Goal: Task Accomplishment & Management: Manage account settings

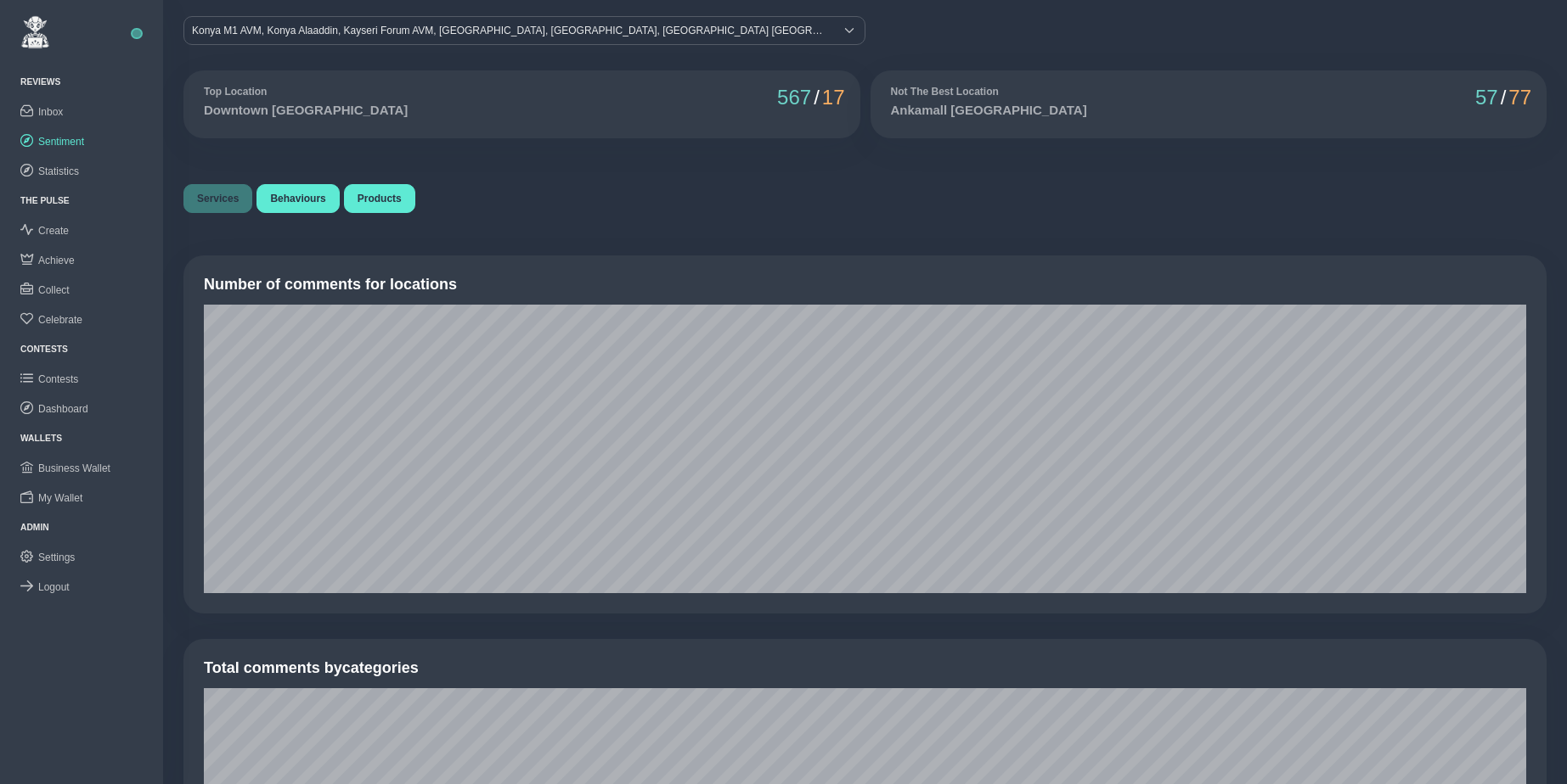
scroll to position [25, 0]
click at [57, 584] on span "Logout" at bounding box center [54, 587] width 31 height 12
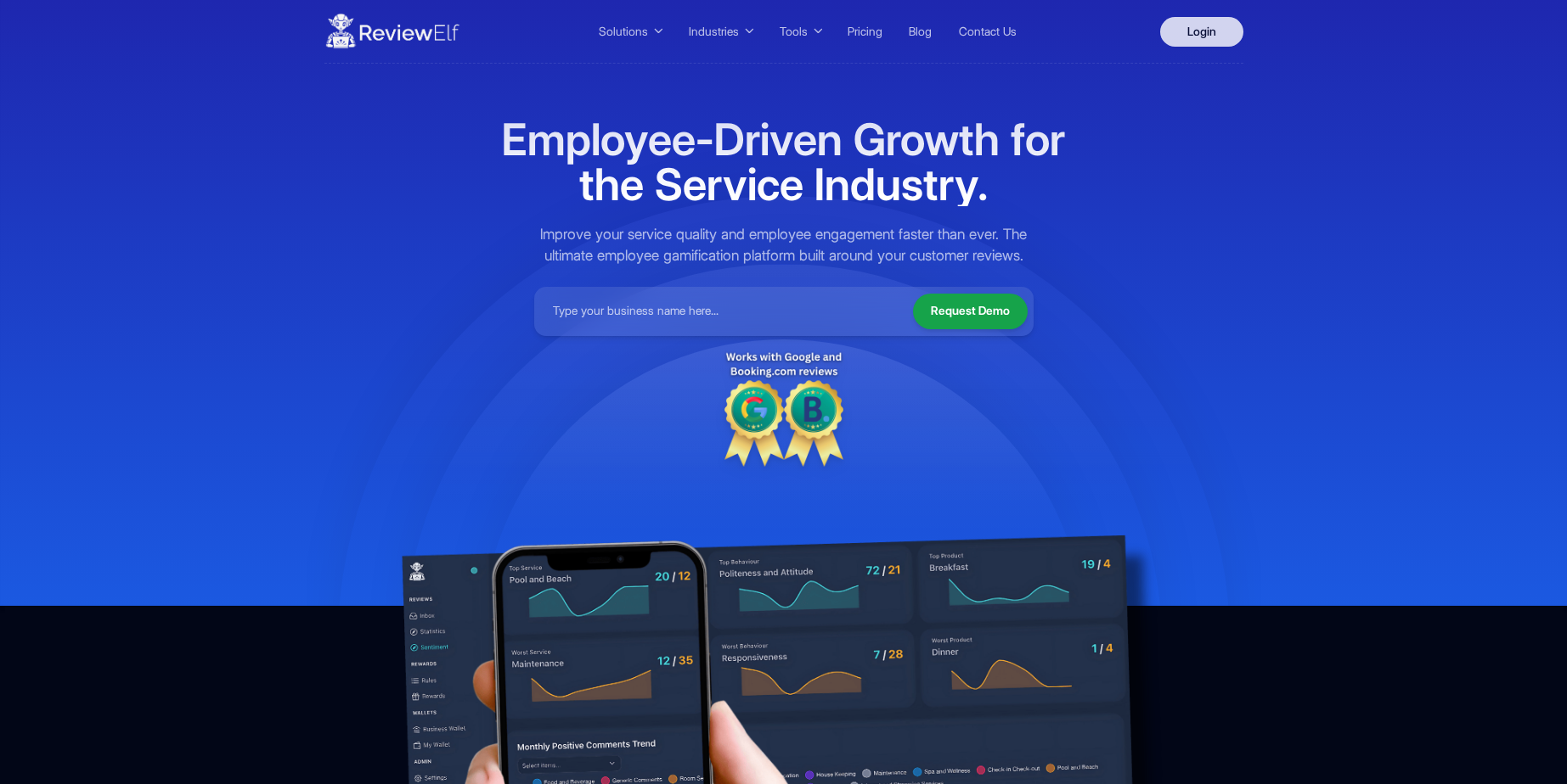
click at [1204, 30] on link "Login" at bounding box center [1201, 31] width 84 height 30
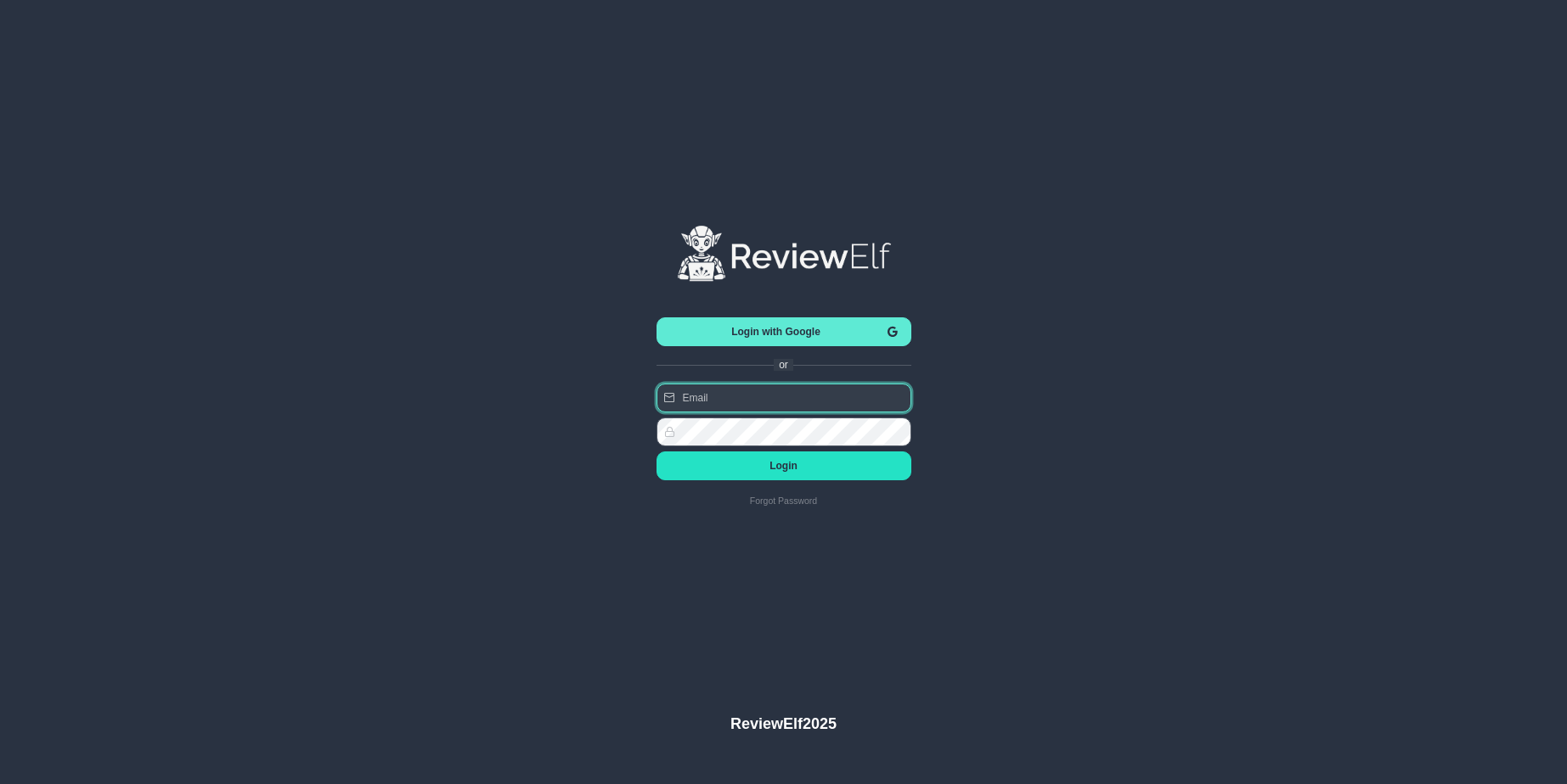
type input "[PERSON_NAME][EMAIL_ADDRESS][PERSON_NAME][DOMAIN_NAME]"
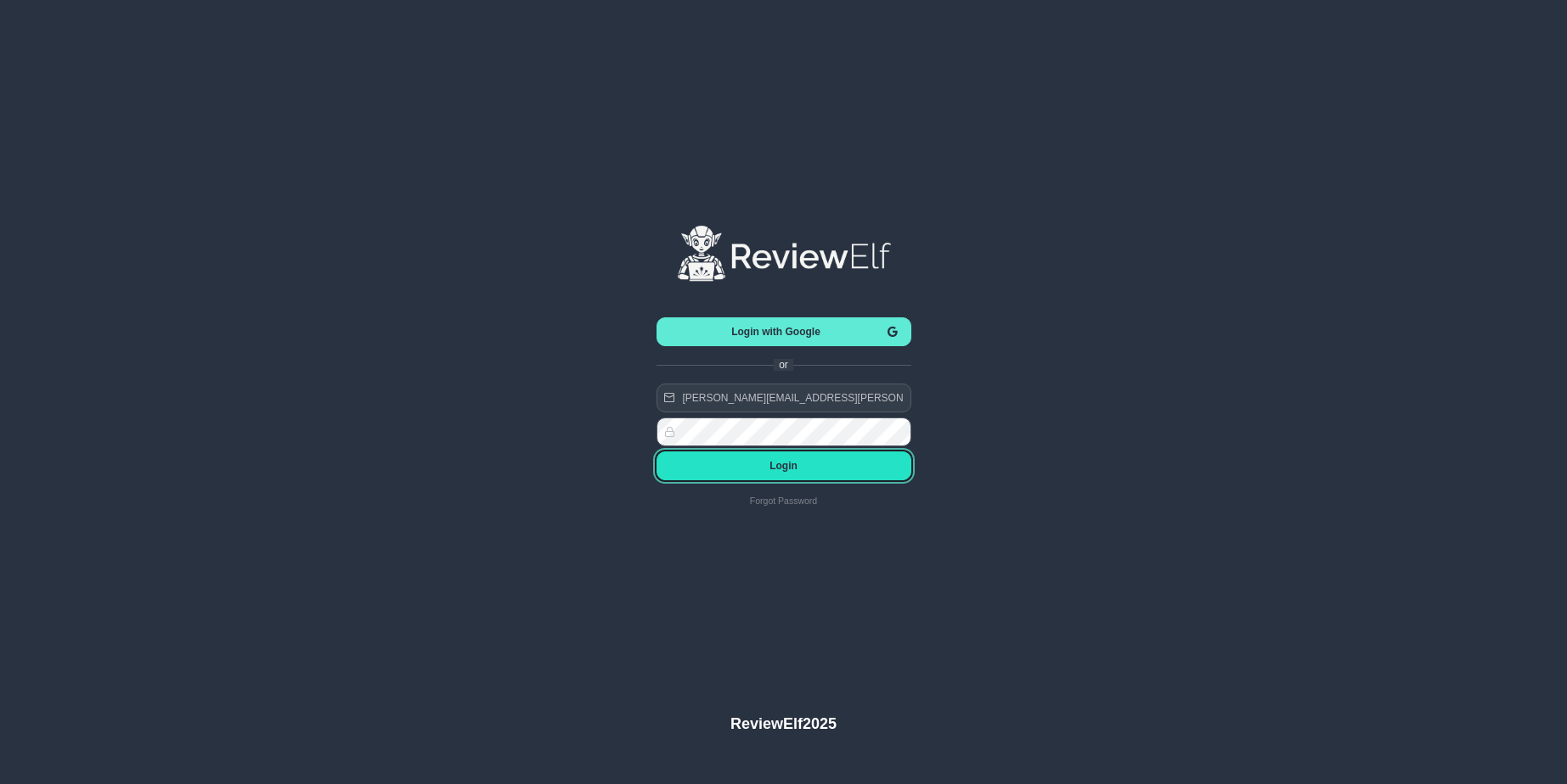
click at [799, 462] on span "Login" at bounding box center [784, 465] width 227 height 12
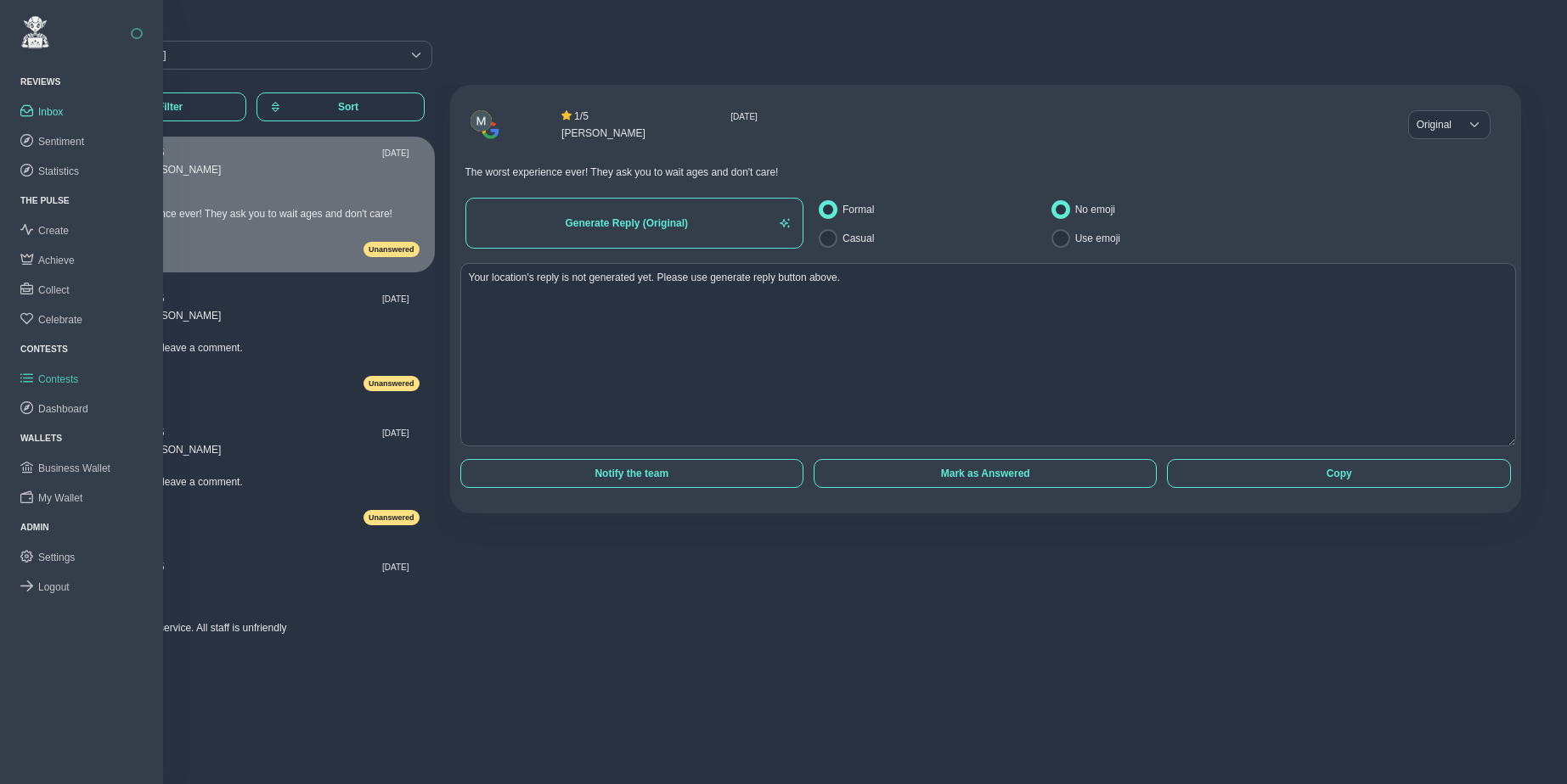
click at [61, 375] on span "Contests" at bounding box center [58, 379] width 40 height 12
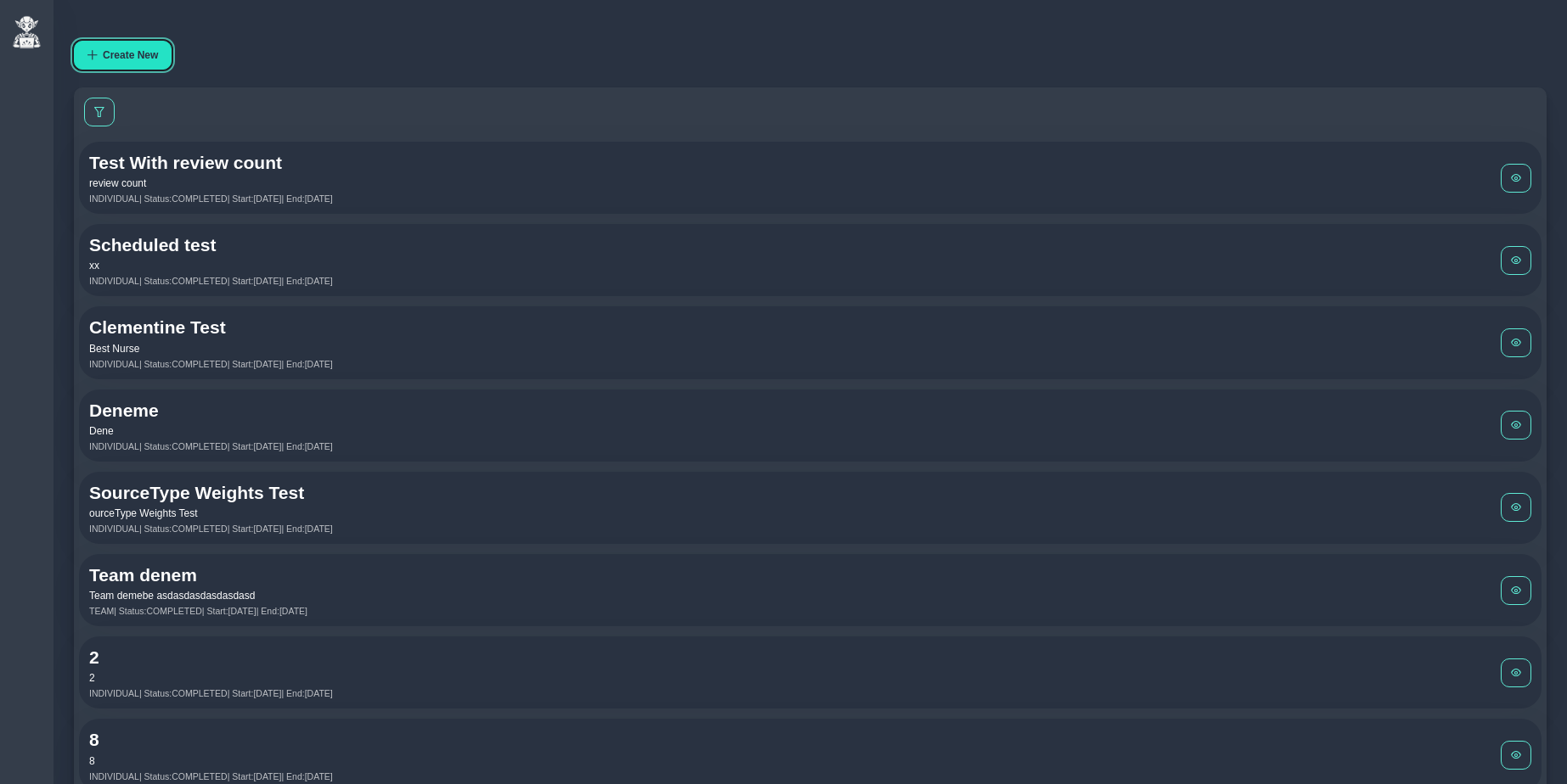
click at [149, 54] on span "Create New" at bounding box center [129, 55] width 55 height 12
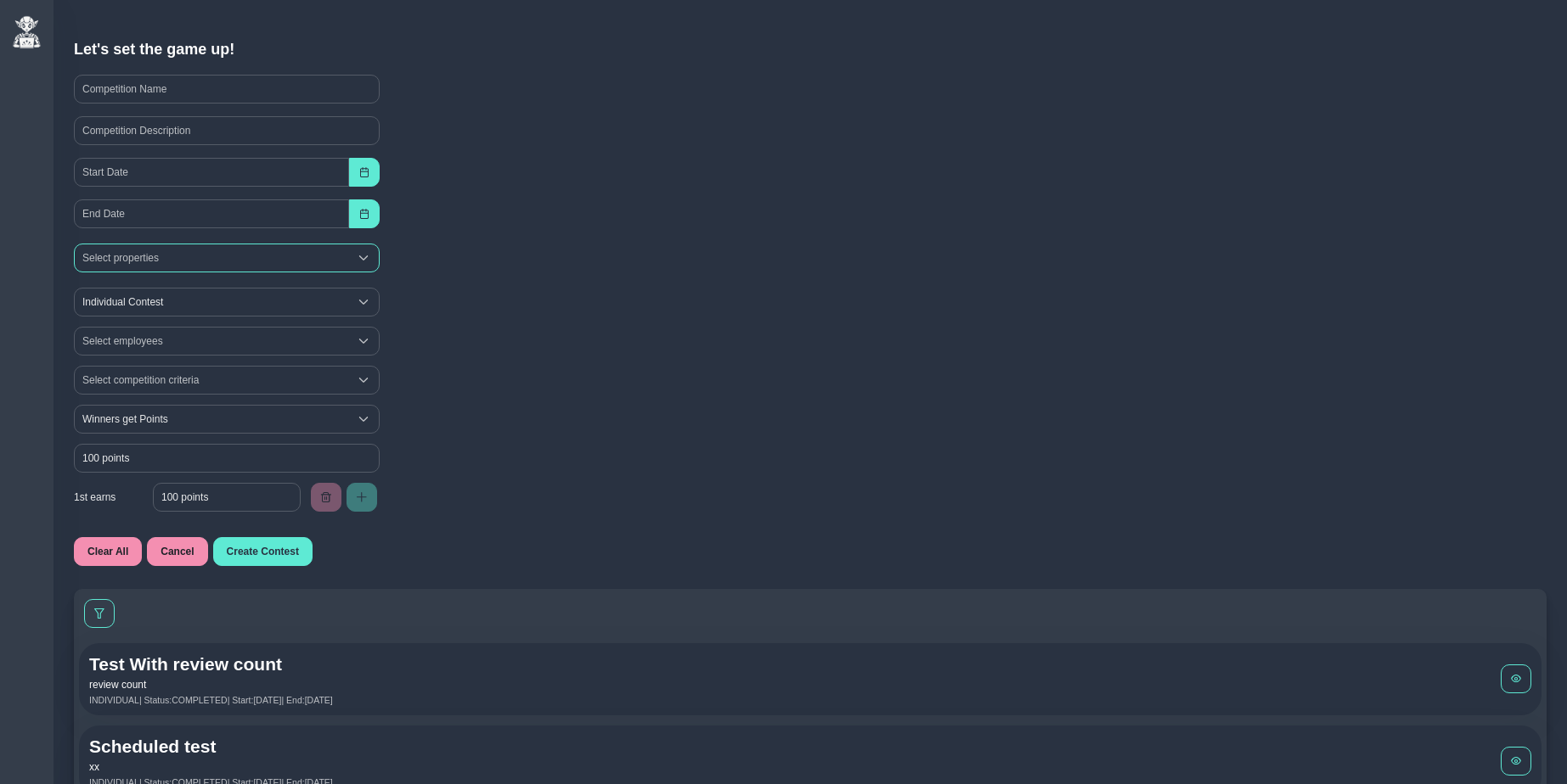
click at [194, 256] on div "Select properties" at bounding box center [211, 258] width 273 height 27
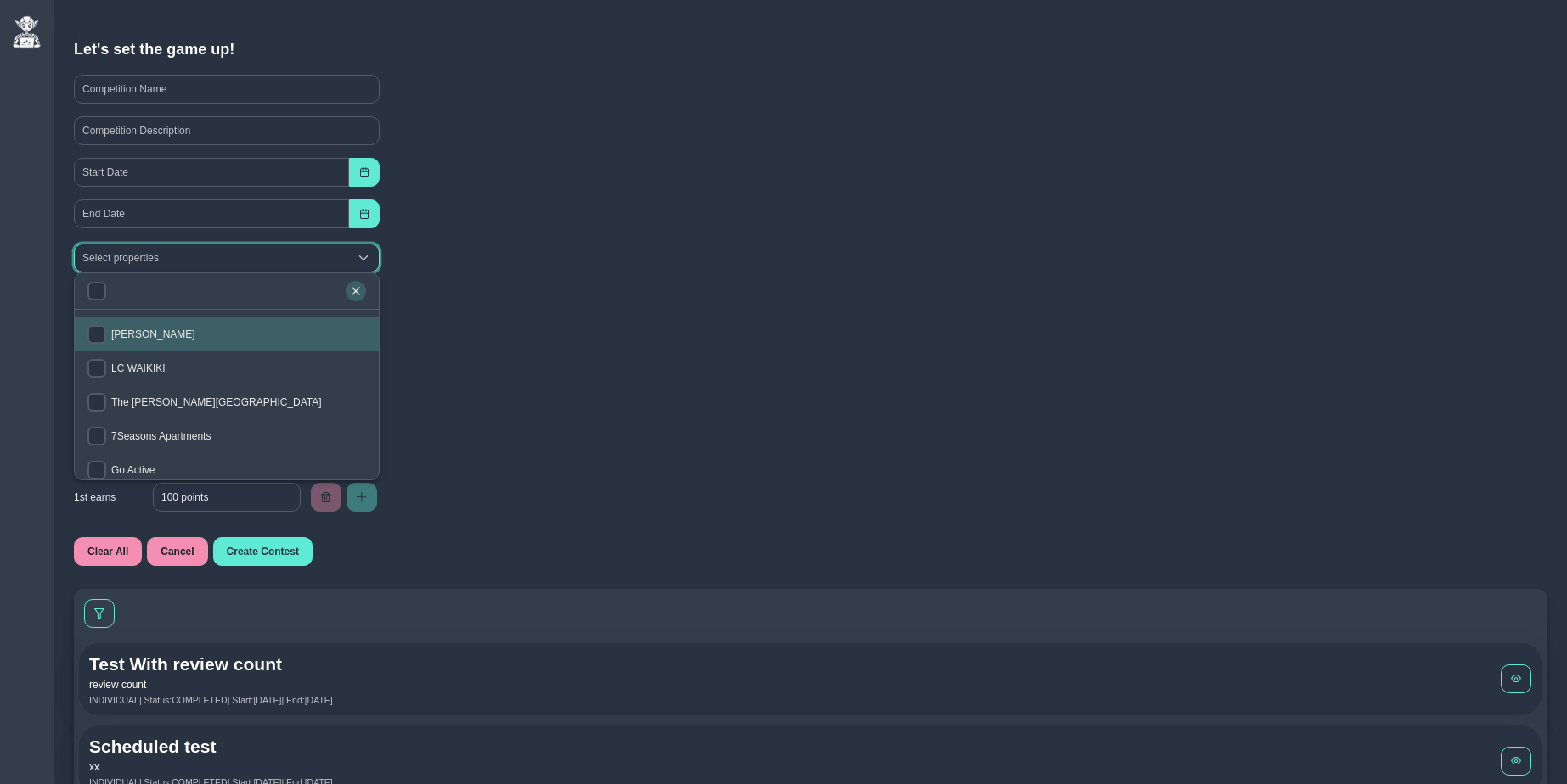
click at [352, 292] on icon "button" at bounding box center [355, 291] width 10 height 10
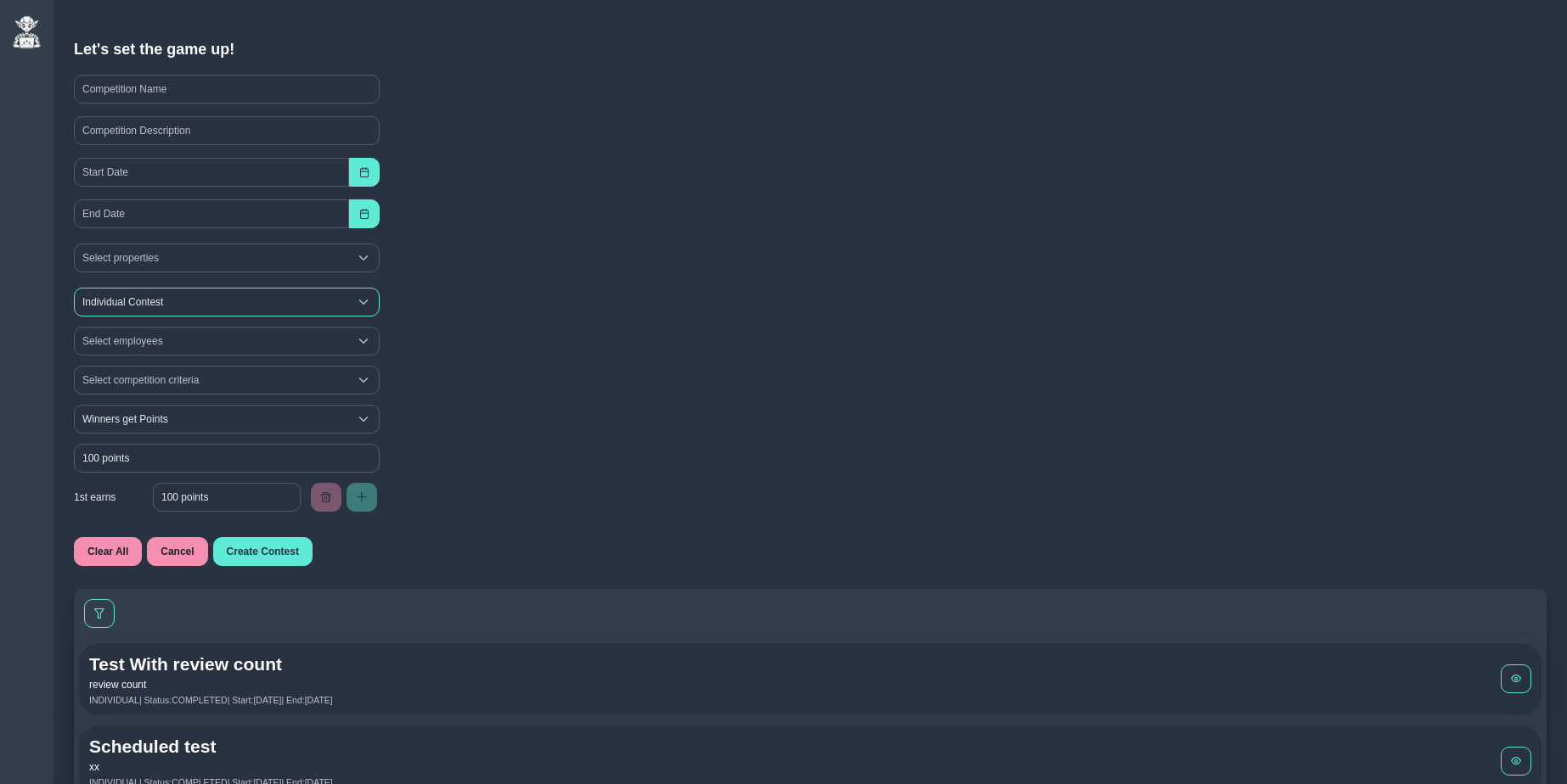
click at [163, 301] on span "Individual Contest" at bounding box center [211, 302] width 273 height 27
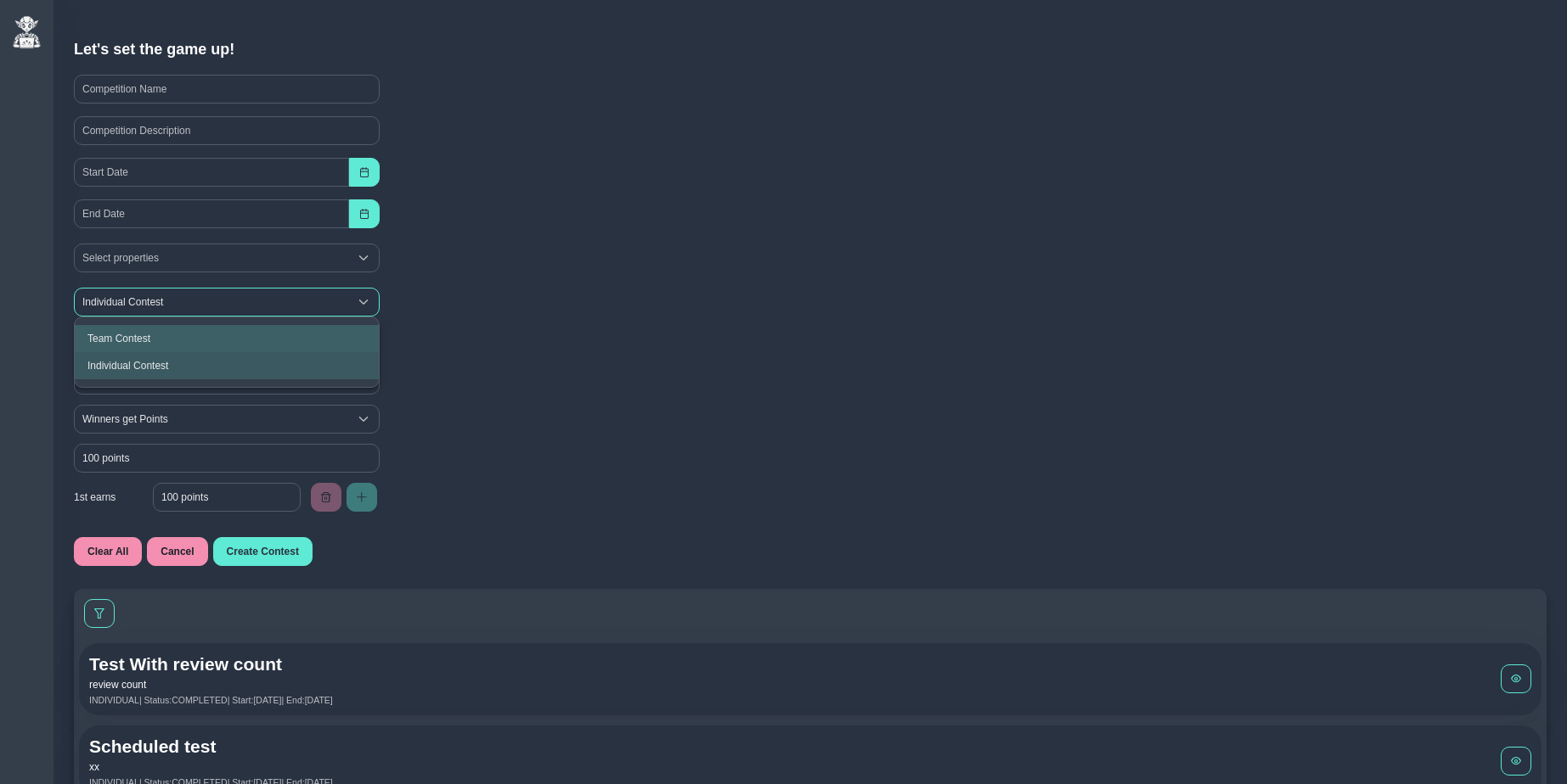
click at [163, 301] on span "Individual Contest" at bounding box center [211, 302] width 273 height 27
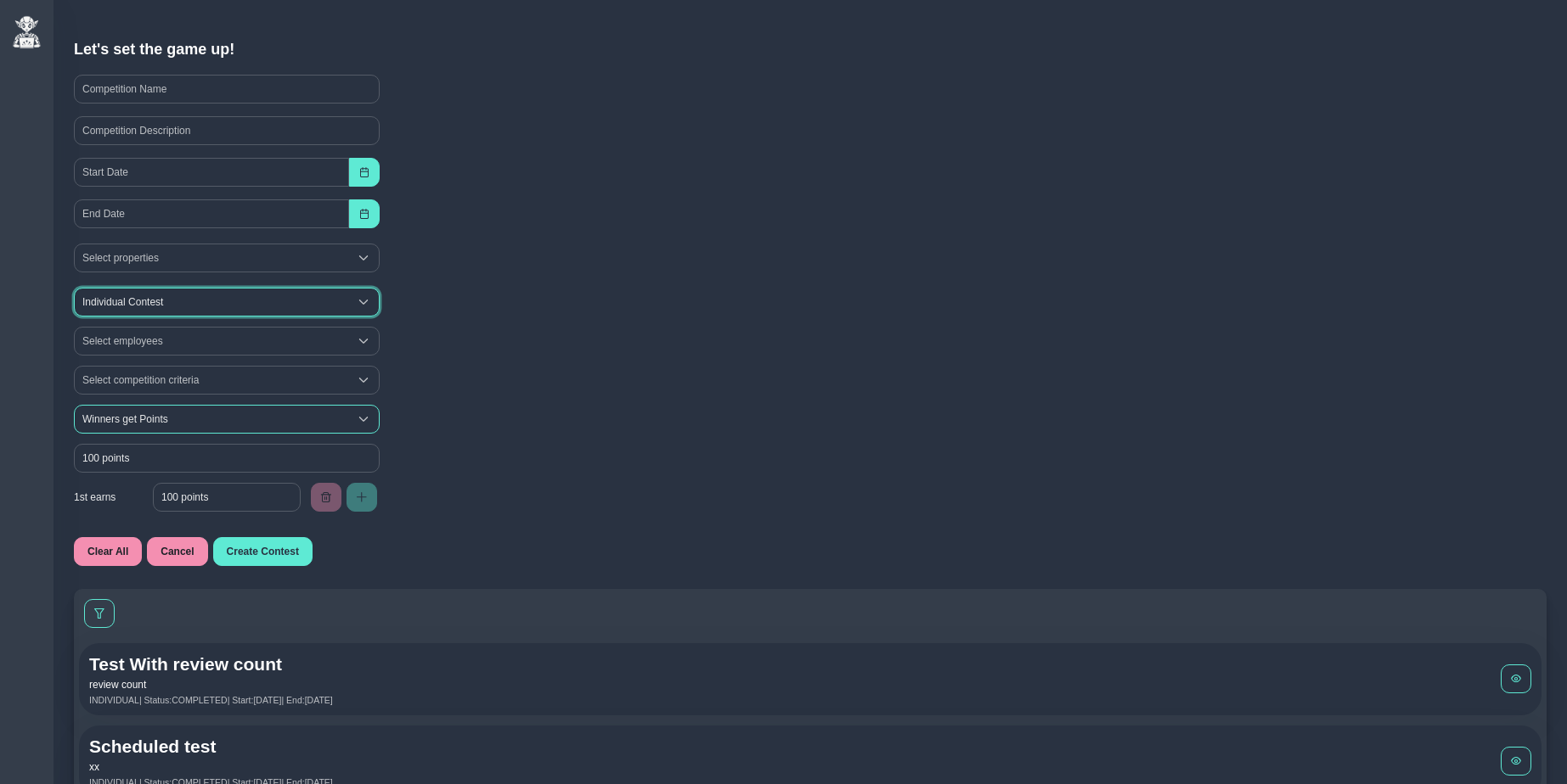
click at [117, 418] on span "Winners get Points" at bounding box center [211, 419] width 273 height 27
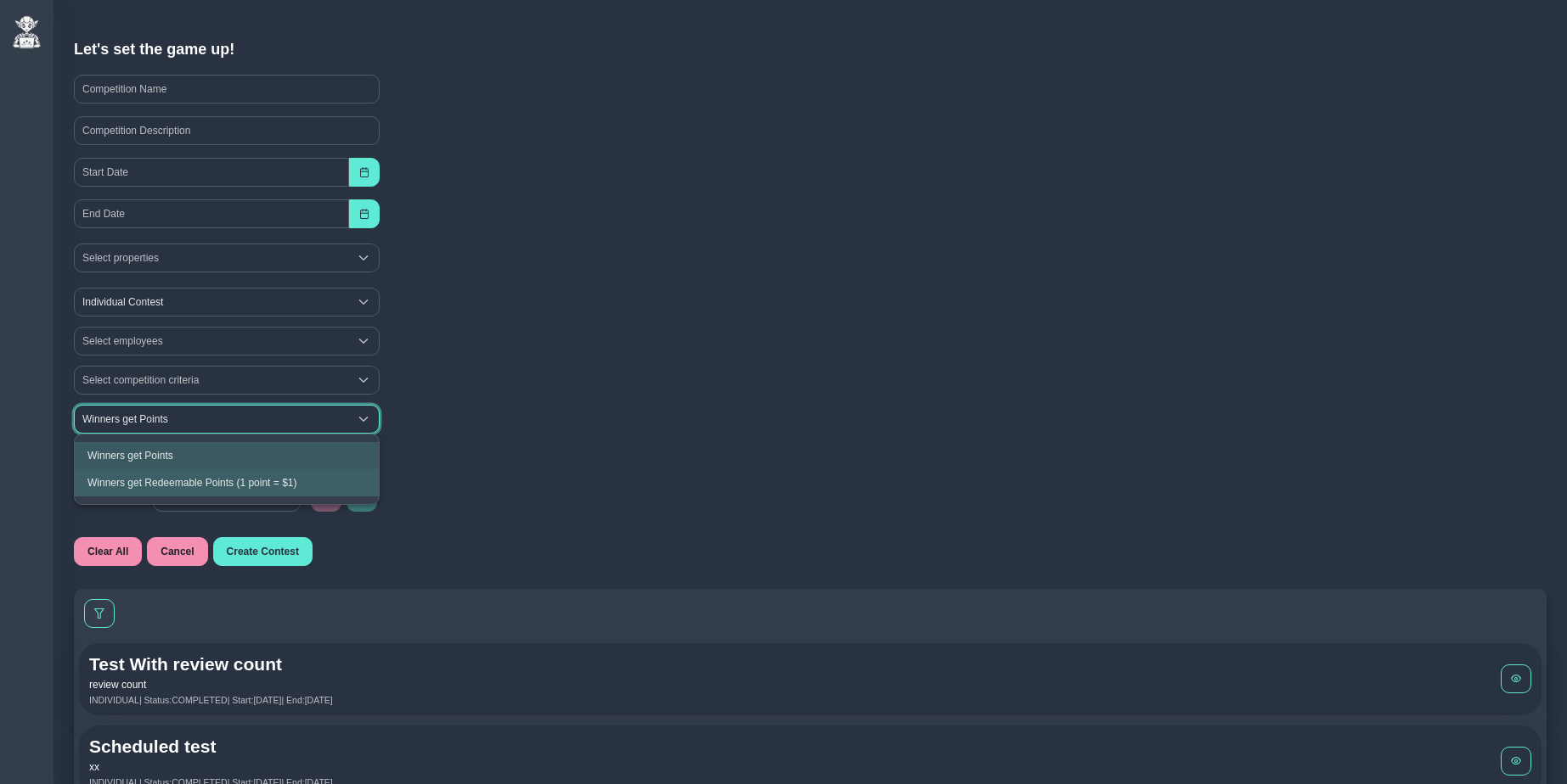
click at [484, 425] on div "Winners get Points Winners get Points Winners get Points" at bounding box center [810, 418] width 1483 height 39
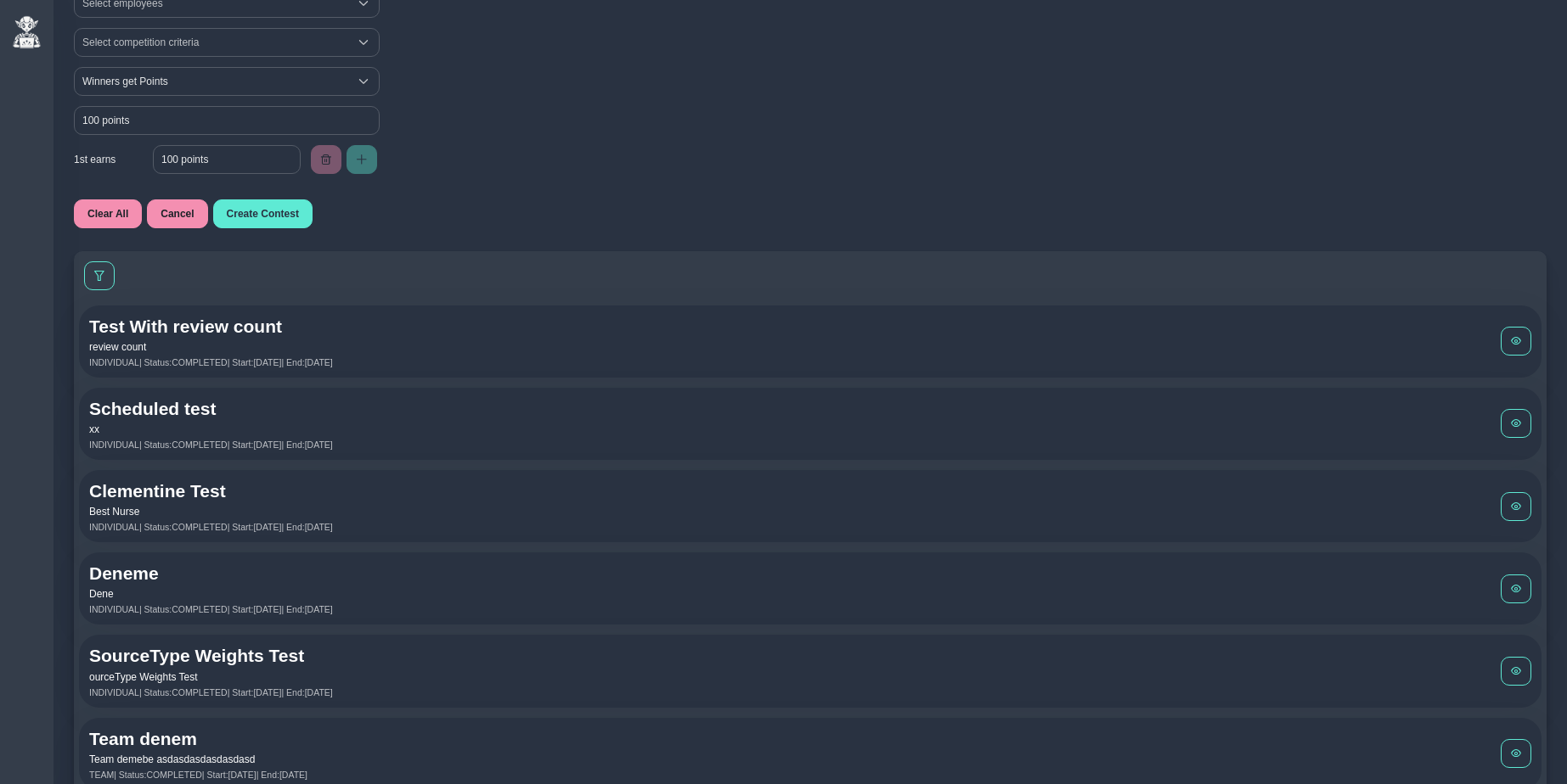
scroll to position [351, 0]
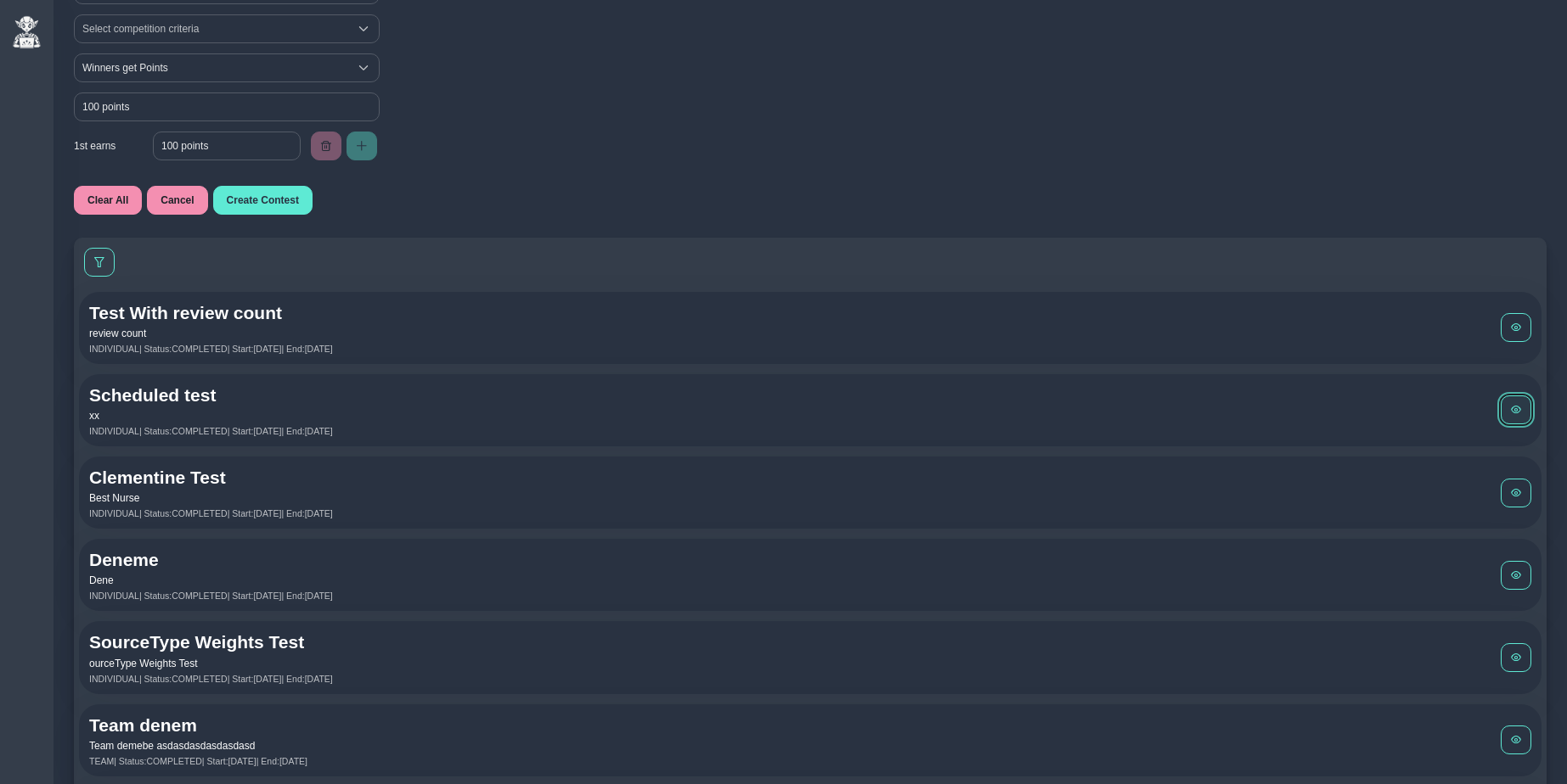
click at [1523, 405] on button at bounding box center [1516, 410] width 31 height 29
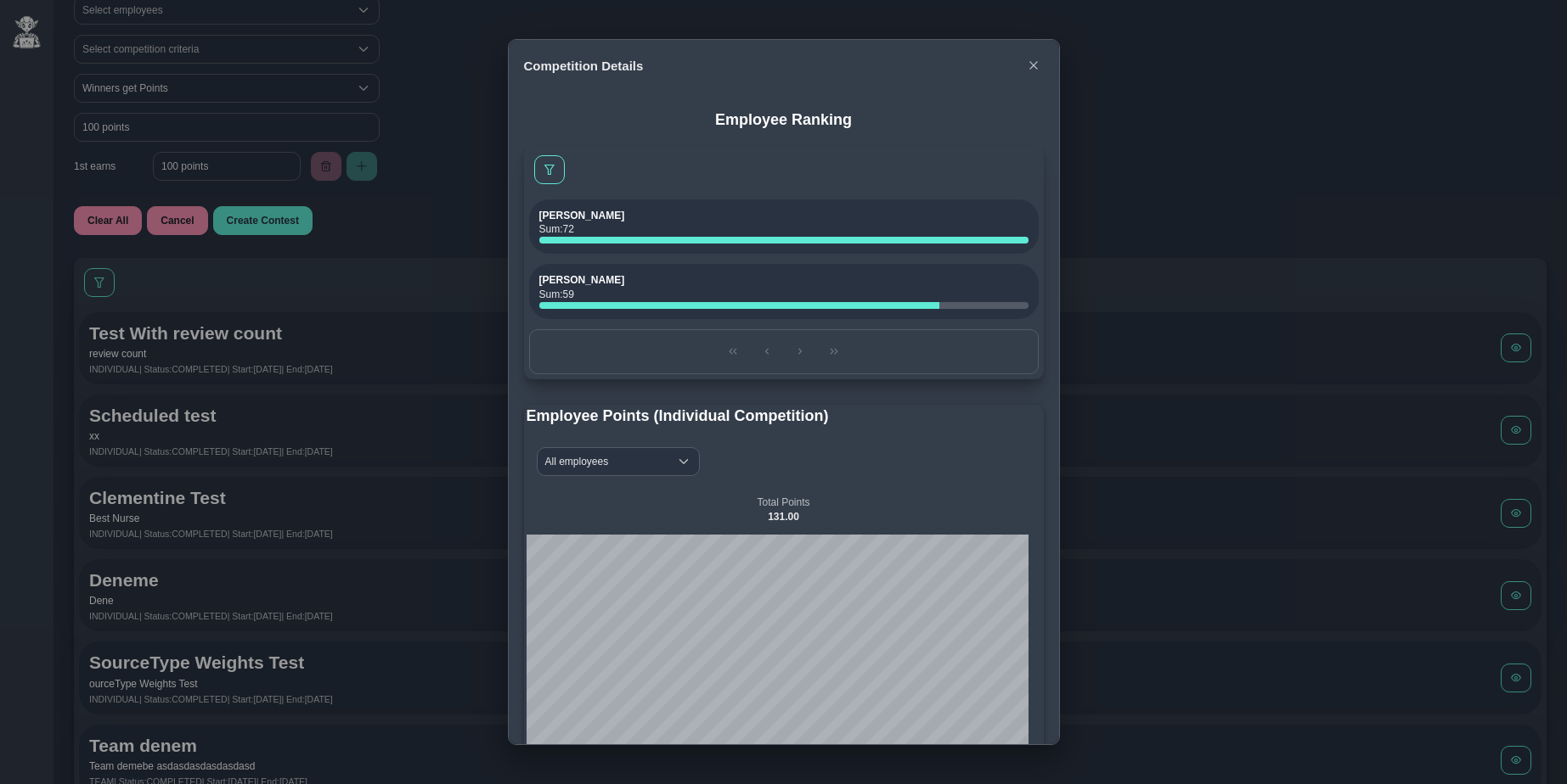
scroll to position [330, 0]
click at [1033, 64] on icon "button" at bounding box center [1033, 65] width 8 height 8
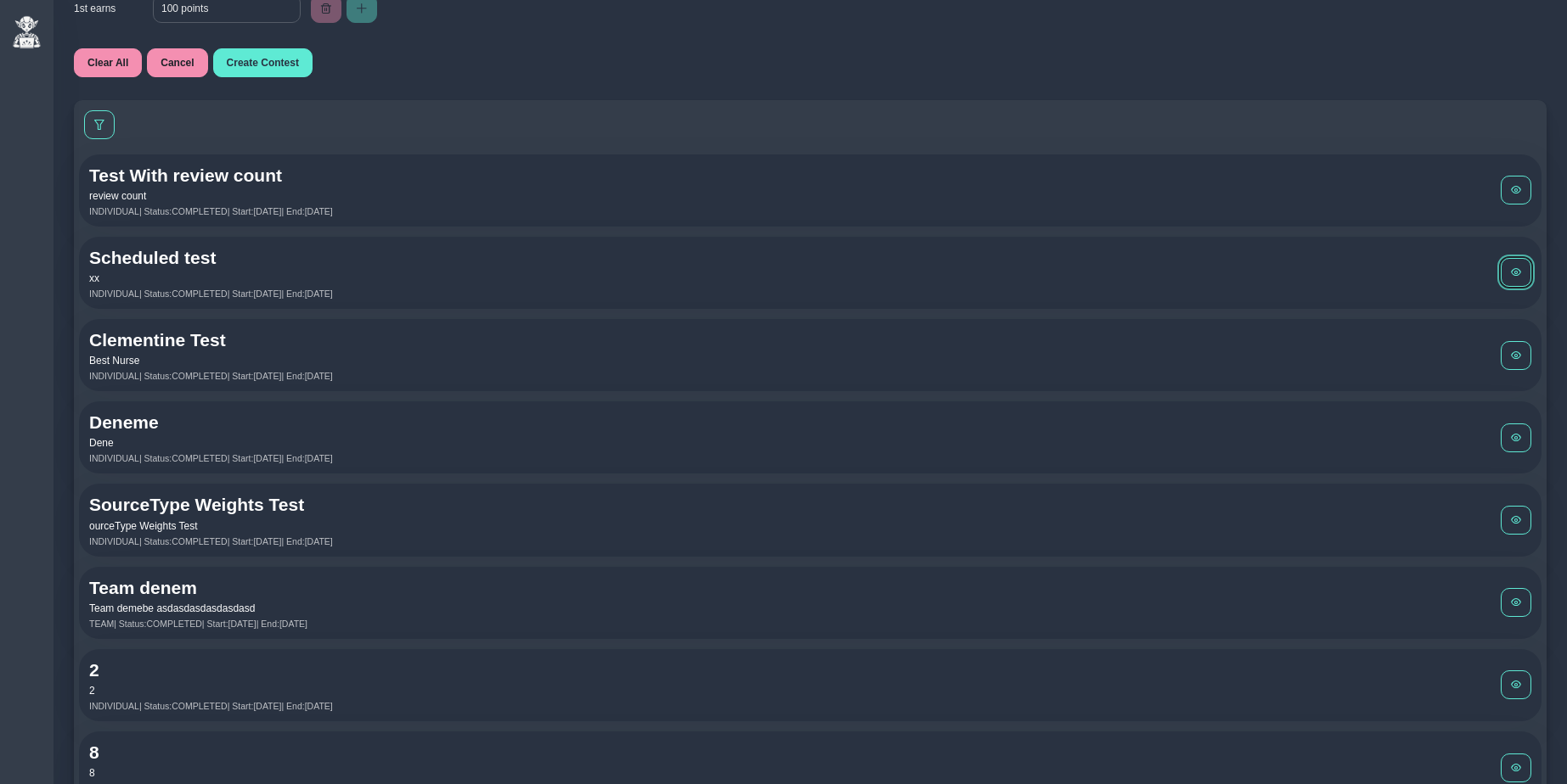
scroll to position [0, 0]
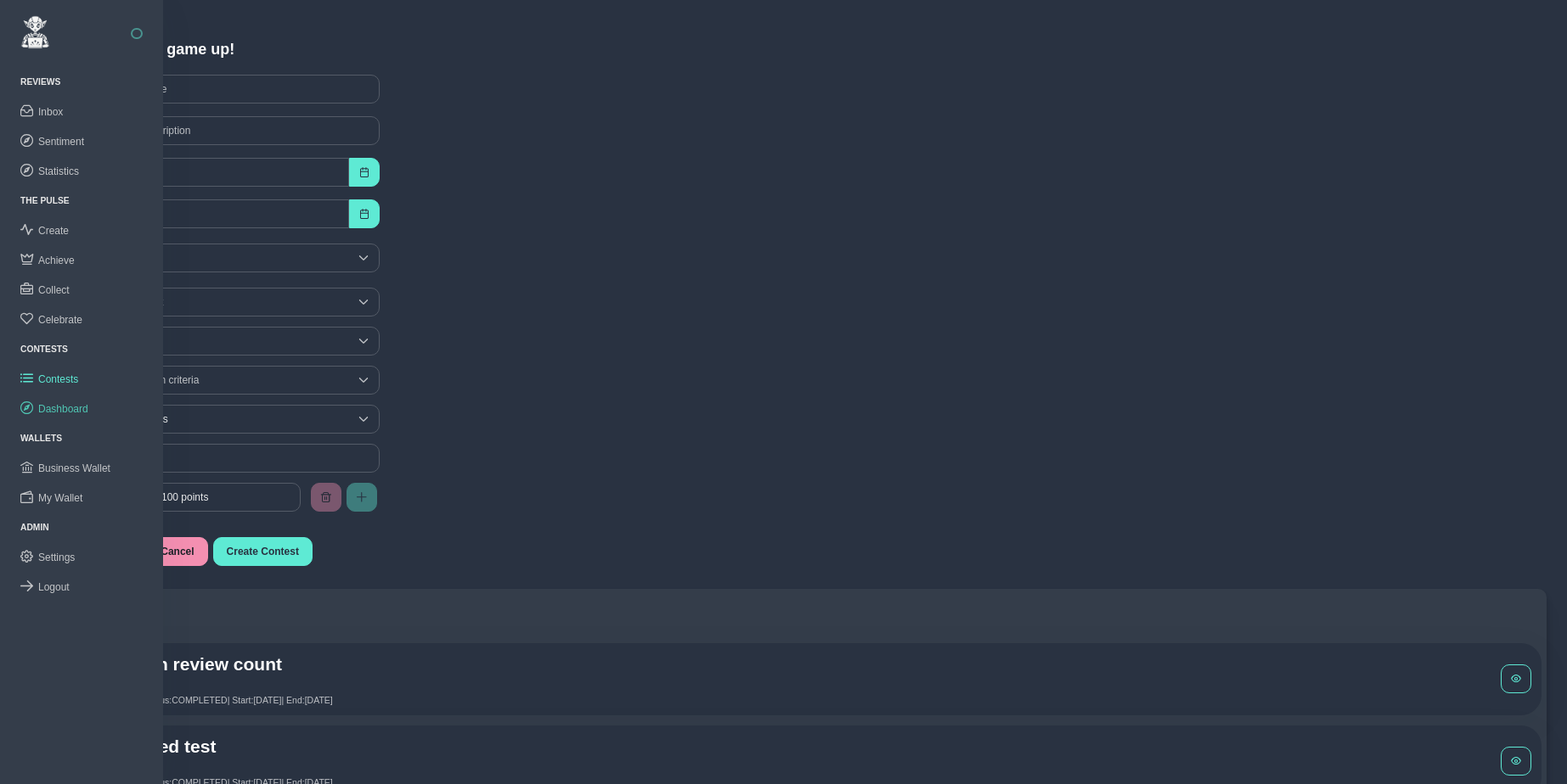
click at [68, 404] on span "Dashboard" at bounding box center [64, 409] width 50 height 12
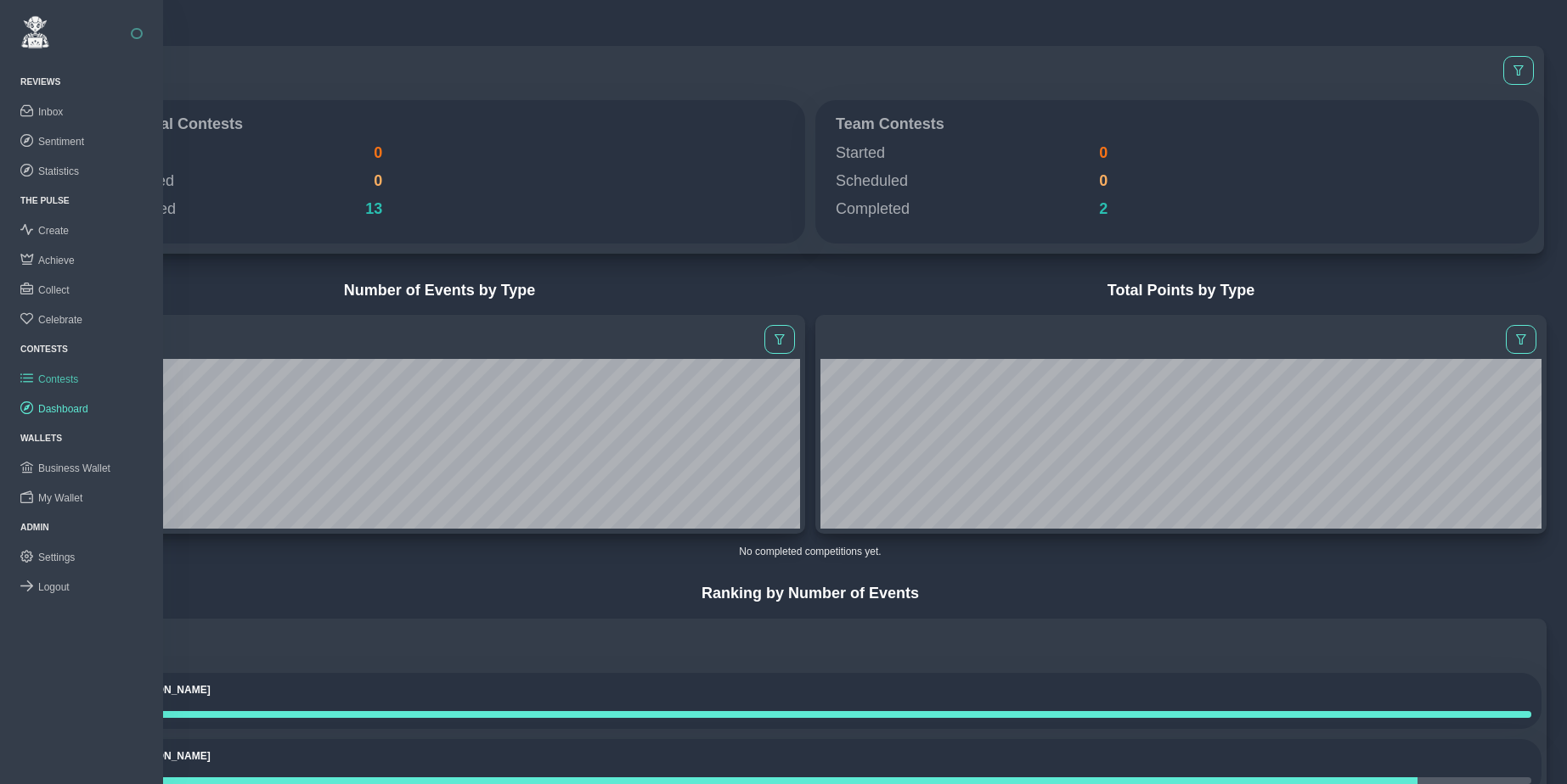
click at [65, 377] on span "Contests" at bounding box center [58, 379] width 40 height 12
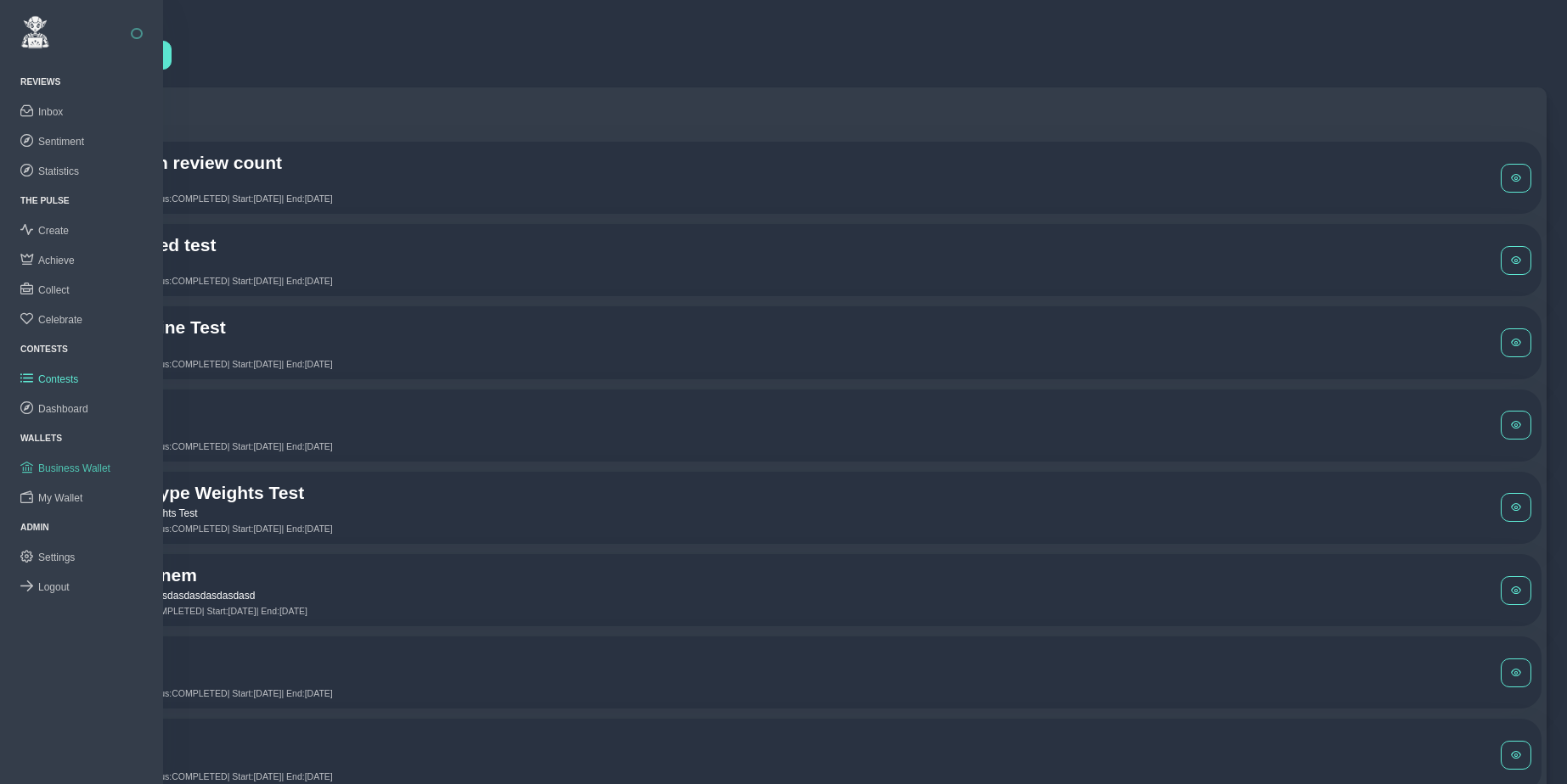
click at [66, 464] on span "Business Wallet" at bounding box center [75, 468] width 72 height 12
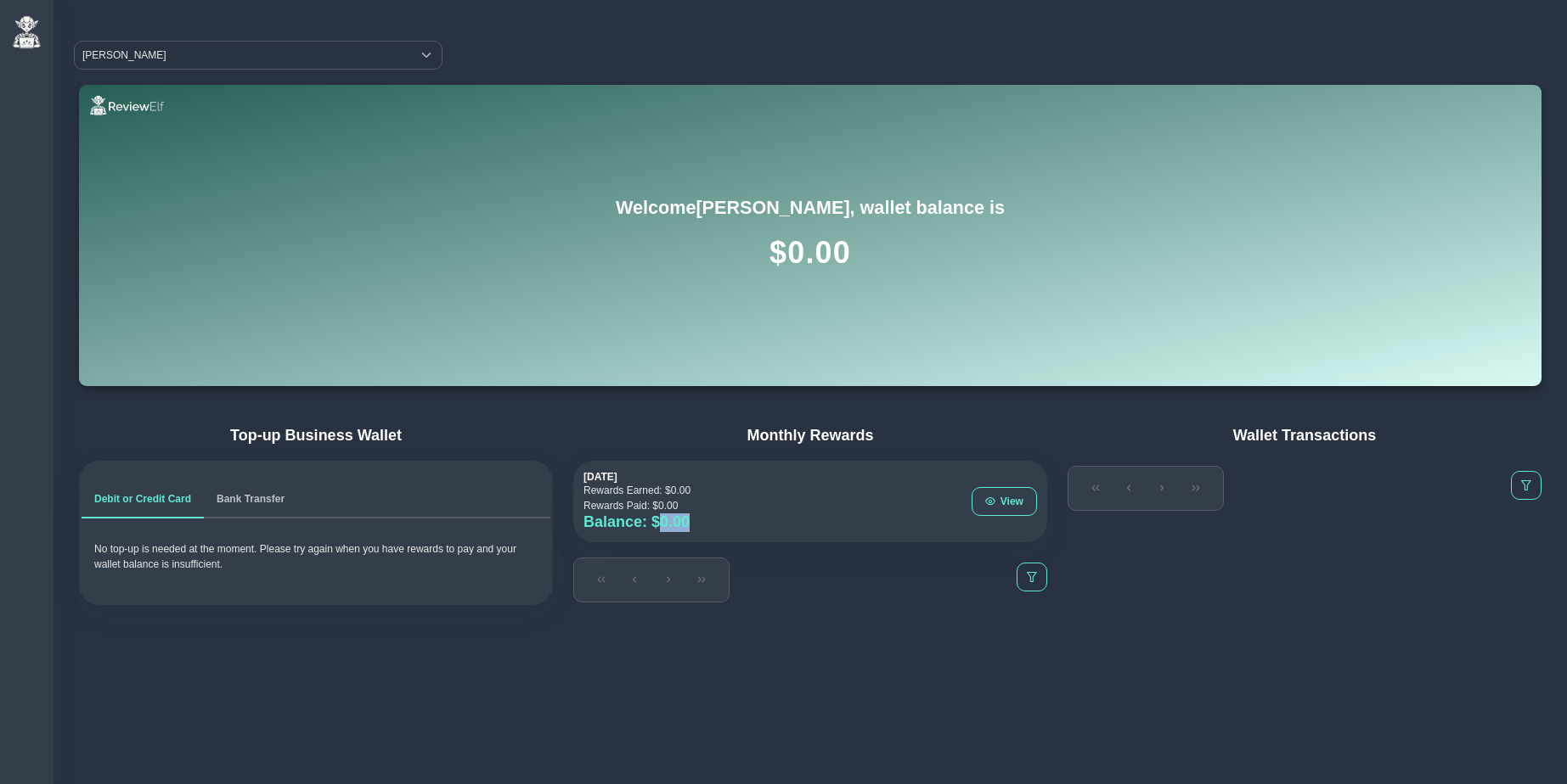
drag, startPoint x: 660, startPoint y: 524, endPoint x: 688, endPoint y: 523, distance: 28.0
click at [688, 523] on h4 "Balance: $ 0.00" at bounding box center [636, 523] width 107 height 19
drag, startPoint x: 658, startPoint y: 522, endPoint x: 694, endPoint y: 521, distance: 36.0
click at [691, 521] on h4 "Balance: $ 0.00" at bounding box center [636, 523] width 107 height 19
drag, startPoint x: 788, startPoint y: 252, endPoint x: 847, endPoint y: 250, distance: 59.0
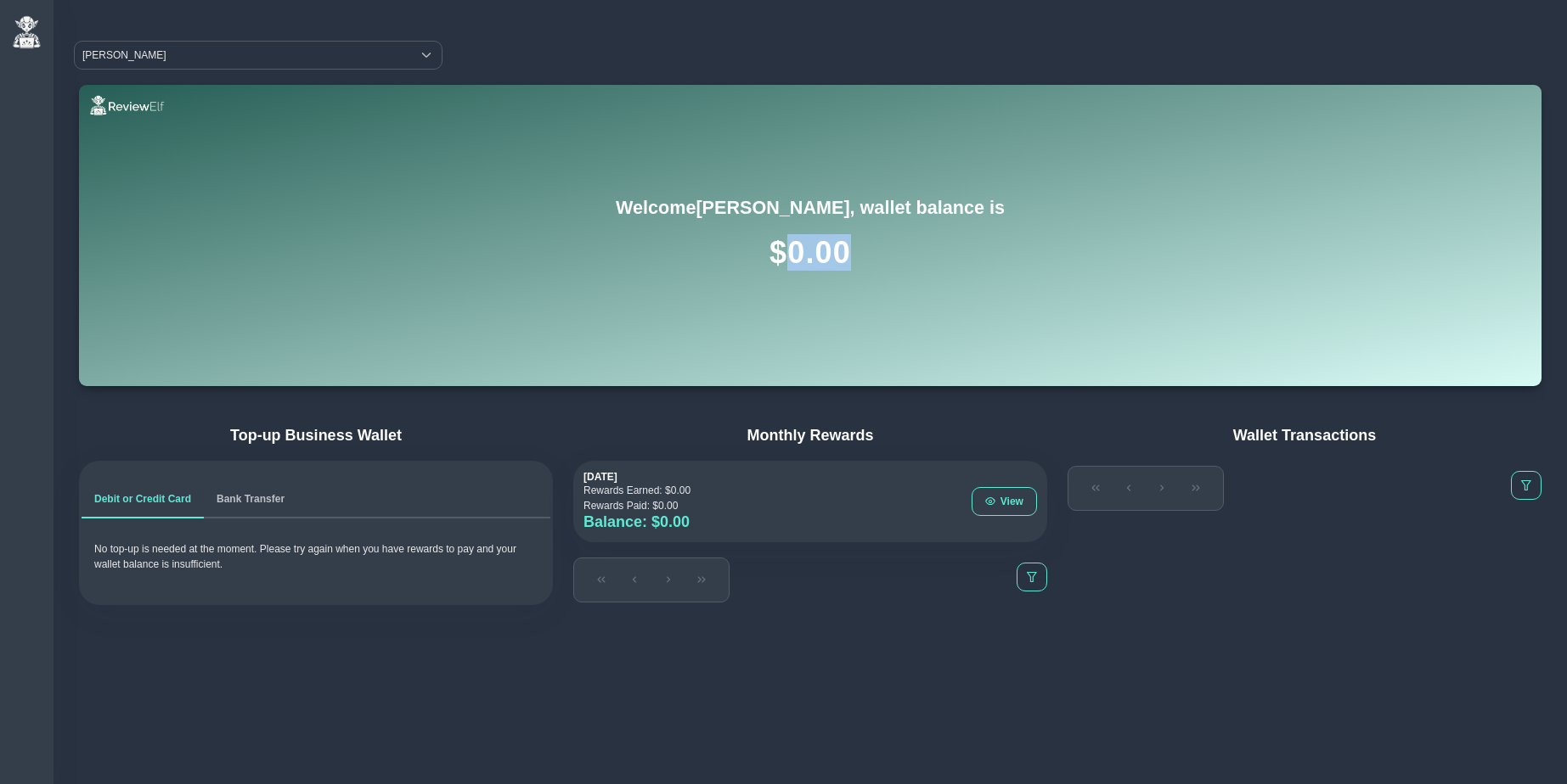
click at [847, 250] on h1 "$ 0.00" at bounding box center [810, 252] width 1421 height 37
click at [813, 252] on h1 "$ 0.00" at bounding box center [810, 252] width 1421 height 37
click at [792, 255] on h1 "$ 0.00" at bounding box center [810, 252] width 1421 height 37
drag, startPoint x: 792, startPoint y: 255, endPoint x: 851, endPoint y: 251, distance: 59.1
click at [851, 251] on h1 "$ 0.00" at bounding box center [810, 252] width 1421 height 37
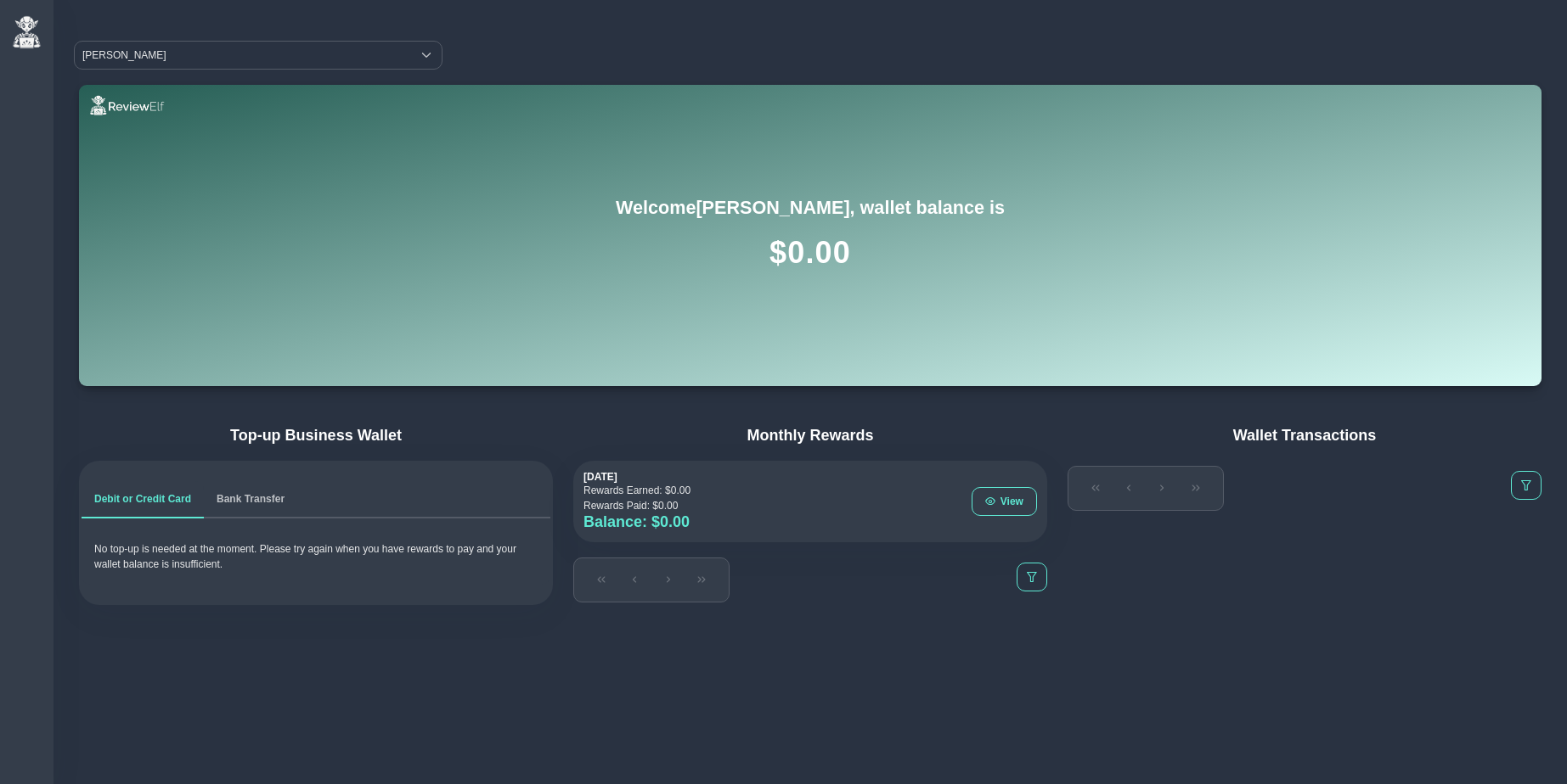
click at [943, 429] on h4 "Monthly Rewards" at bounding box center [810, 436] width 474 height 19
click at [1001, 498] on span "View" at bounding box center [1013, 501] width 23 height 12
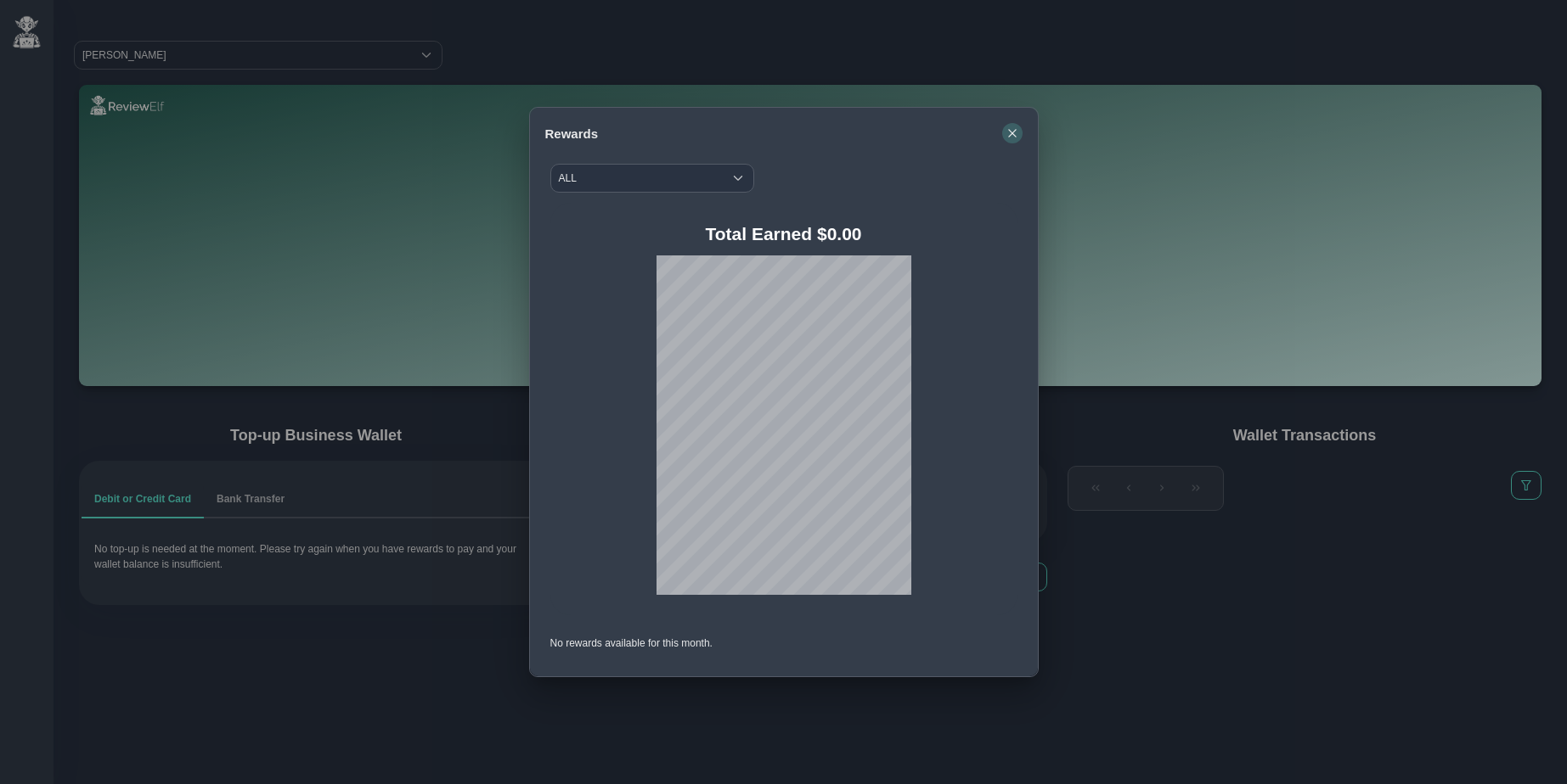
click at [1004, 132] on button "button" at bounding box center [1012, 133] width 21 height 21
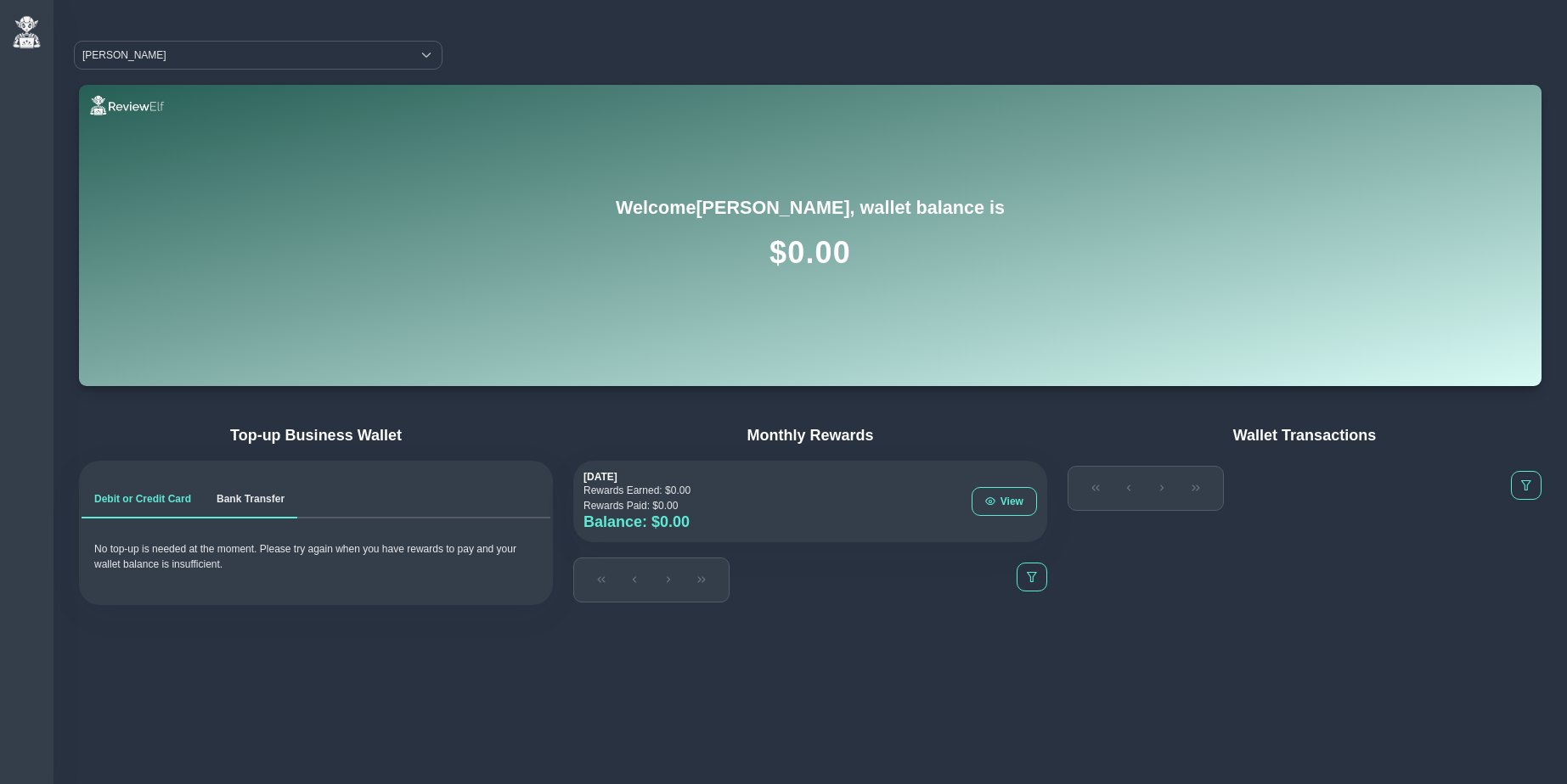
click at [268, 502] on span "Bank Transfer" at bounding box center [251, 498] width 68 height 10
click at [174, 504] on span "Debit or Credit Card" at bounding box center [143, 498] width 97 height 10
click at [265, 507] on link "Bank Transfer" at bounding box center [251, 500] width 93 height 38
drag, startPoint x: 787, startPoint y: 255, endPoint x: 855, endPoint y: 262, distance: 68.4
click at [850, 252] on h1 "$ 0.00" at bounding box center [810, 252] width 1421 height 37
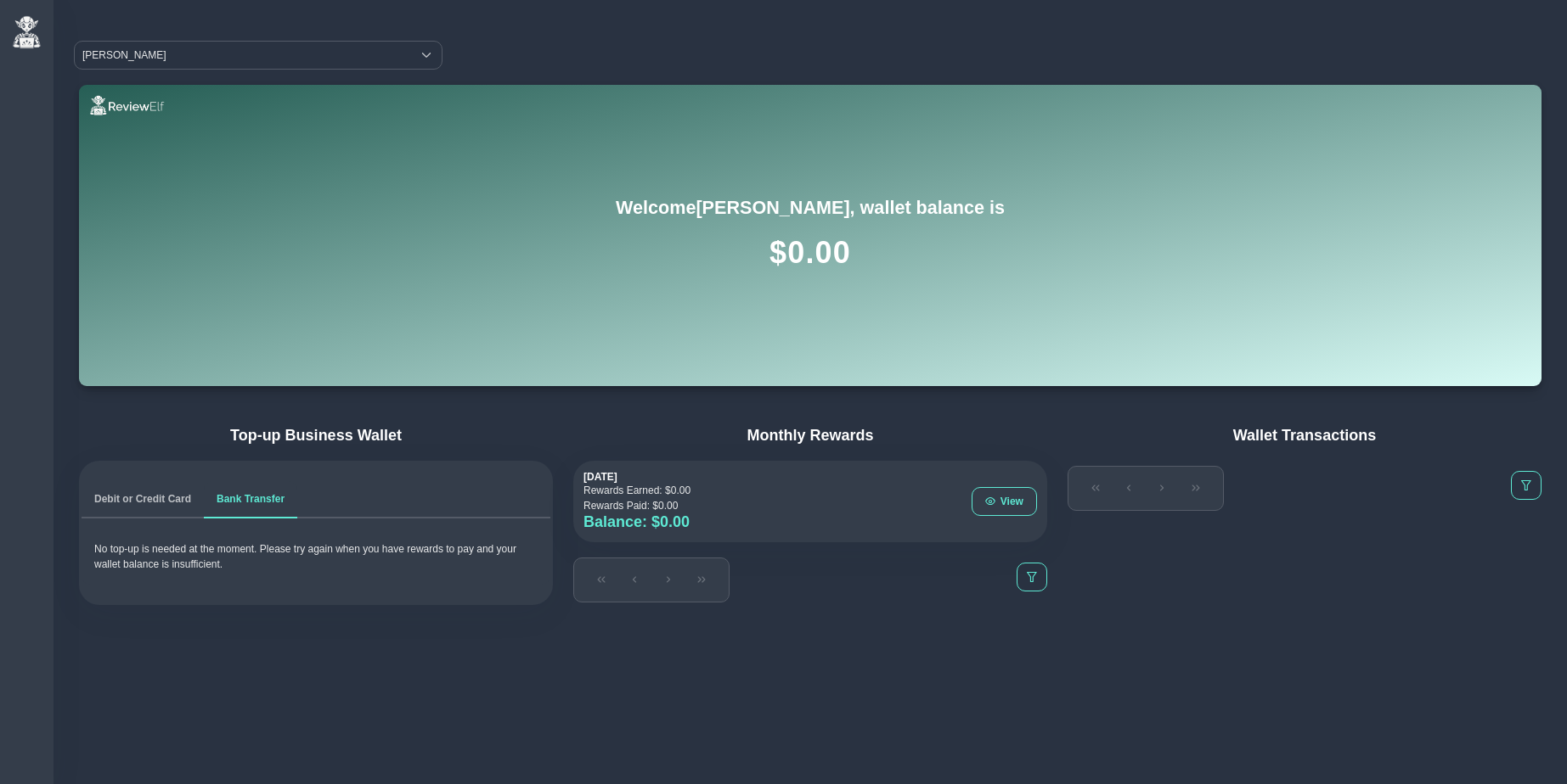
click at [370, 485] on ul "Debit or Credit Card Bank Transfer" at bounding box center [316, 500] width 469 height 38
click at [156, 502] on span "Debit or Credit Card" at bounding box center [143, 498] width 97 height 10
click at [256, 500] on span "Bank Transfer" at bounding box center [251, 498] width 68 height 10
click at [162, 500] on span "Debit or Credit Card" at bounding box center [143, 498] width 97 height 10
click at [253, 503] on span "Bank Transfer" at bounding box center [251, 498] width 68 height 10
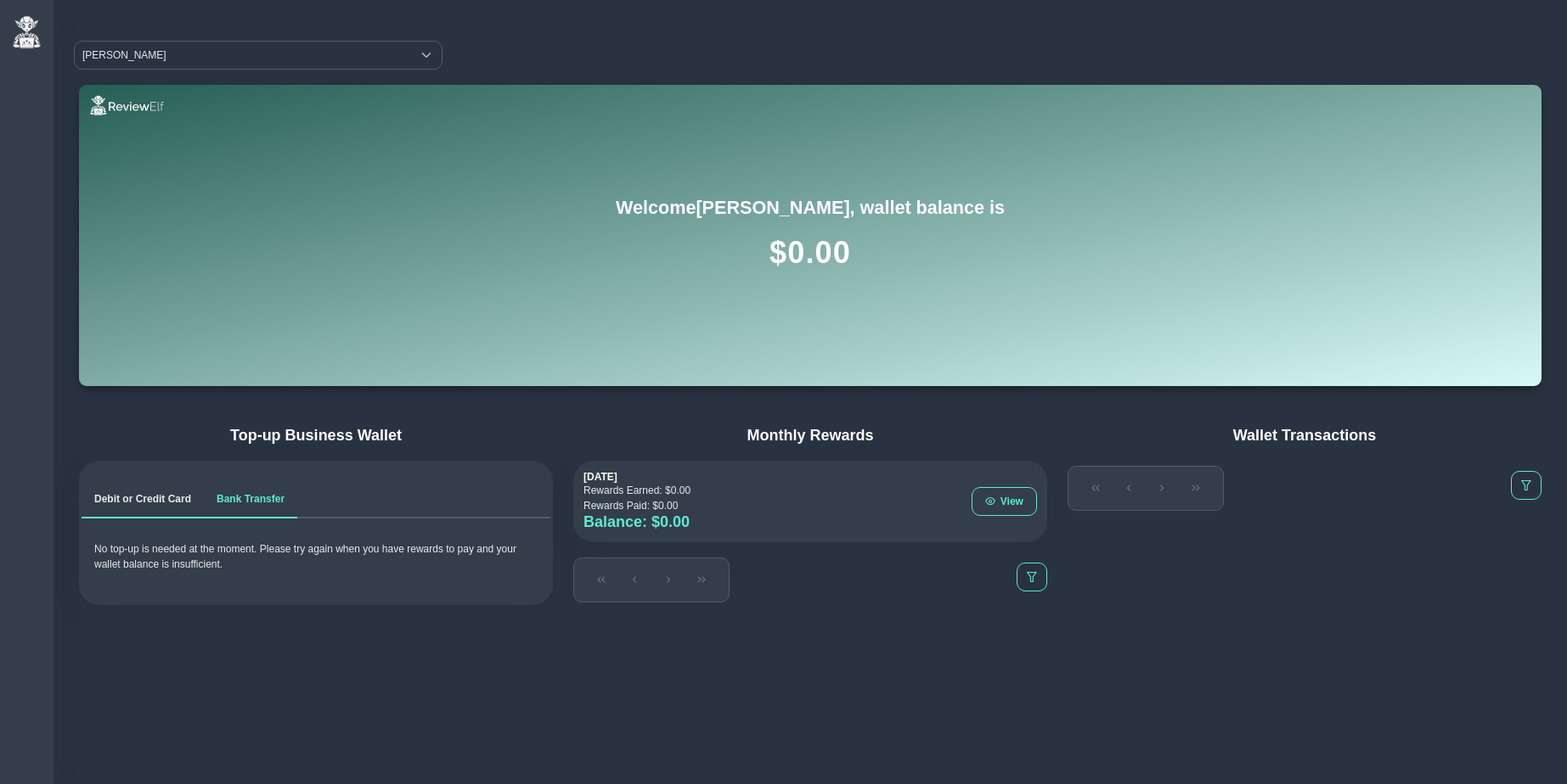
click at [154, 503] on span "Debit or Credit Card" at bounding box center [143, 498] width 97 height 10
click at [264, 501] on span "Bank Transfer" at bounding box center [251, 498] width 68 height 10
click at [317, 655] on div "Reviews Reviews Inbox Sentiment Statistics The Pulse The Pulse Create Achieve C…" at bounding box center [784, 392] width 1567 height 784
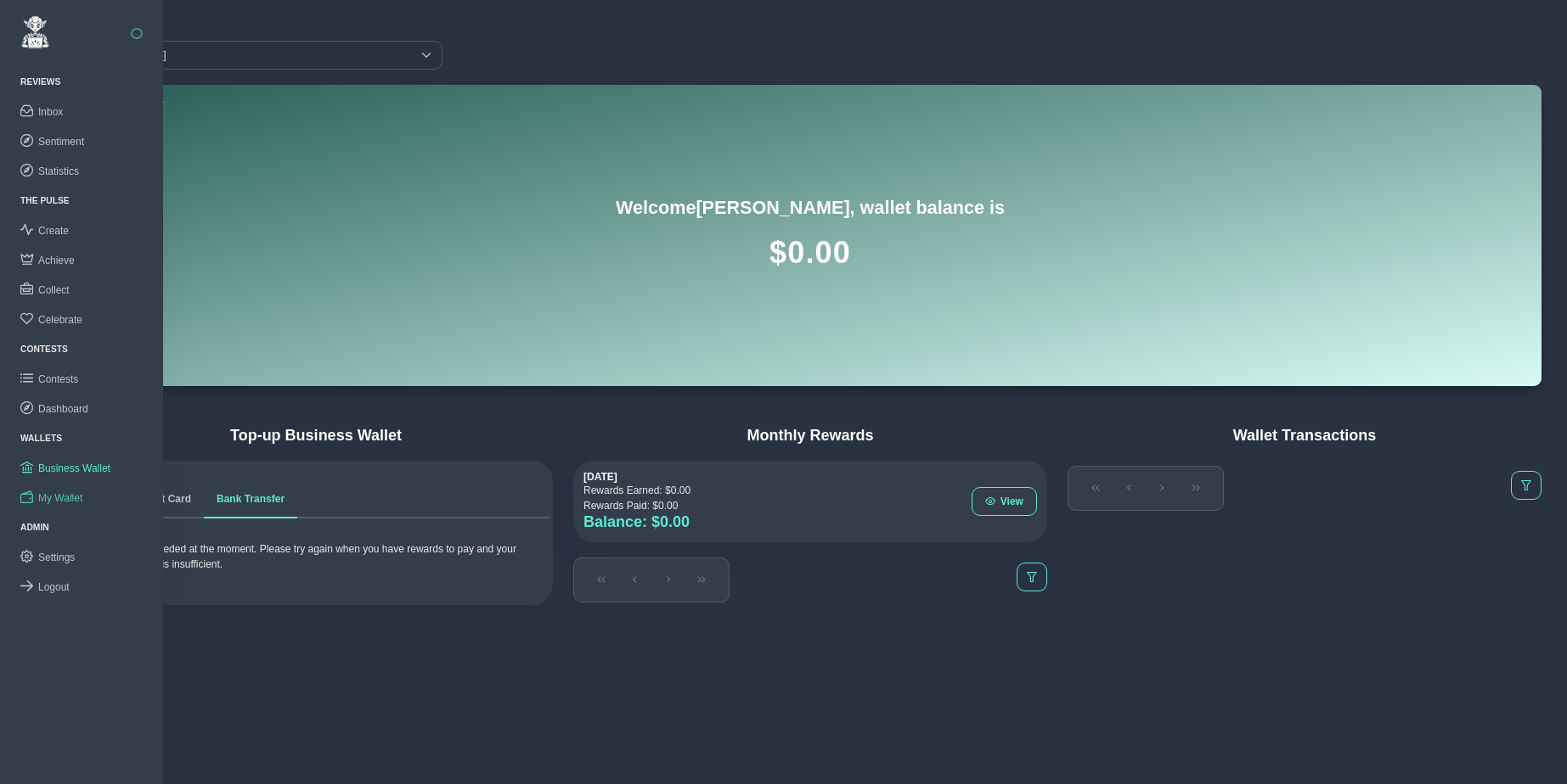
click at [74, 487] on link "My Wallet" at bounding box center [81, 498] width 163 height 30
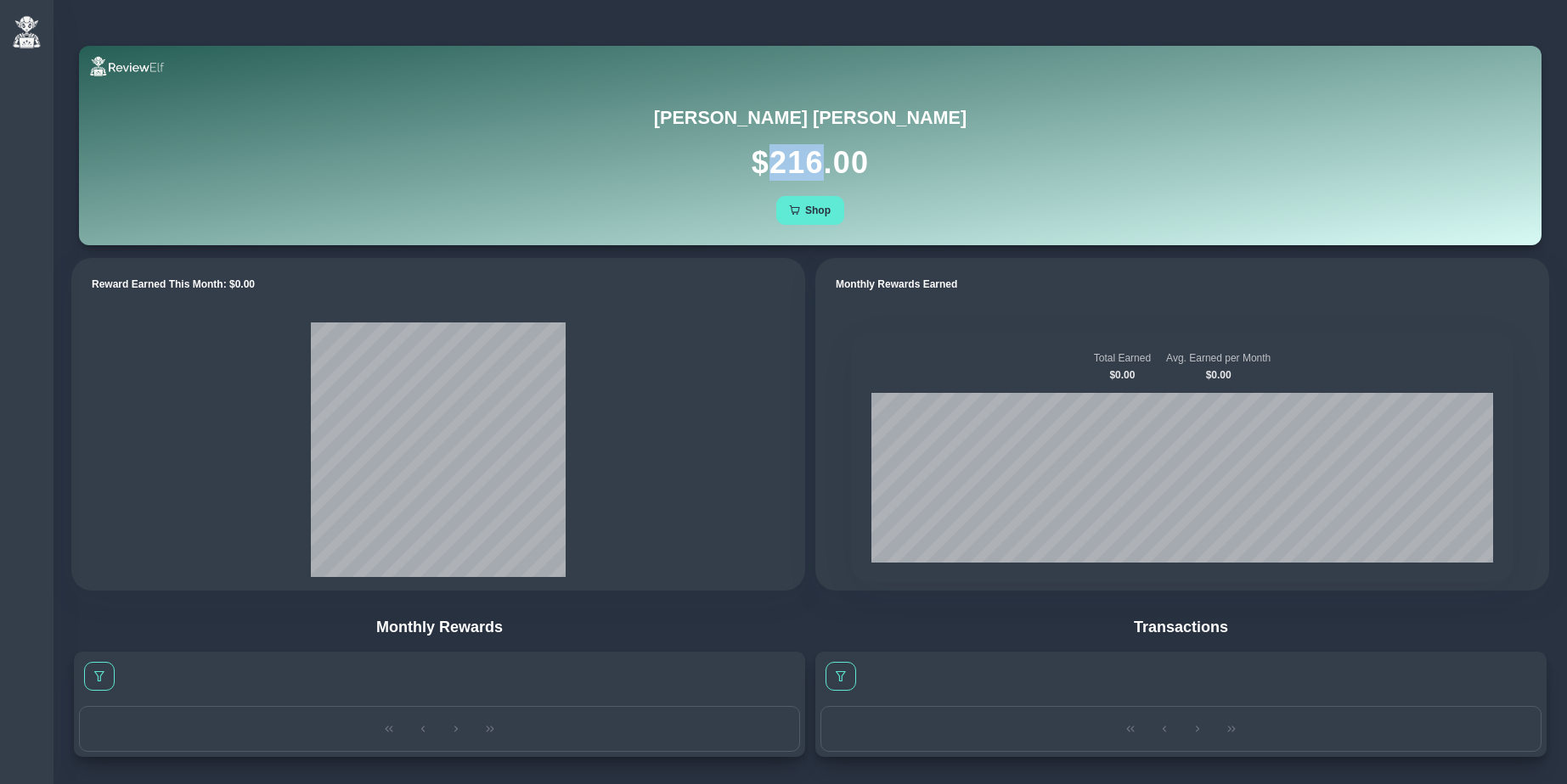
drag, startPoint x: 772, startPoint y: 163, endPoint x: 818, endPoint y: 163, distance: 46.0
click at [818, 163] on h1 "$ 216.00" at bounding box center [810, 163] width 1421 height 37
click at [818, 176] on h1 "$ 216.00" at bounding box center [810, 163] width 1421 height 37
click at [877, 182] on div "Charles Johnson $ 216.00 Shop" at bounding box center [810, 165] width 1421 height 118
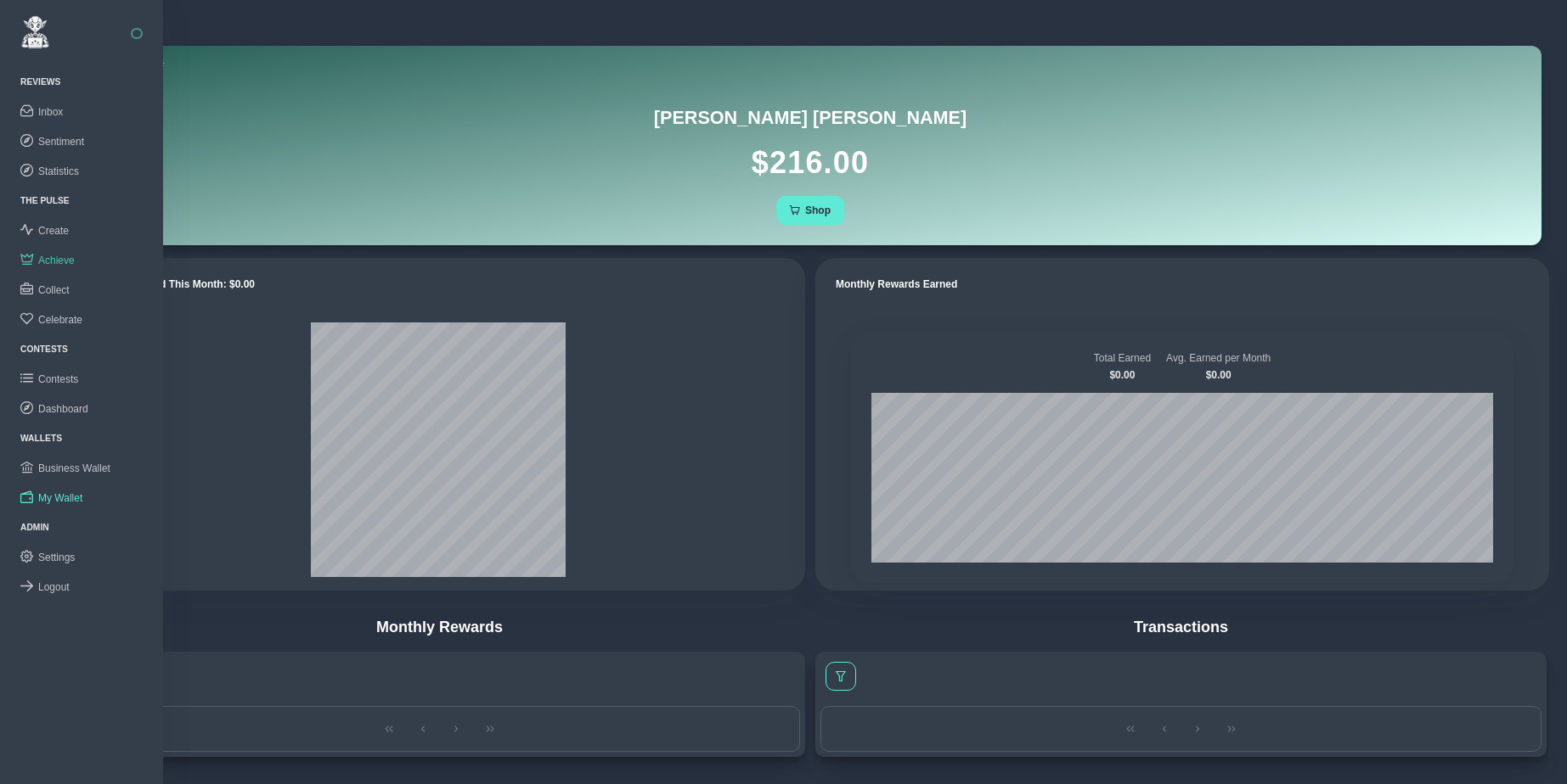
click at [52, 255] on span "Achieve" at bounding box center [57, 260] width 37 height 12
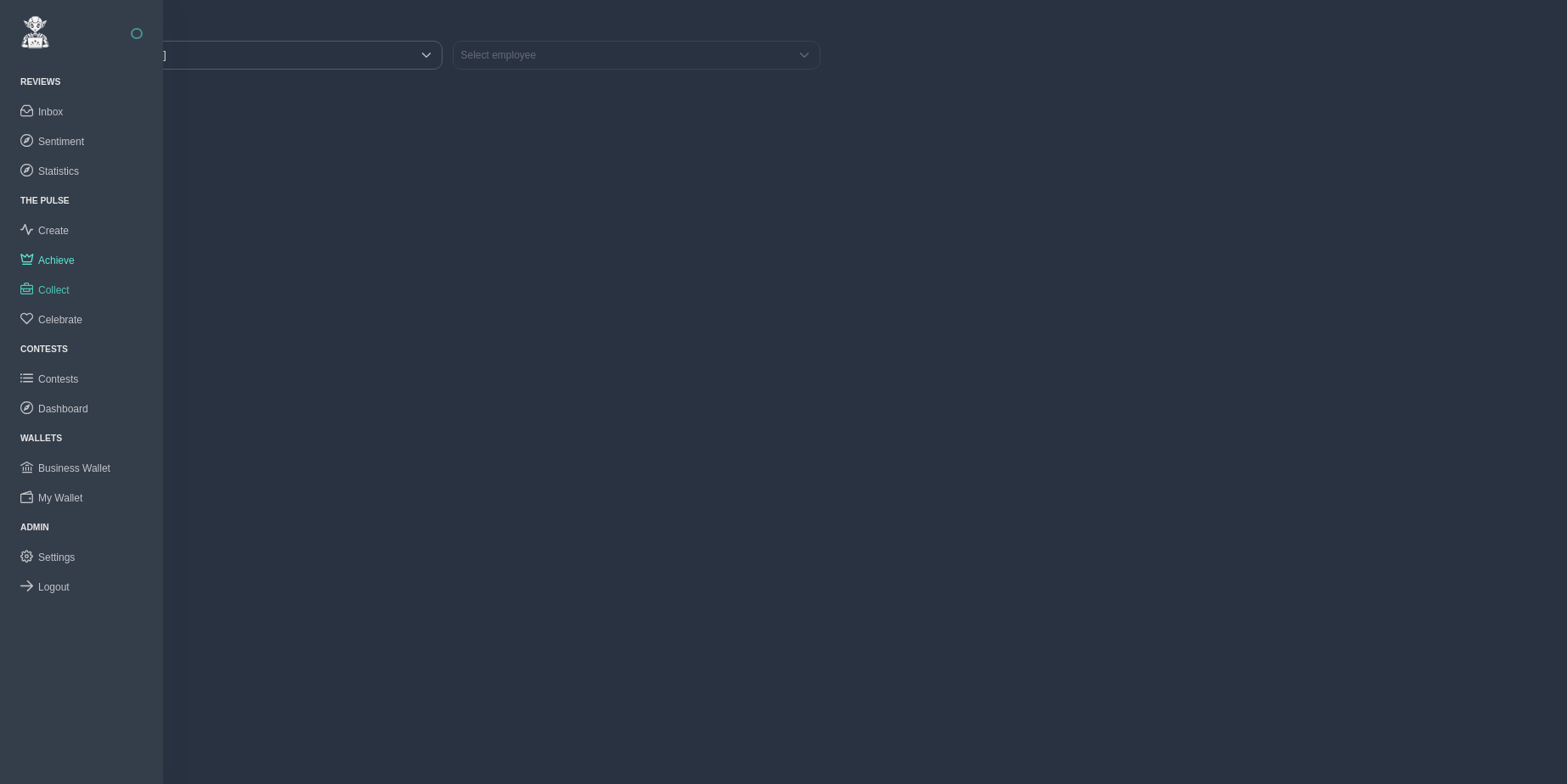
click at [61, 287] on span "Collect" at bounding box center [54, 290] width 31 height 12
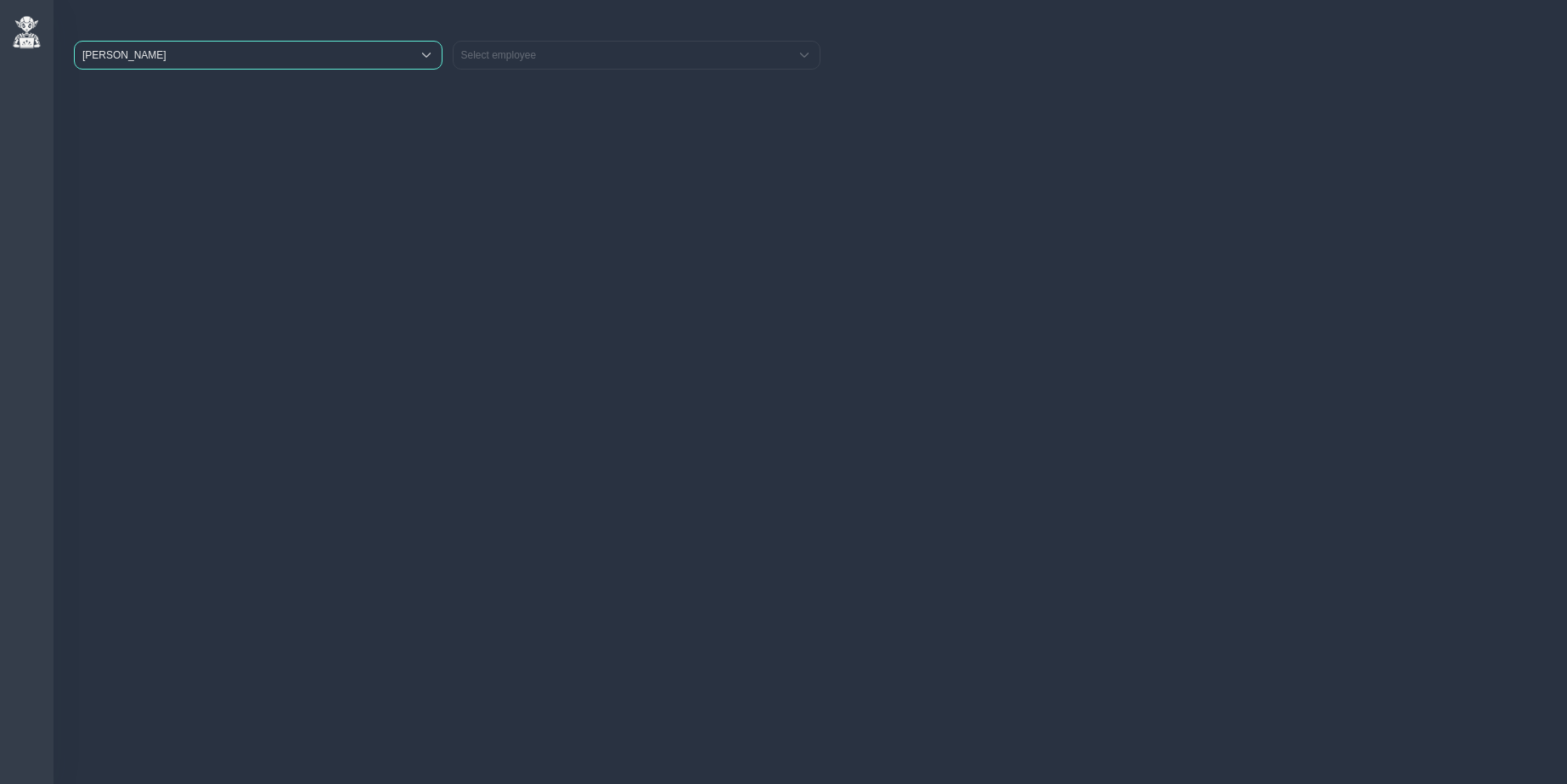
click at [150, 57] on span "ZARA" at bounding box center [243, 55] width 336 height 27
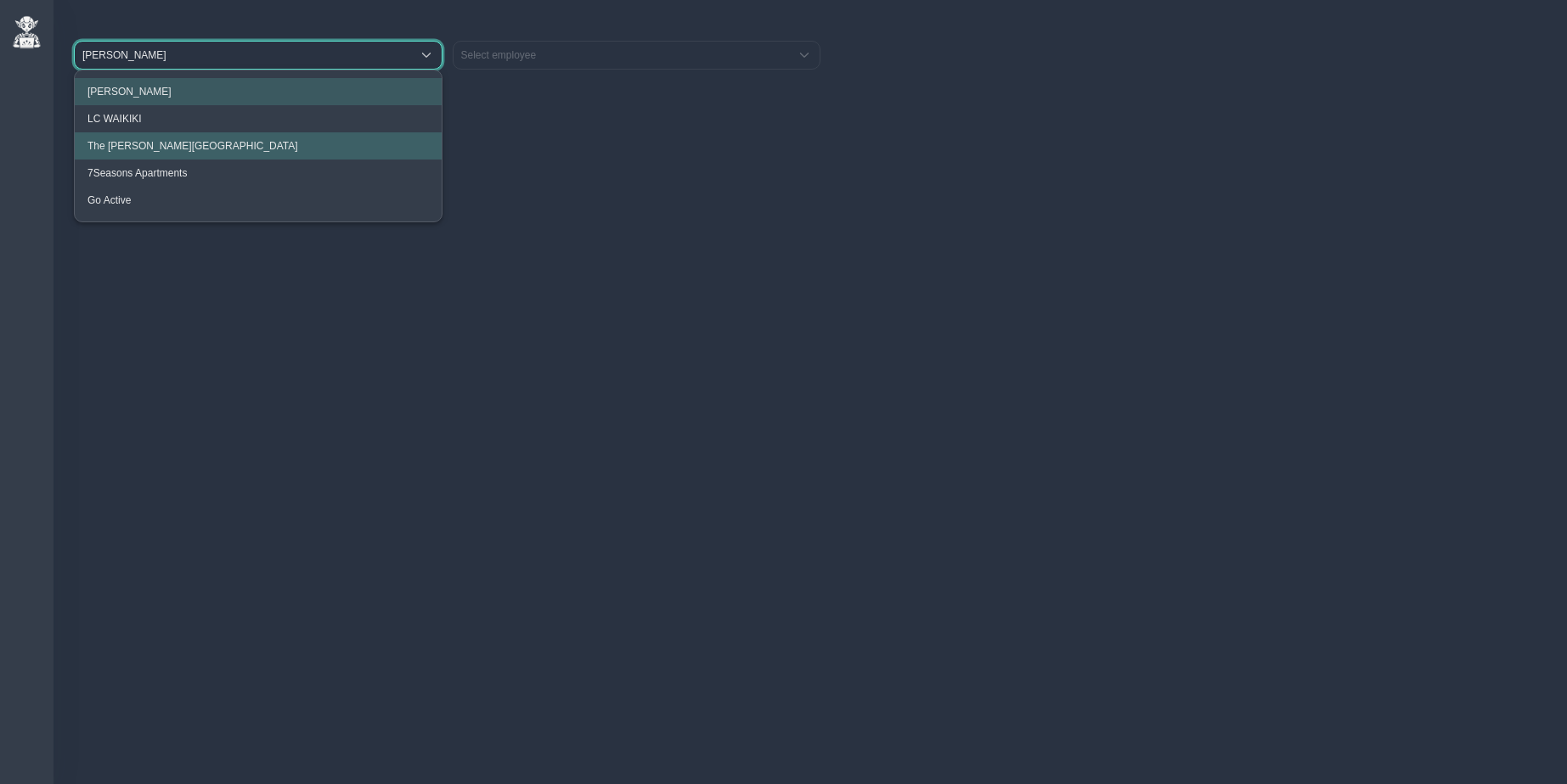
click at [143, 148] on span "The Clementine Churchill Hospital" at bounding box center [192, 145] width 210 height 12
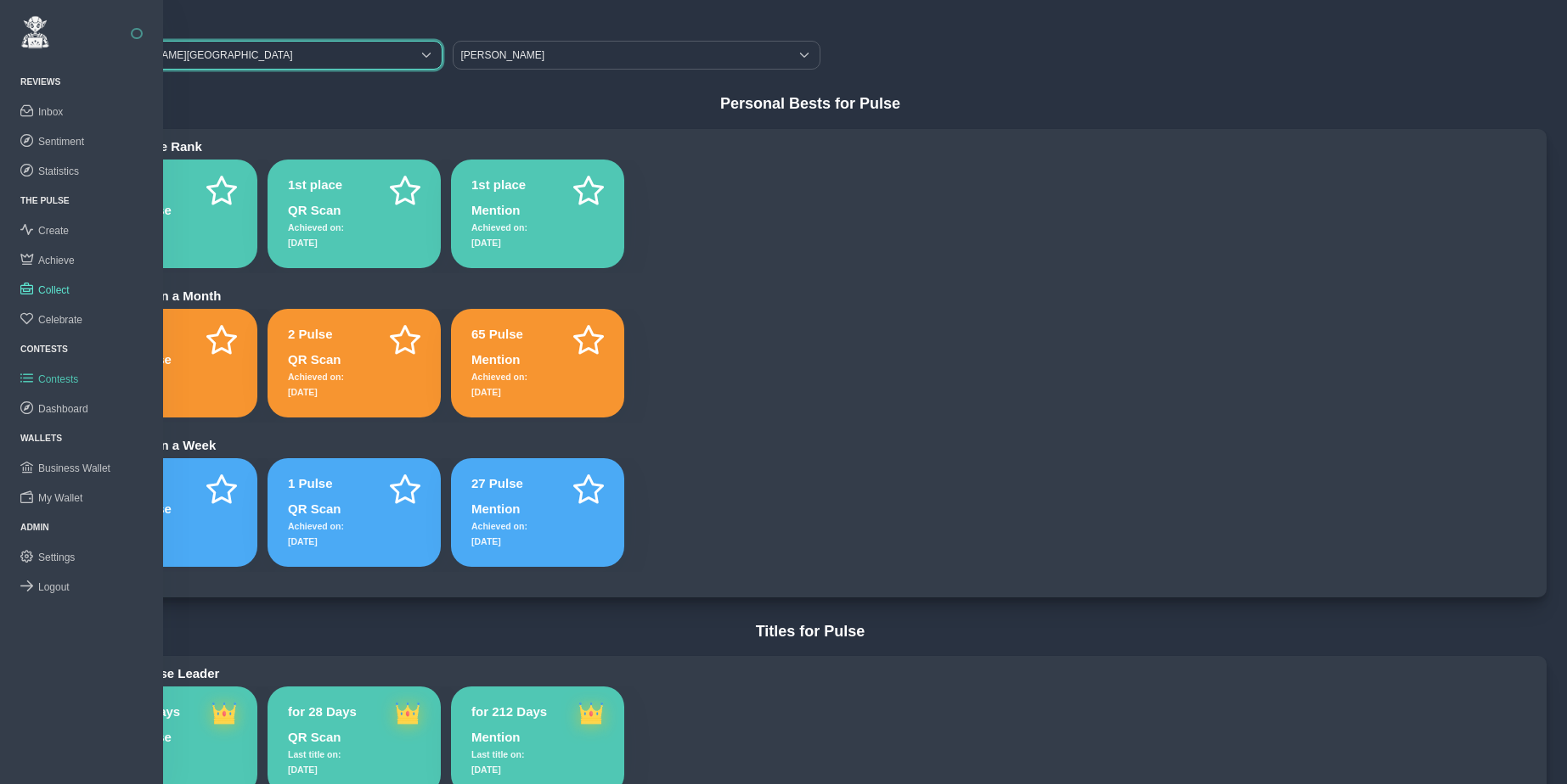
click at [60, 374] on span "Contests" at bounding box center [58, 379] width 40 height 12
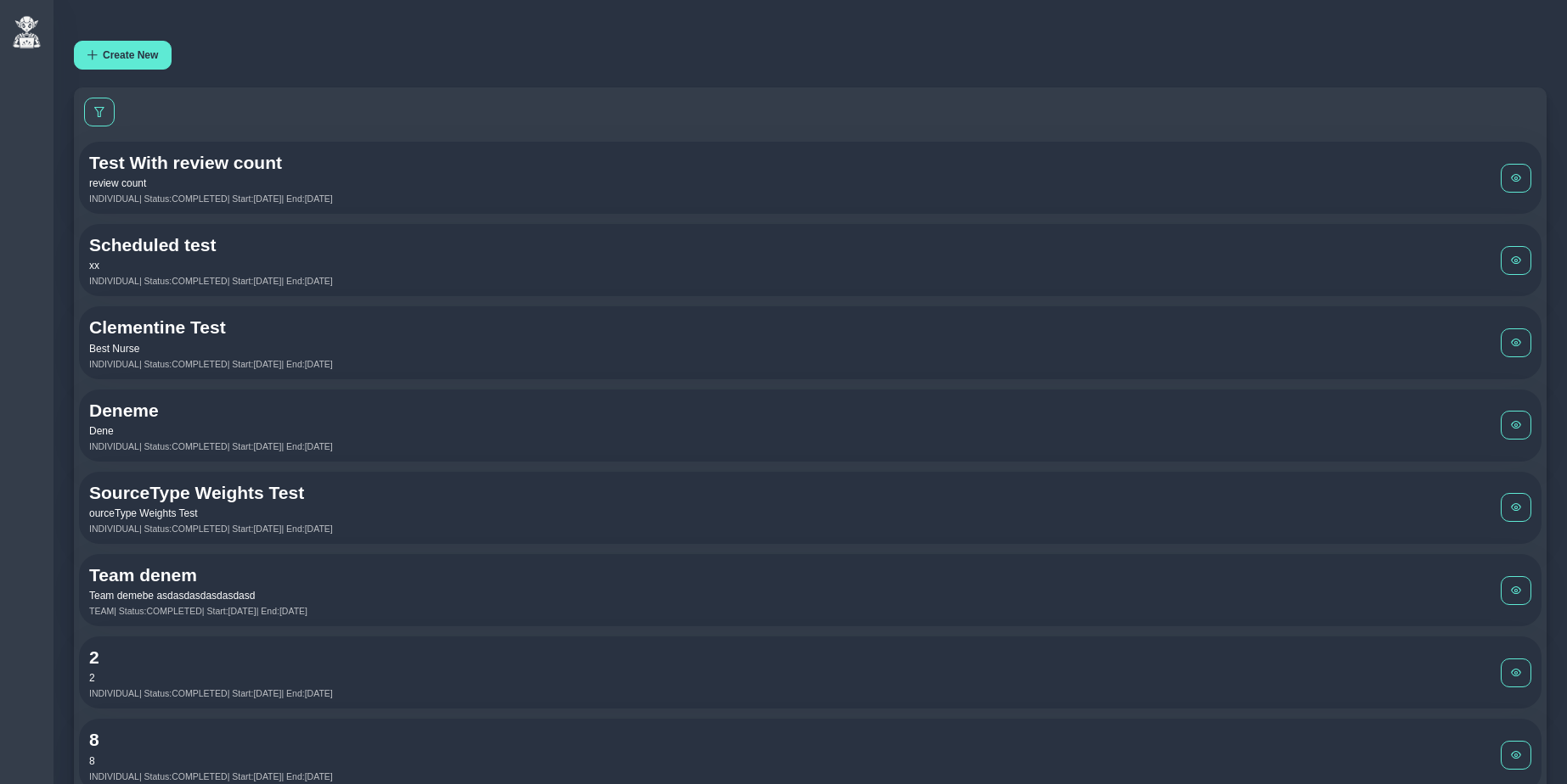
drag, startPoint x: 91, startPoint y: 163, endPoint x: 505, endPoint y: 203, distance: 415.9
click at [505, 203] on div "Test With review count review count INDIVIDUAL | Status: COMPLETED | Start: Sep…" at bounding box center [794, 178] width 1412 height 52
click at [1515, 180] on span at bounding box center [1516, 178] width 10 height 10
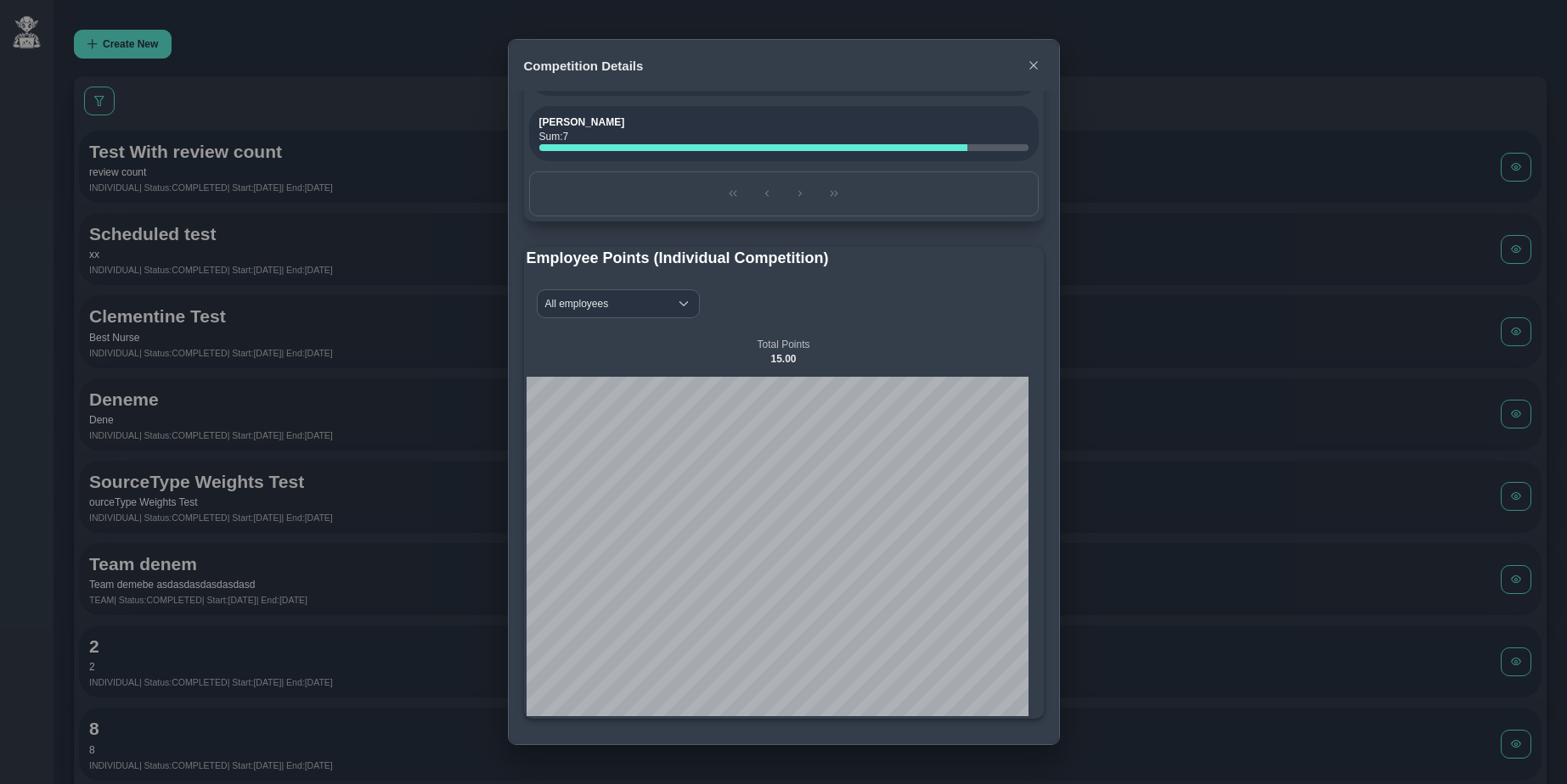
scroll to position [28, 0]
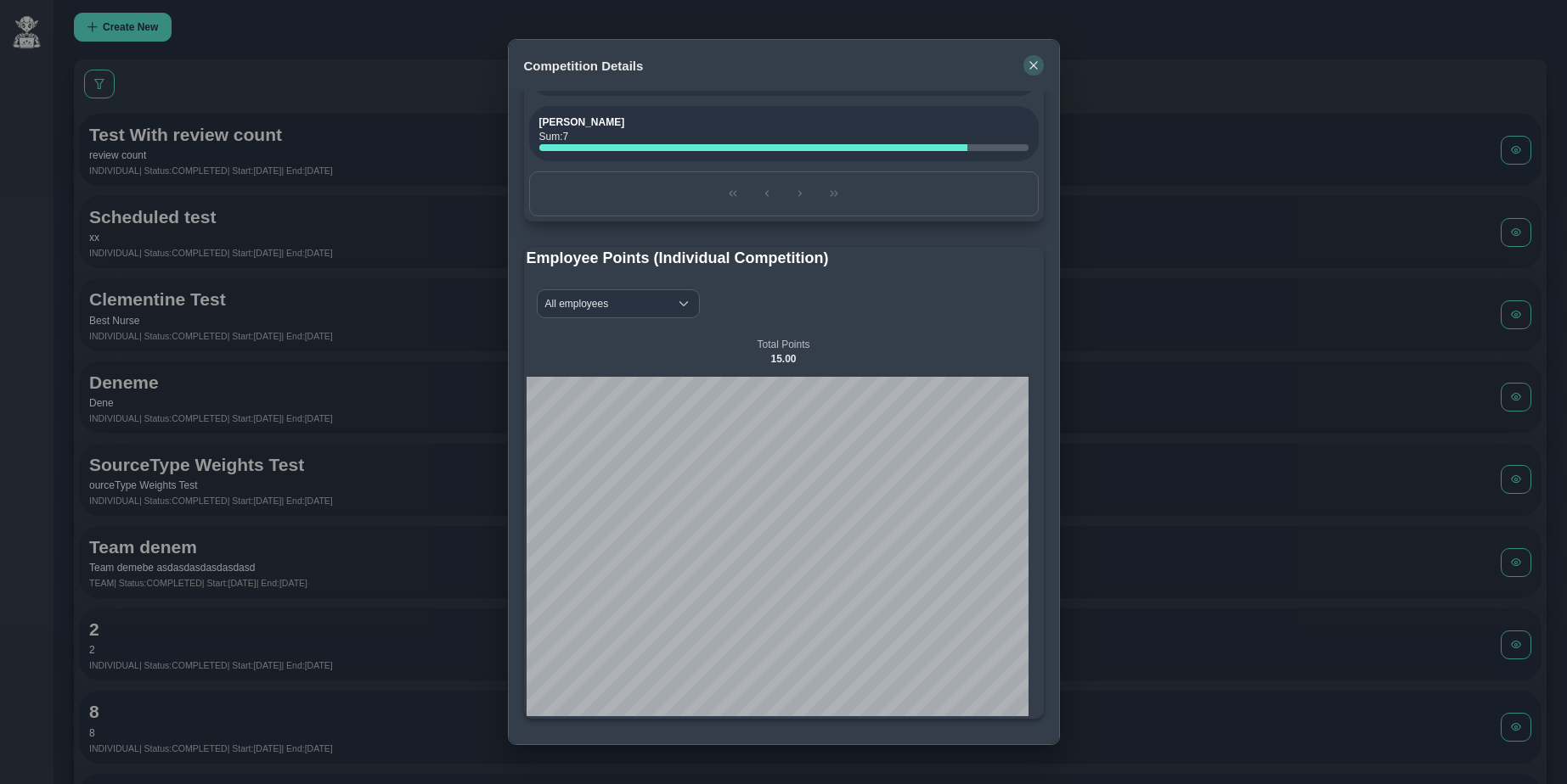
click at [1035, 63] on icon "button" at bounding box center [1033, 65] width 8 height 8
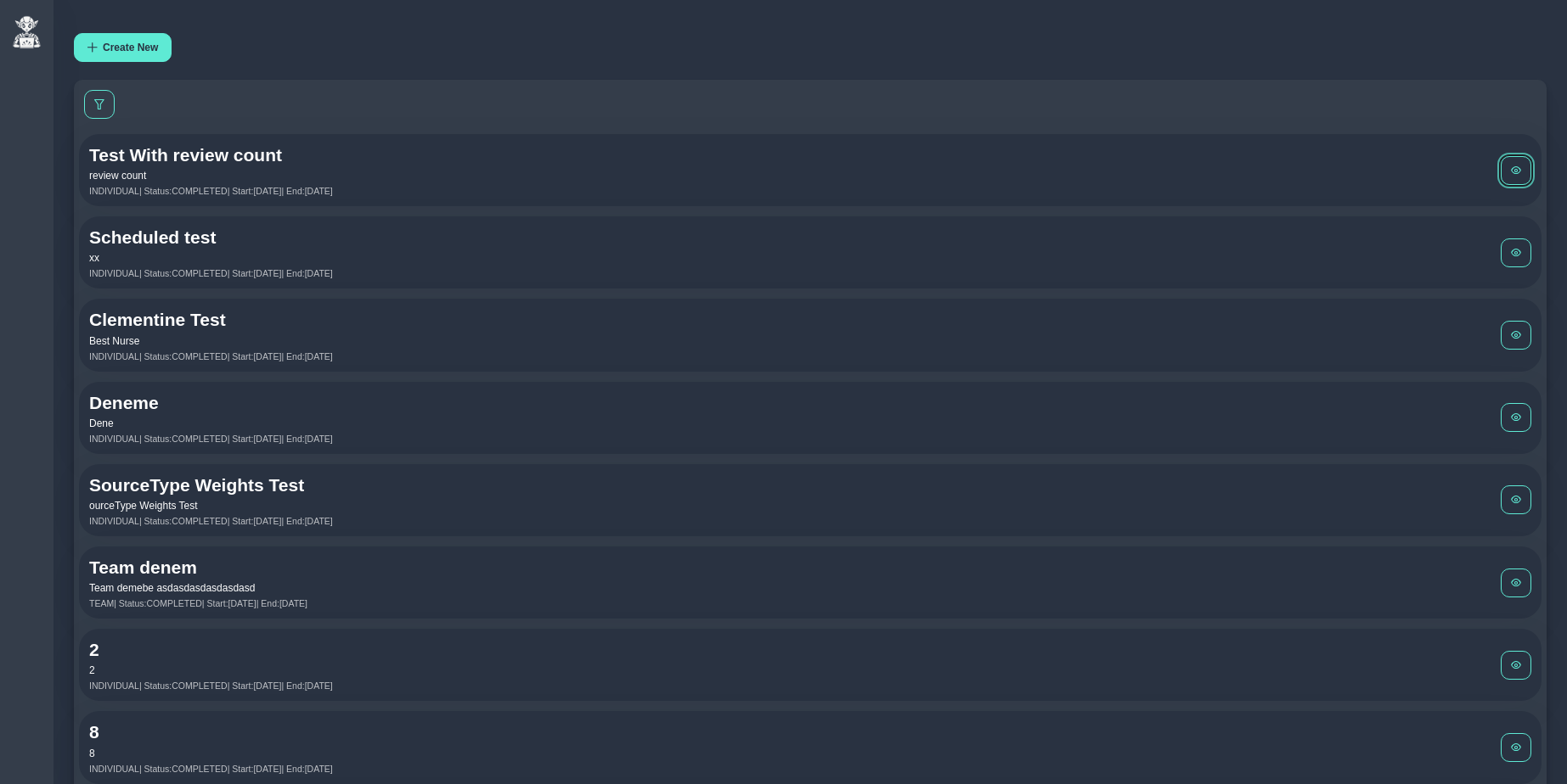
scroll to position [0, 0]
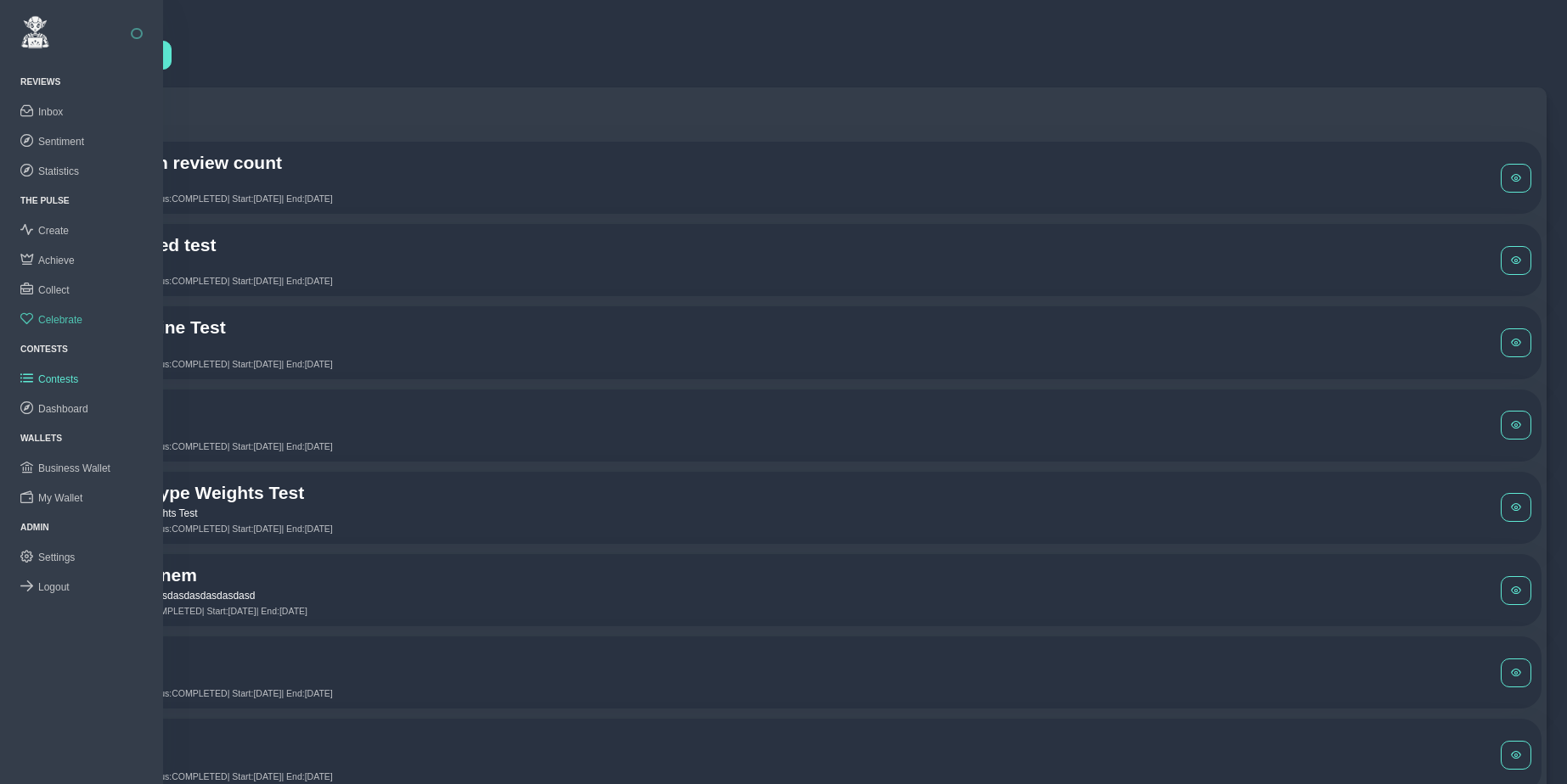
click at [66, 318] on span "Celebrate" at bounding box center [60, 320] width 44 height 12
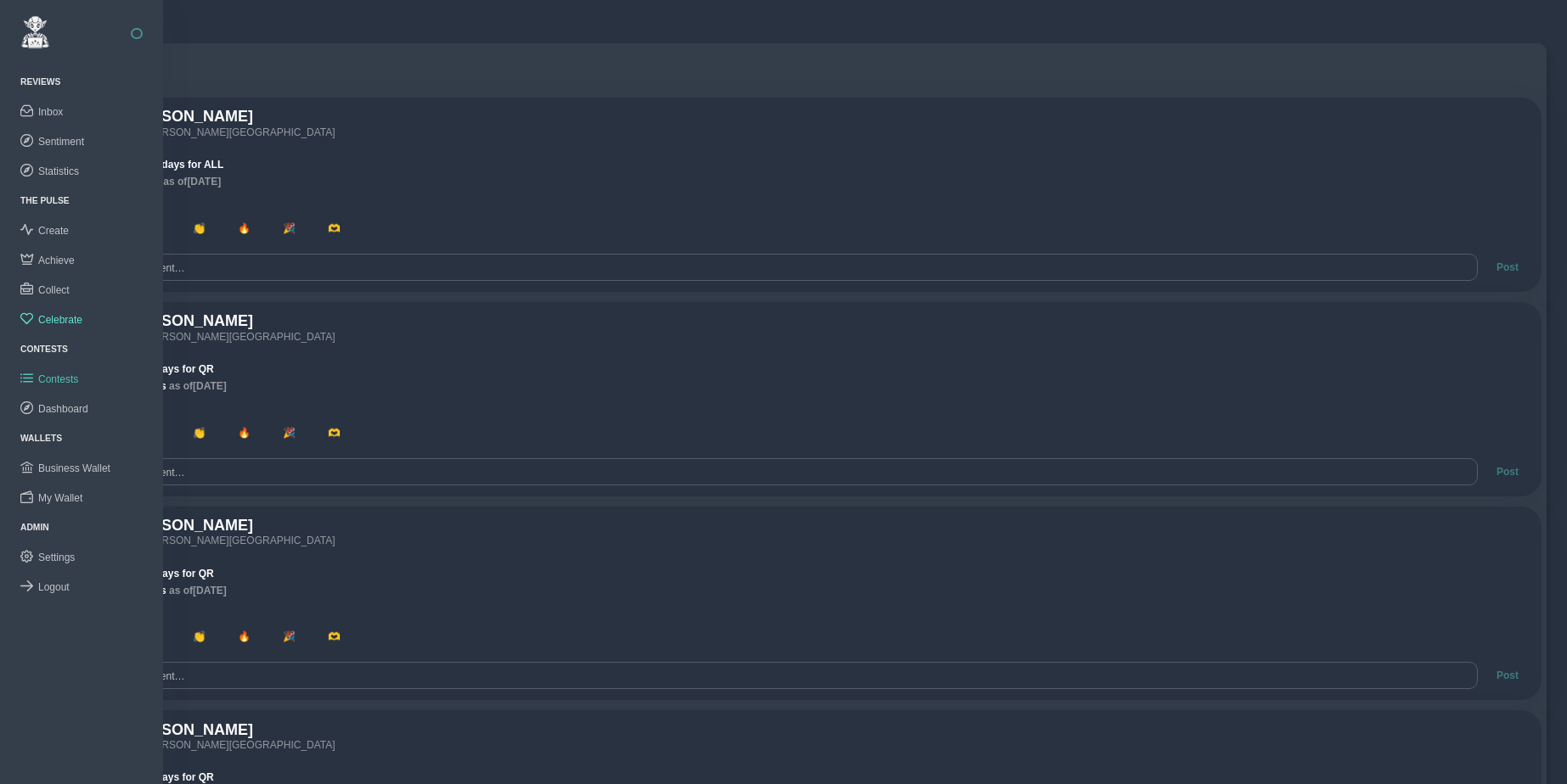
click at [68, 374] on span "Contests" at bounding box center [58, 379] width 40 height 12
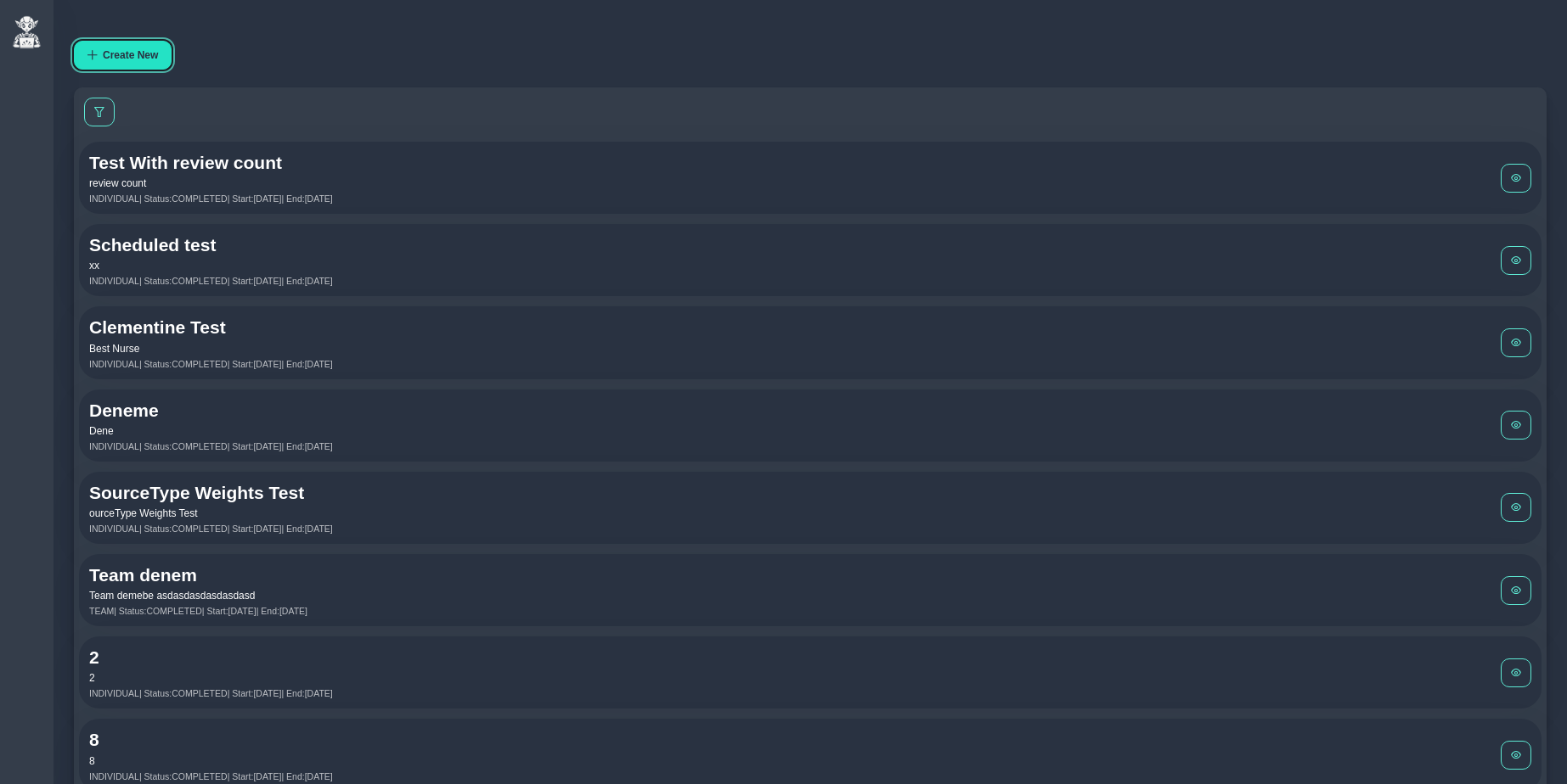
click at [132, 57] on span "Create New" at bounding box center [129, 55] width 55 height 12
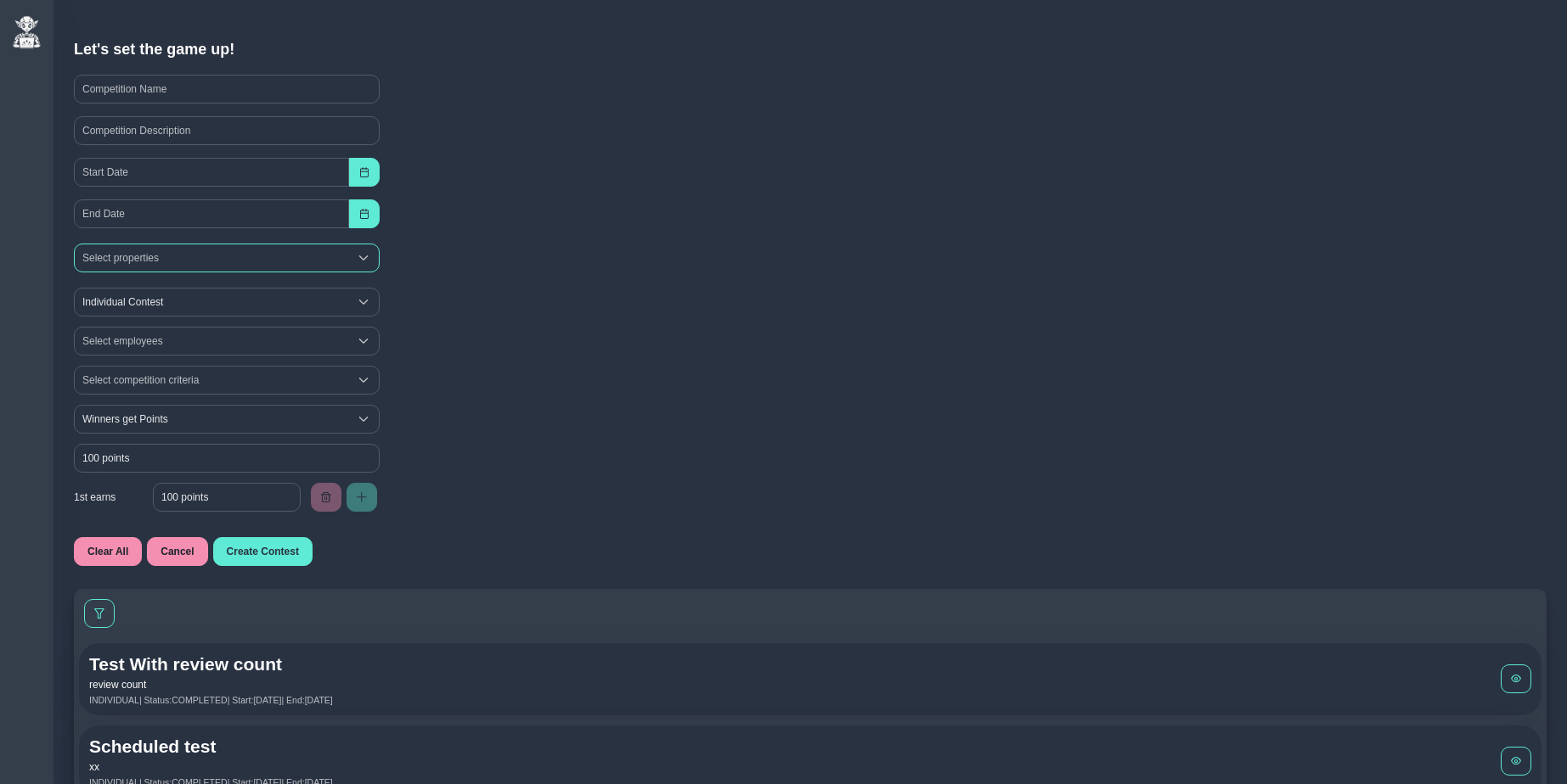
click at [148, 261] on div "Select properties" at bounding box center [211, 258] width 273 height 27
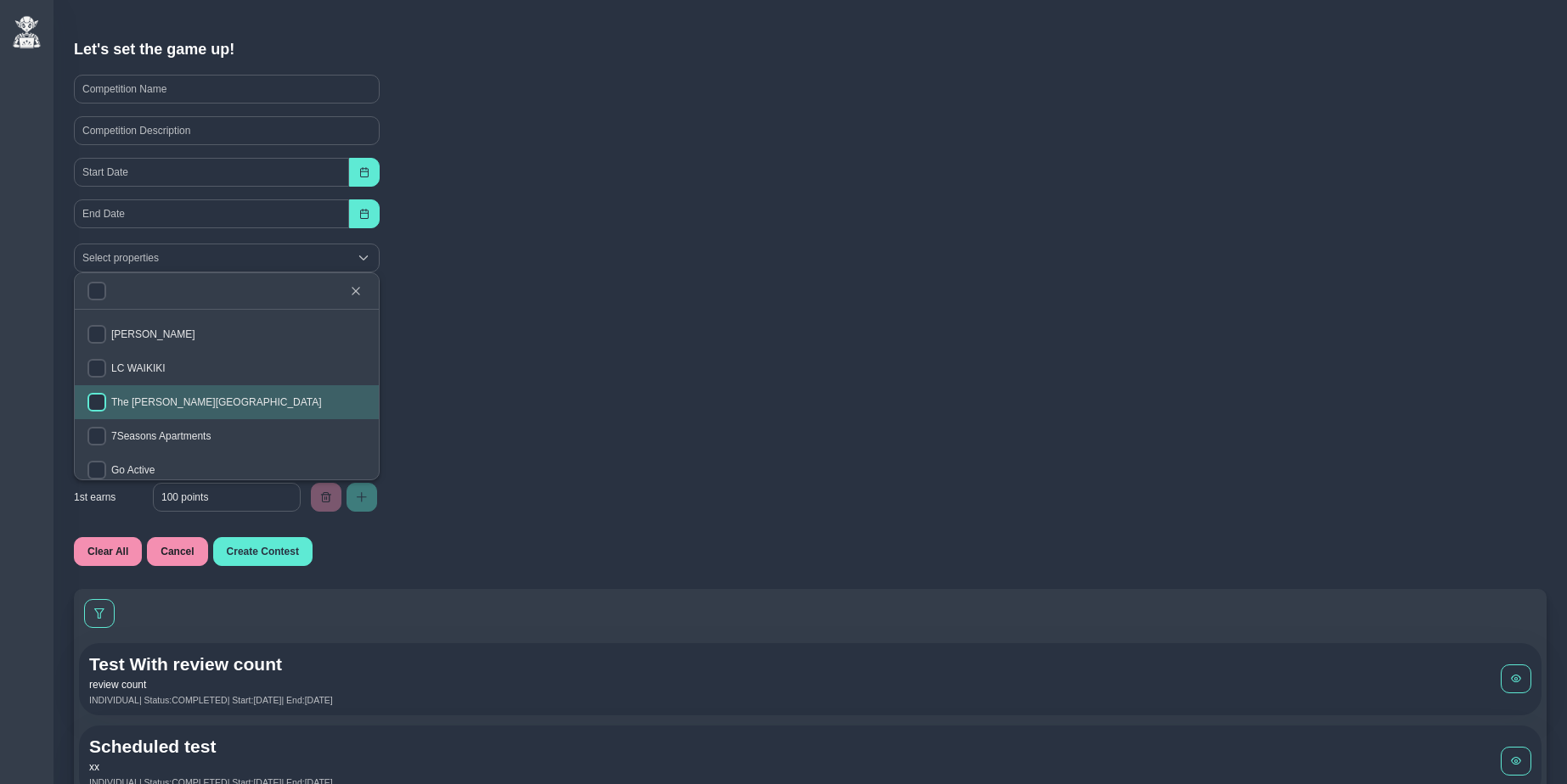
click at [99, 399] on input "checkbox" at bounding box center [96, 402] width 19 height 19
checkbox input "true"
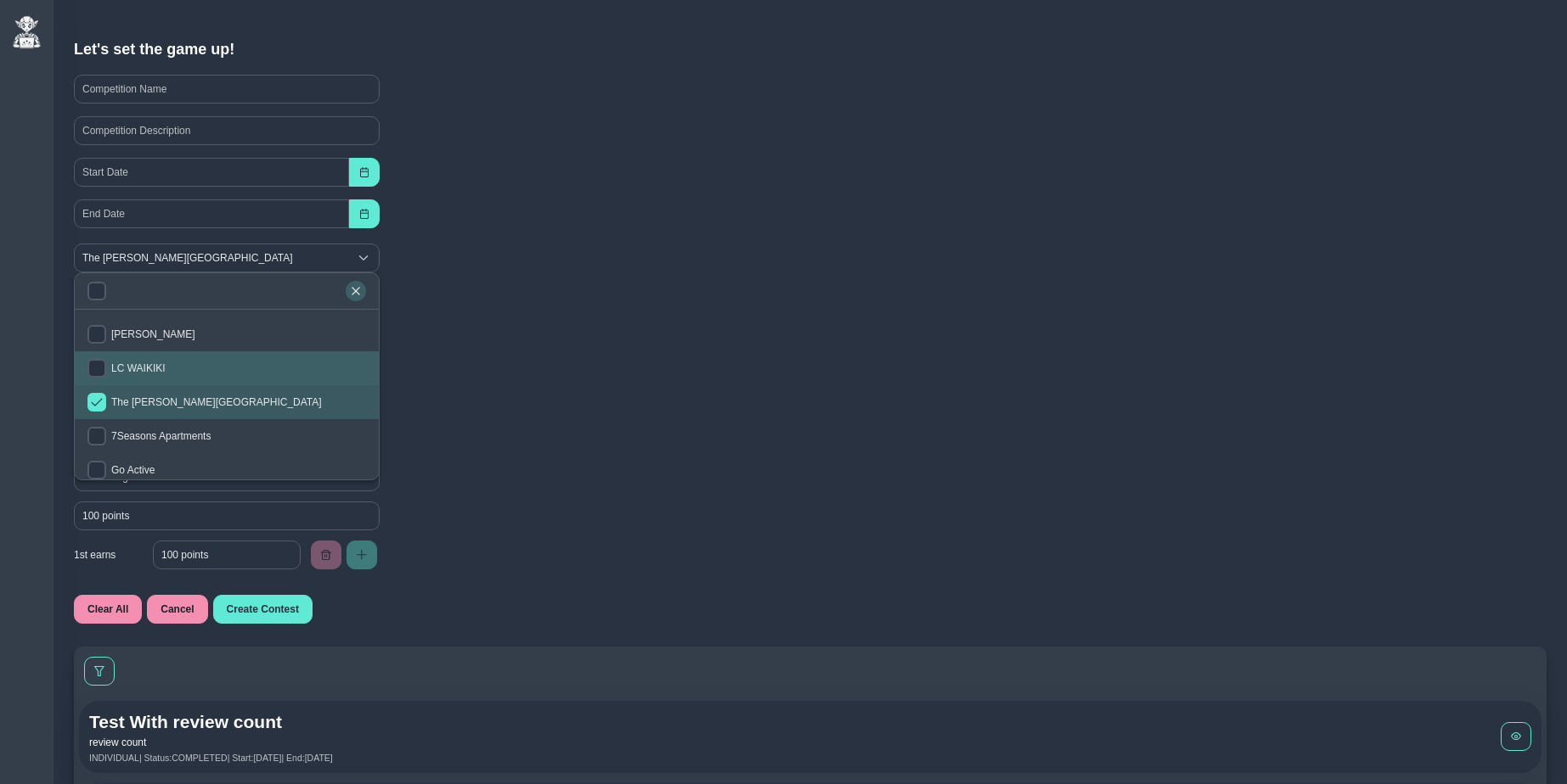
click at [359, 286] on icon "button" at bounding box center [355, 291] width 10 height 10
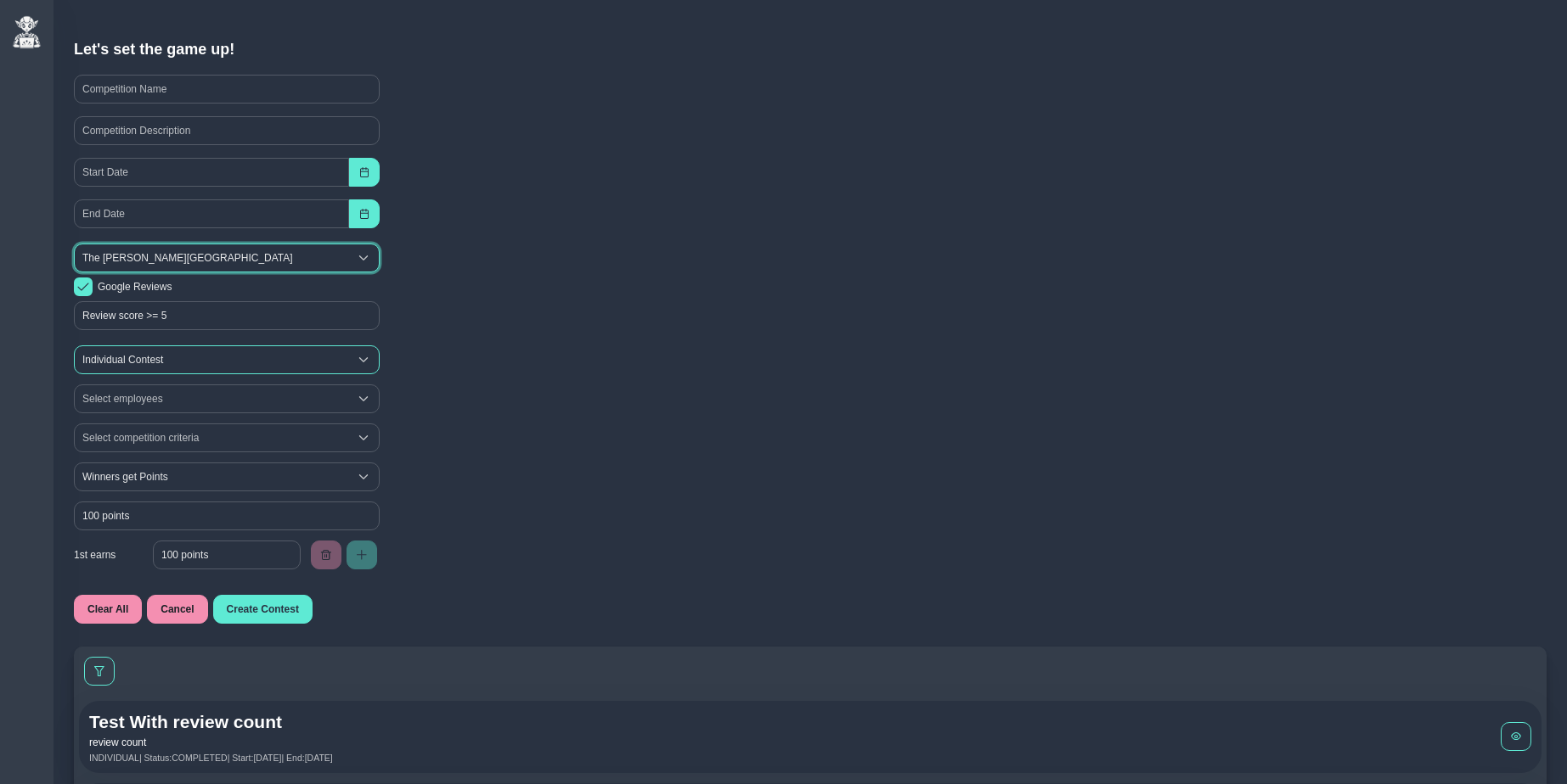
click at [153, 358] on span "Individual Contest" at bounding box center [211, 360] width 273 height 27
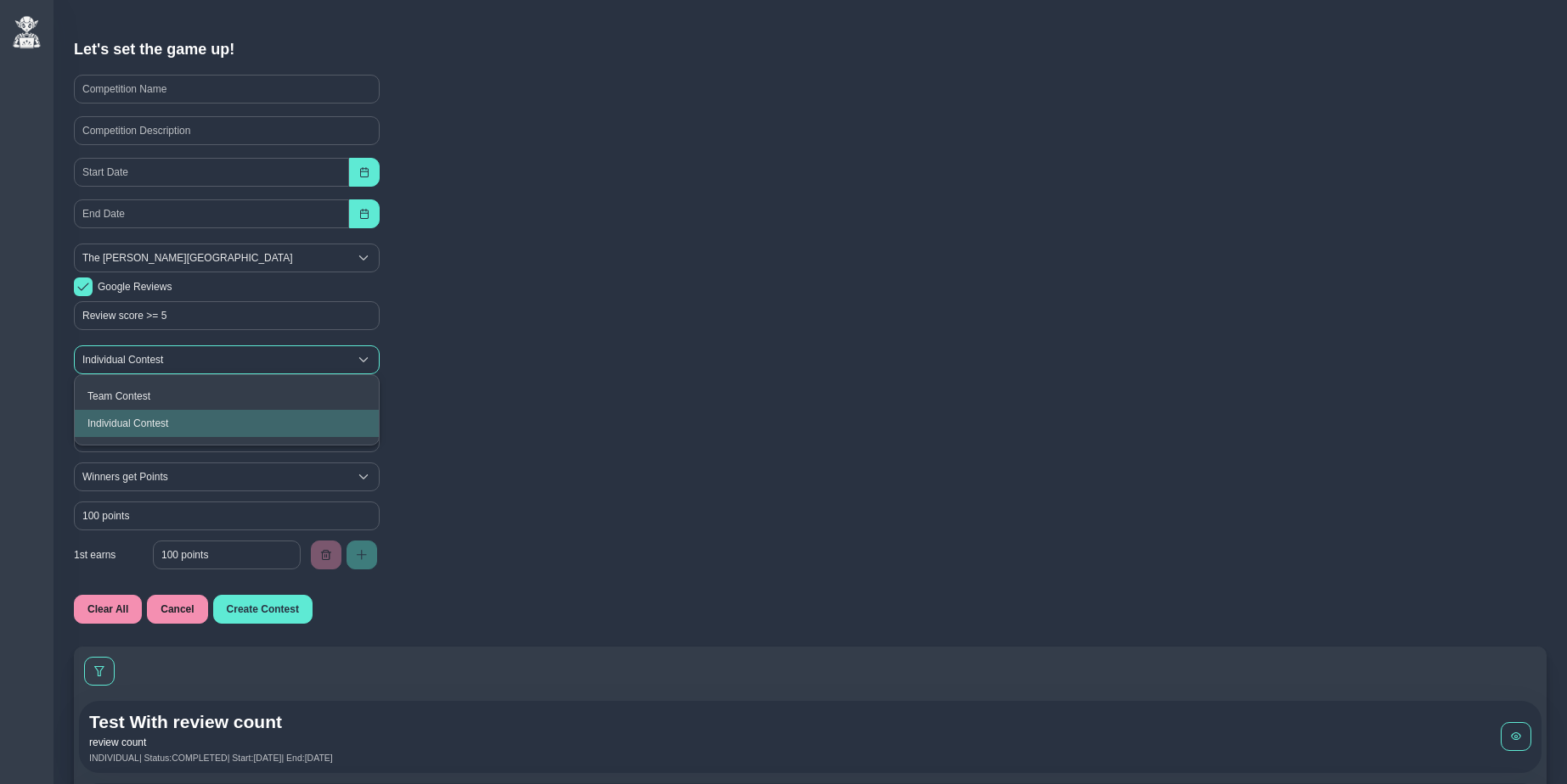
click at [153, 358] on span "Individual Contest" at bounding box center [211, 360] width 273 height 27
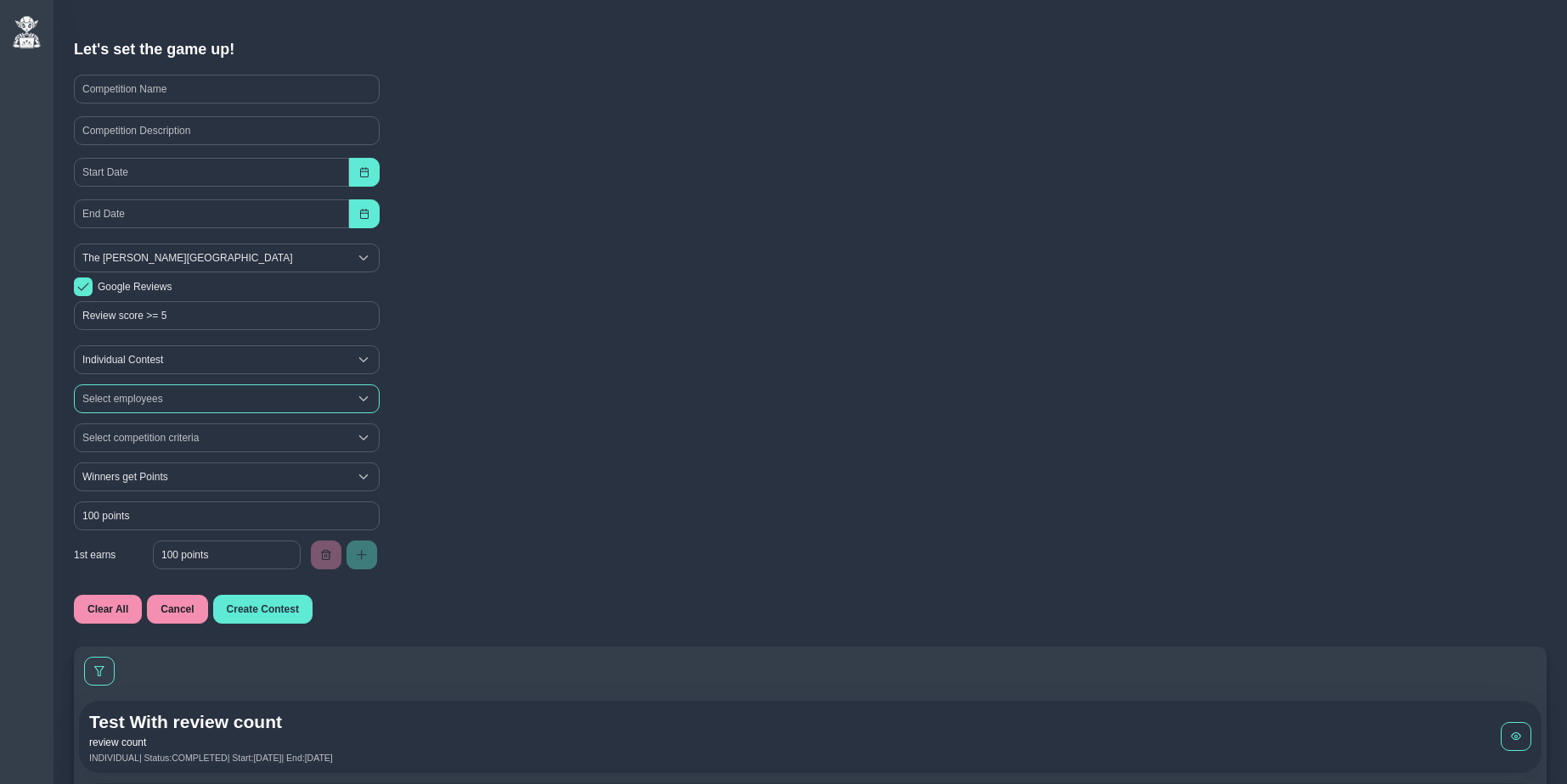
click at [147, 395] on div "Select employees" at bounding box center [211, 399] width 273 height 27
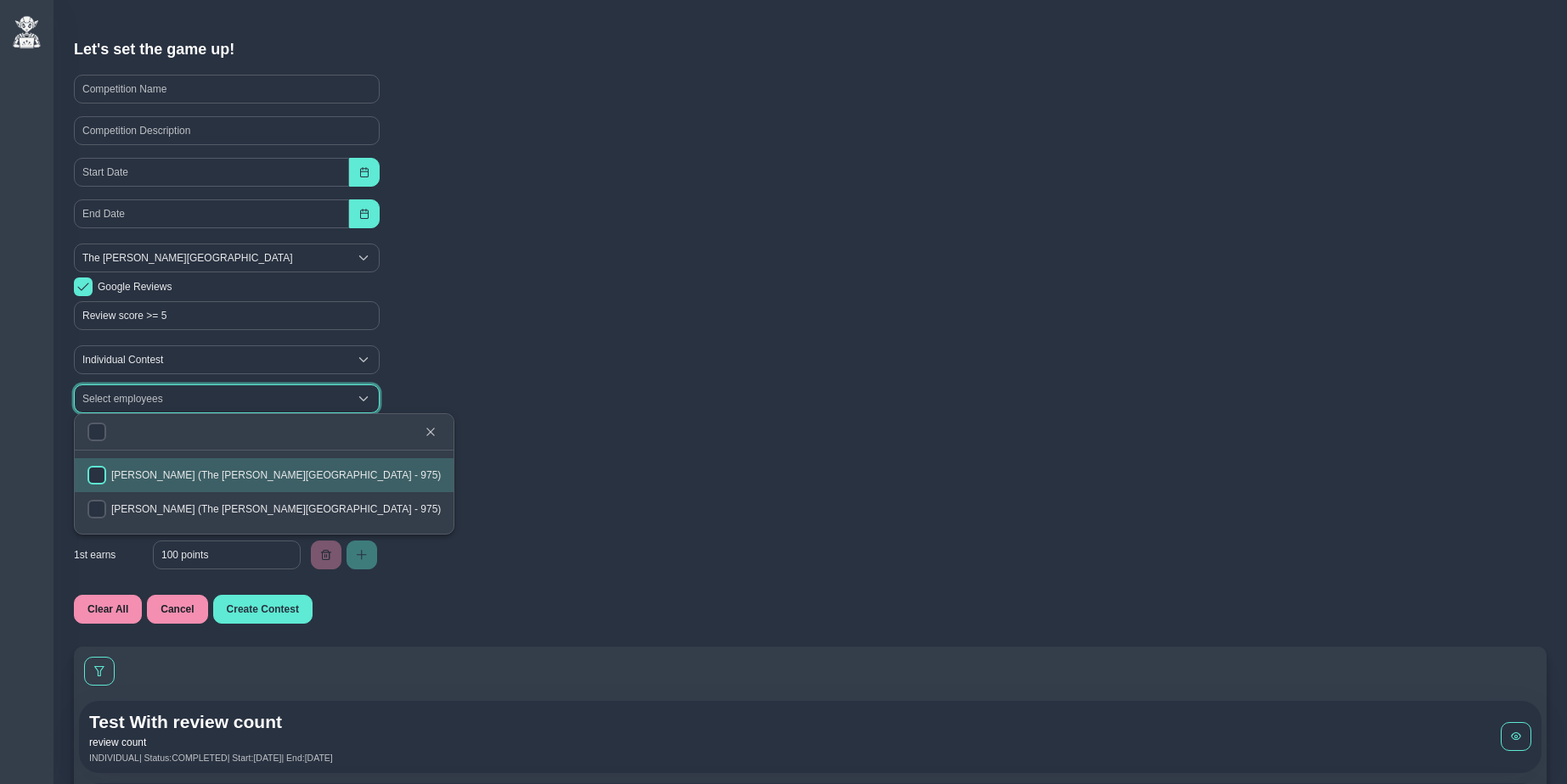
click at [101, 471] on input "checkbox" at bounding box center [96, 475] width 19 height 19
checkbox input "true"
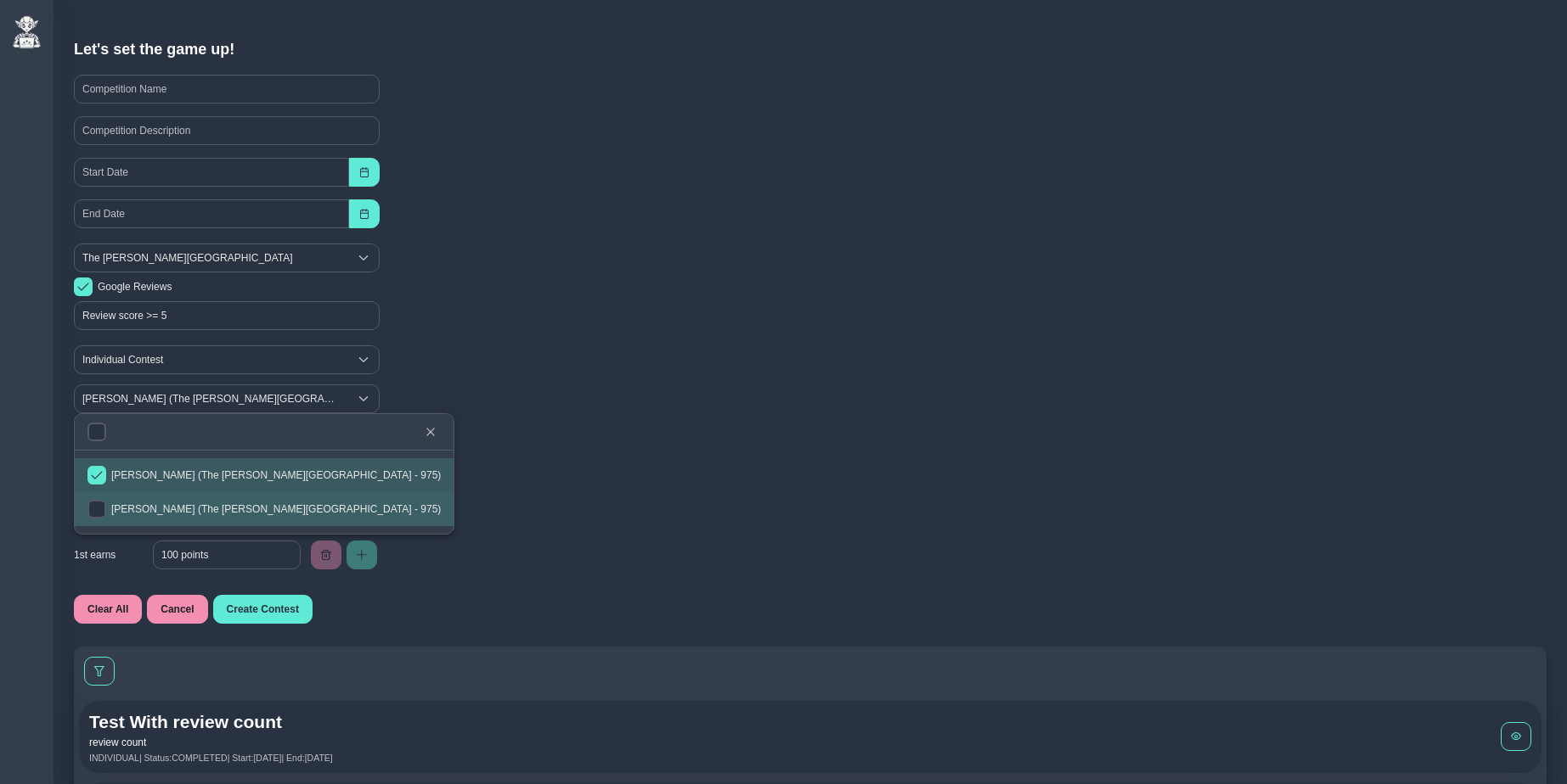
click at [101, 500] on div at bounding box center [96, 509] width 19 height 19
checkbox input "true"
click at [426, 427] on icon "button" at bounding box center [430, 431] width 10 height 10
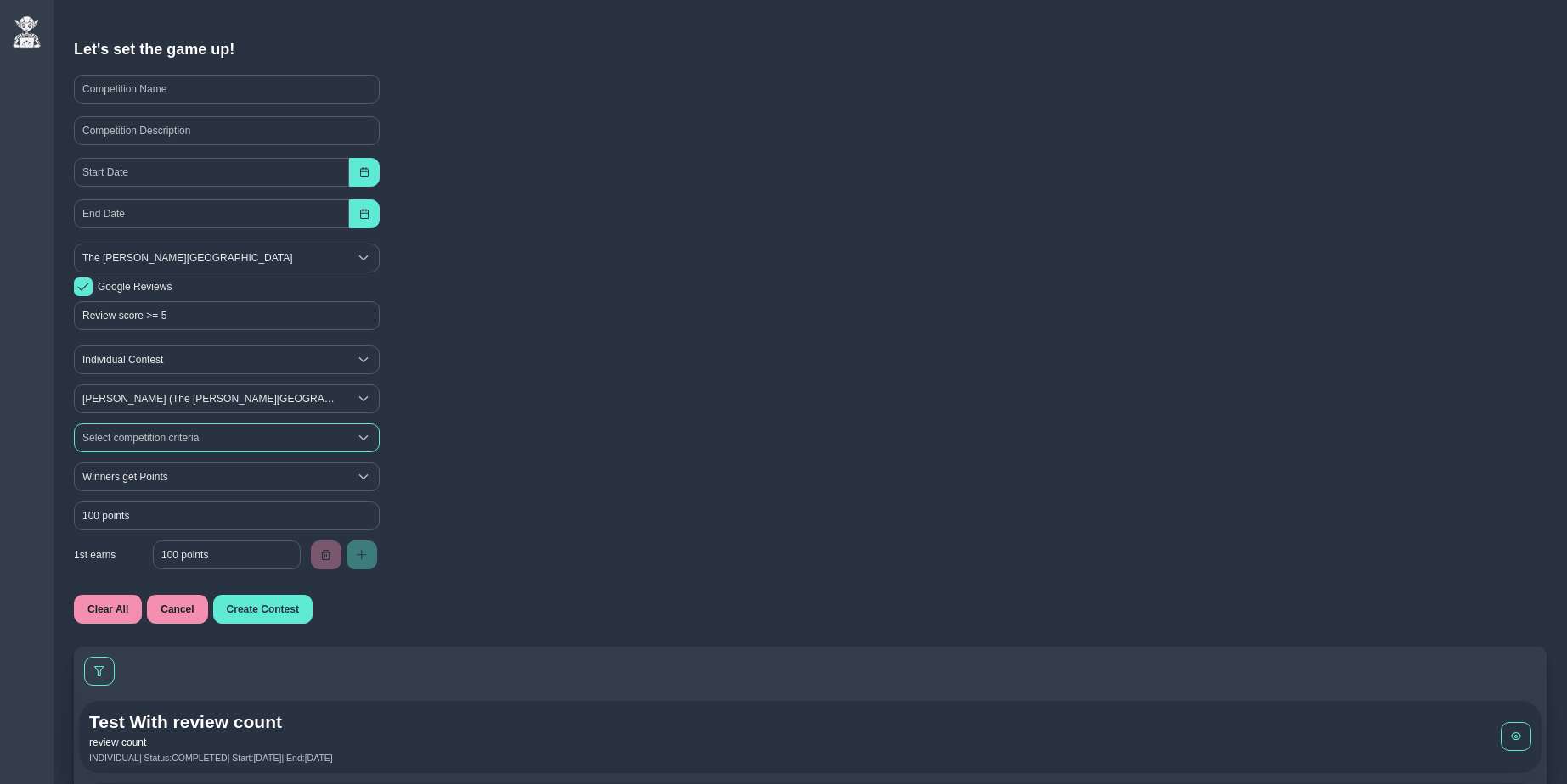
click at [173, 438] on div "Select competition criteria" at bounding box center [211, 438] width 273 height 27
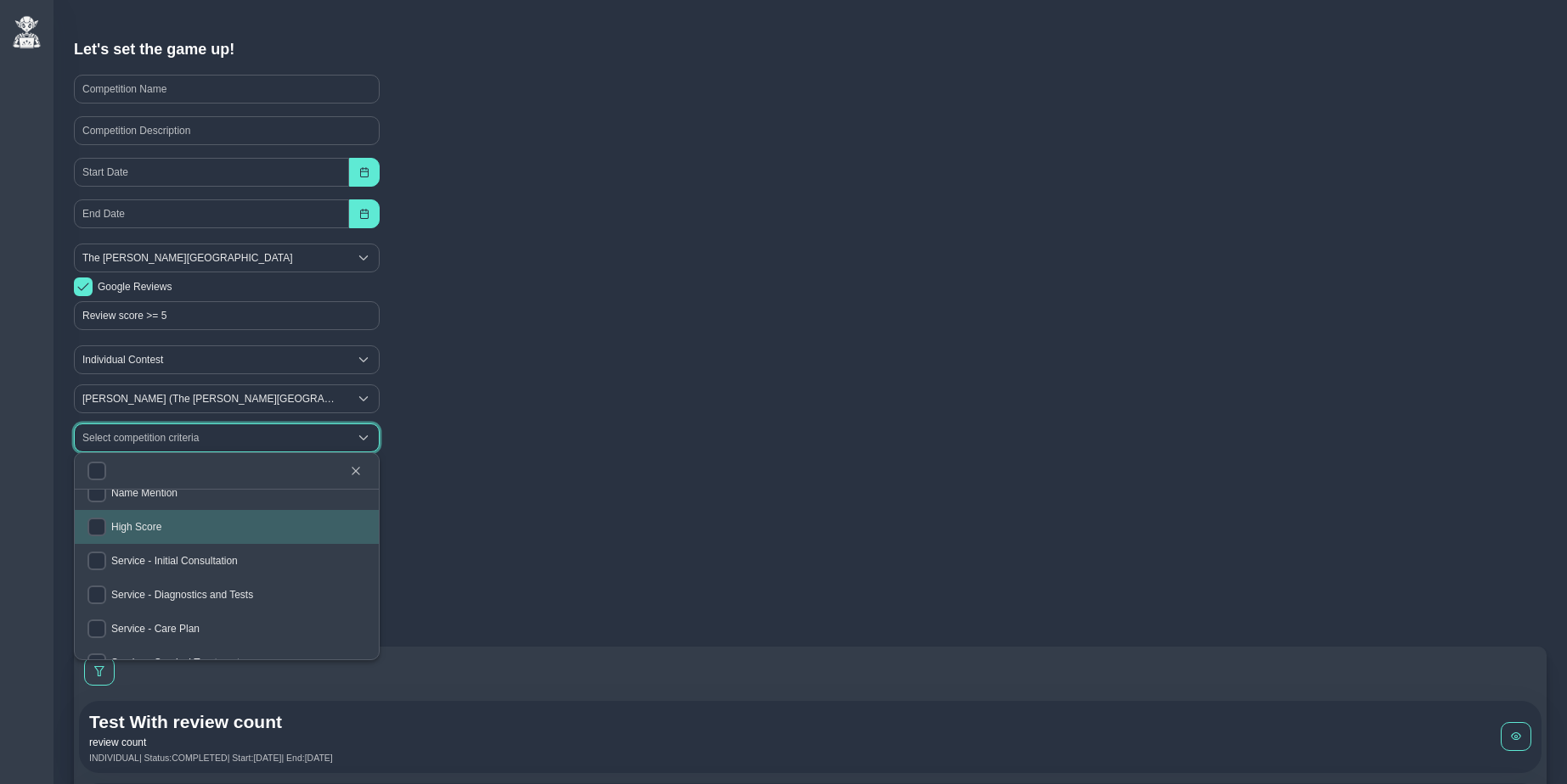
scroll to position [57, 0]
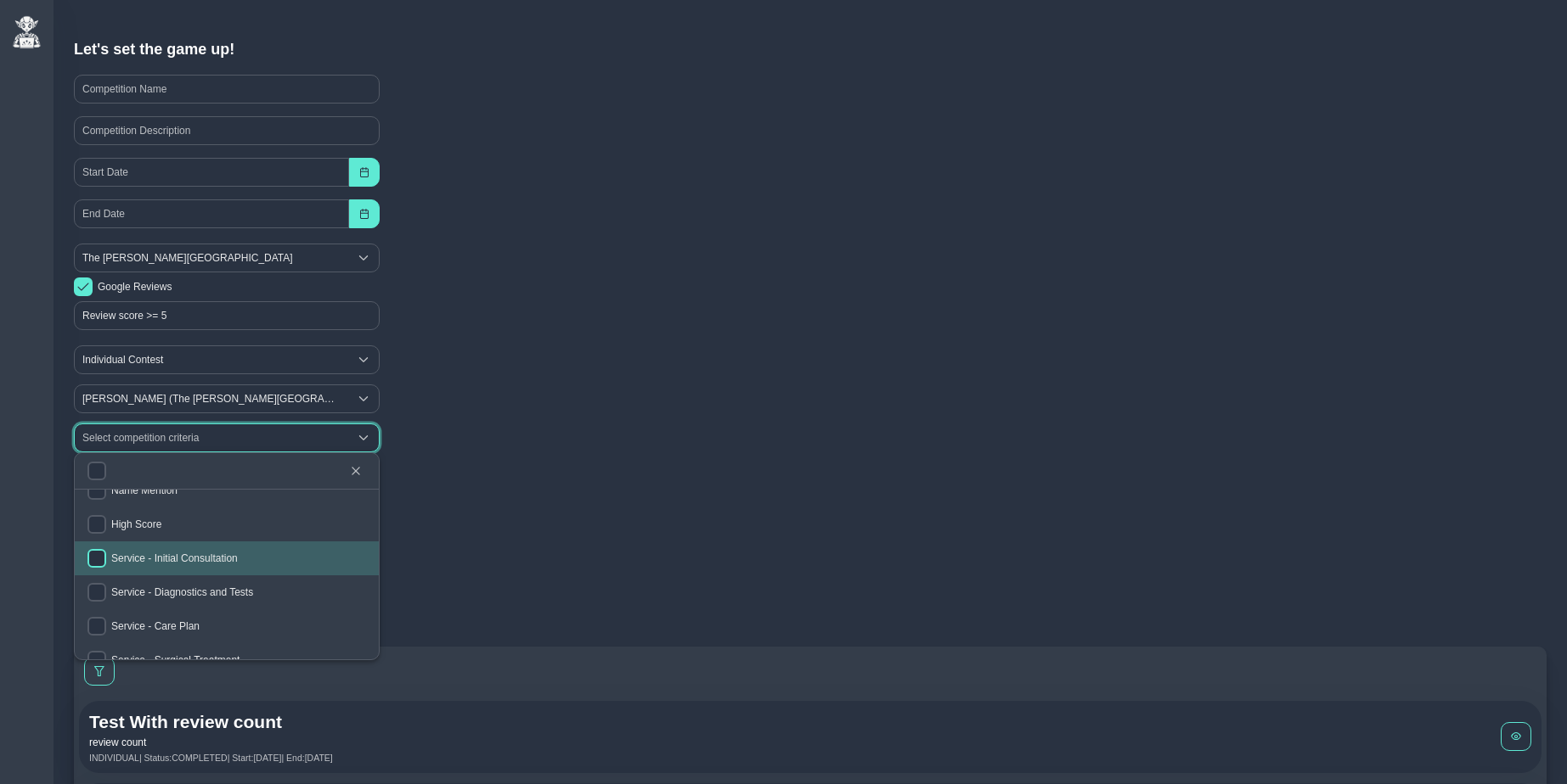
click at [99, 555] on input "checkbox" at bounding box center [96, 559] width 19 height 19
checkbox input "true"
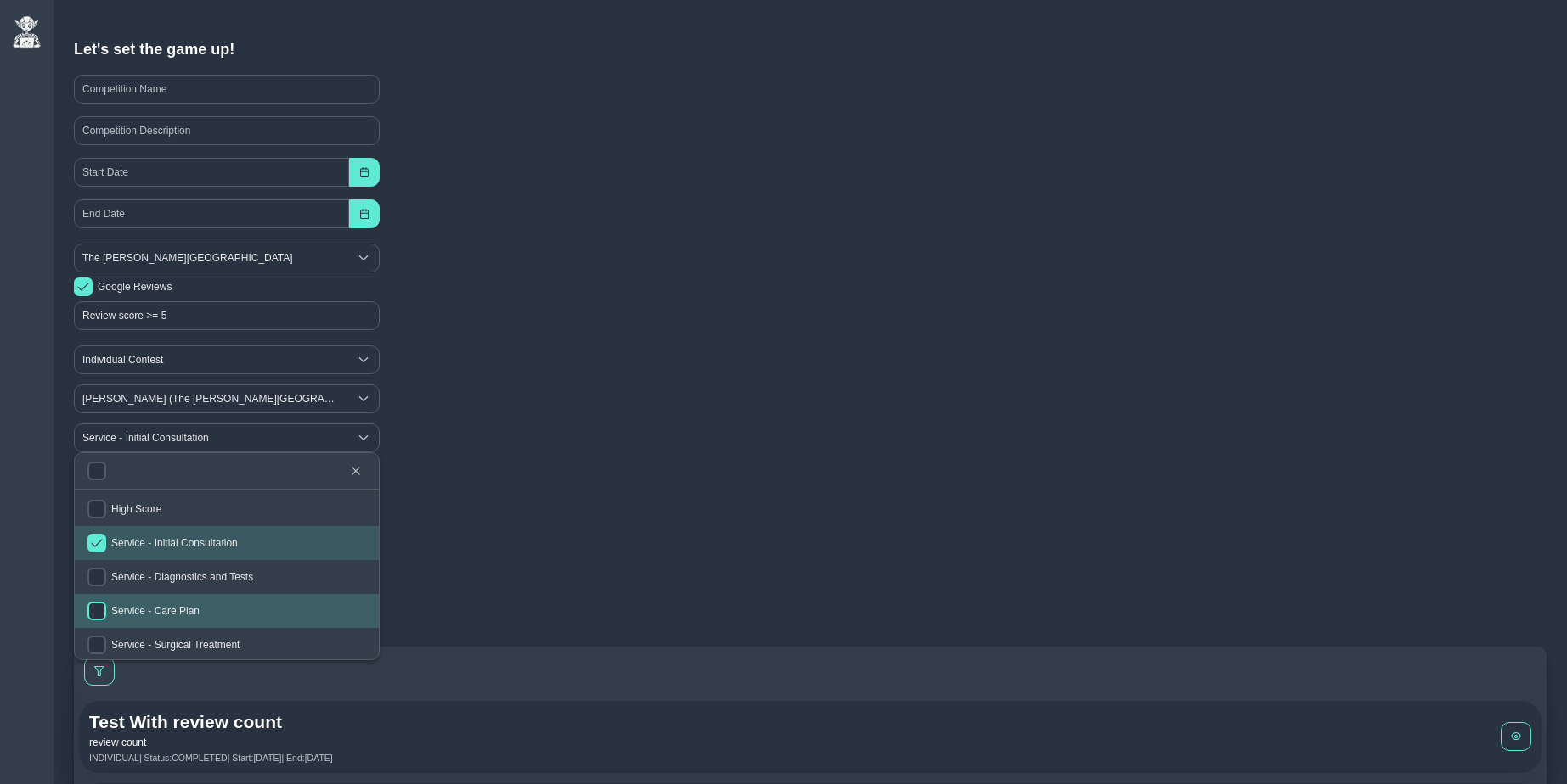
click at [102, 609] on input "checkbox" at bounding box center [96, 611] width 19 height 19
checkbox input "true"
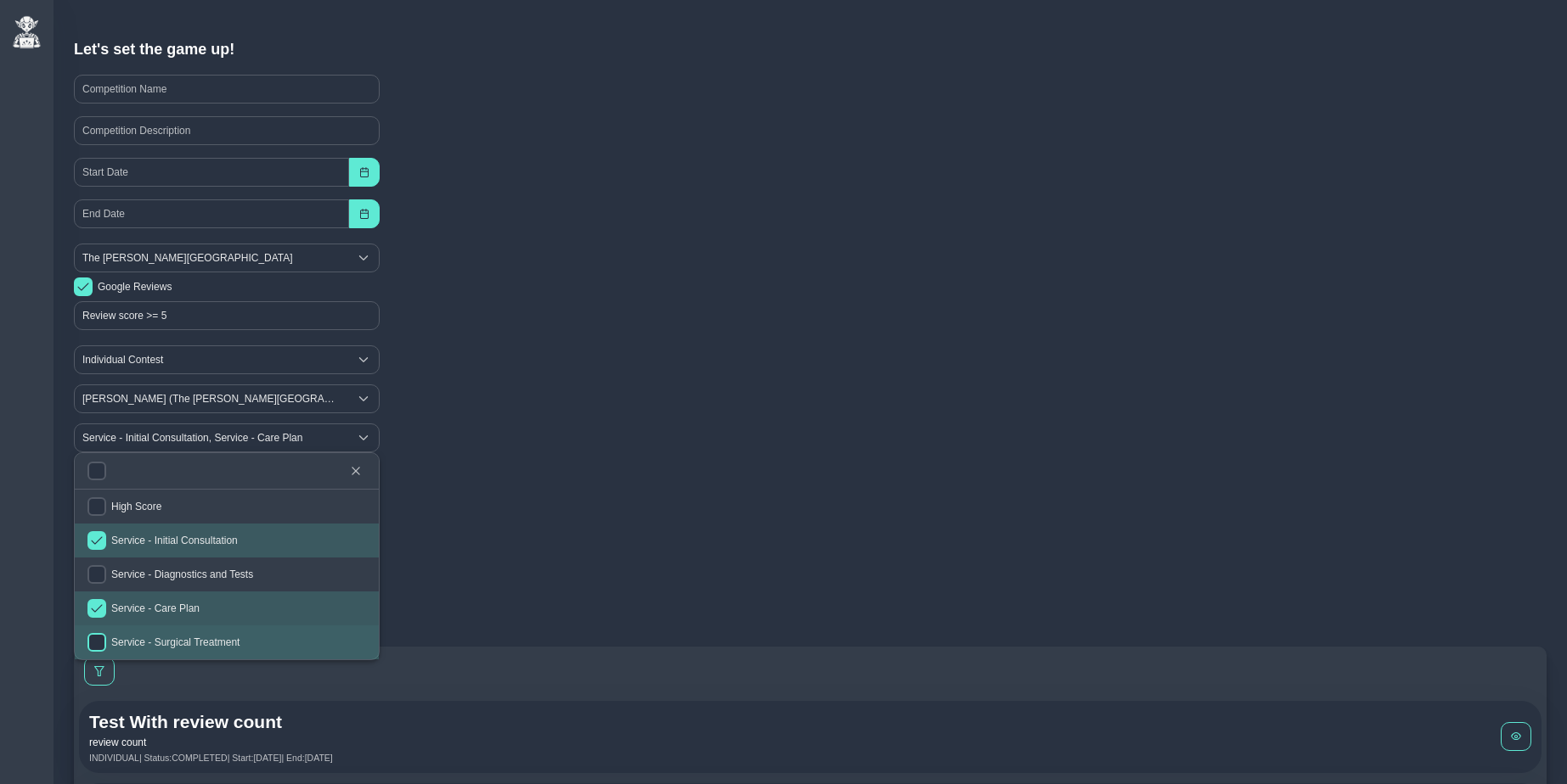
click at [100, 642] on input "checkbox" at bounding box center [96, 642] width 19 height 19
checkbox input "true"
click at [357, 468] on icon "button" at bounding box center [355, 471] width 8 height 8
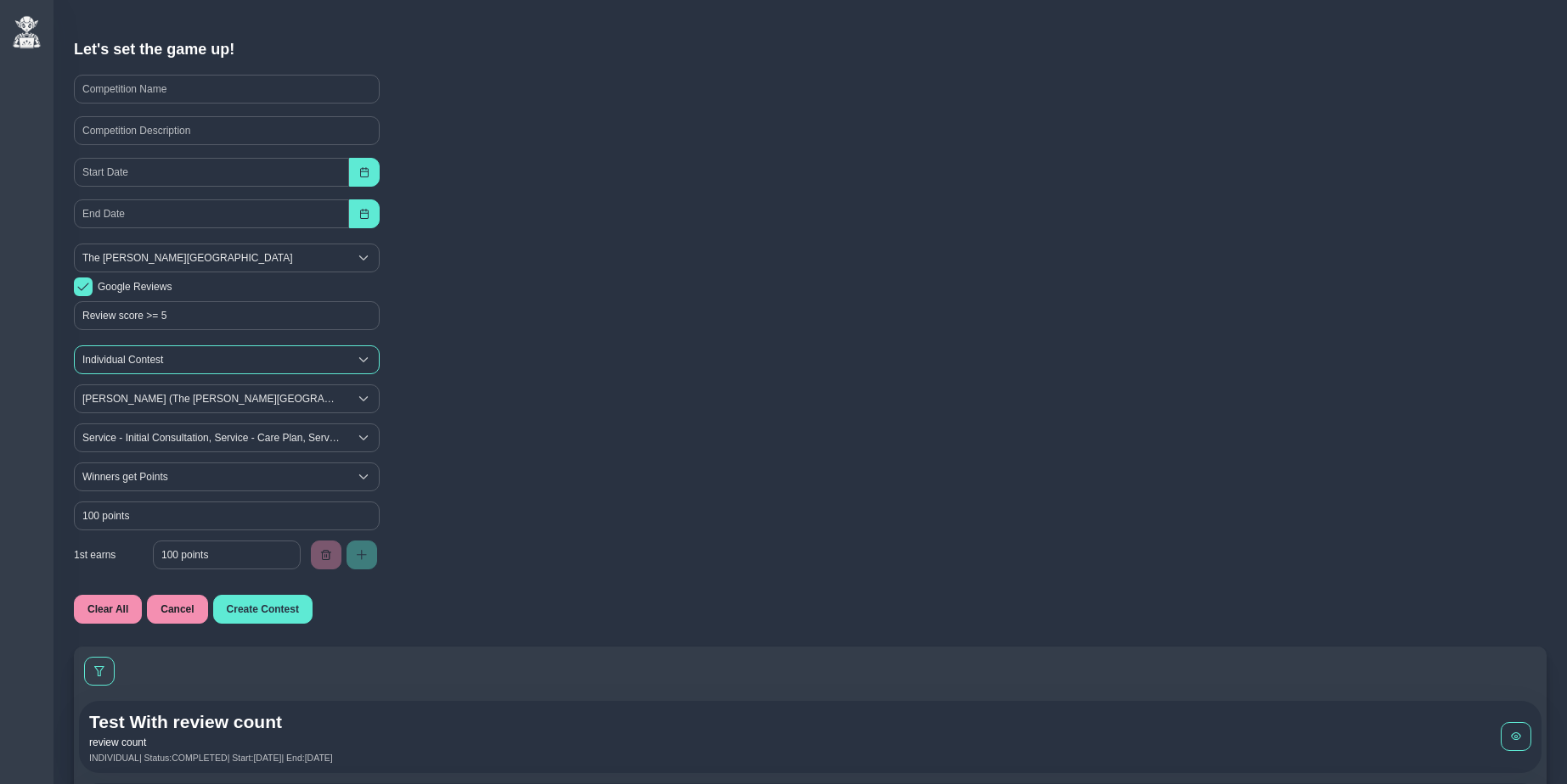
click at [152, 354] on span "Individual Contest" at bounding box center [211, 360] width 273 height 27
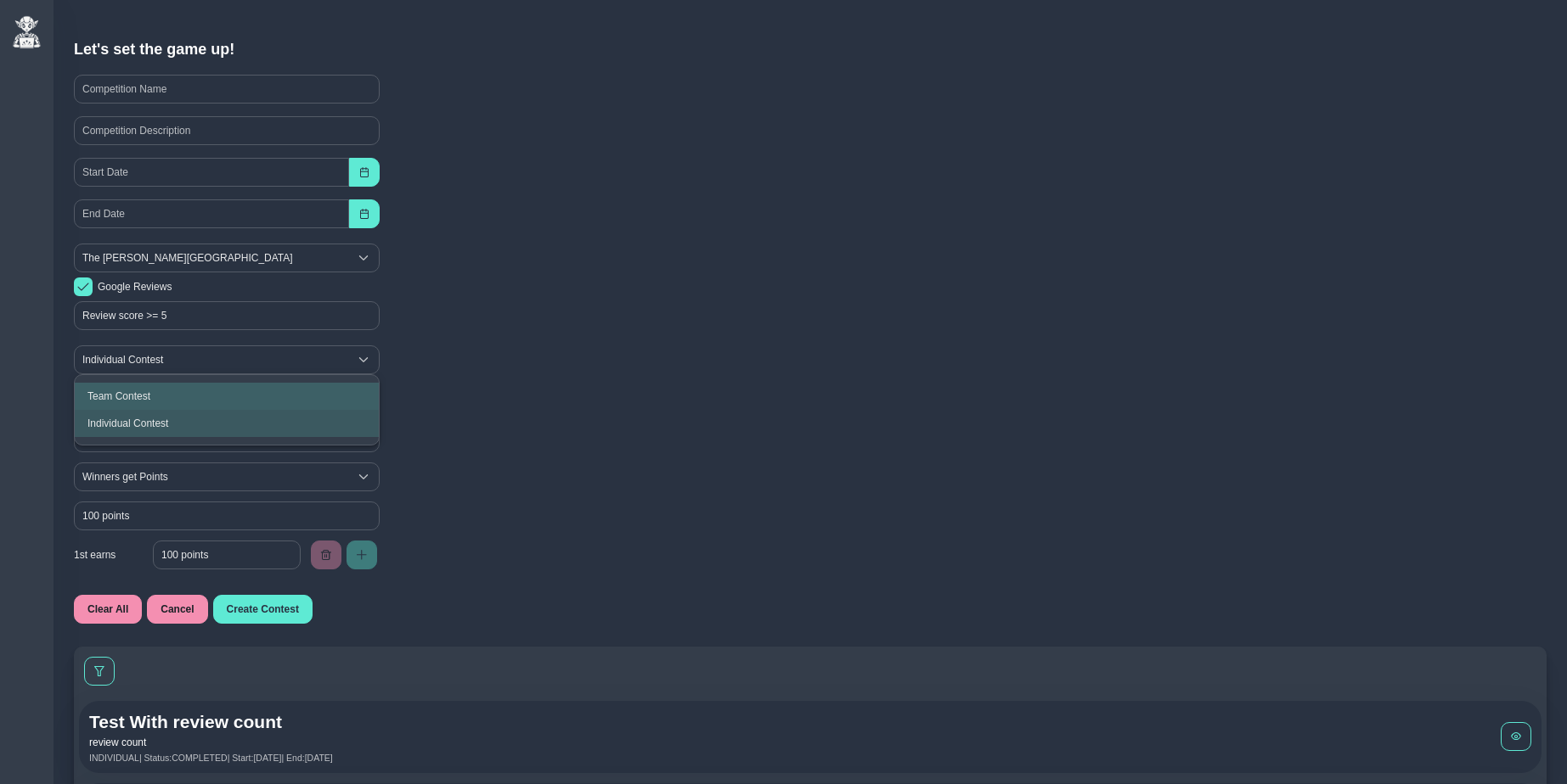
click at [127, 391] on span "Team Contest" at bounding box center [119, 396] width 63 height 12
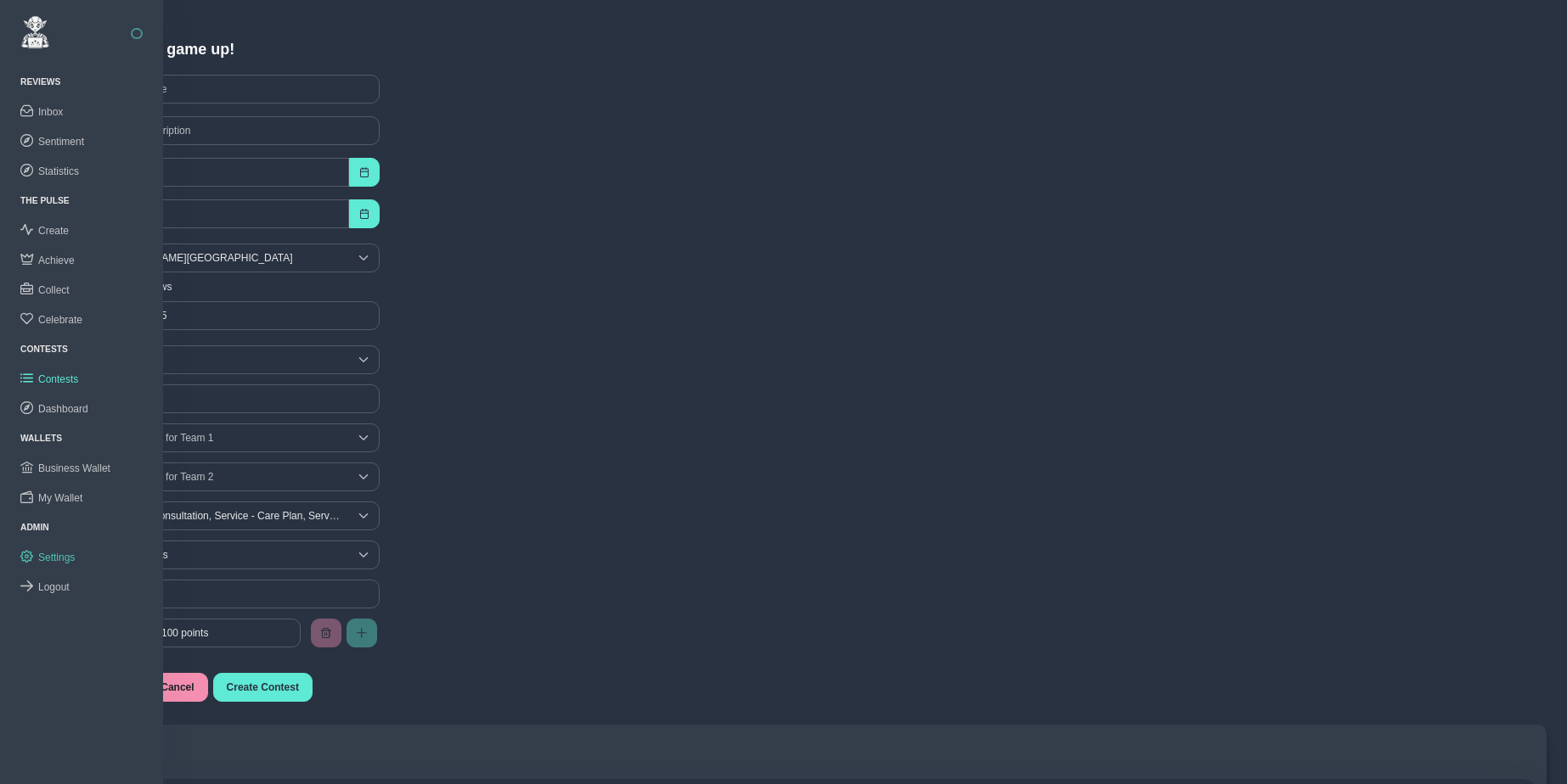
click at [61, 556] on span "Settings" at bounding box center [57, 557] width 37 height 12
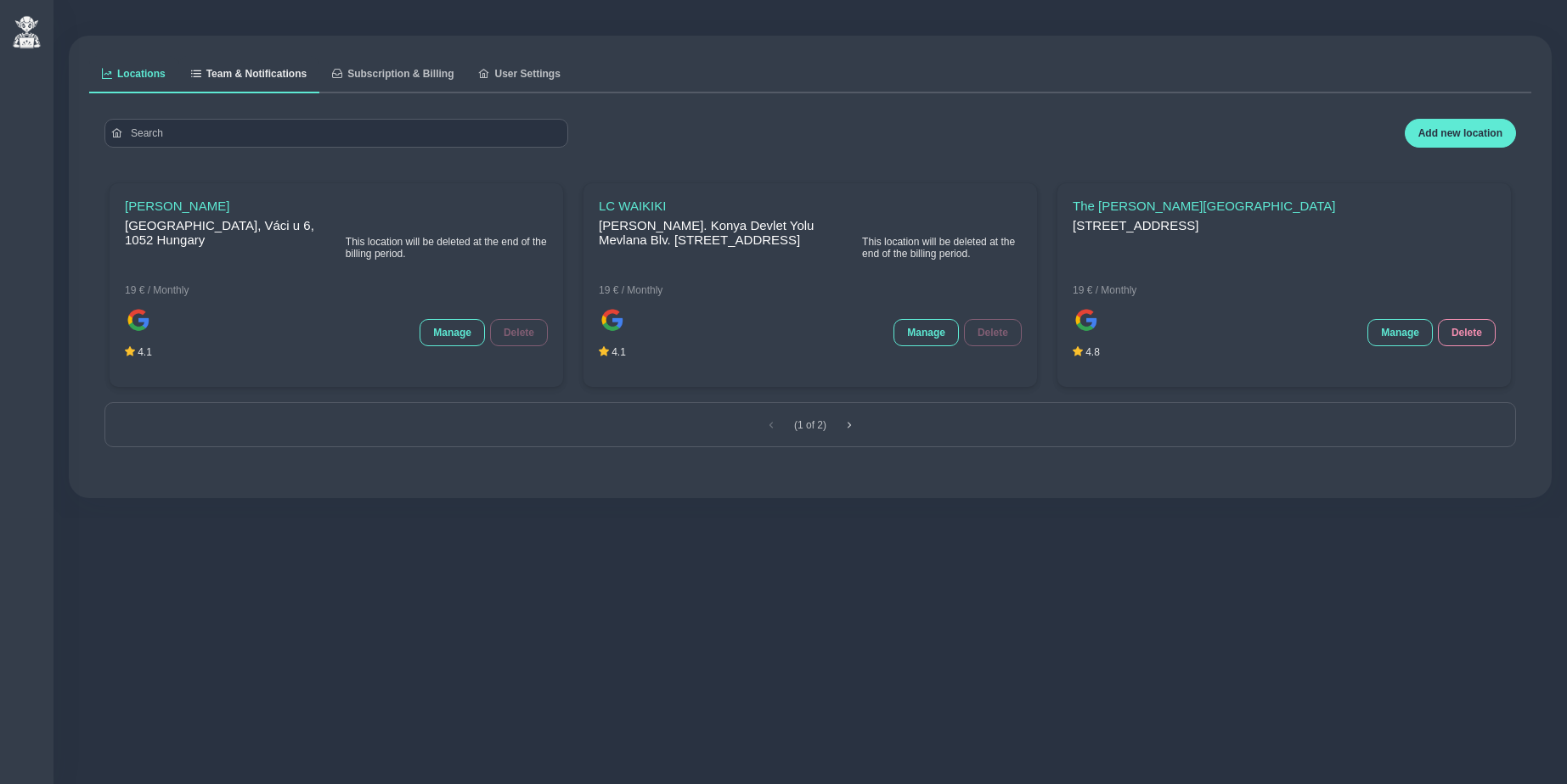
click at [241, 62] on link "Team & Notifications" at bounding box center [249, 75] width 141 height 38
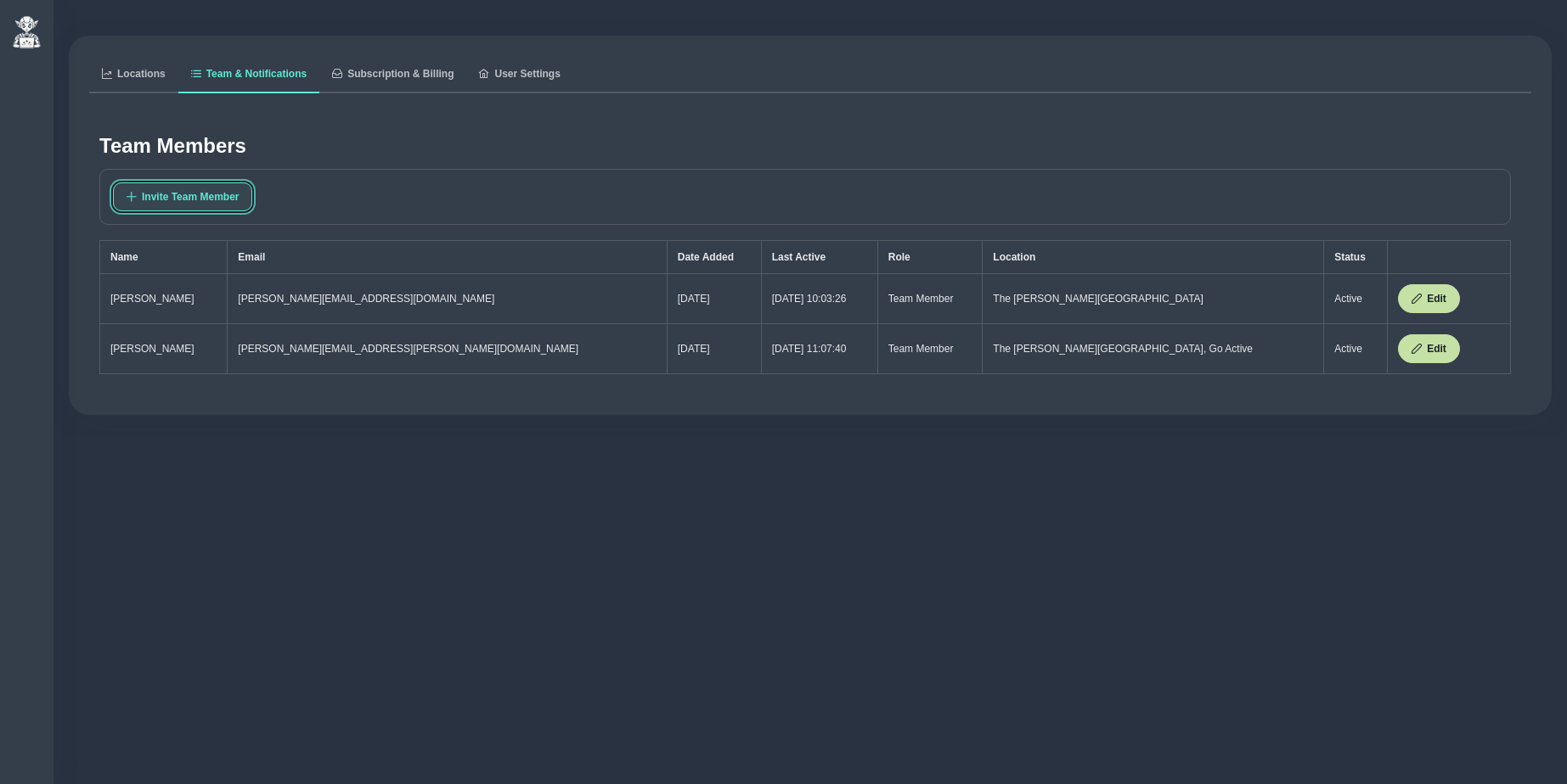
click at [185, 196] on span "Invite Team Member" at bounding box center [190, 197] width 97 height 12
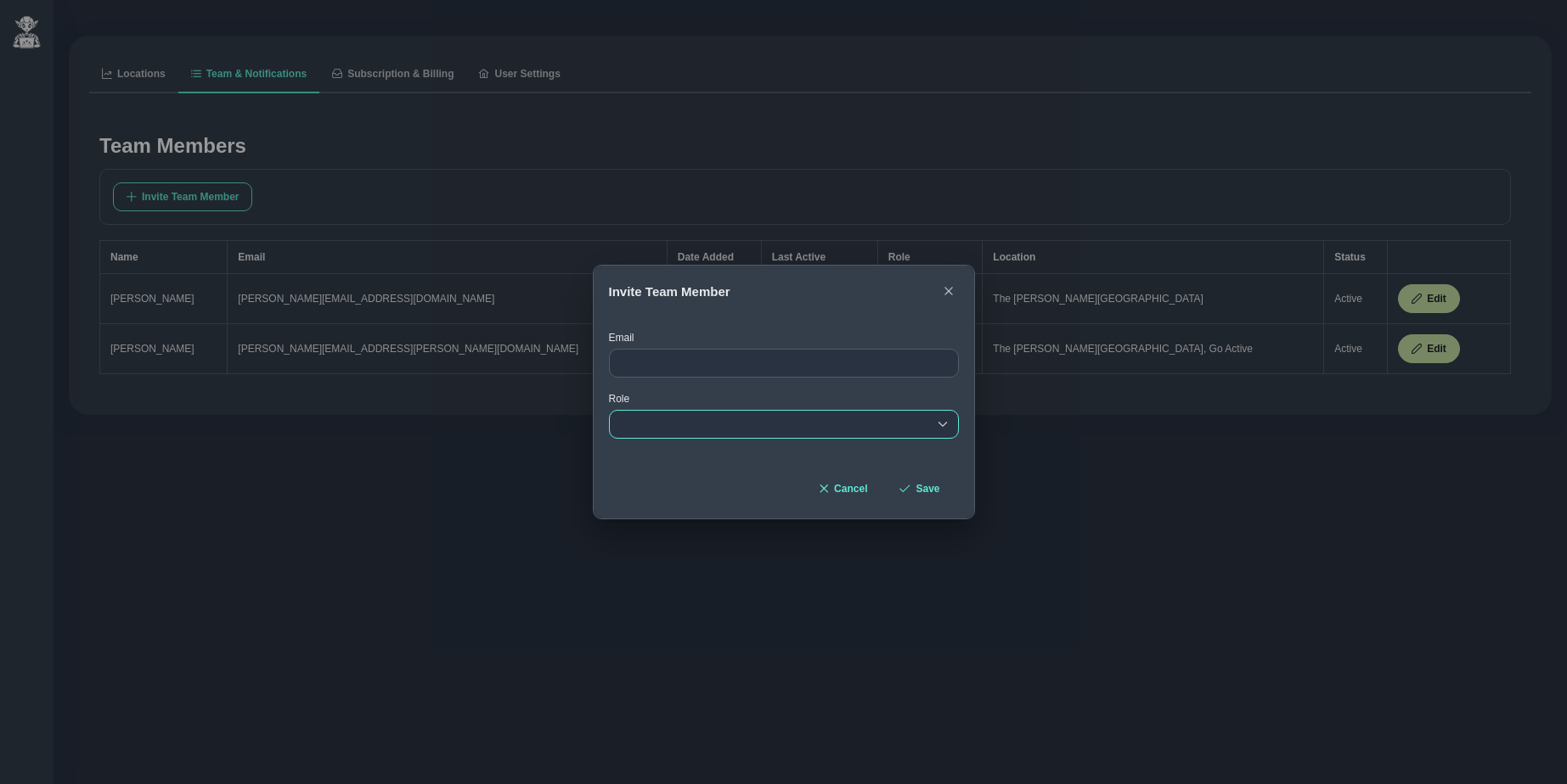
click at [655, 424] on div "empty" at bounding box center [784, 425] width 350 height 29
click at [698, 510] on li "Team Member" at bounding box center [784, 515] width 349 height 27
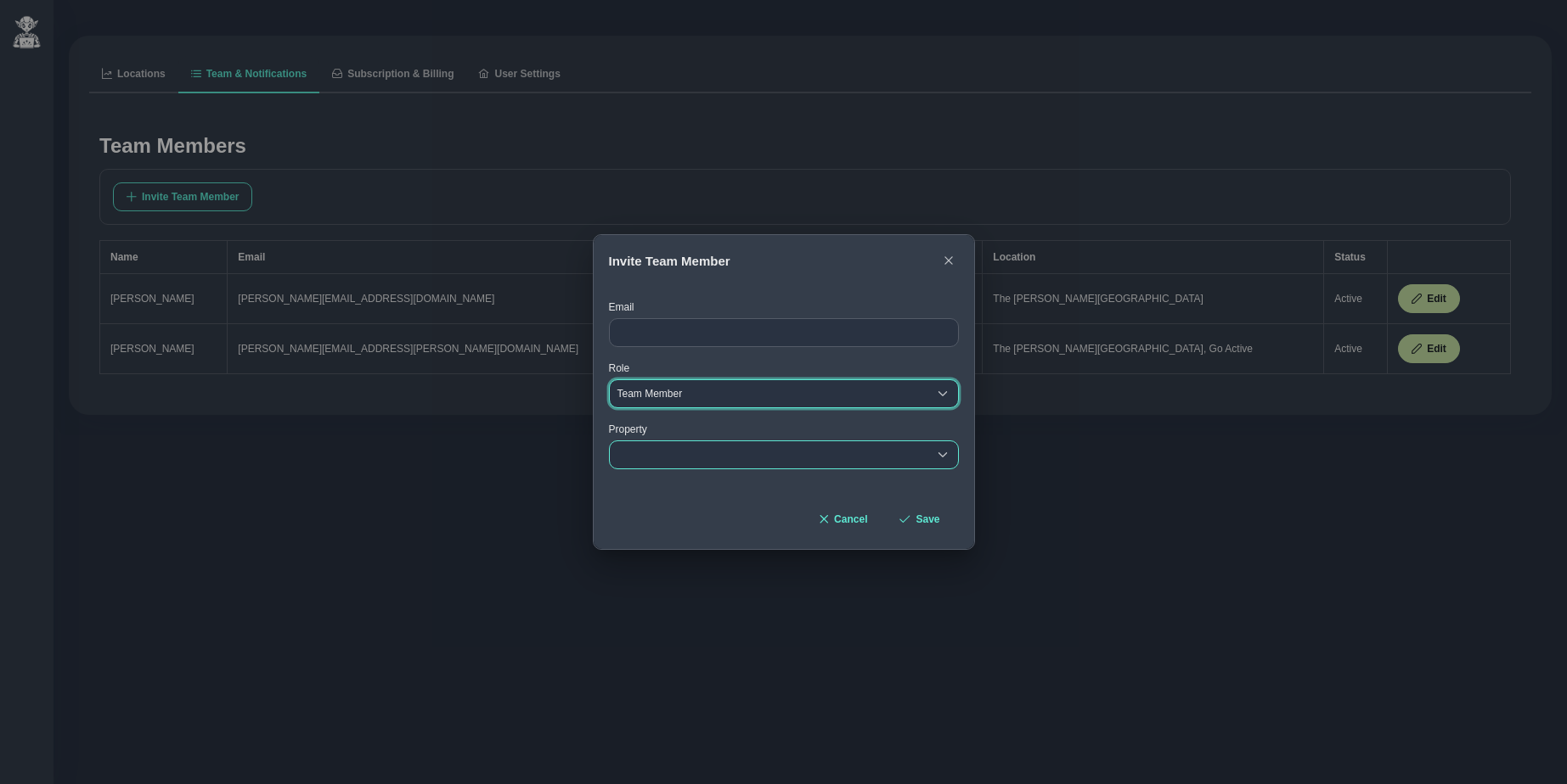
click at [712, 457] on div "empty" at bounding box center [769, 455] width 318 height 27
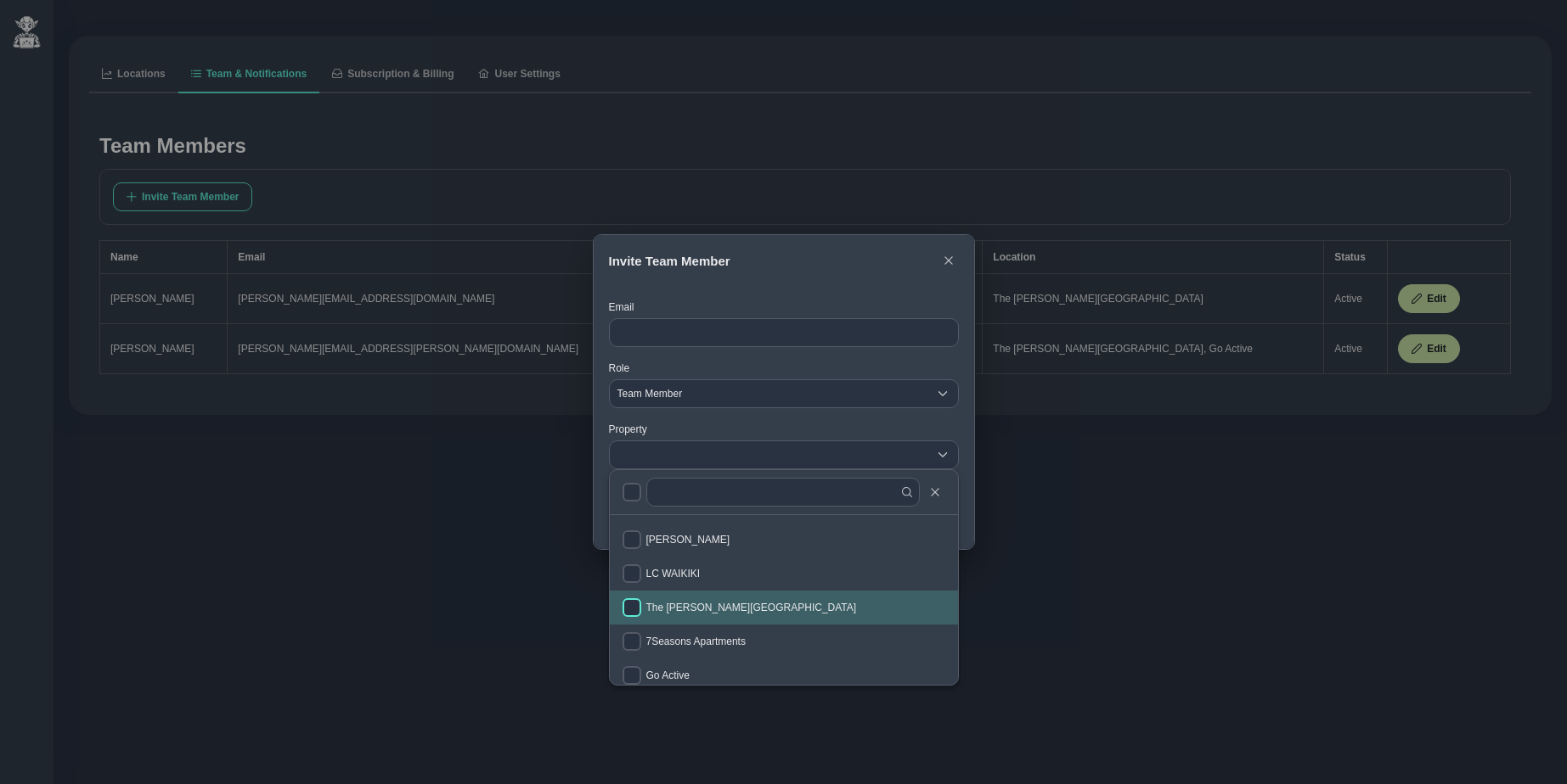
click at [635, 607] on input "checkbox" at bounding box center [632, 607] width 19 height 19
checkbox input "true"
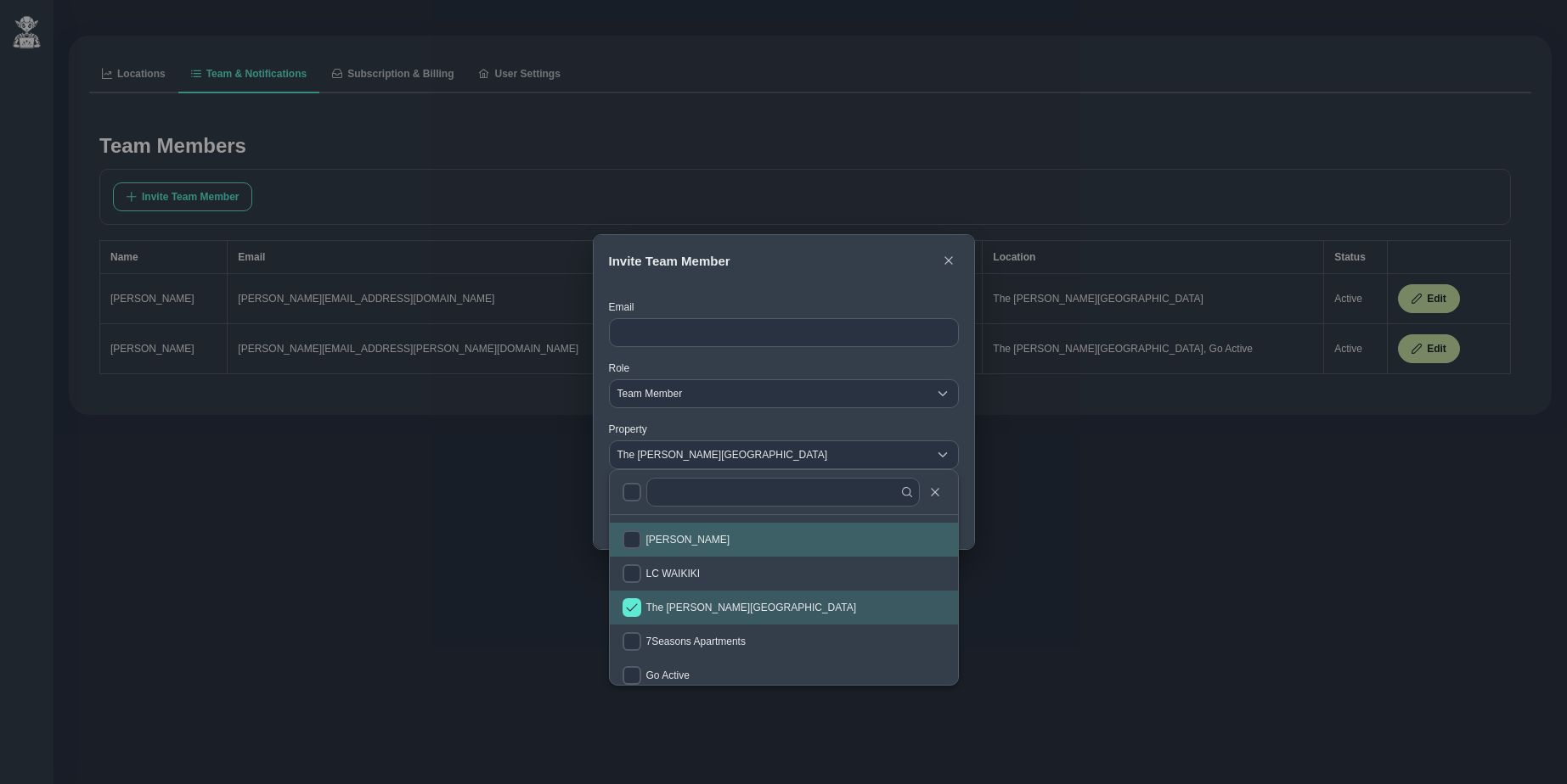
click at [930, 288] on div "Email Role Team Member Team Member Team Member Property The Clementine Churchil…" at bounding box center [784, 396] width 380 height 219
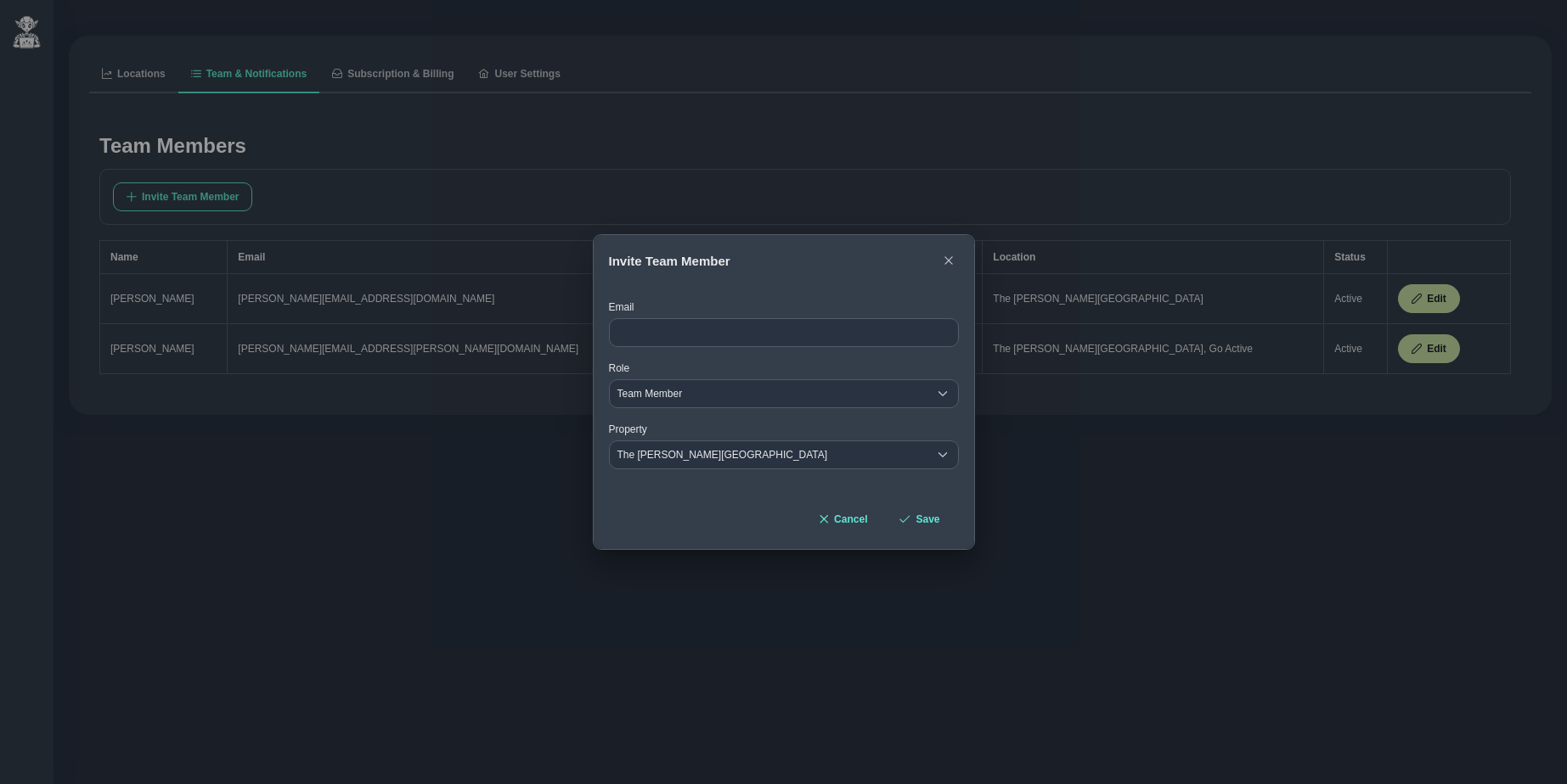
click at [947, 260] on icon "button" at bounding box center [948, 260] width 10 height 10
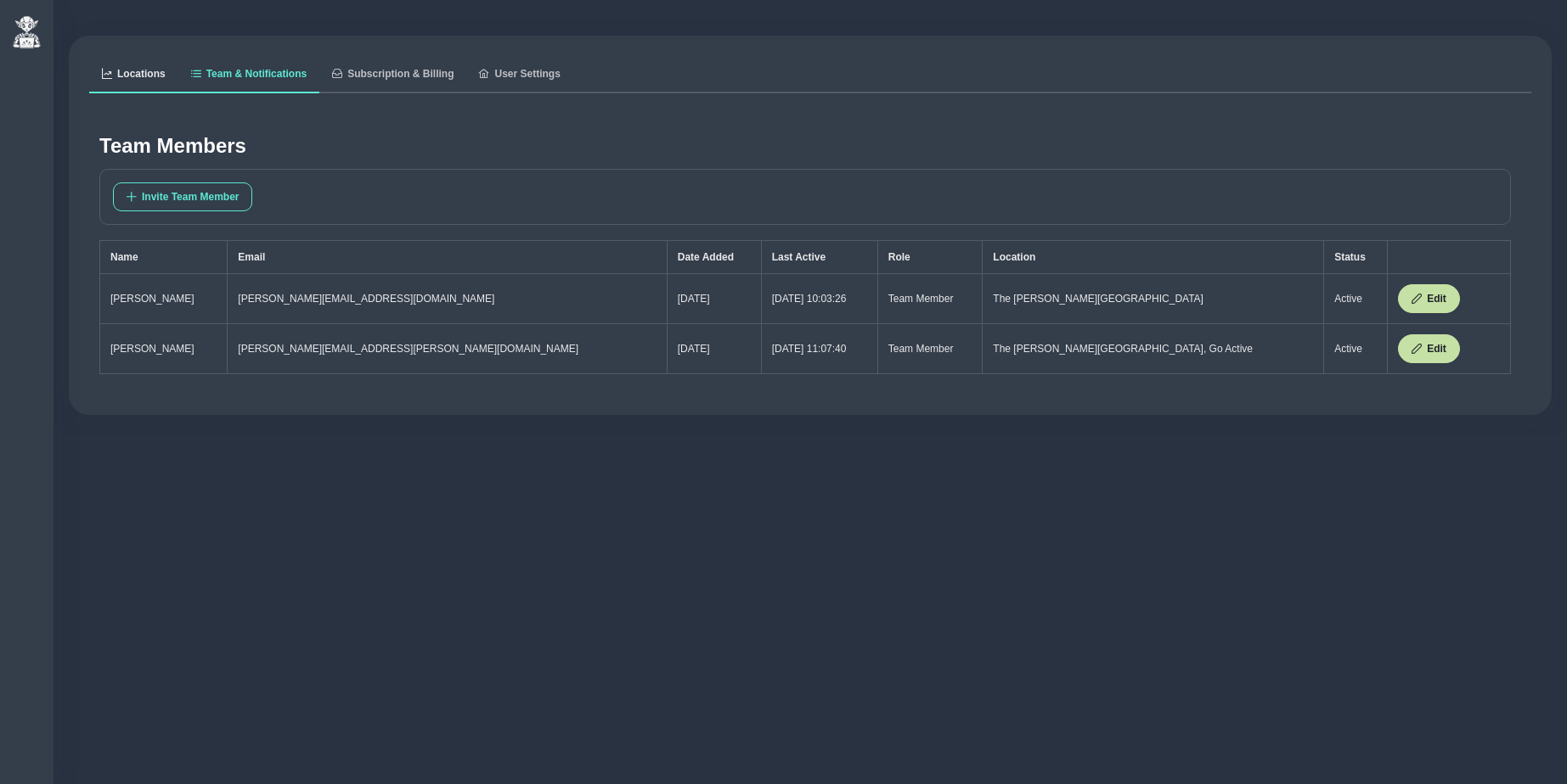
click at [140, 72] on span "Locations" at bounding box center [141, 74] width 49 height 10
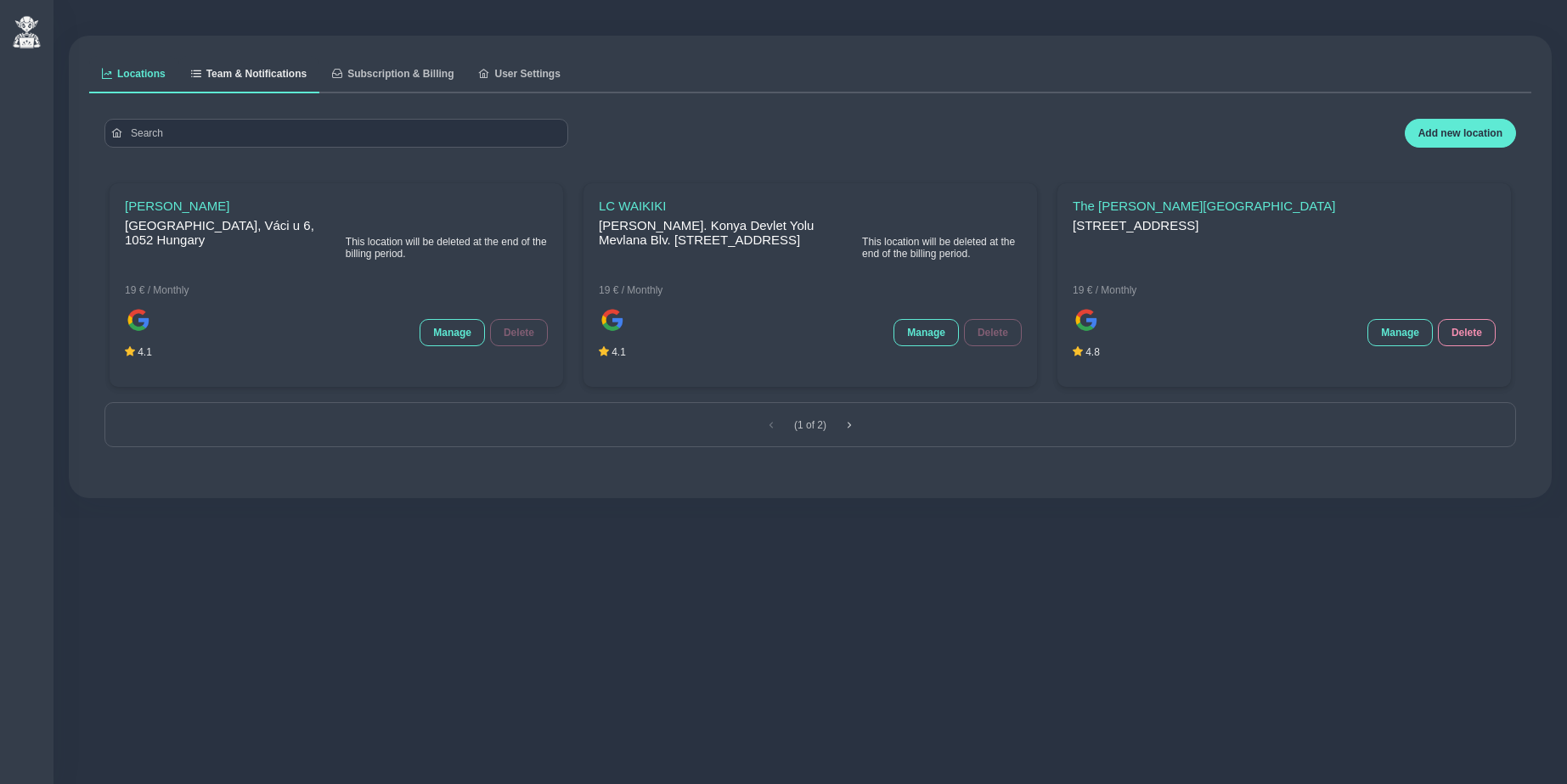
click at [290, 72] on span "Team & Notifications" at bounding box center [257, 74] width 101 height 10
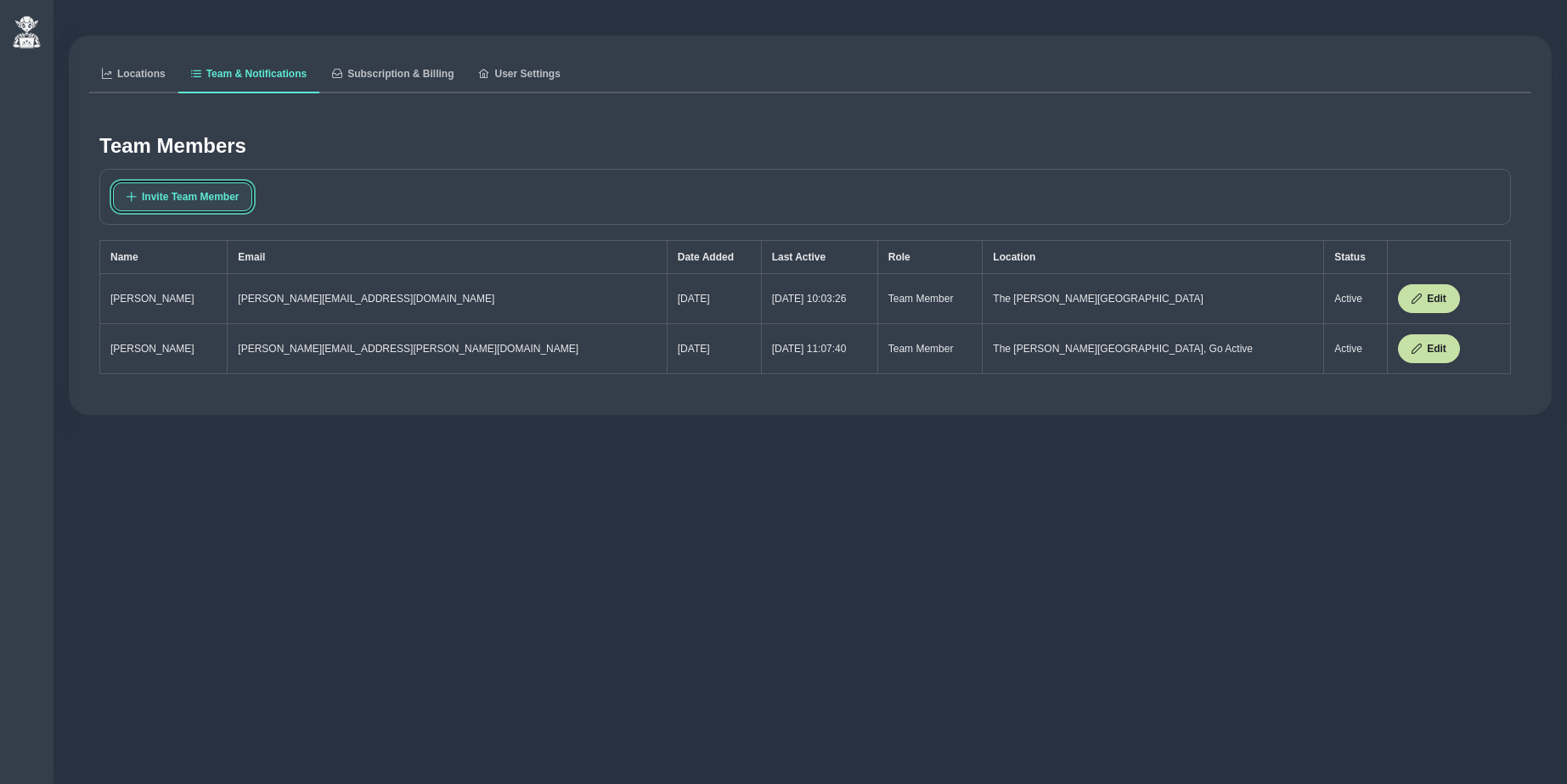
click at [215, 191] on span "Invite Team Member" at bounding box center [190, 197] width 97 height 12
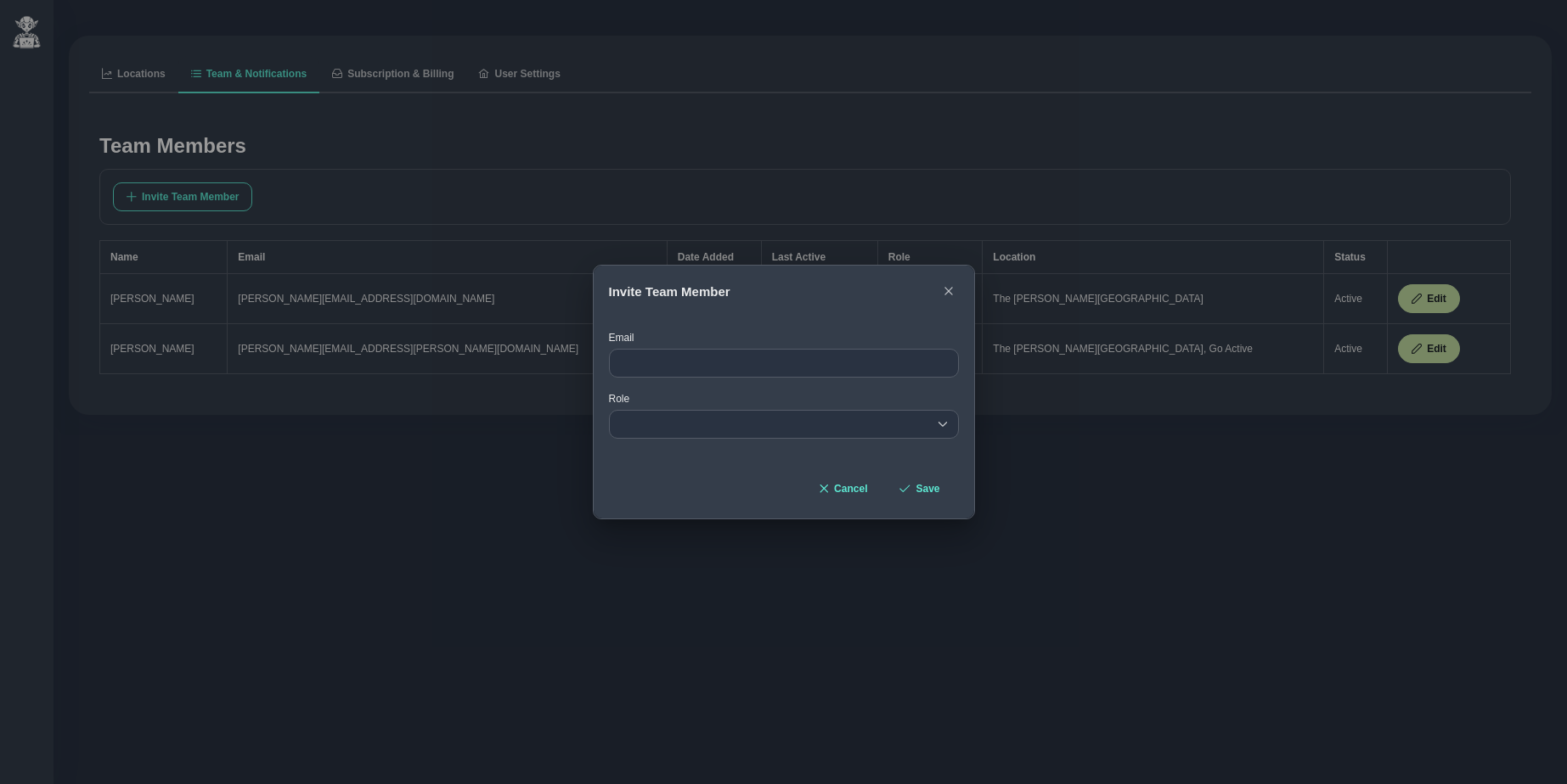
click at [665, 470] on div "Email Role empty" at bounding box center [784, 396] width 380 height 158
click at [678, 427] on div "empty" at bounding box center [784, 425] width 350 height 29
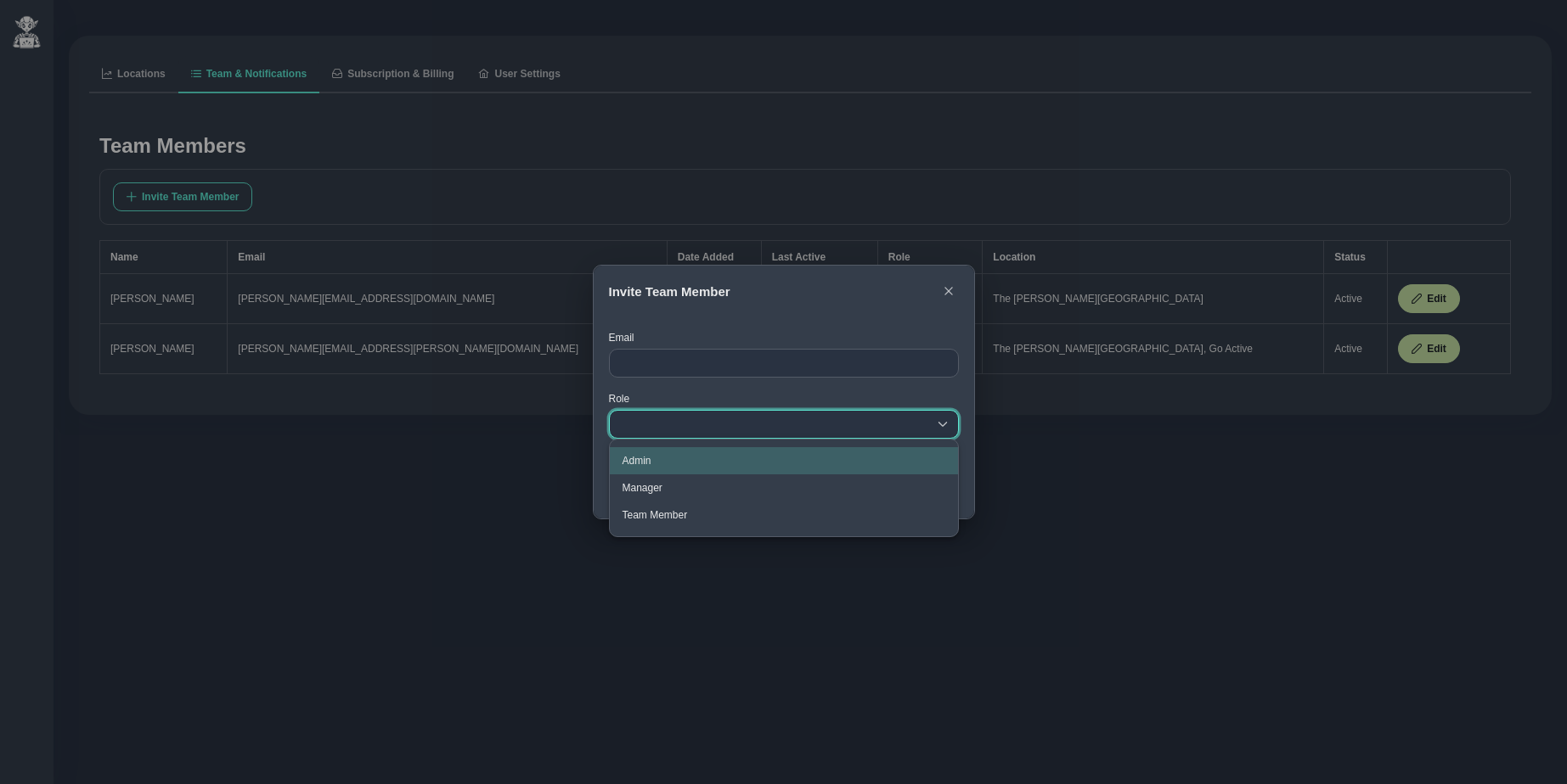
click at [600, 465] on div "Email Role empty" at bounding box center [784, 396] width 380 height 158
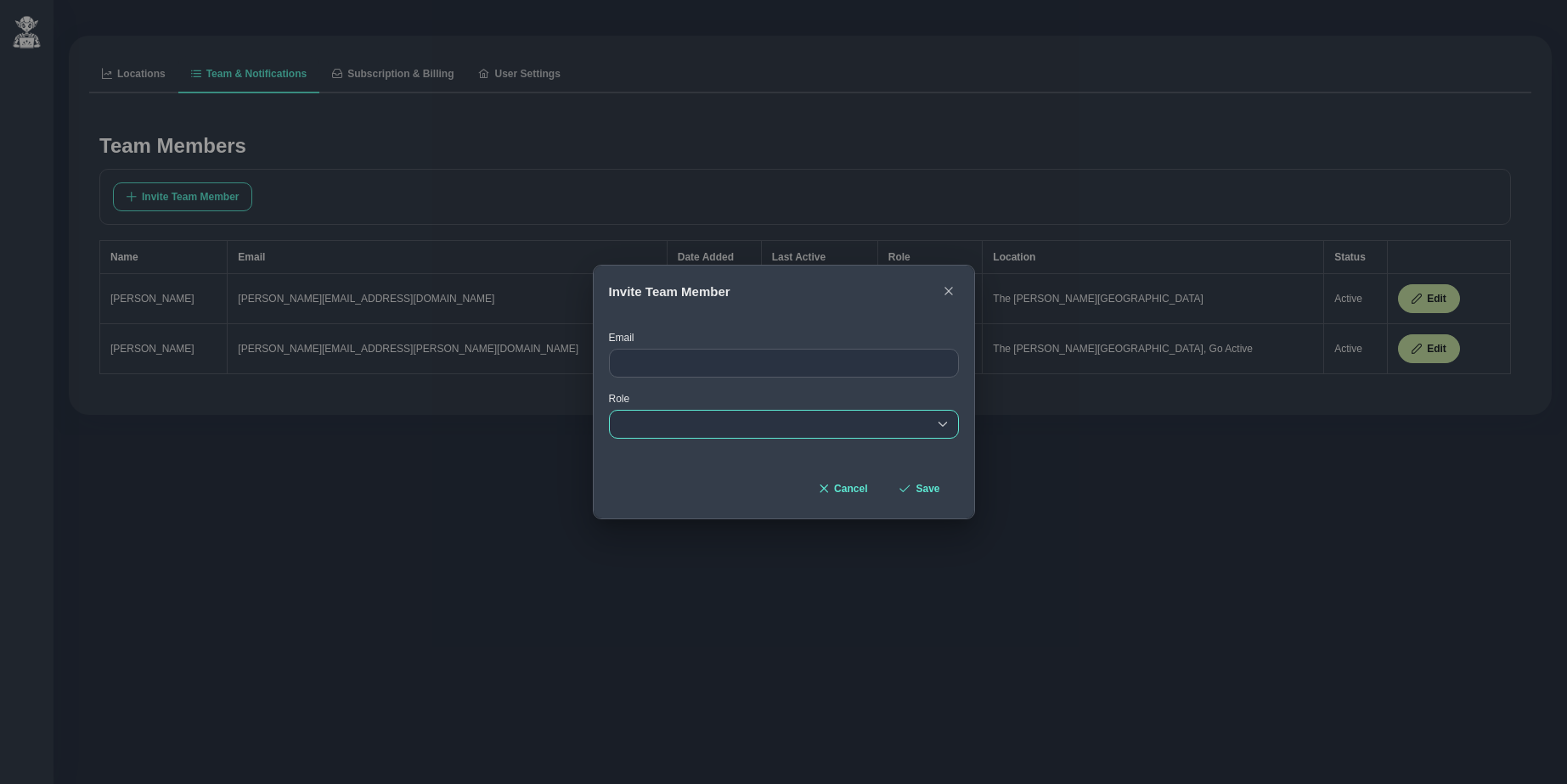
click at [644, 427] on div "empty" at bounding box center [784, 425] width 350 height 29
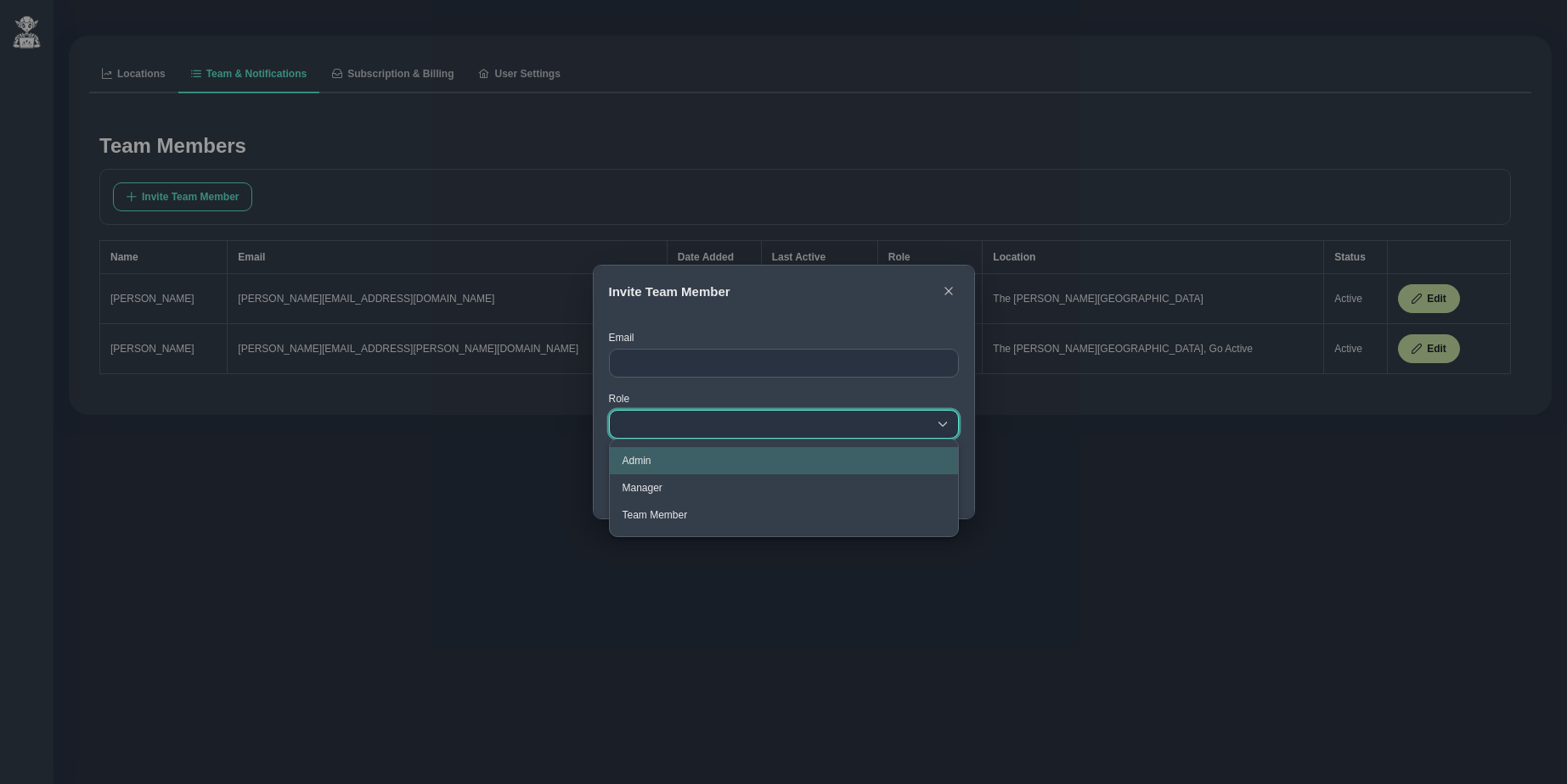
click at [602, 466] on div "Email Role empty" at bounding box center [784, 396] width 380 height 158
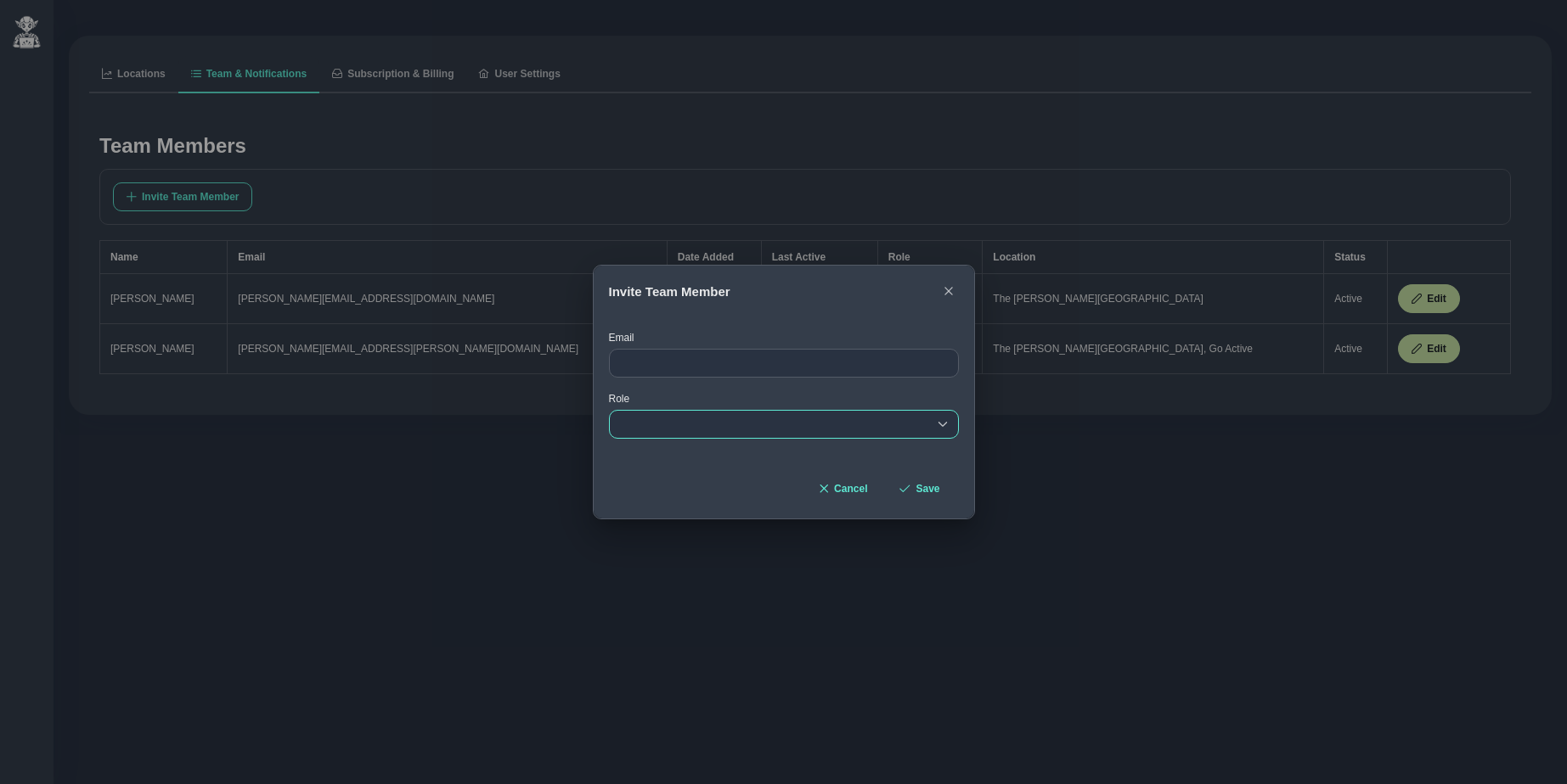
click at [642, 423] on div "empty" at bounding box center [784, 425] width 350 height 29
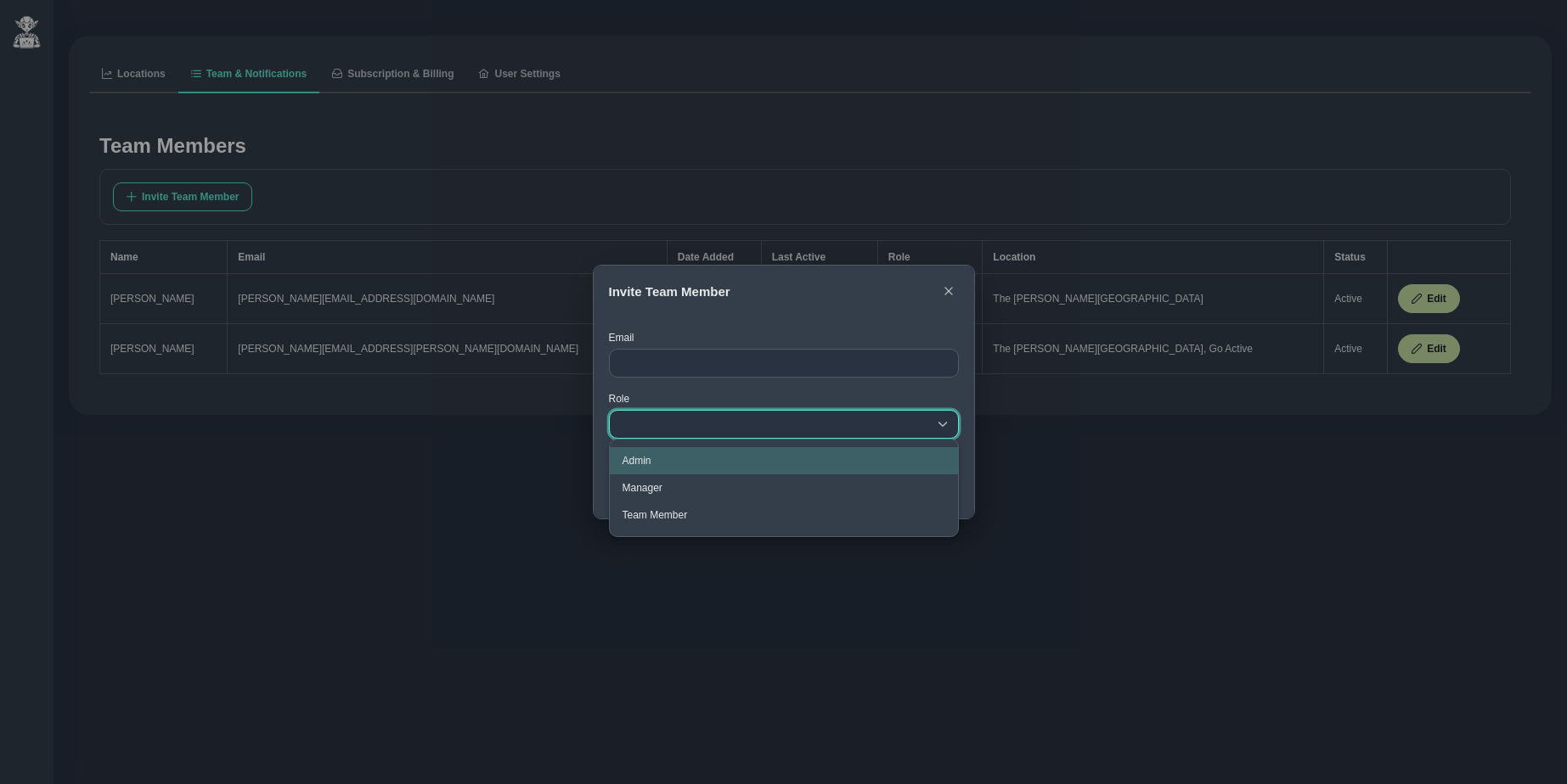
click at [602, 456] on div "Email Role empty" at bounding box center [784, 396] width 380 height 158
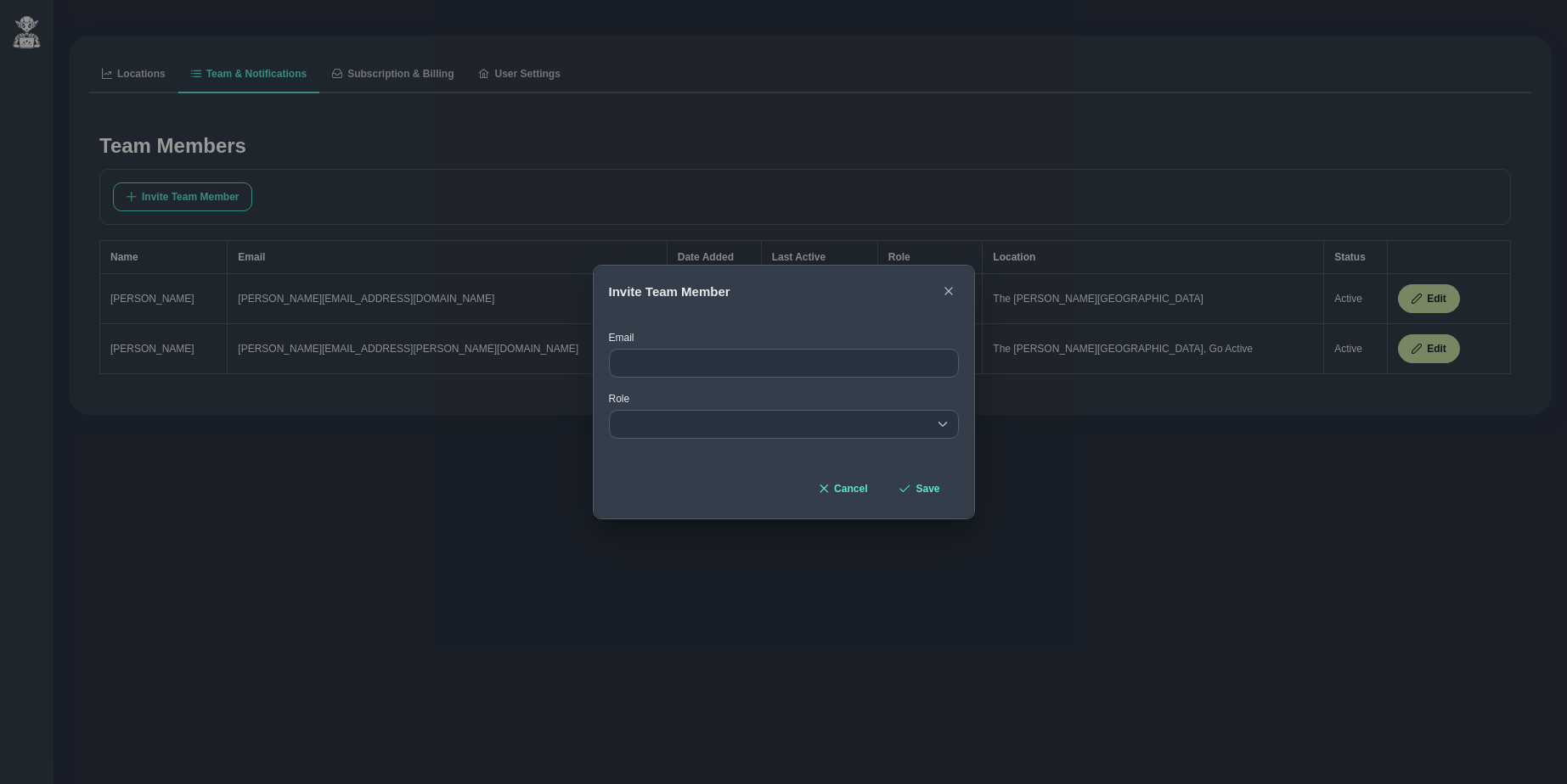
click at [655, 476] on div "Cancel Save" at bounding box center [784, 496] width 380 height 44
click at [653, 414] on div "empty" at bounding box center [784, 425] width 350 height 29
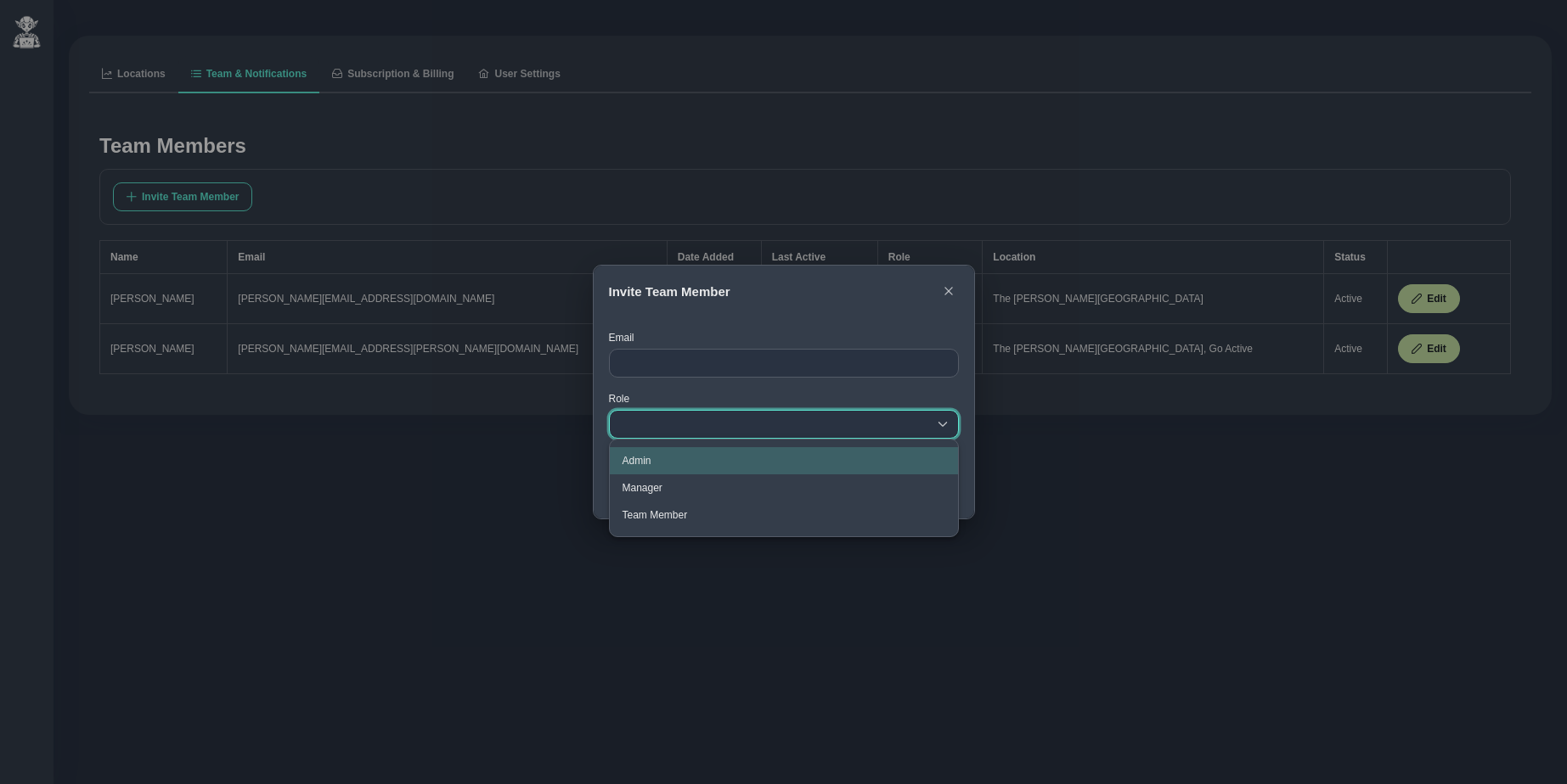
click at [603, 467] on div "Email Role empty" at bounding box center [784, 396] width 380 height 158
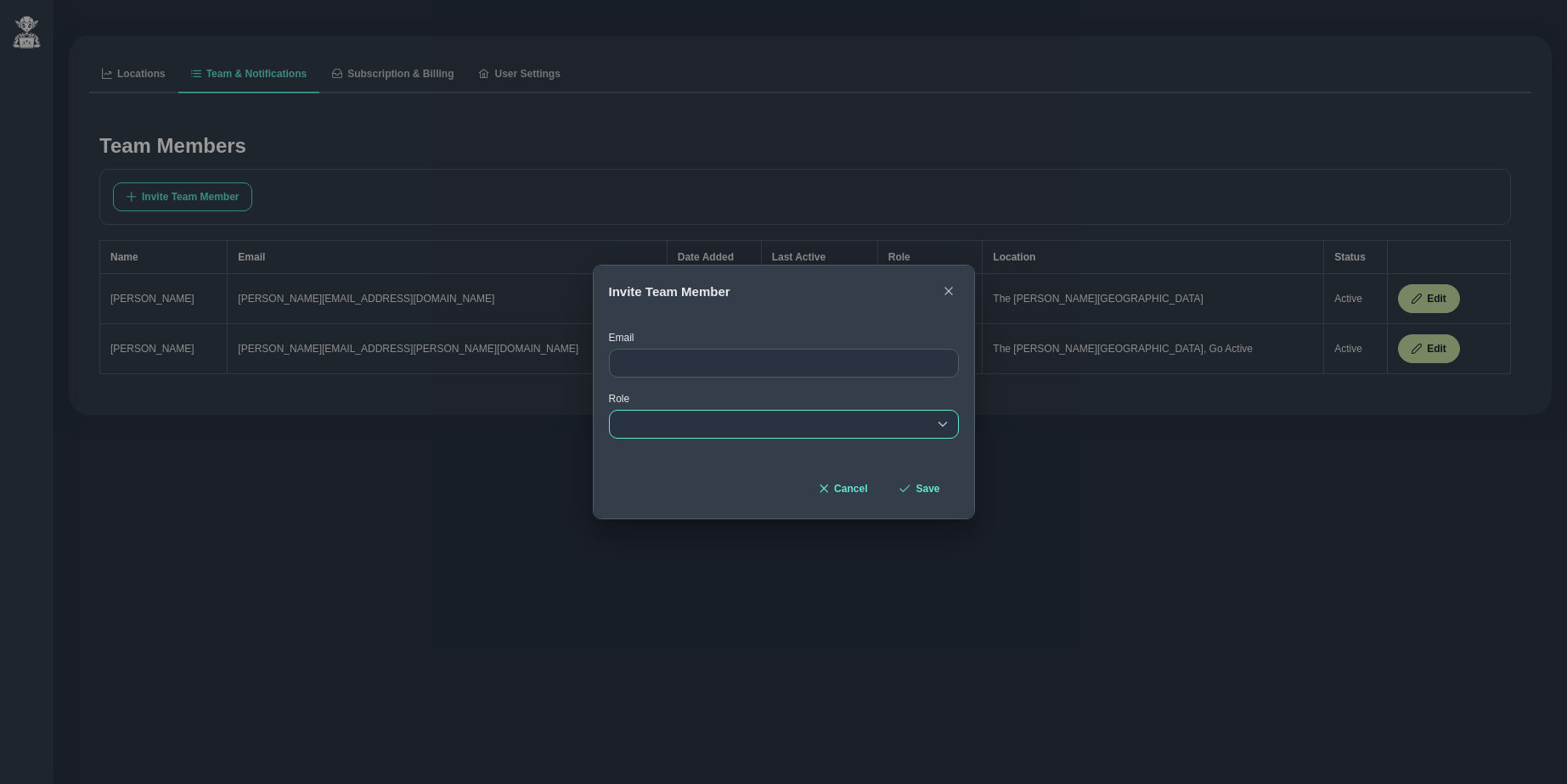
click at [681, 424] on div "empty" at bounding box center [784, 425] width 350 height 29
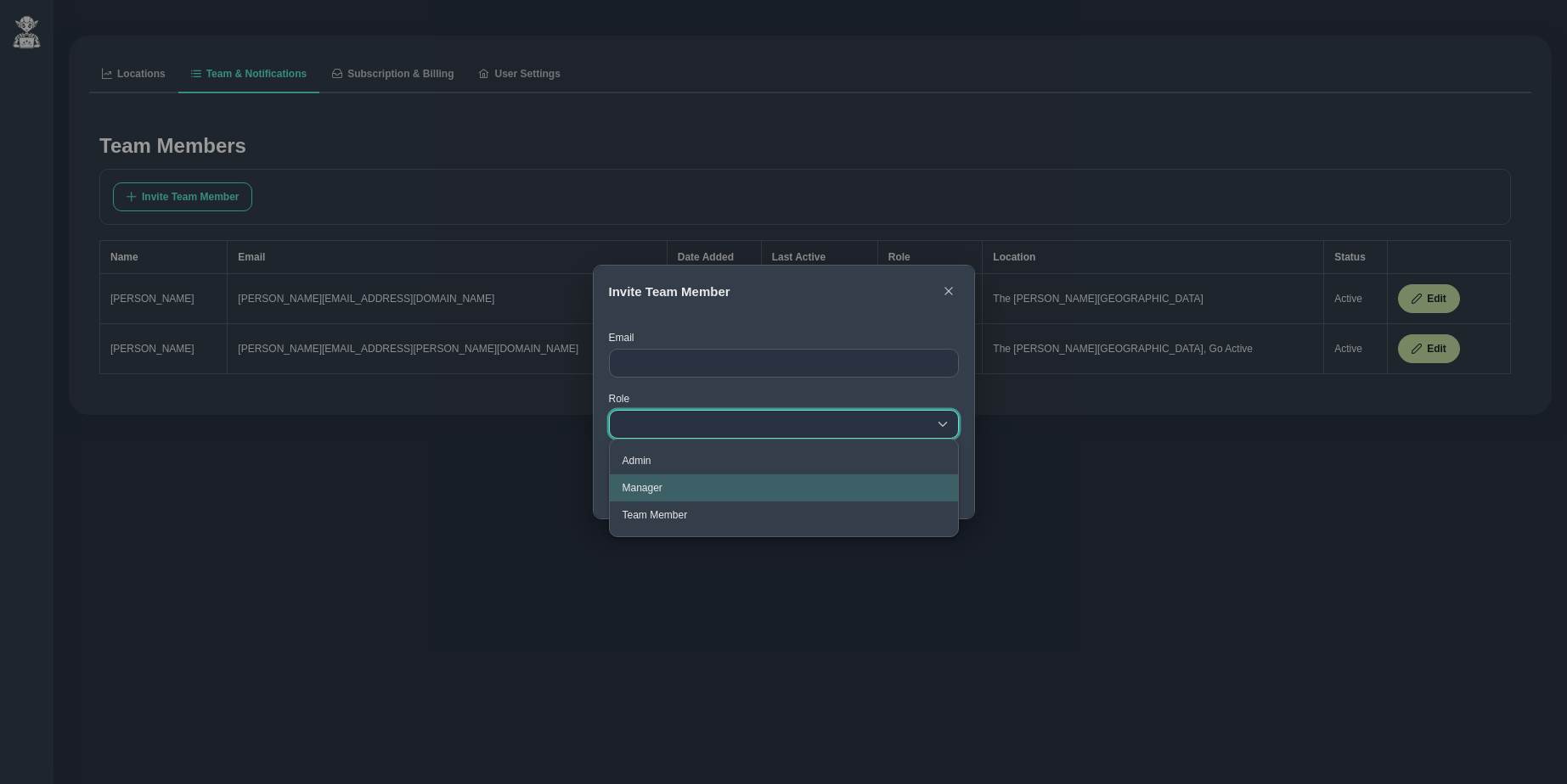
click at [602, 473] on div "Email Role empty" at bounding box center [784, 396] width 380 height 158
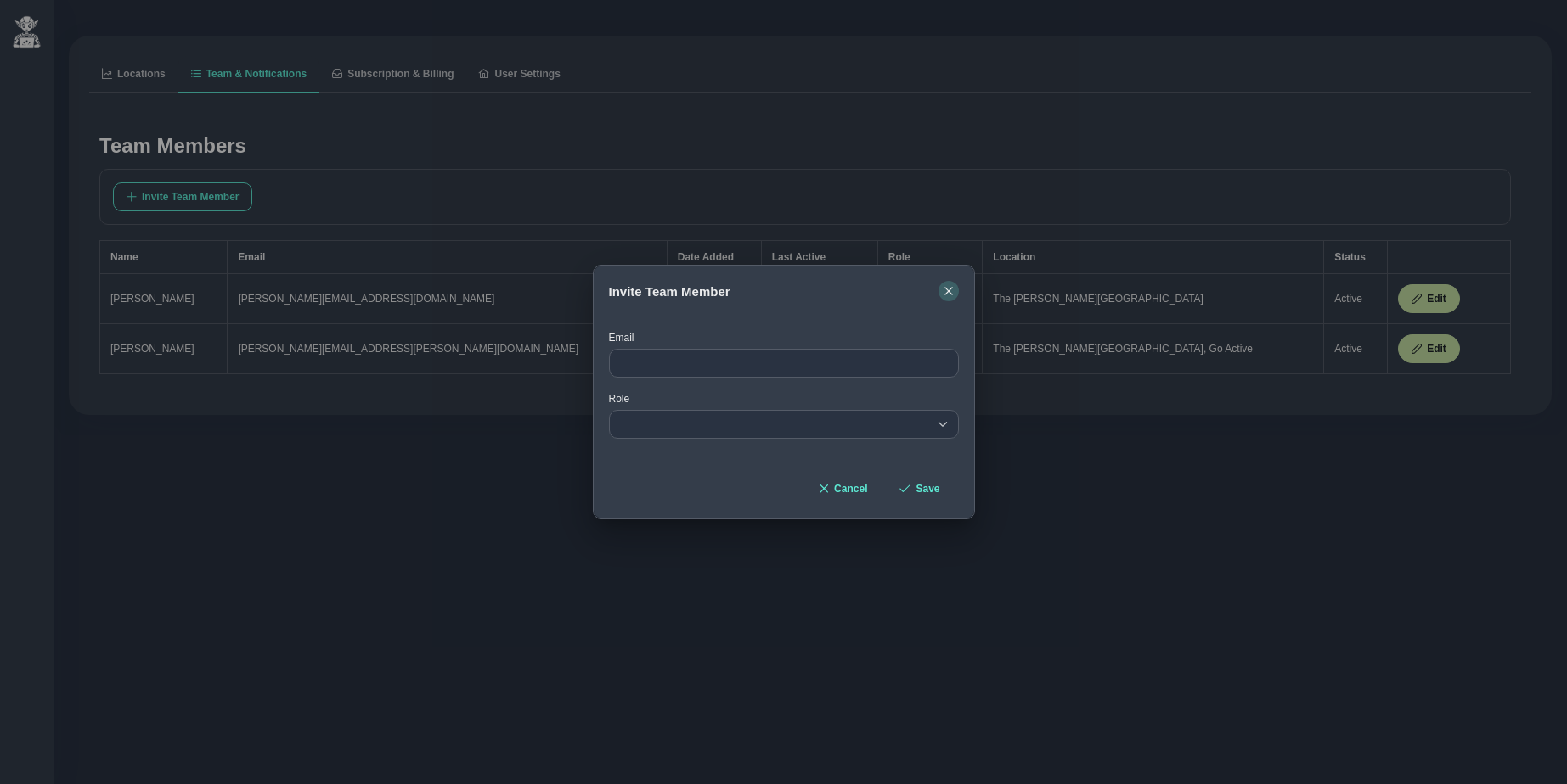
click at [948, 300] on button "button" at bounding box center [949, 291] width 21 height 21
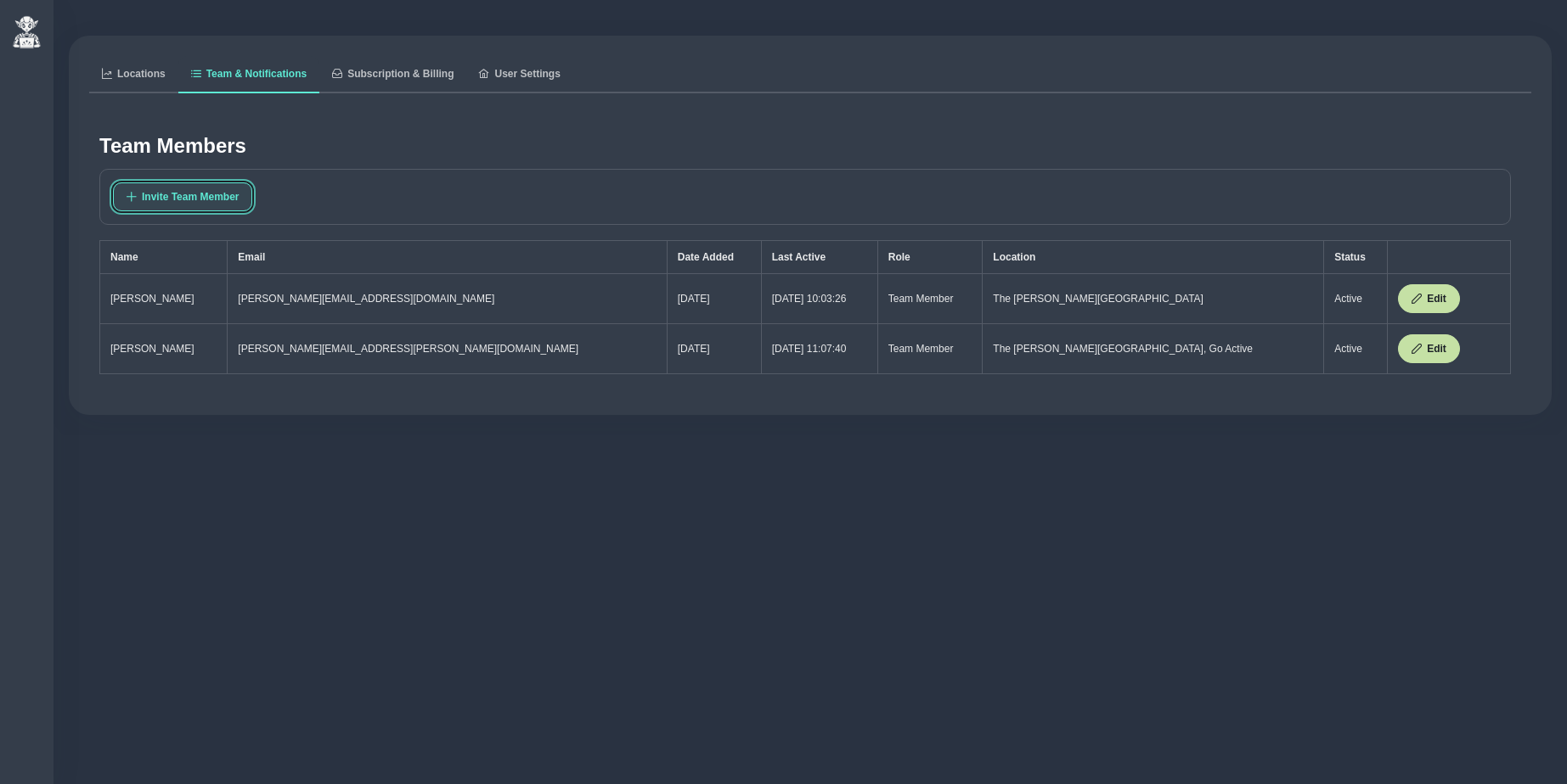
click at [214, 192] on span "Invite Team Member" at bounding box center [190, 197] width 97 height 12
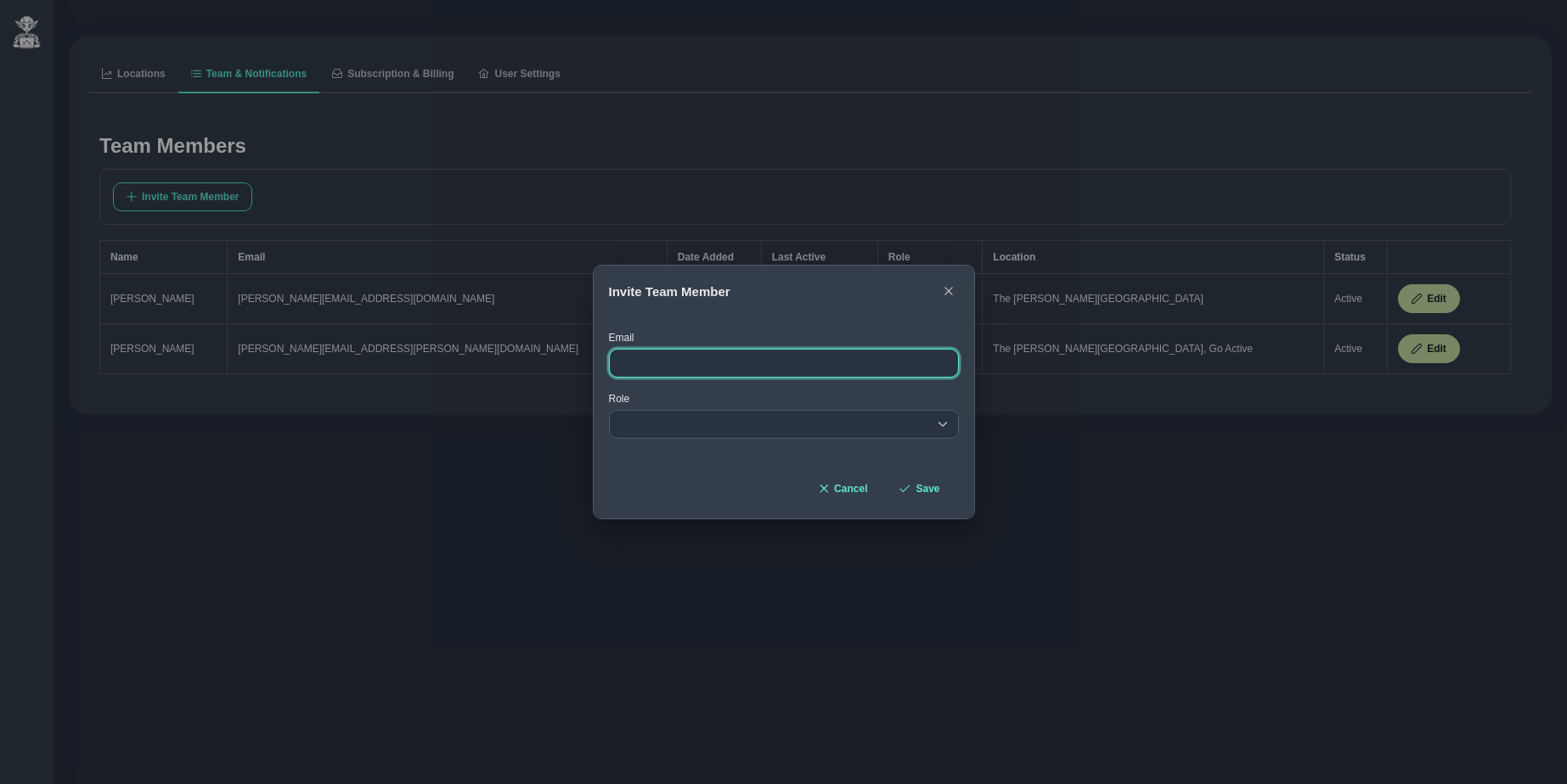
click at [634, 364] on input at bounding box center [784, 364] width 350 height 29
click at [638, 426] on div "empty" at bounding box center [784, 425] width 350 height 29
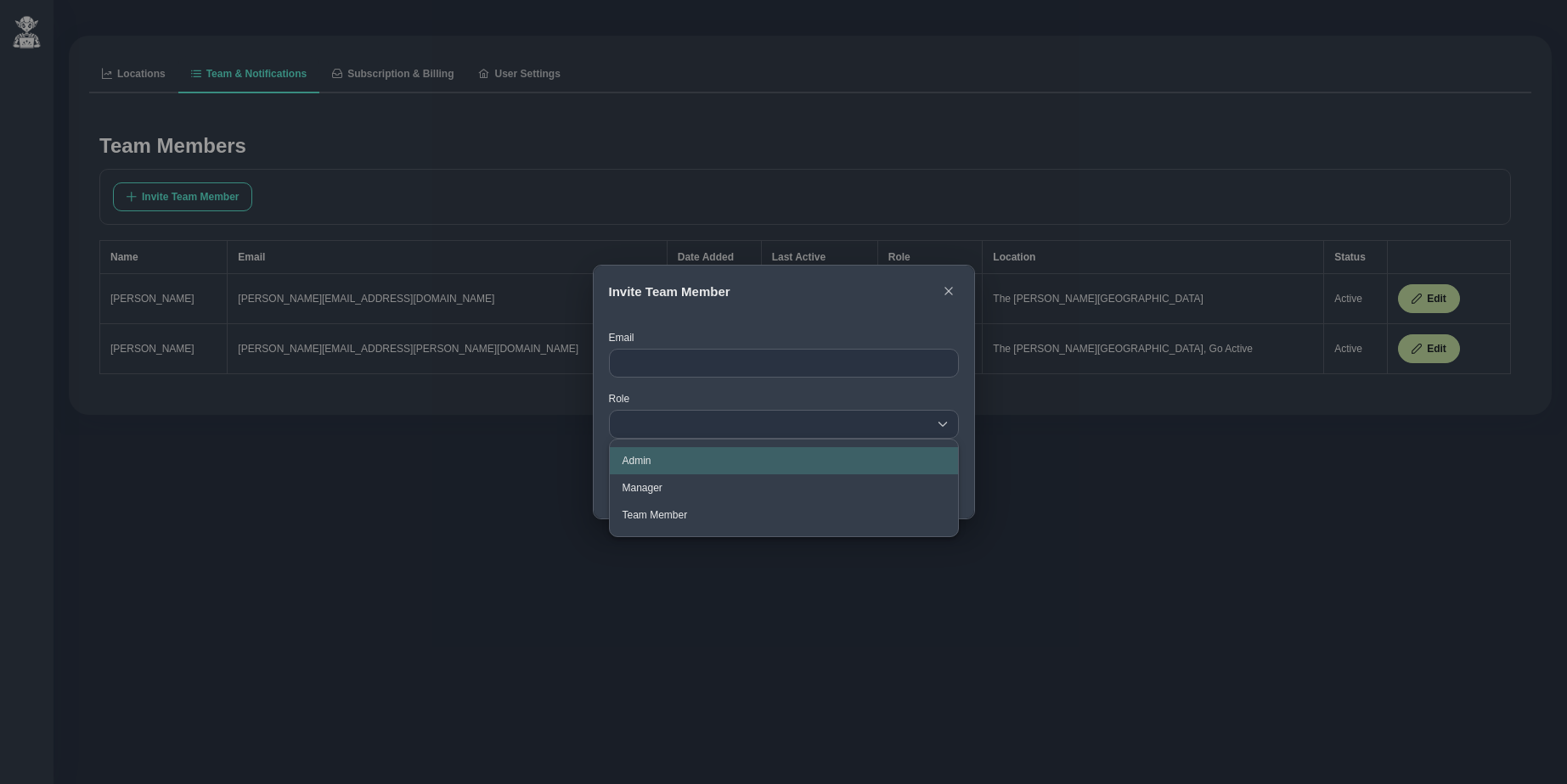
click at [644, 462] on span "Admin" at bounding box center [637, 461] width 29 height 12
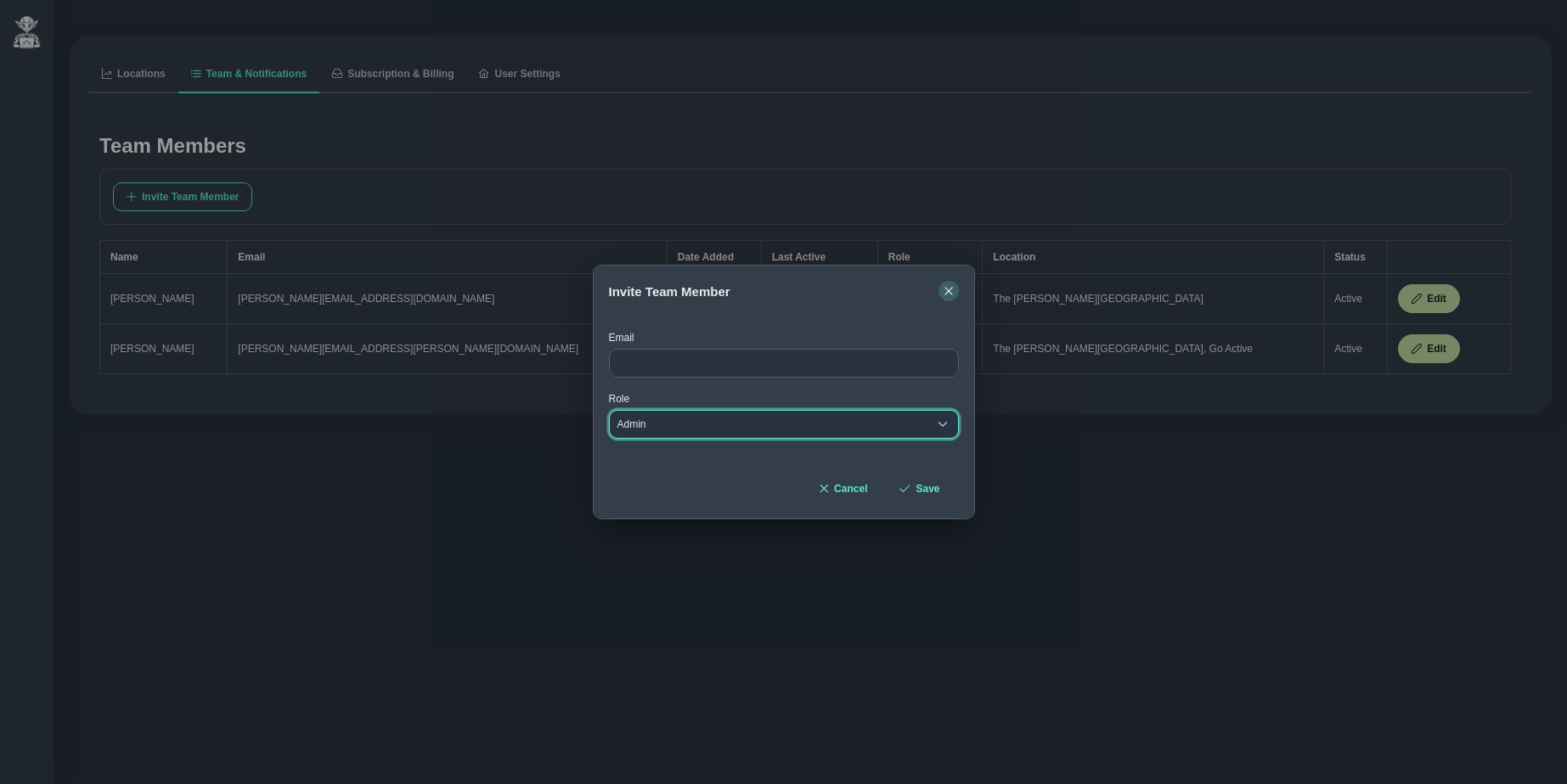
click at [948, 291] on icon "button" at bounding box center [948, 290] width 8 height 8
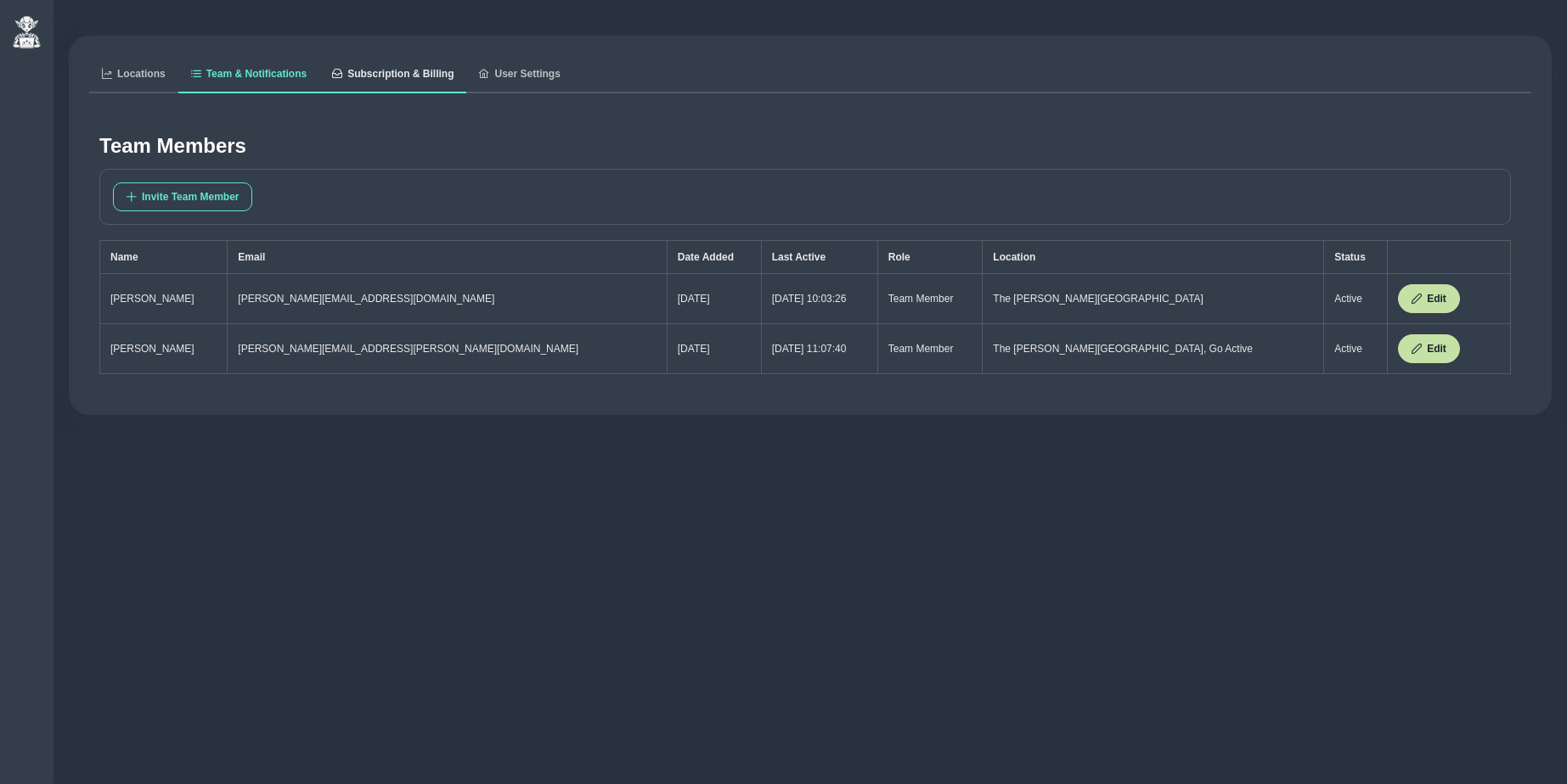
click at [405, 77] on span "Subscription & Billing" at bounding box center [401, 74] width 106 height 10
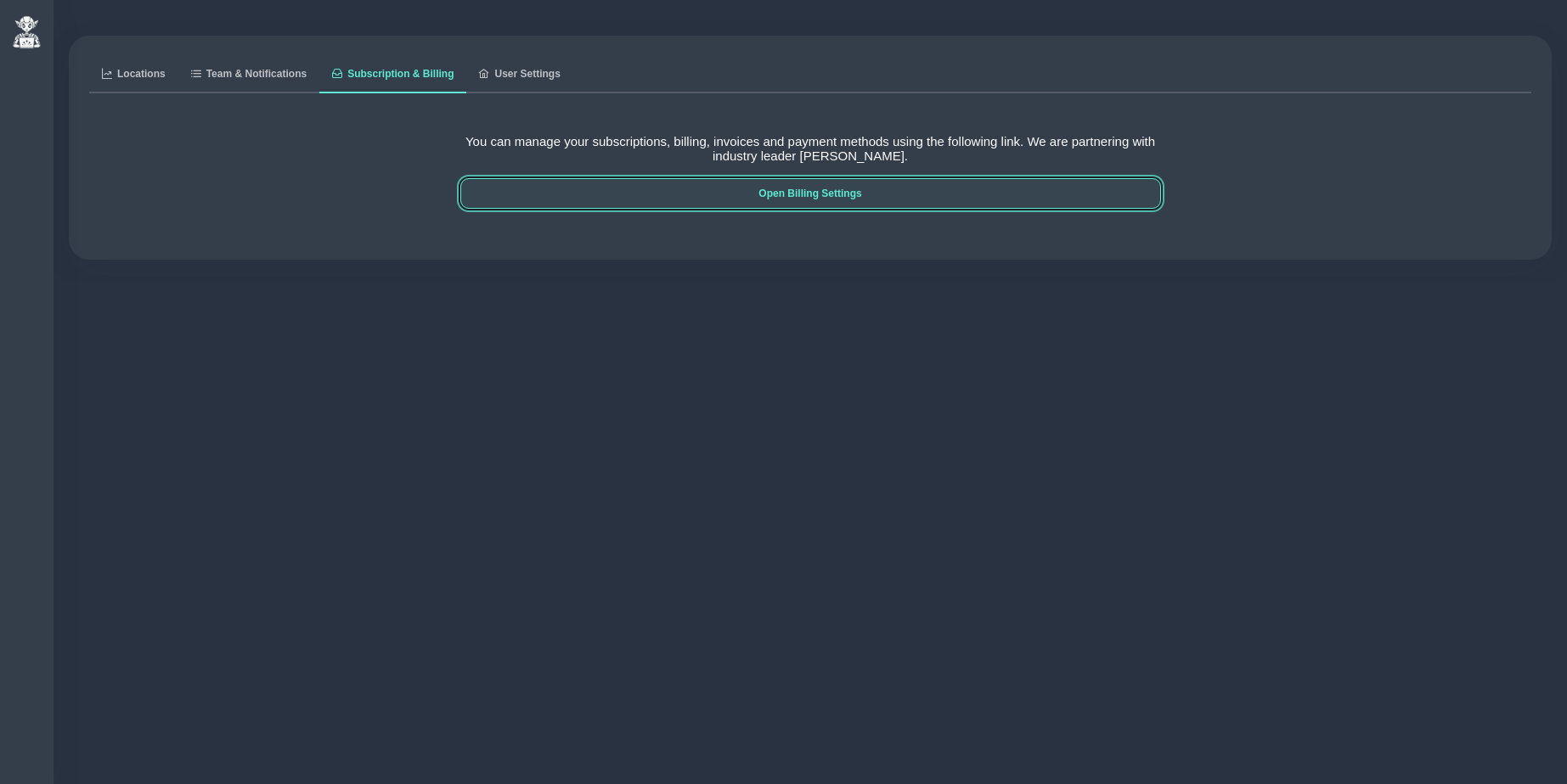
click at [817, 195] on span "Open Billing Settings" at bounding box center [810, 193] width 674 height 12
click at [820, 194] on span "Open Billing Settings" at bounding box center [810, 193] width 674 height 12
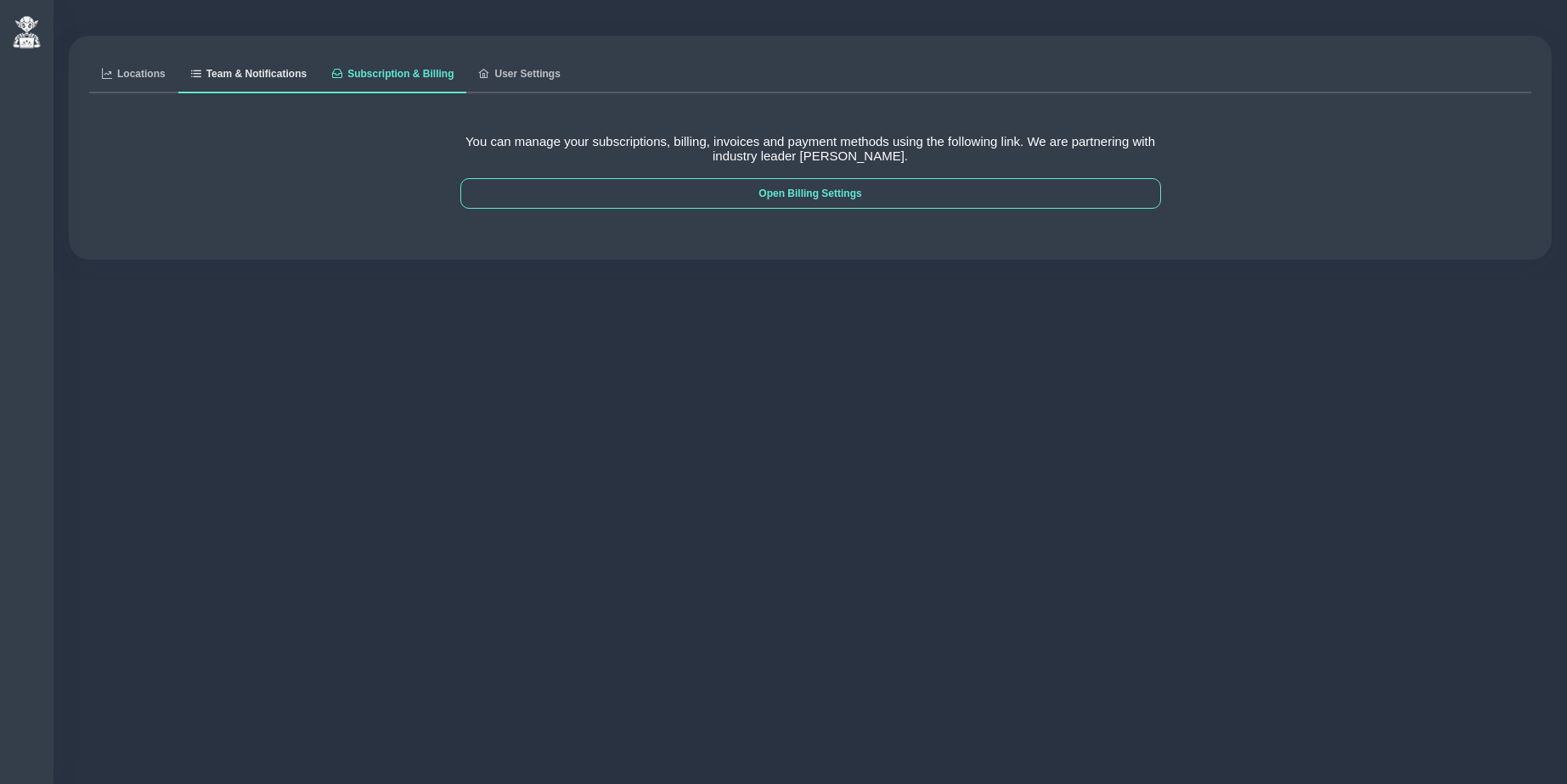
click at [224, 75] on span "Team & Notifications" at bounding box center [257, 74] width 101 height 10
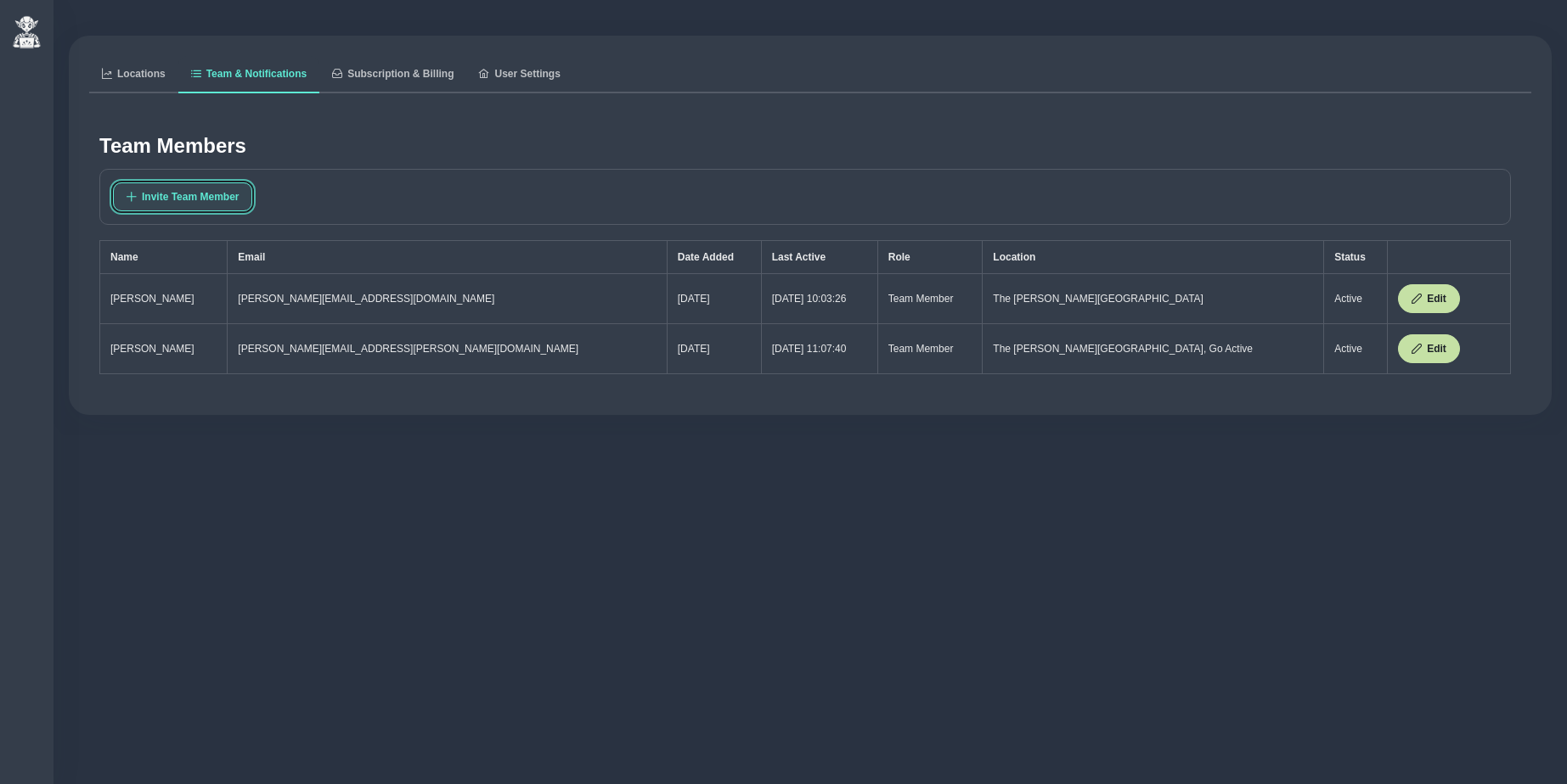
click at [186, 192] on span "Invite Team Member" at bounding box center [190, 197] width 97 height 12
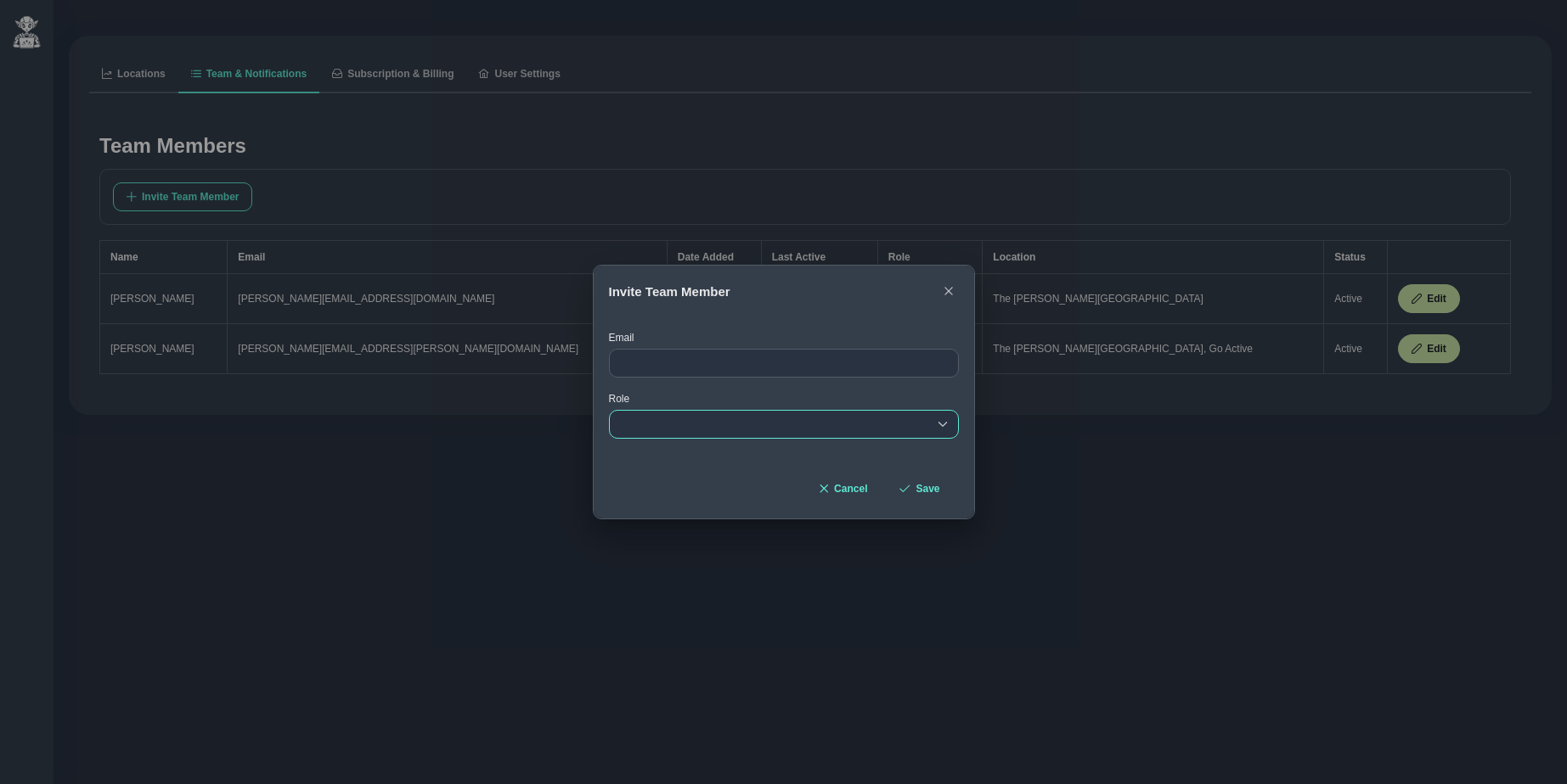
click at [677, 427] on div "empty" at bounding box center [784, 425] width 350 height 29
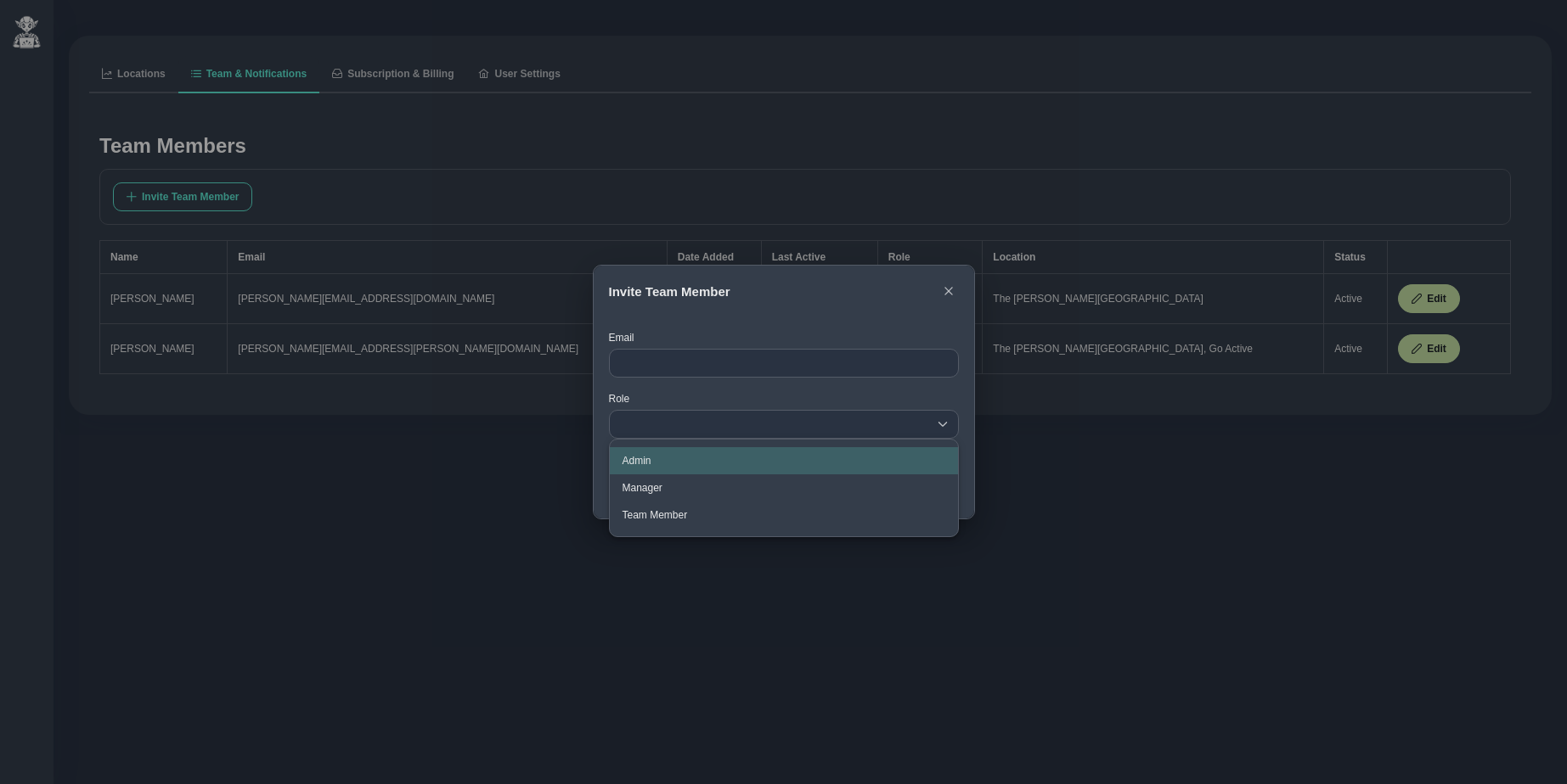
click at [658, 461] on li "Admin" at bounding box center [784, 461] width 349 height 27
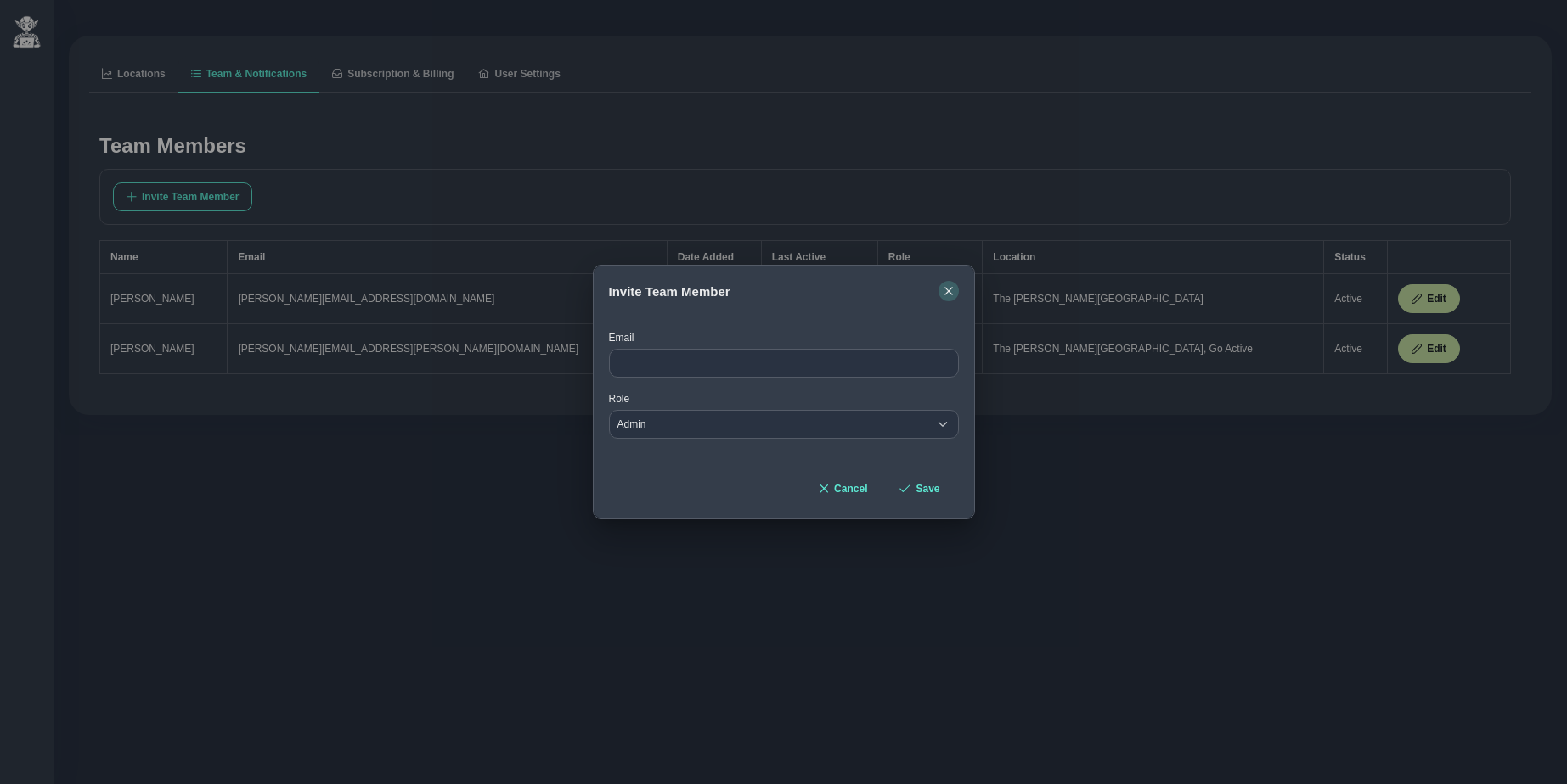
click at [947, 290] on icon "button" at bounding box center [948, 291] width 10 height 10
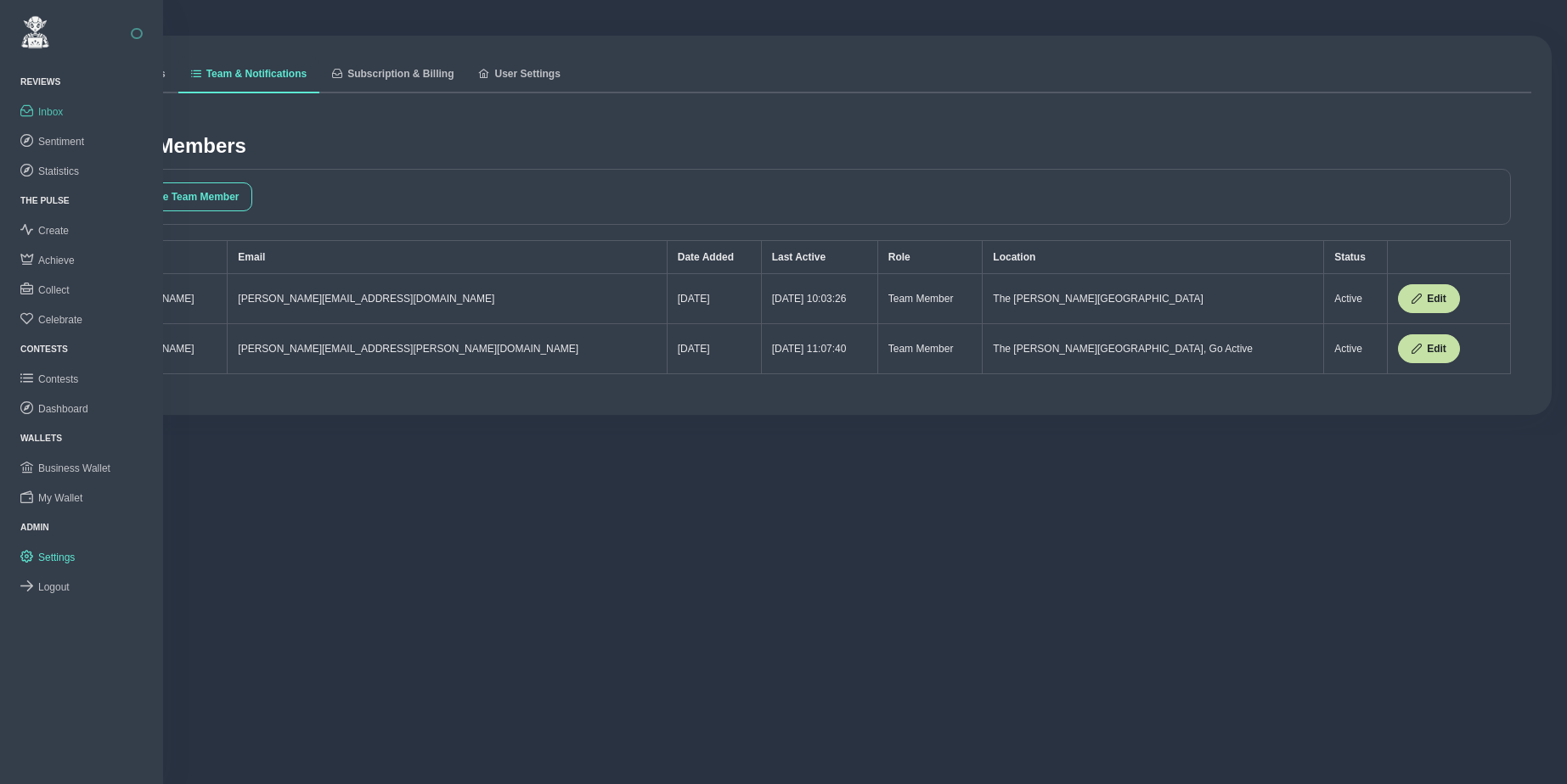
click at [49, 112] on span "Inbox" at bounding box center [50, 111] width 24 height 12
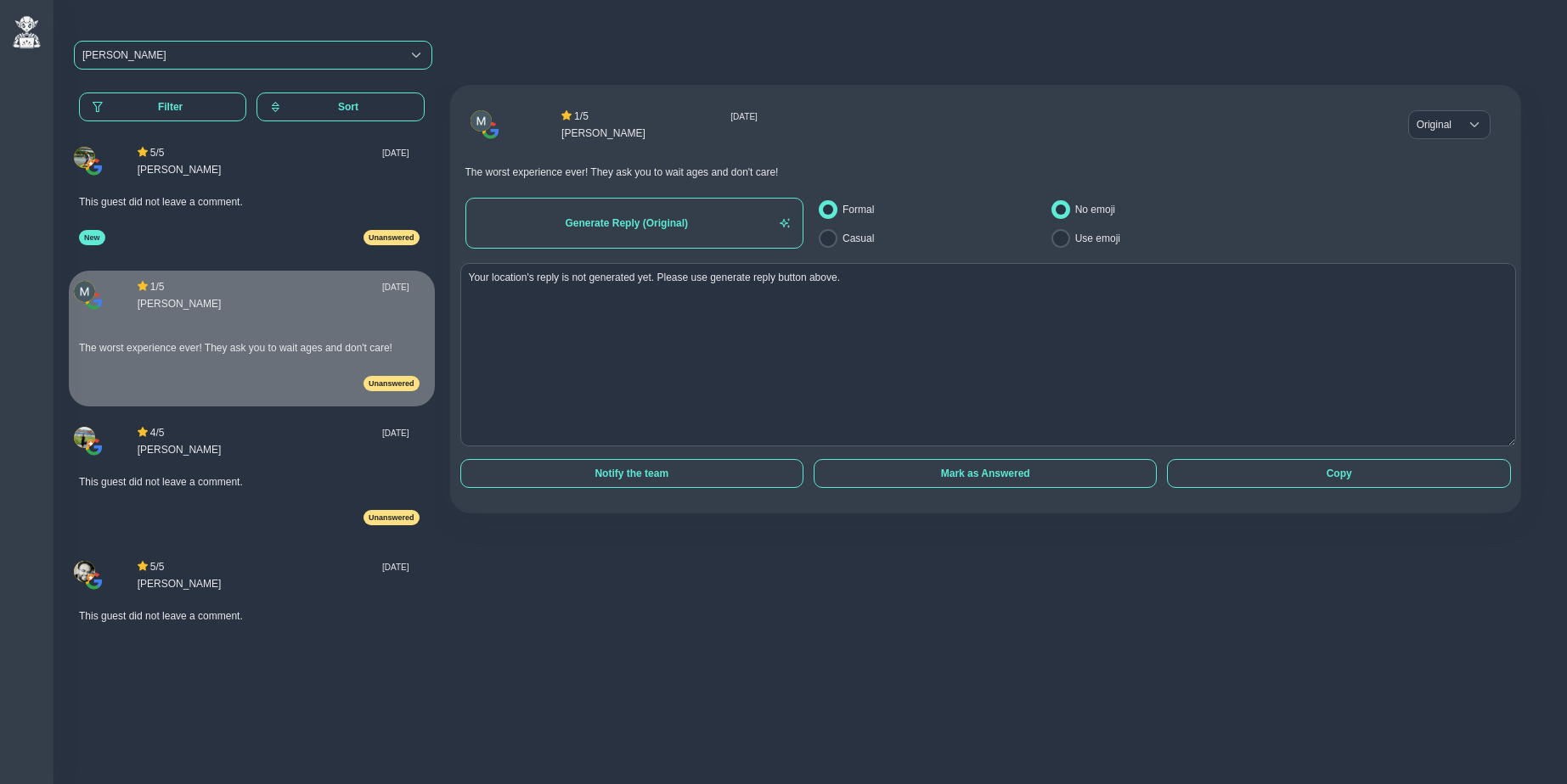
click at [152, 60] on div "ZARA" at bounding box center [238, 55] width 311 height 12
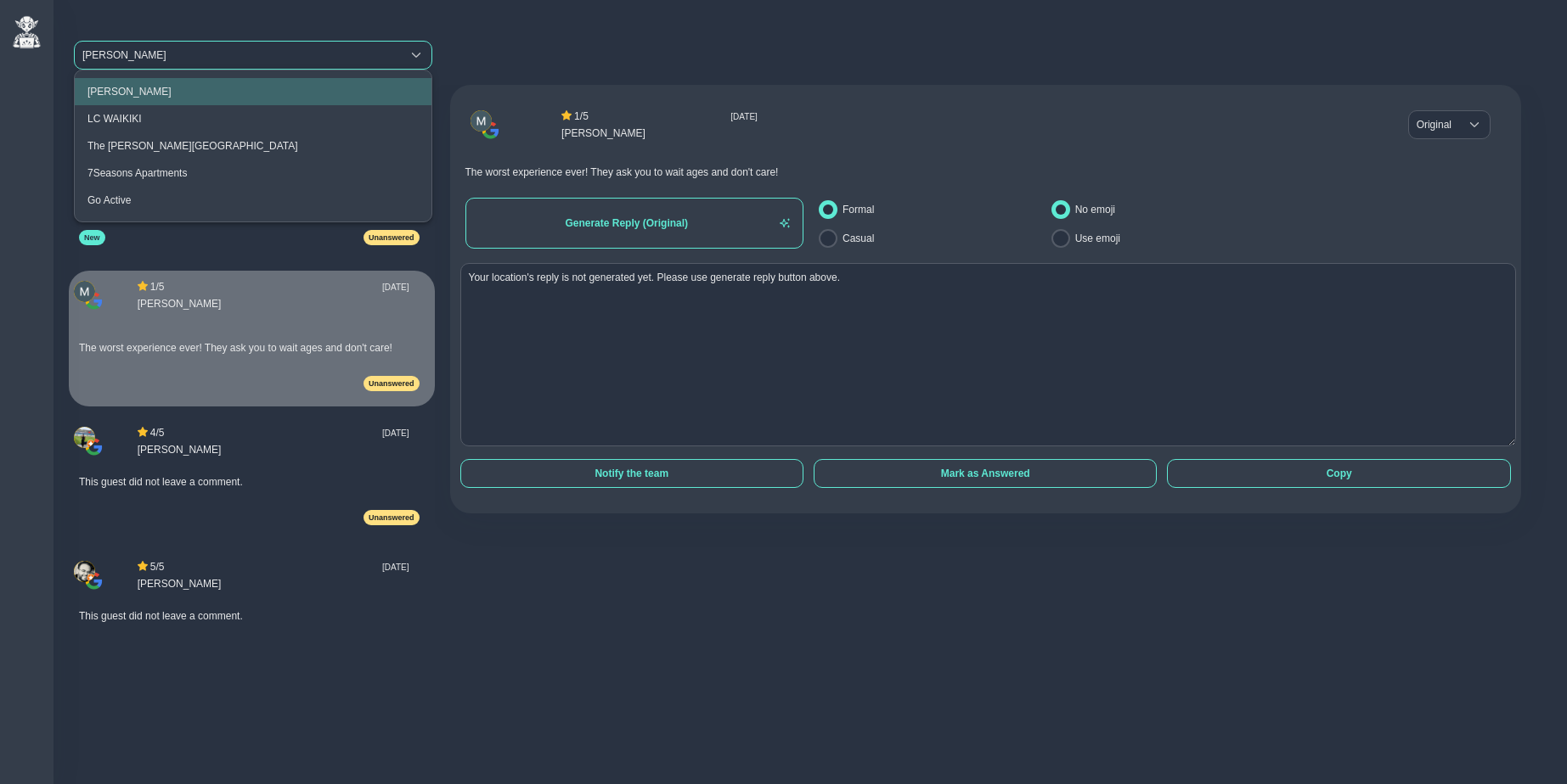
click at [112, 56] on div "ZARA" at bounding box center [238, 55] width 311 height 12
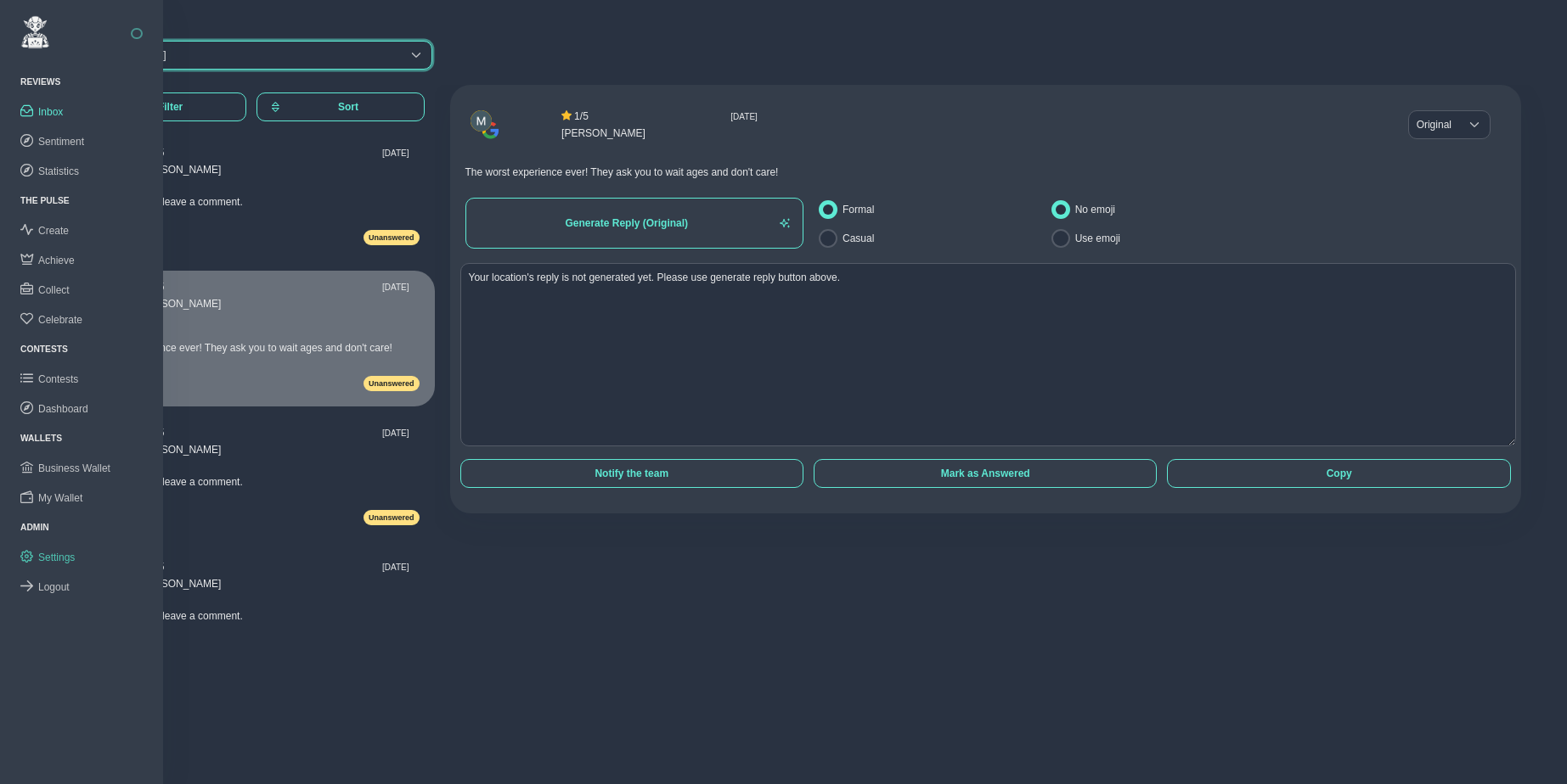
click at [65, 558] on span "Settings" at bounding box center [57, 557] width 37 height 12
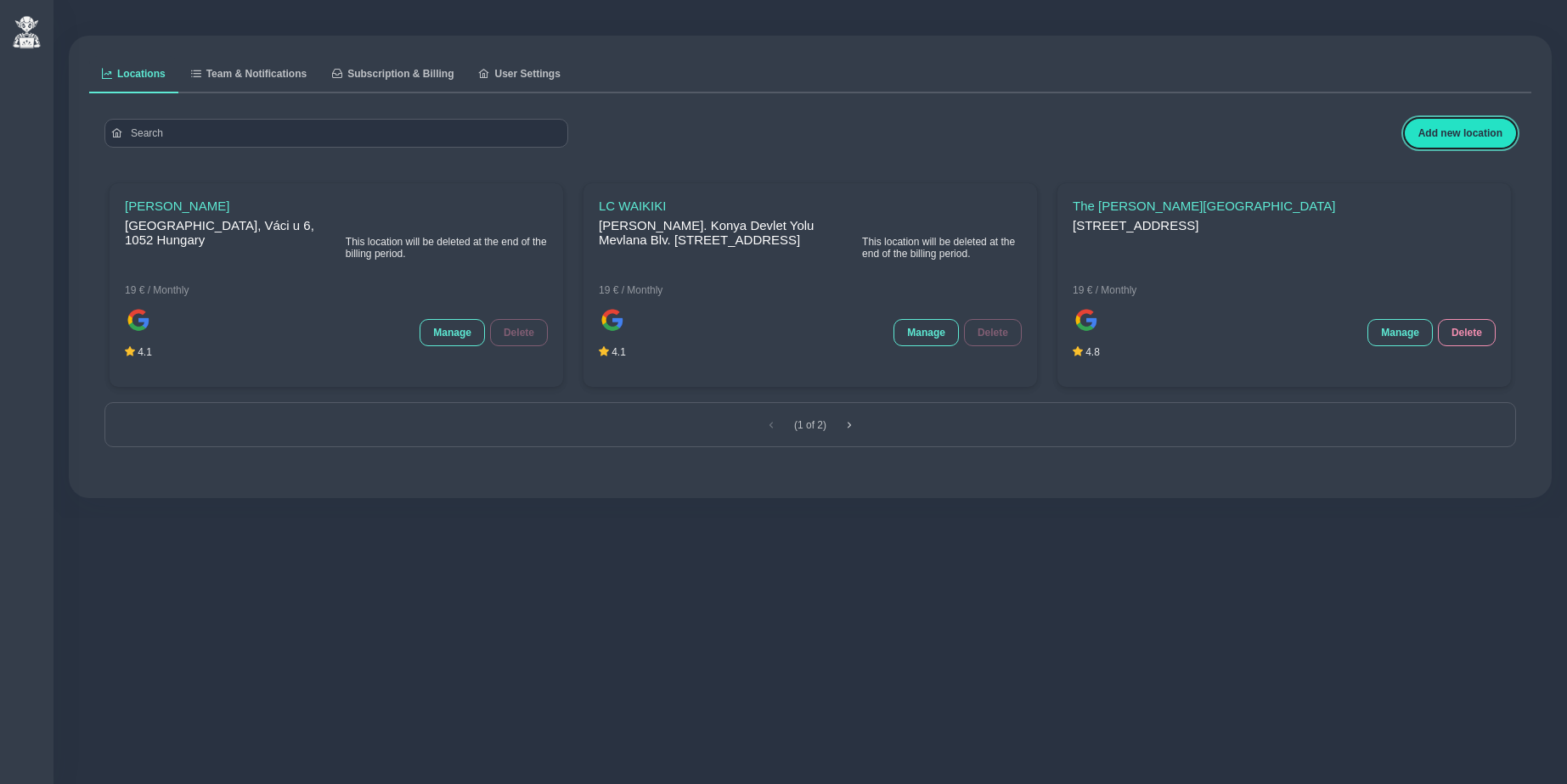
click at [1454, 133] on span "Add new location" at bounding box center [1461, 133] width 84 height 12
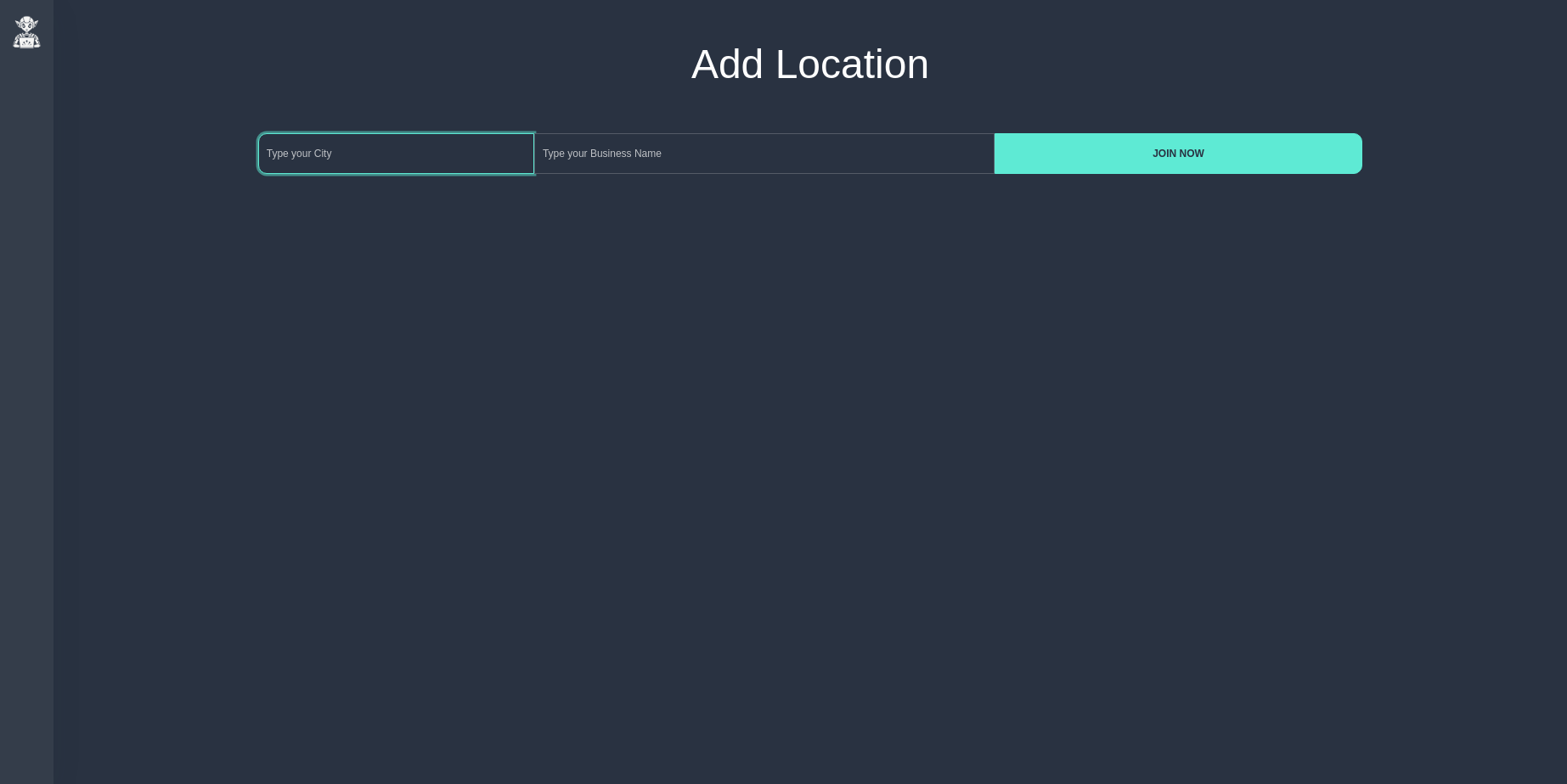
click at [451, 154] on input at bounding box center [395, 153] width 276 height 40
type input "ankara"
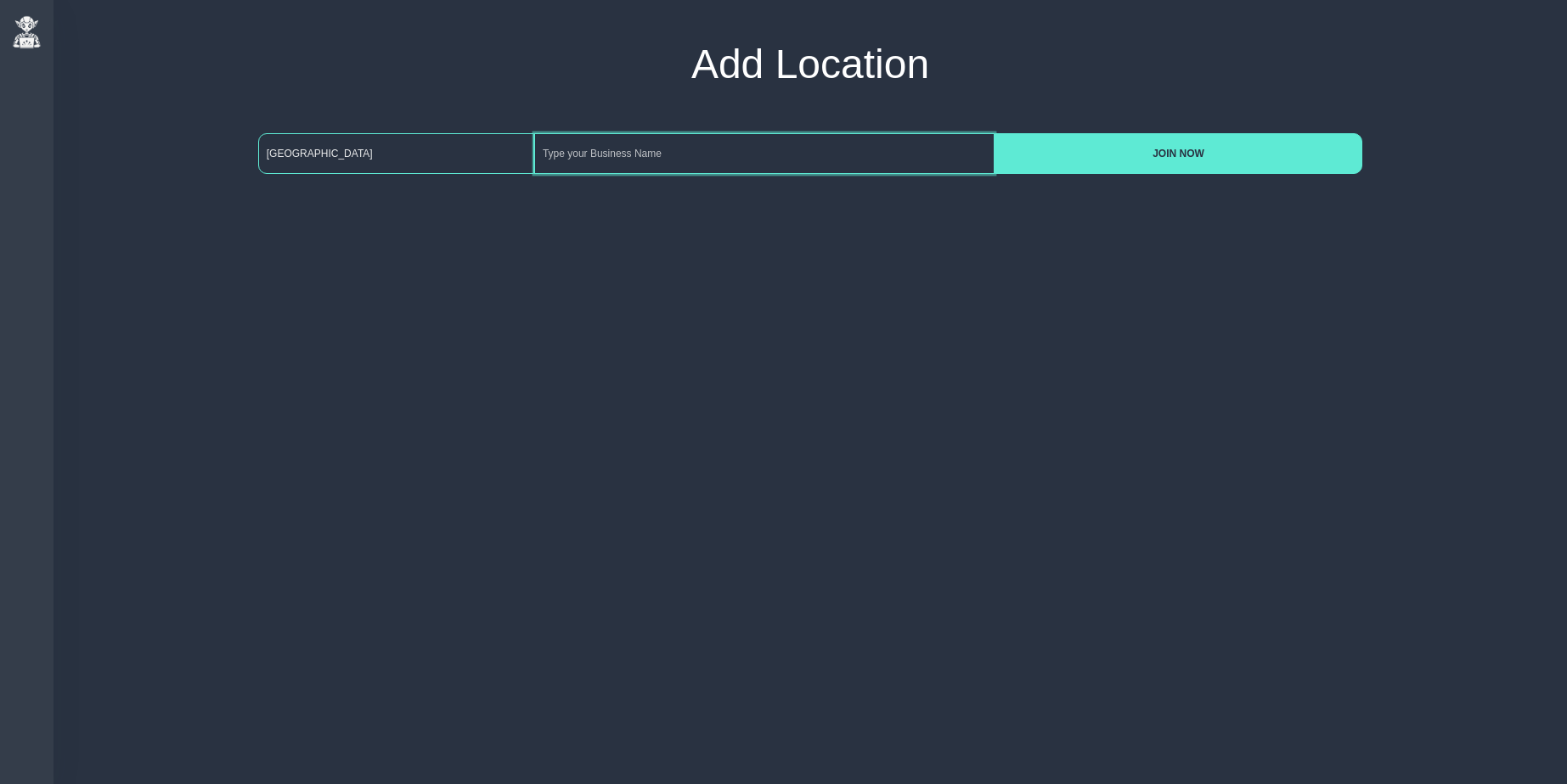
type input "j"
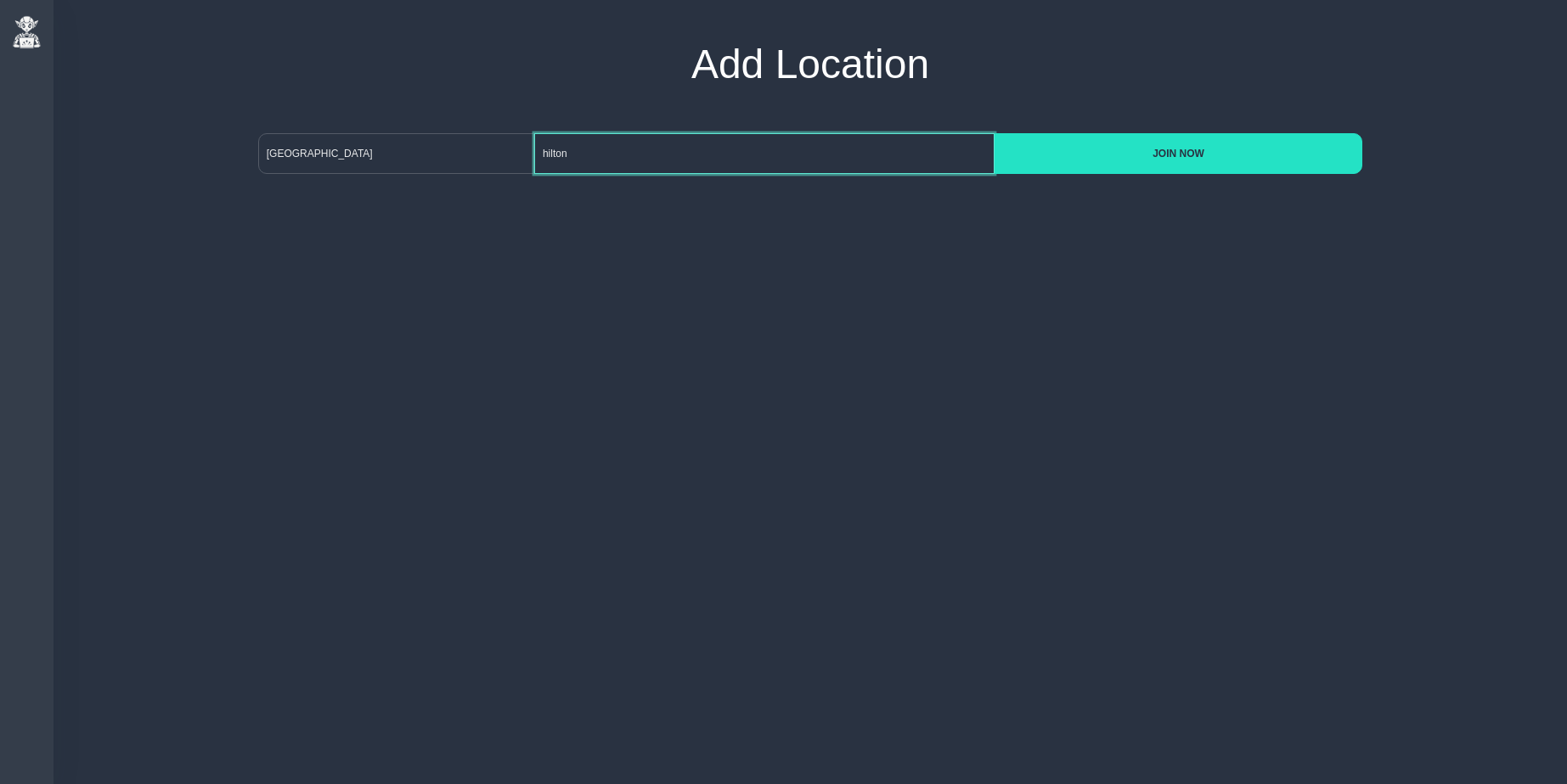
type input "hilton"
click at [1071, 170] on button "JOIN NOW" at bounding box center [1178, 153] width 367 height 40
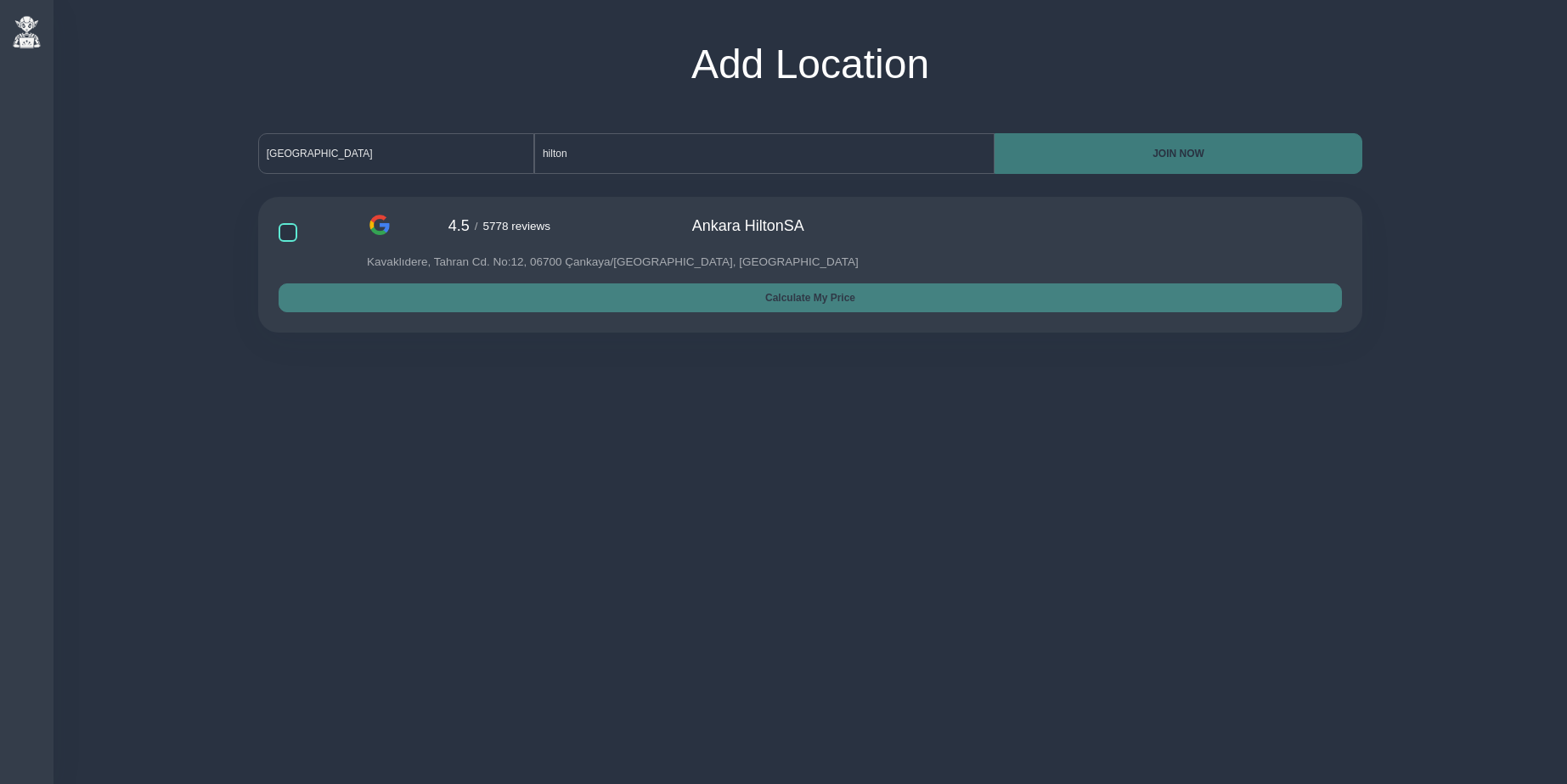
click at [315, 233] on input "checkbox" at bounding box center [323, 233] width 88 height 19
checkbox input "true"
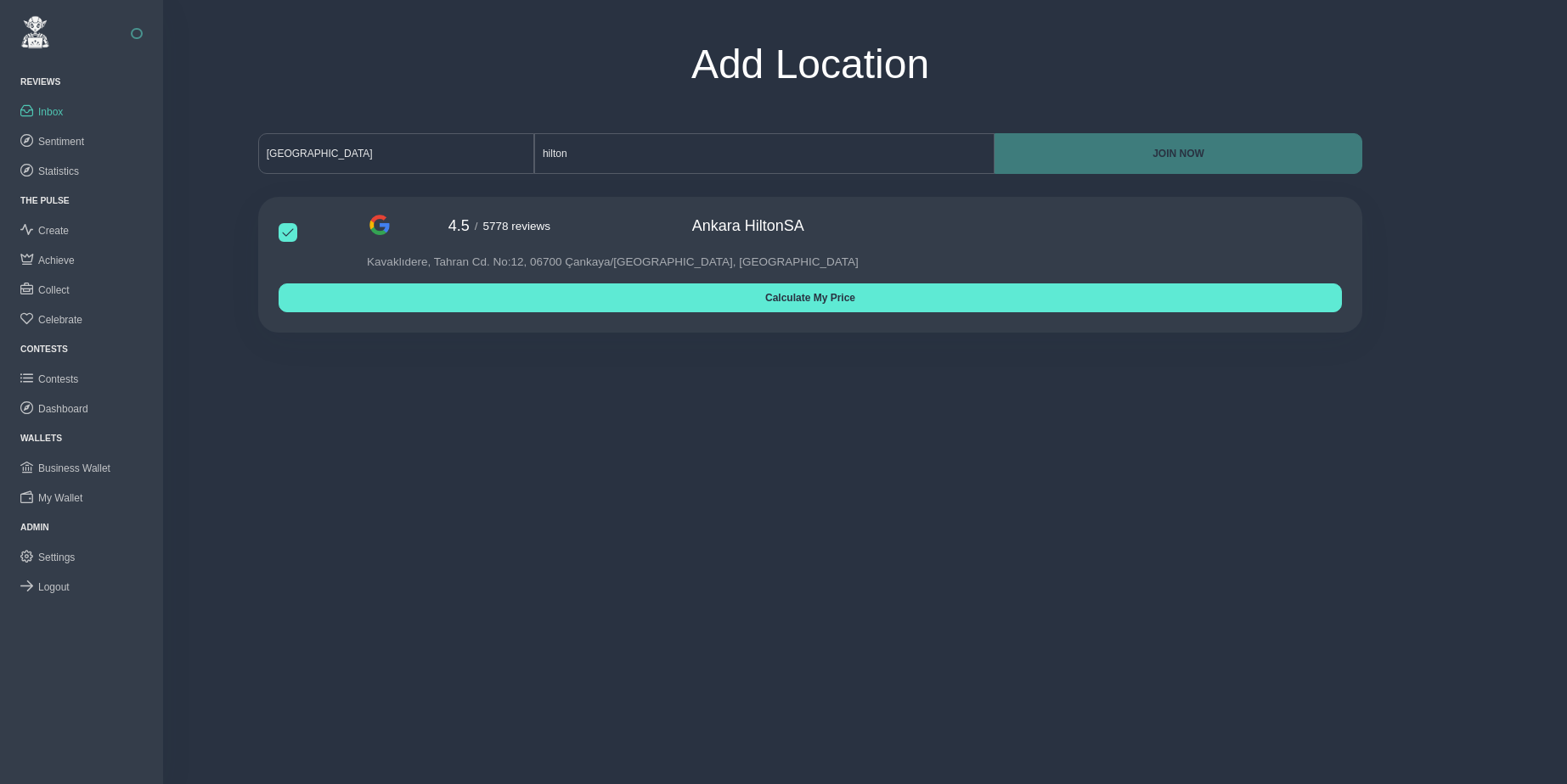
click at [53, 109] on span "Inbox" at bounding box center [50, 111] width 24 height 12
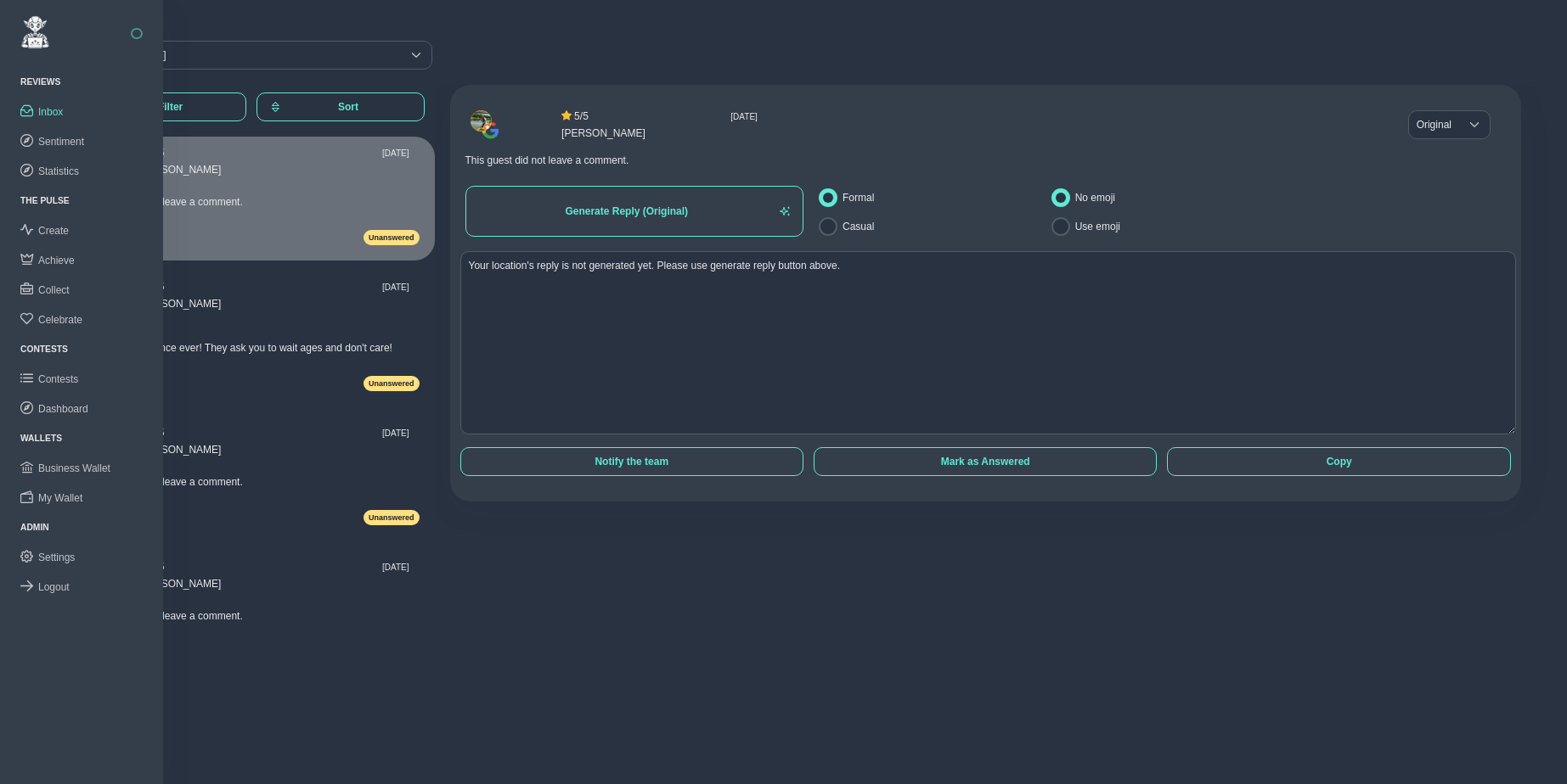
click at [91, 628] on div "Reviews Reviews Inbox Sentiment Statistics The Pulse The Pulse Create Achieve C…" at bounding box center [81, 426] width 163 height 718
click at [59, 137] on span "Sentiment" at bounding box center [61, 141] width 46 height 12
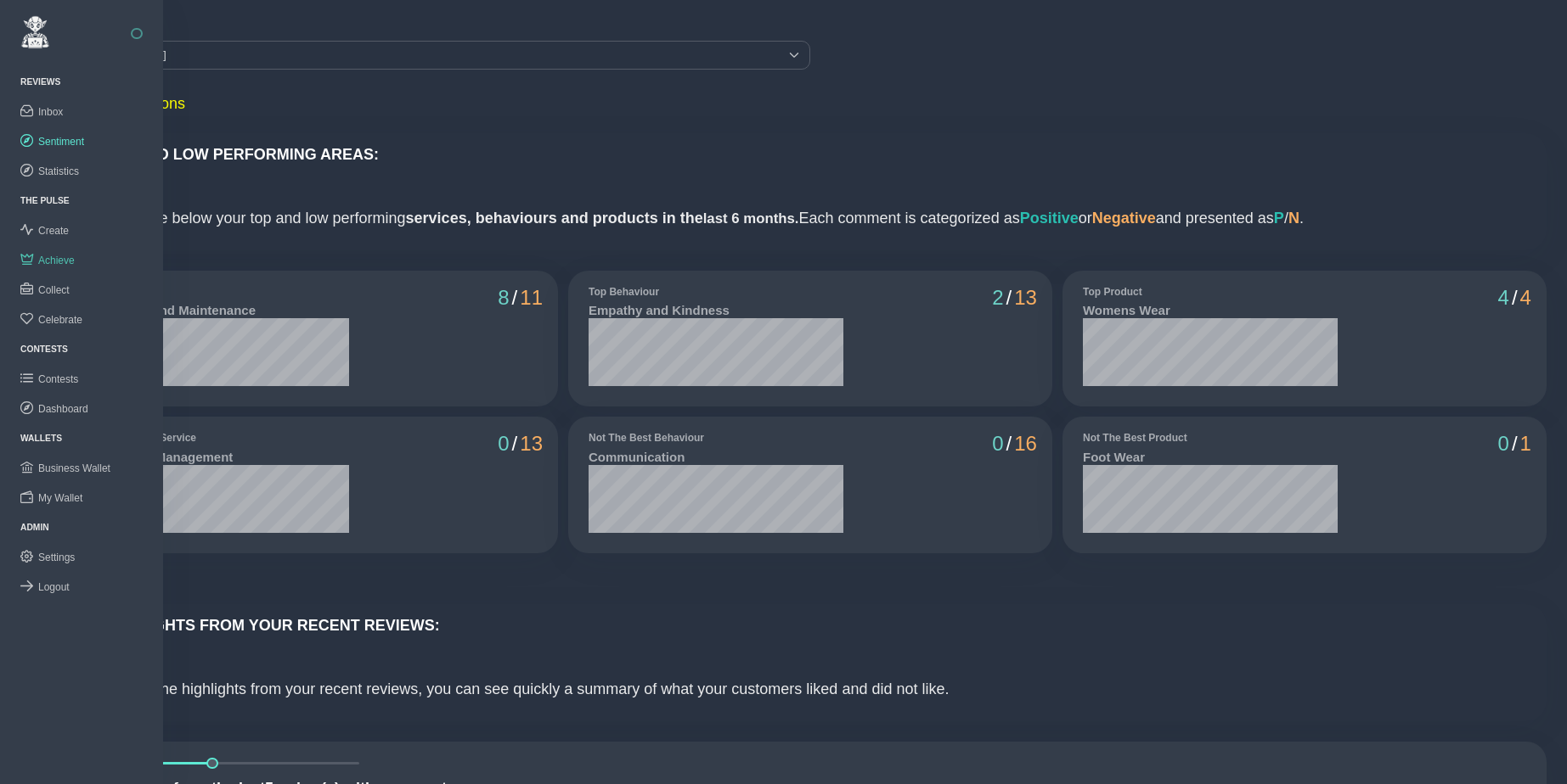
click at [58, 256] on span "Achieve" at bounding box center [57, 260] width 37 height 12
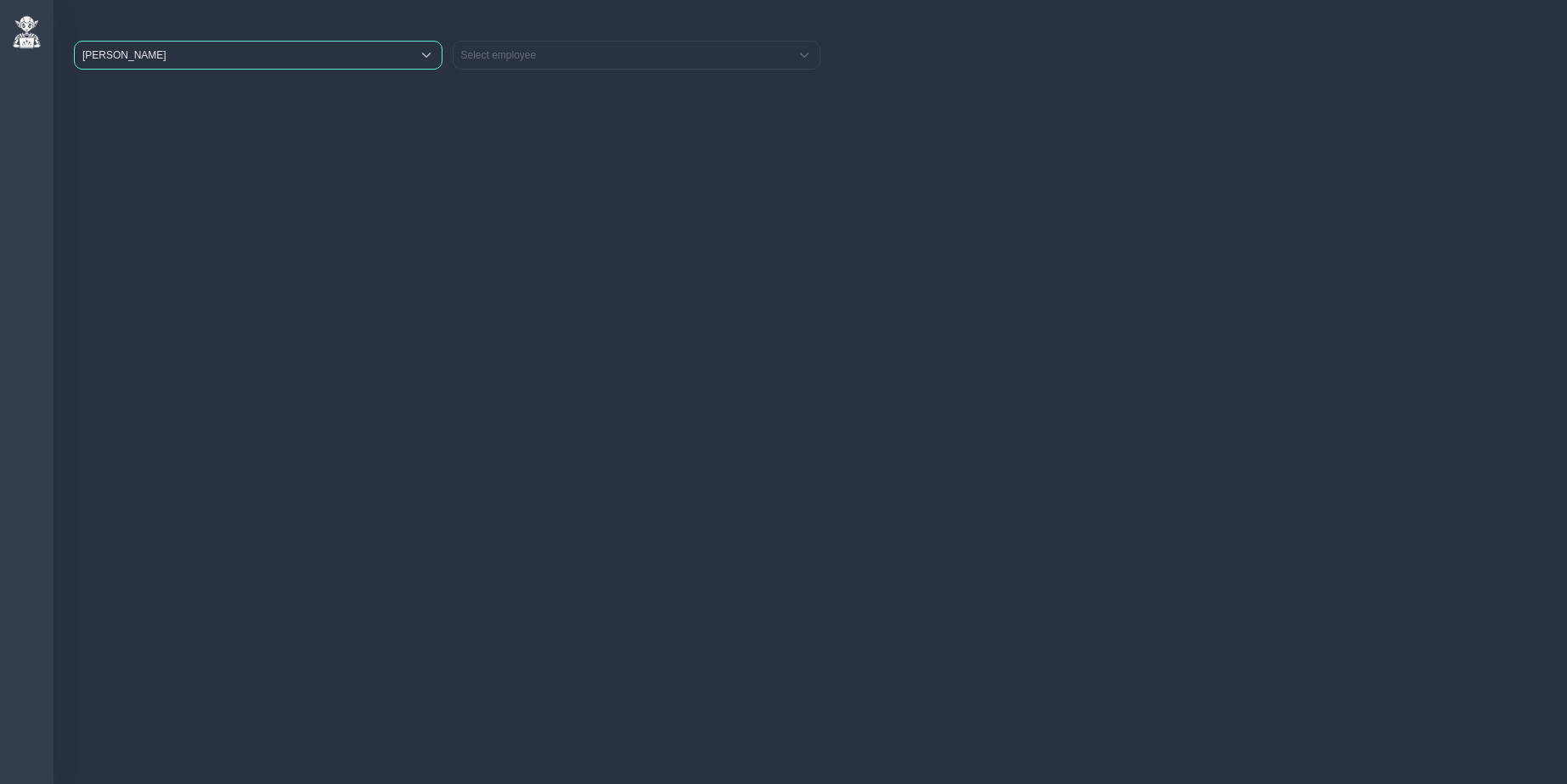
click at [207, 58] on span "ZARA" at bounding box center [243, 55] width 336 height 27
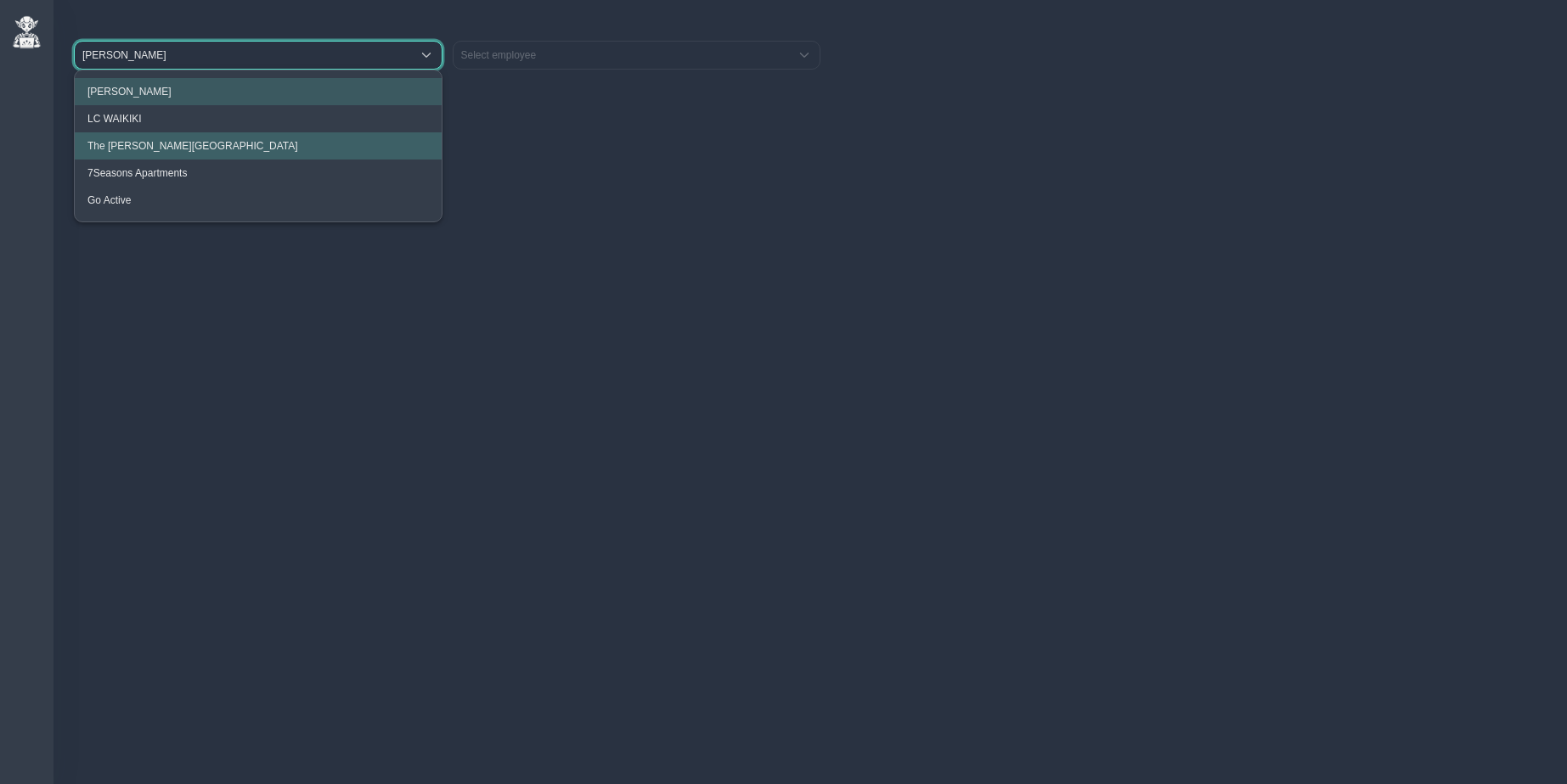
click at [153, 148] on span "The Clementine Churchill Hospital" at bounding box center [192, 145] width 210 height 12
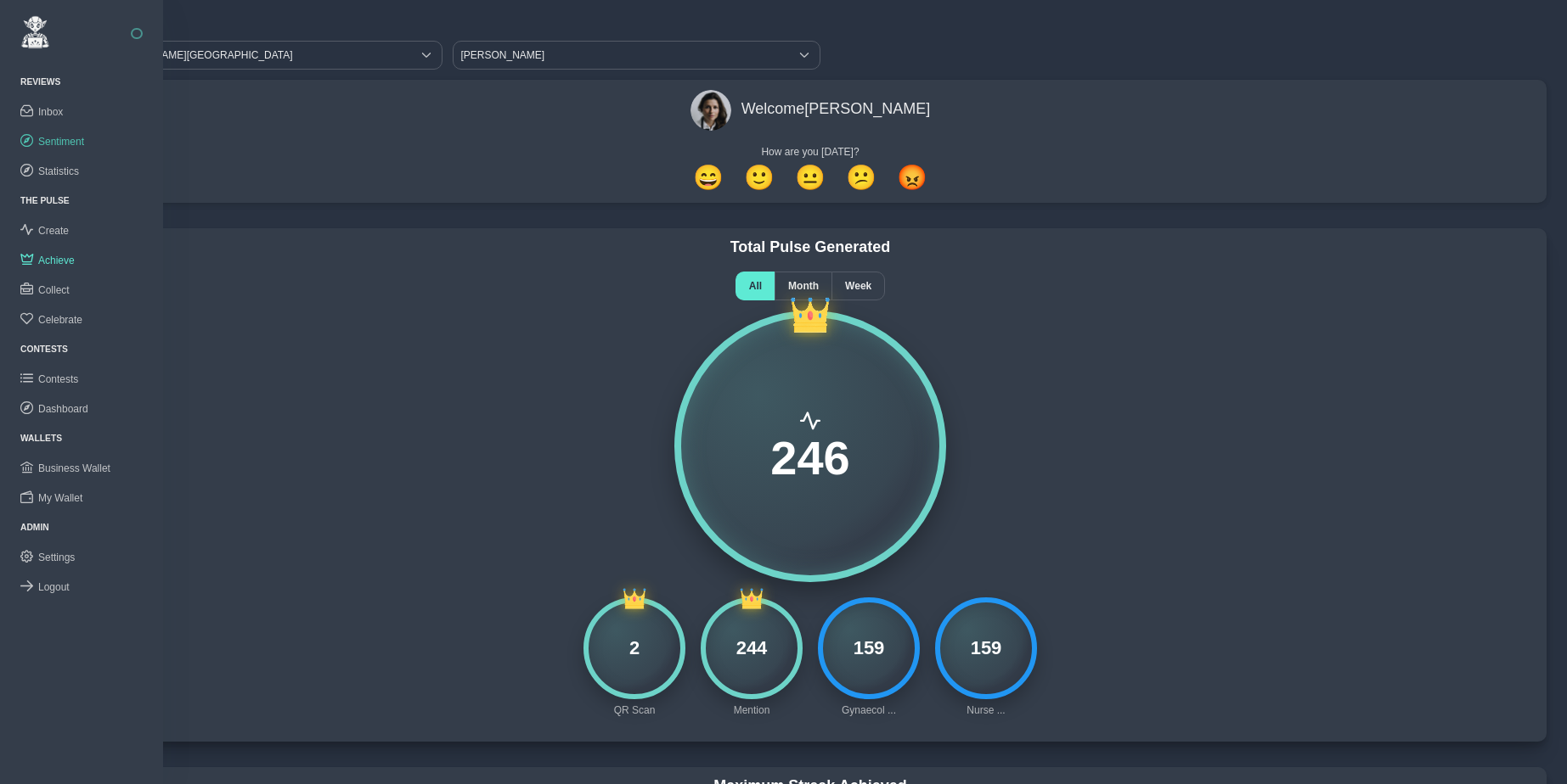
click at [66, 141] on span "Sentiment" at bounding box center [61, 141] width 46 height 12
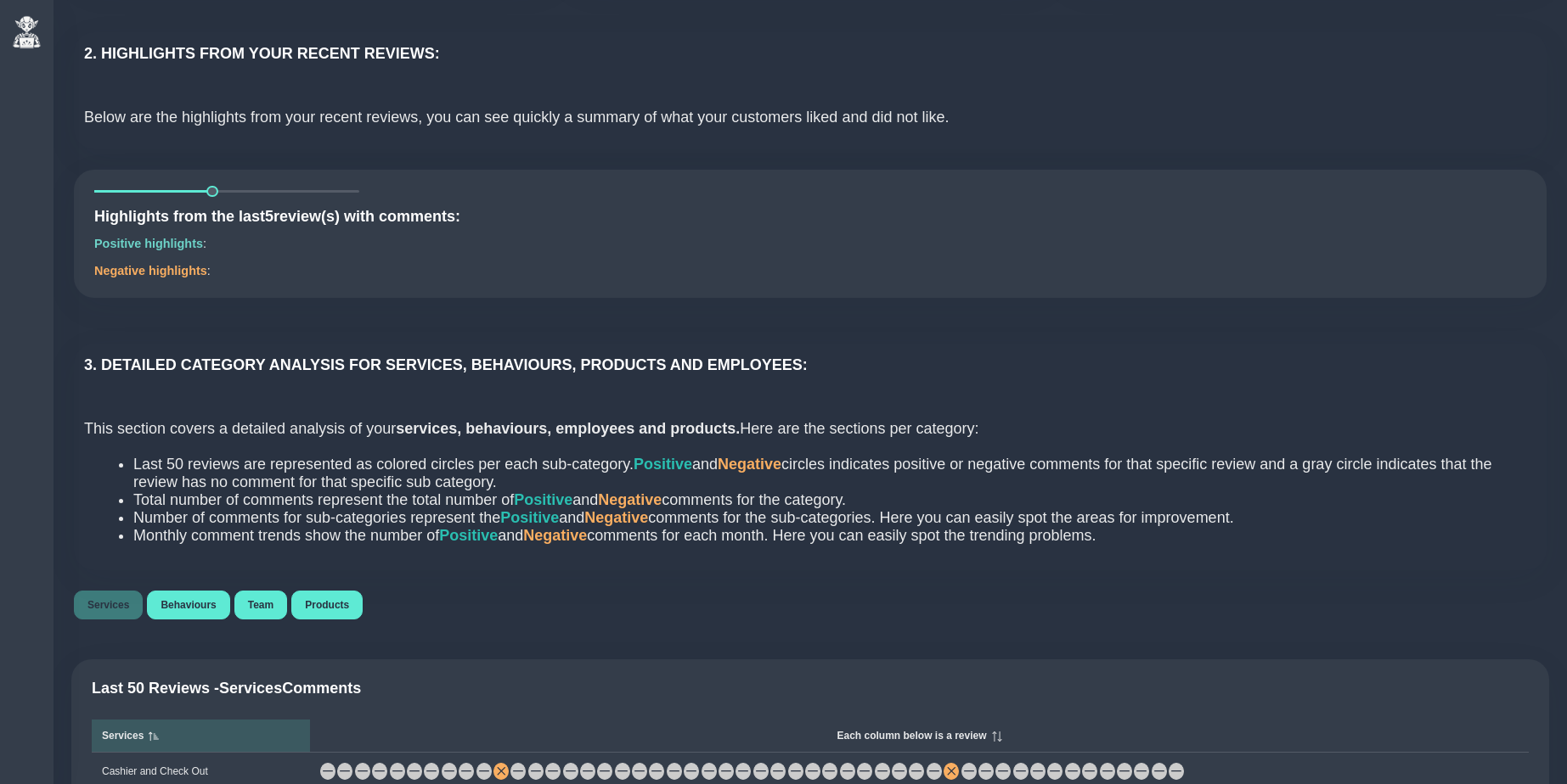
scroll to position [587, 0]
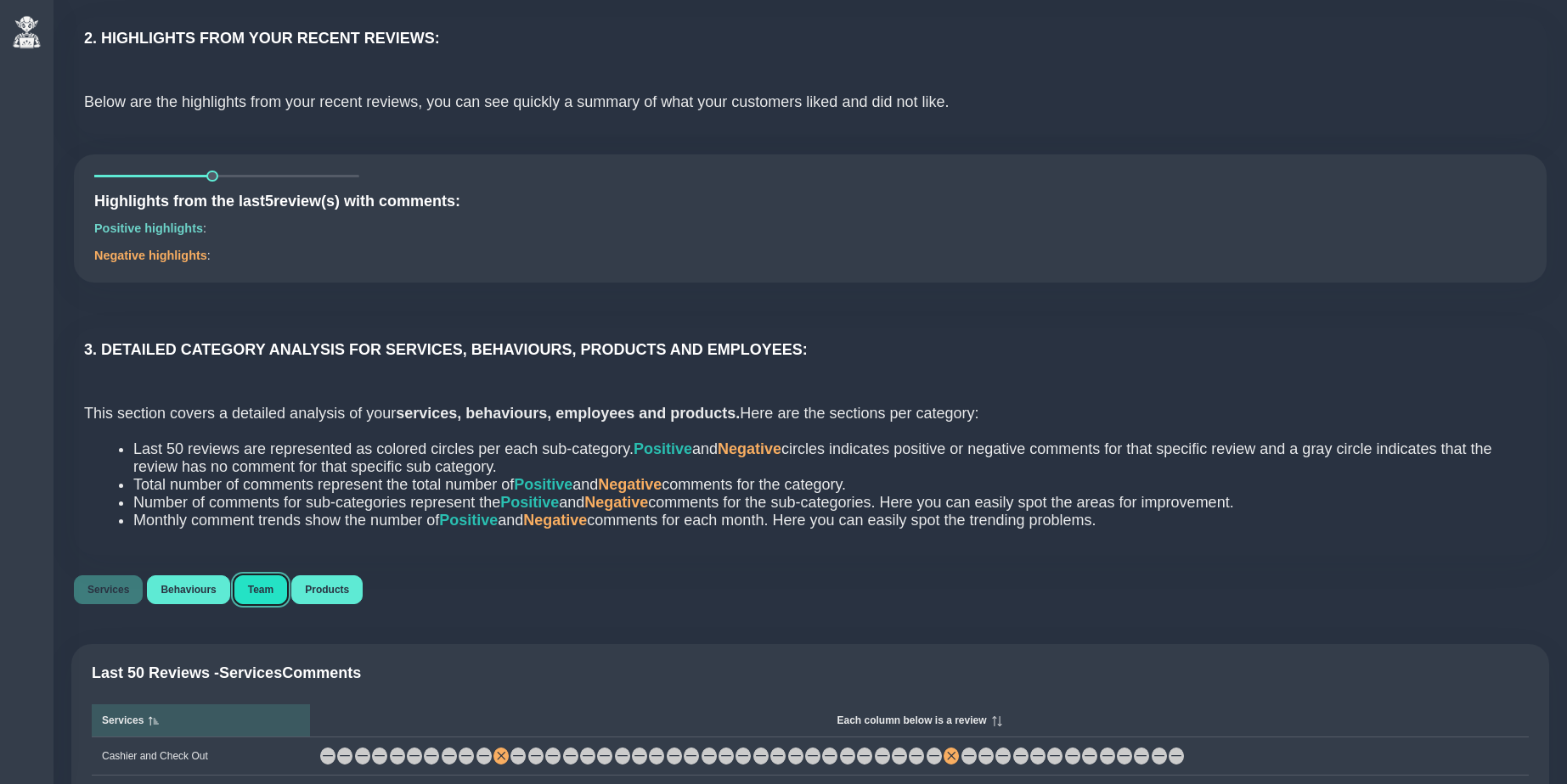
click at [271, 590] on span "Team" at bounding box center [261, 589] width 25 height 12
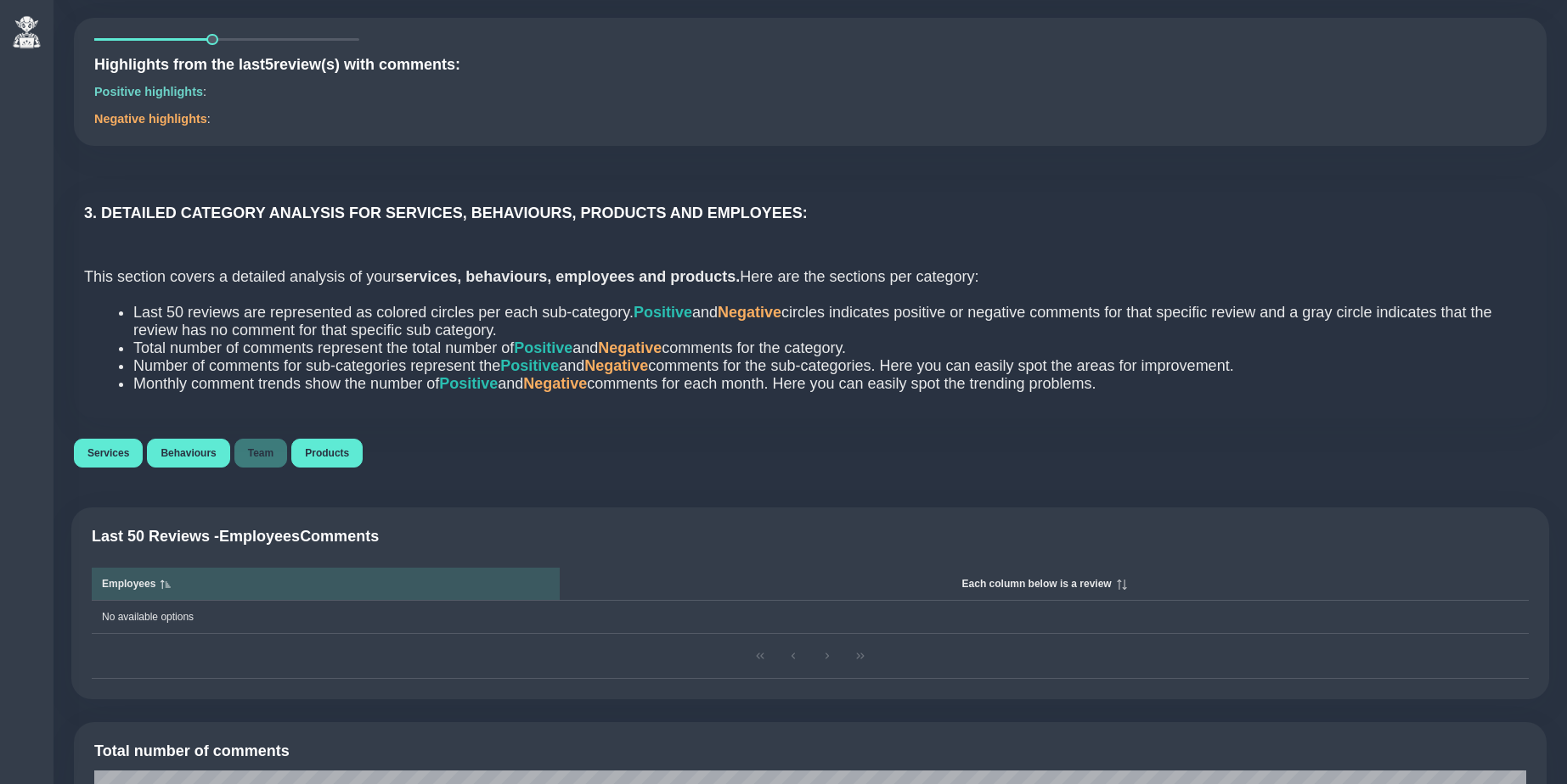
scroll to position [818, 0]
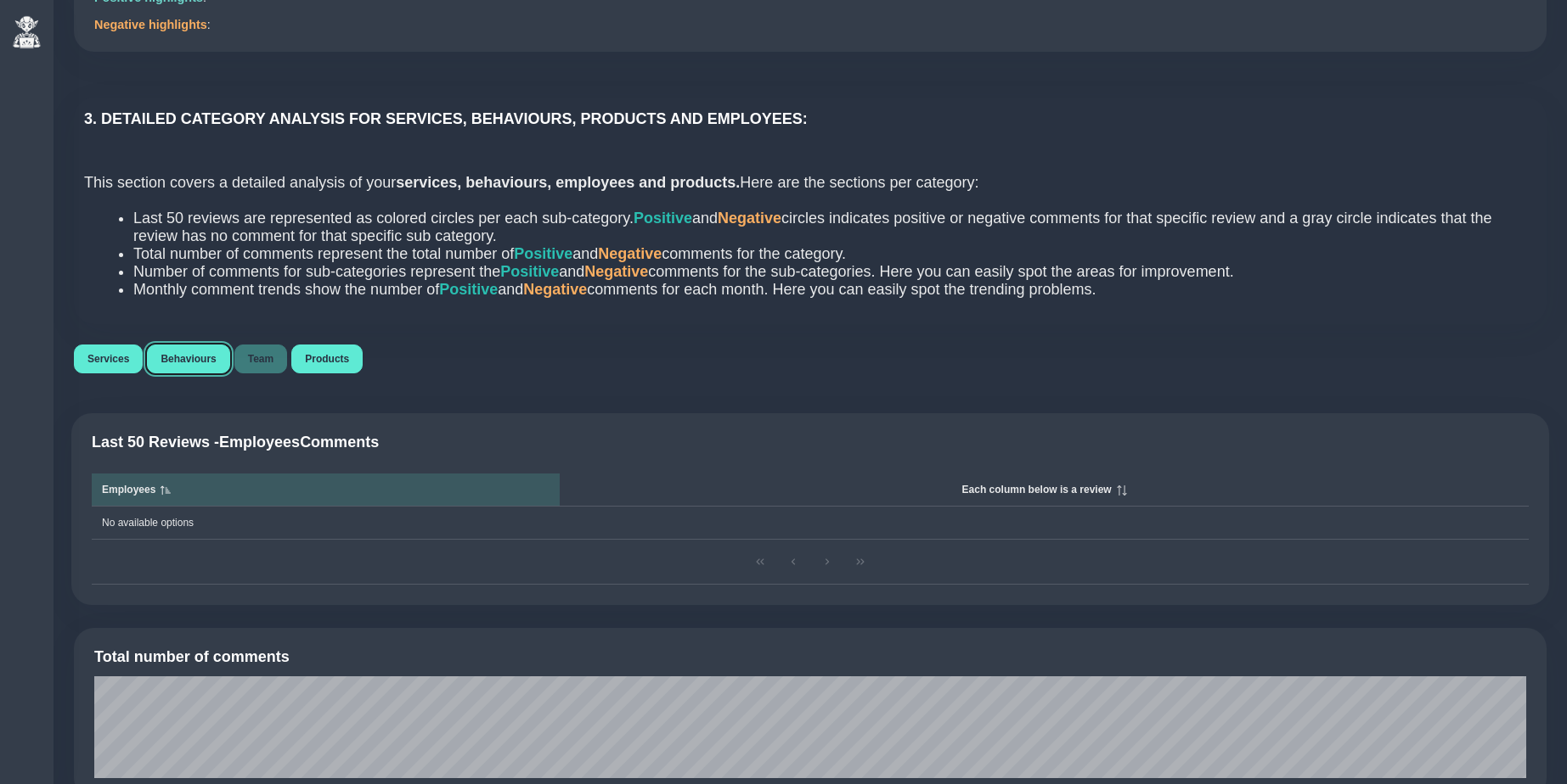
click at [184, 370] on button "Behaviours" at bounding box center [189, 359] width 83 height 29
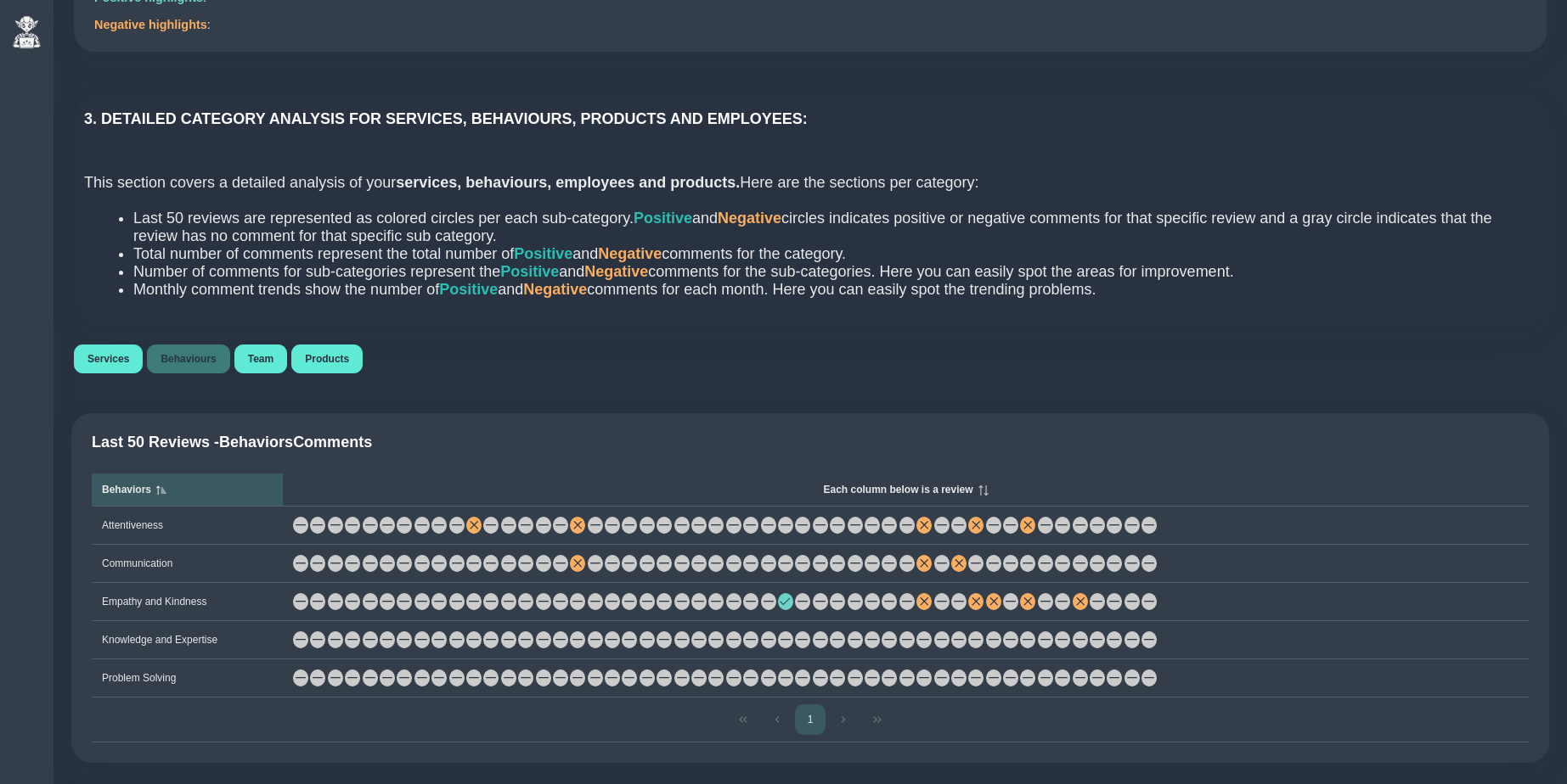
scroll to position [981, 0]
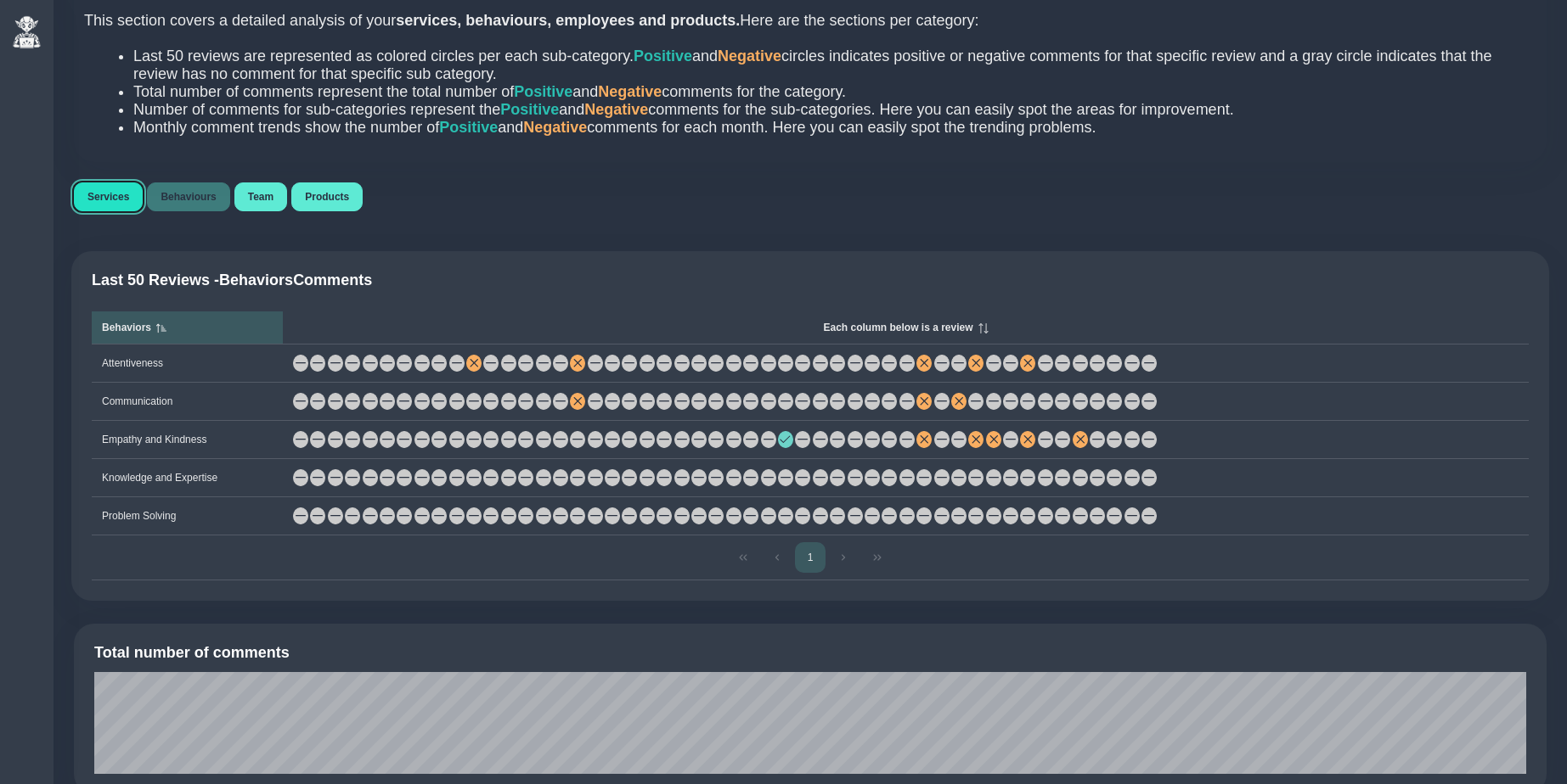
click at [105, 203] on span "Services" at bounding box center [108, 197] width 41 height 12
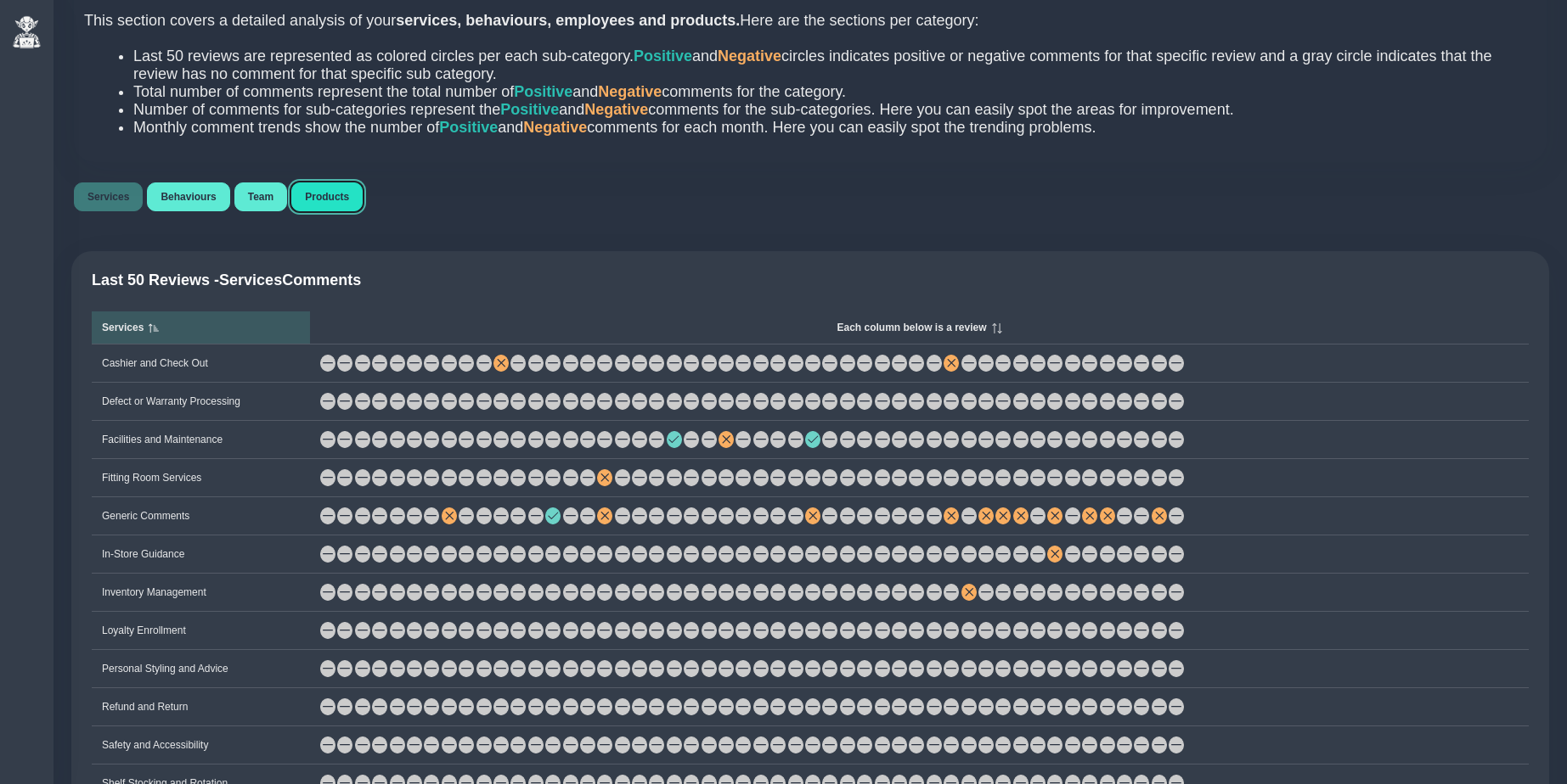
click at [347, 201] on span "Products" at bounding box center [326, 197] width 44 height 12
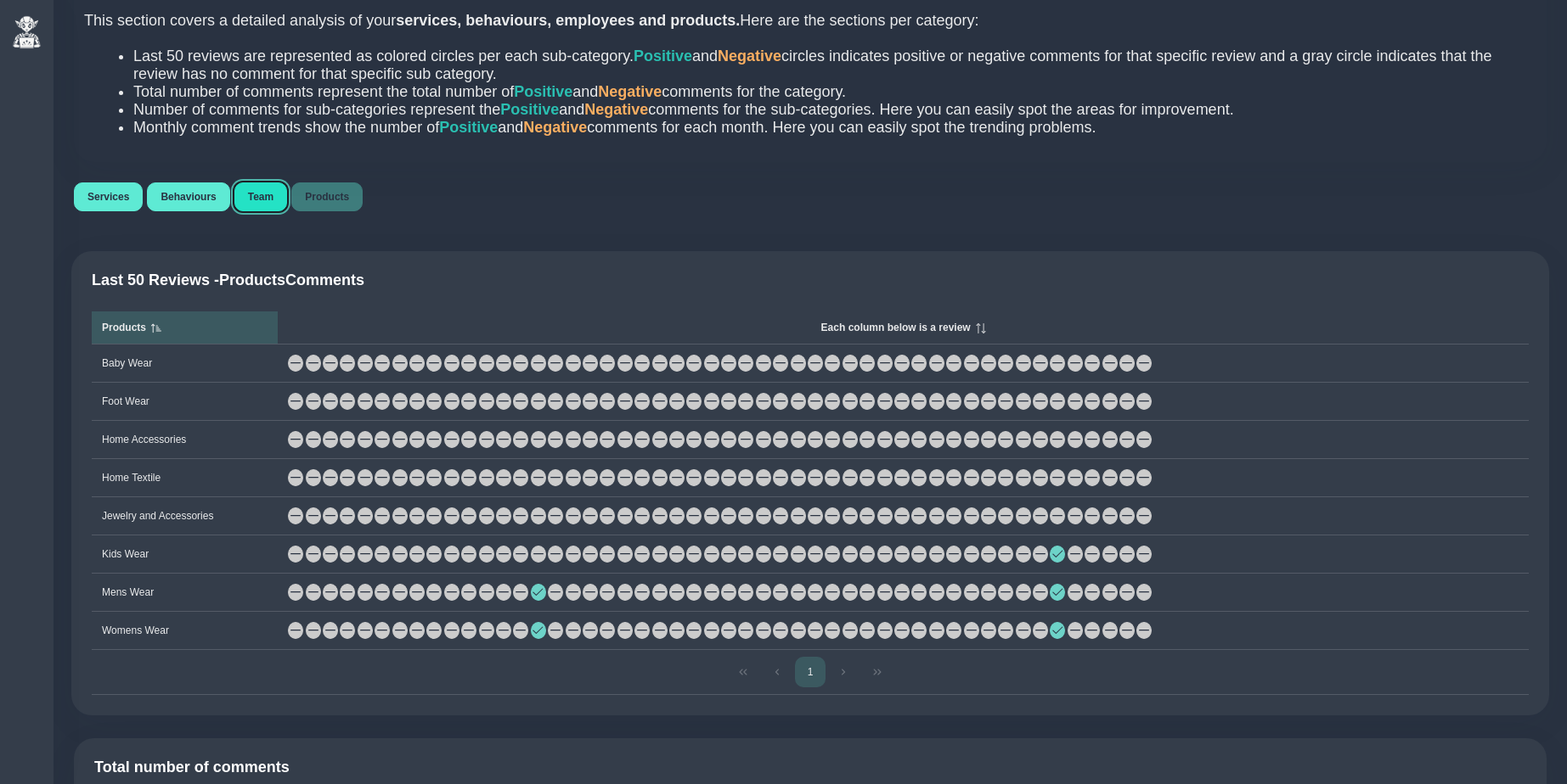
click at [261, 198] on span "Team" at bounding box center [261, 197] width 25 height 12
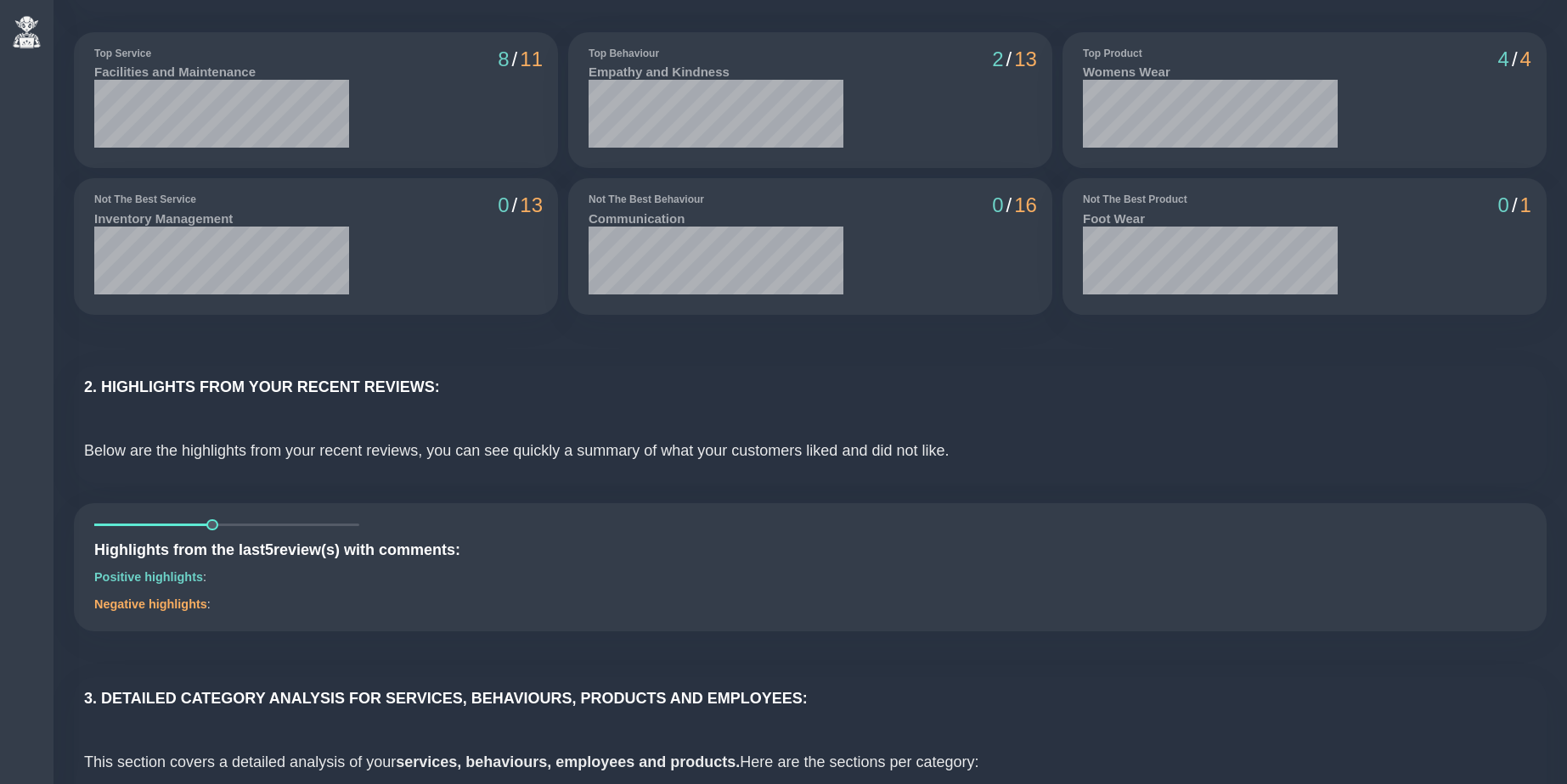
scroll to position [0, 0]
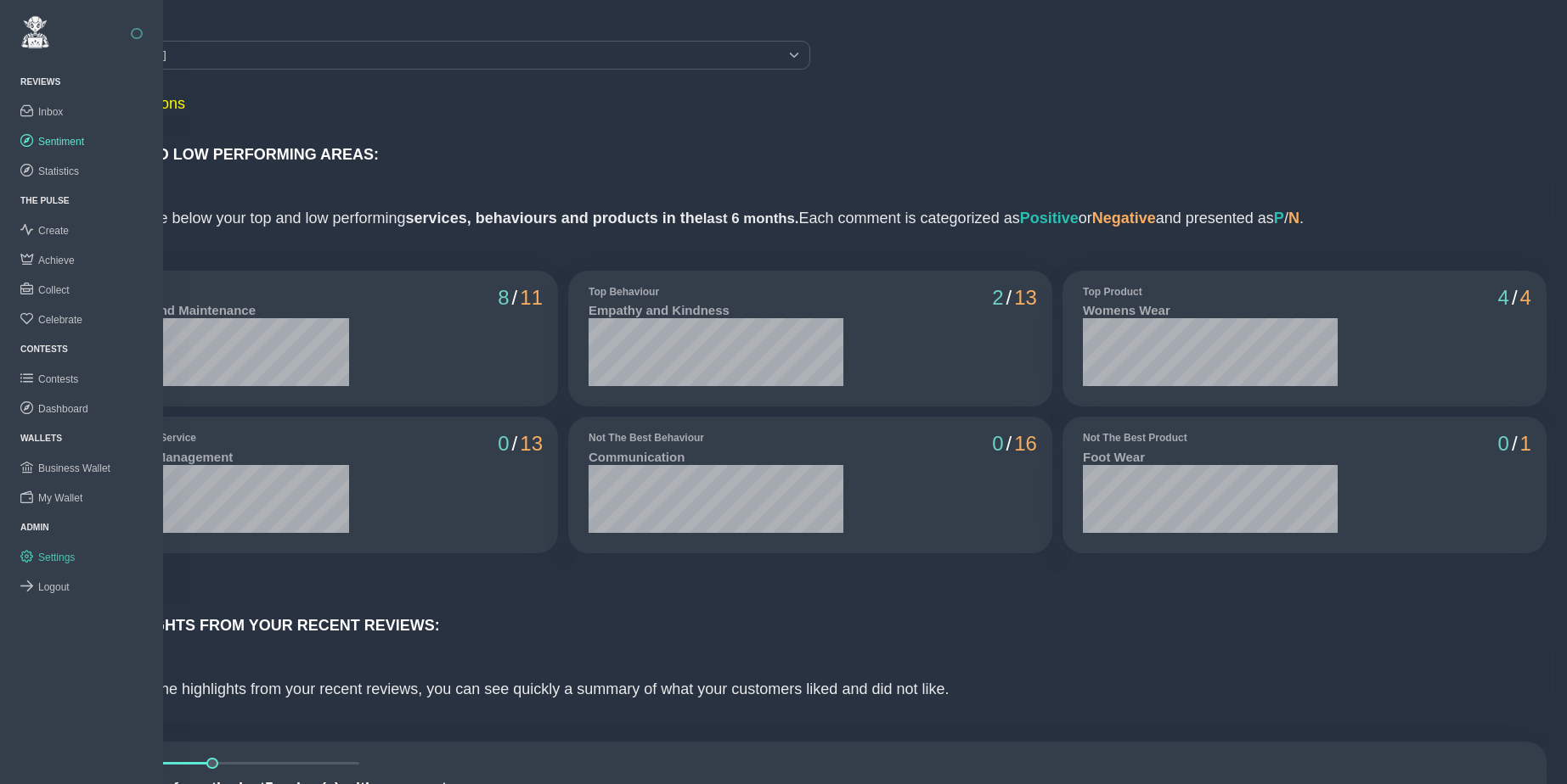
click at [70, 556] on span "Settings" at bounding box center [57, 557] width 37 height 12
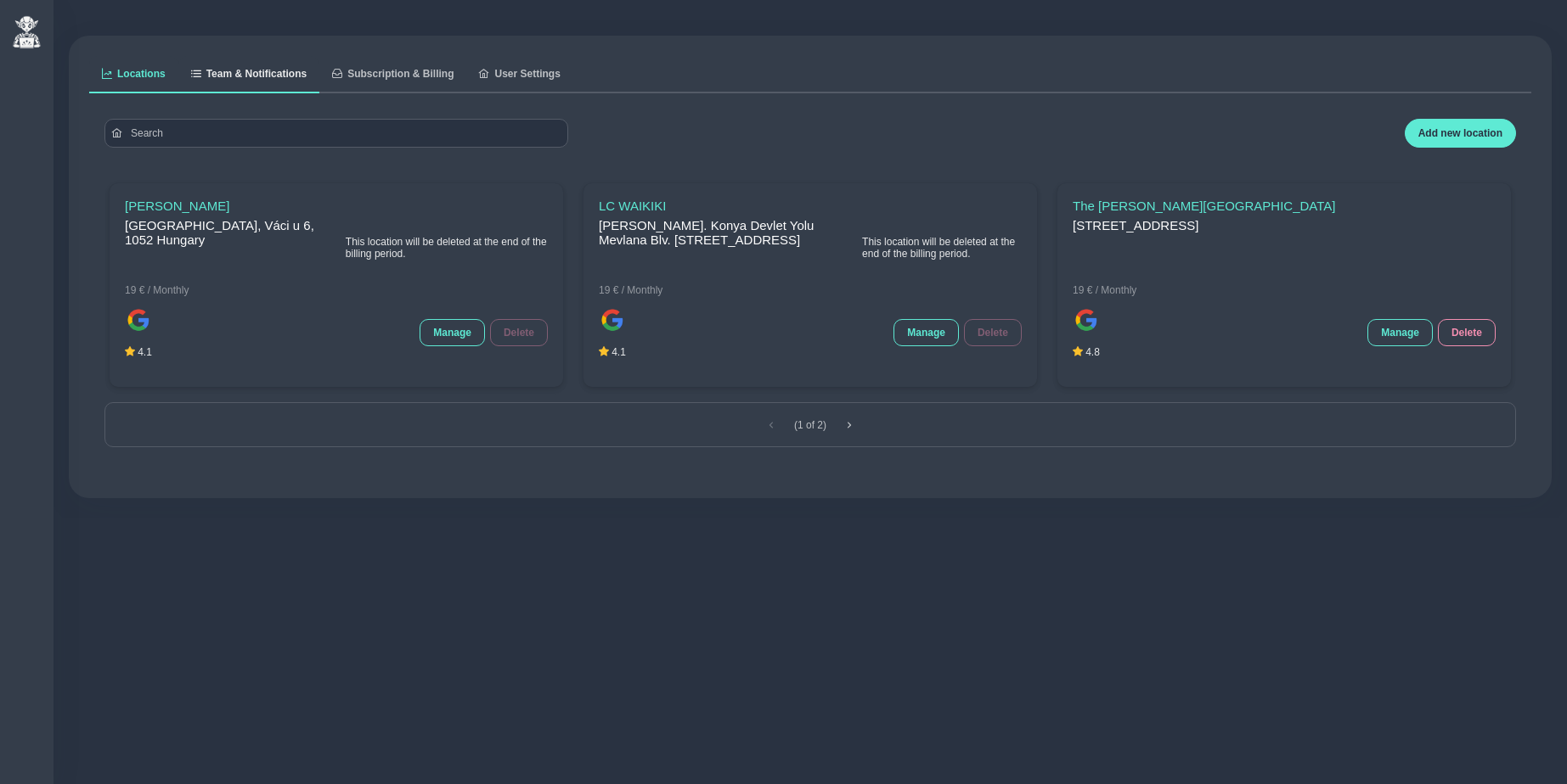
click at [272, 77] on span "Team & Notifications" at bounding box center [257, 74] width 101 height 10
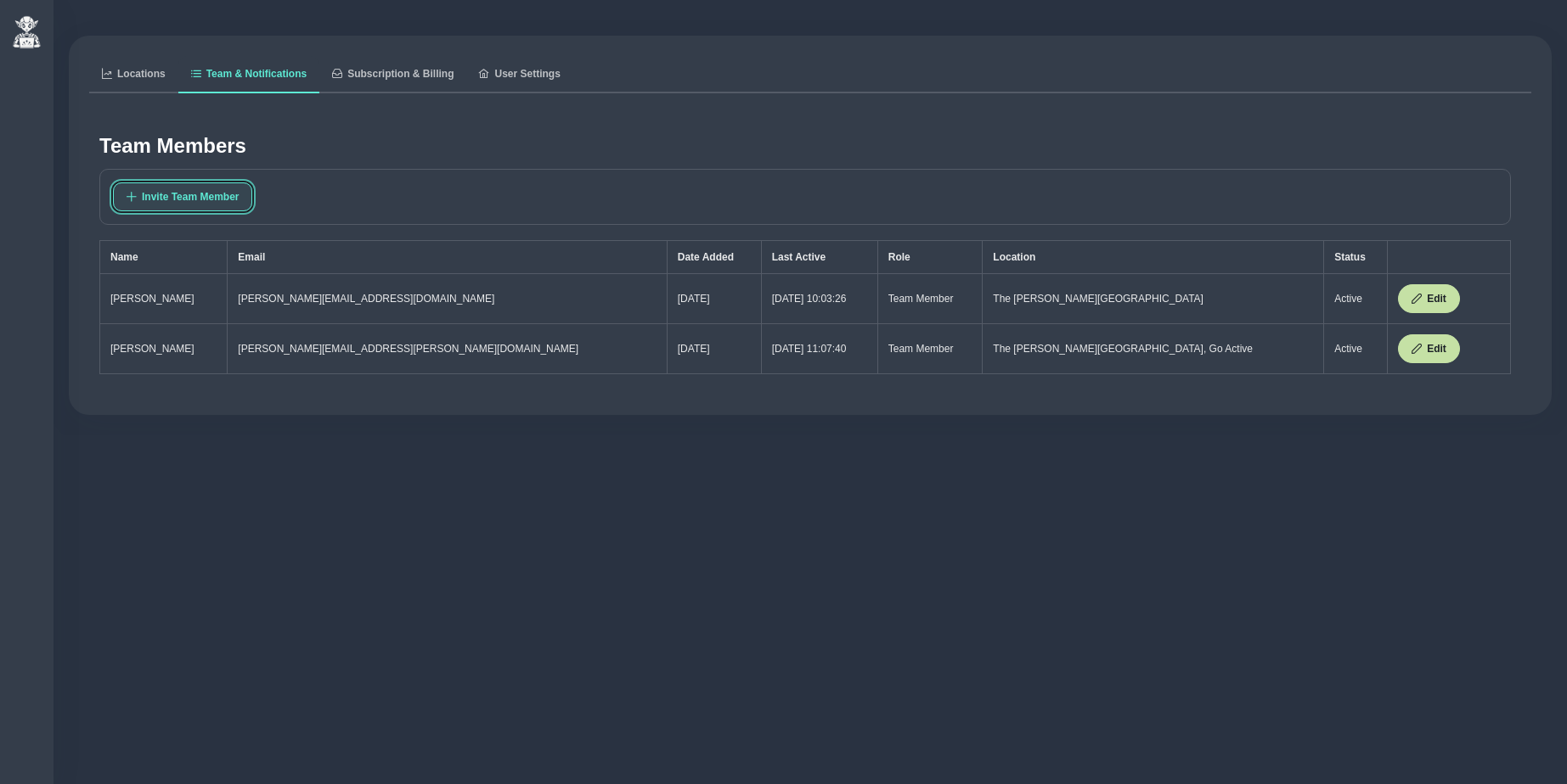
click at [208, 193] on span "Invite Team Member" at bounding box center [190, 197] width 97 height 12
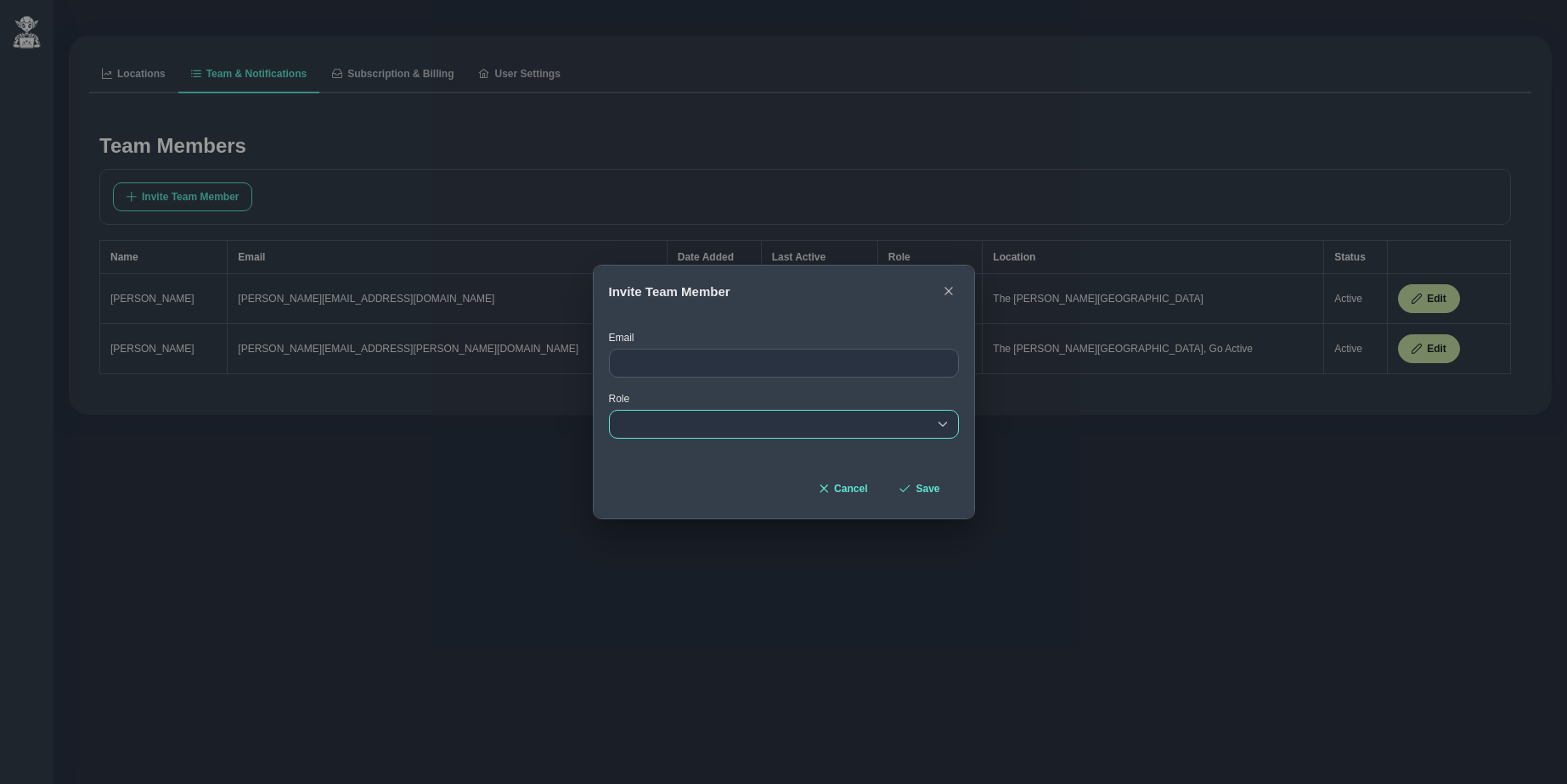
click at [675, 416] on div "empty" at bounding box center [784, 425] width 350 height 29
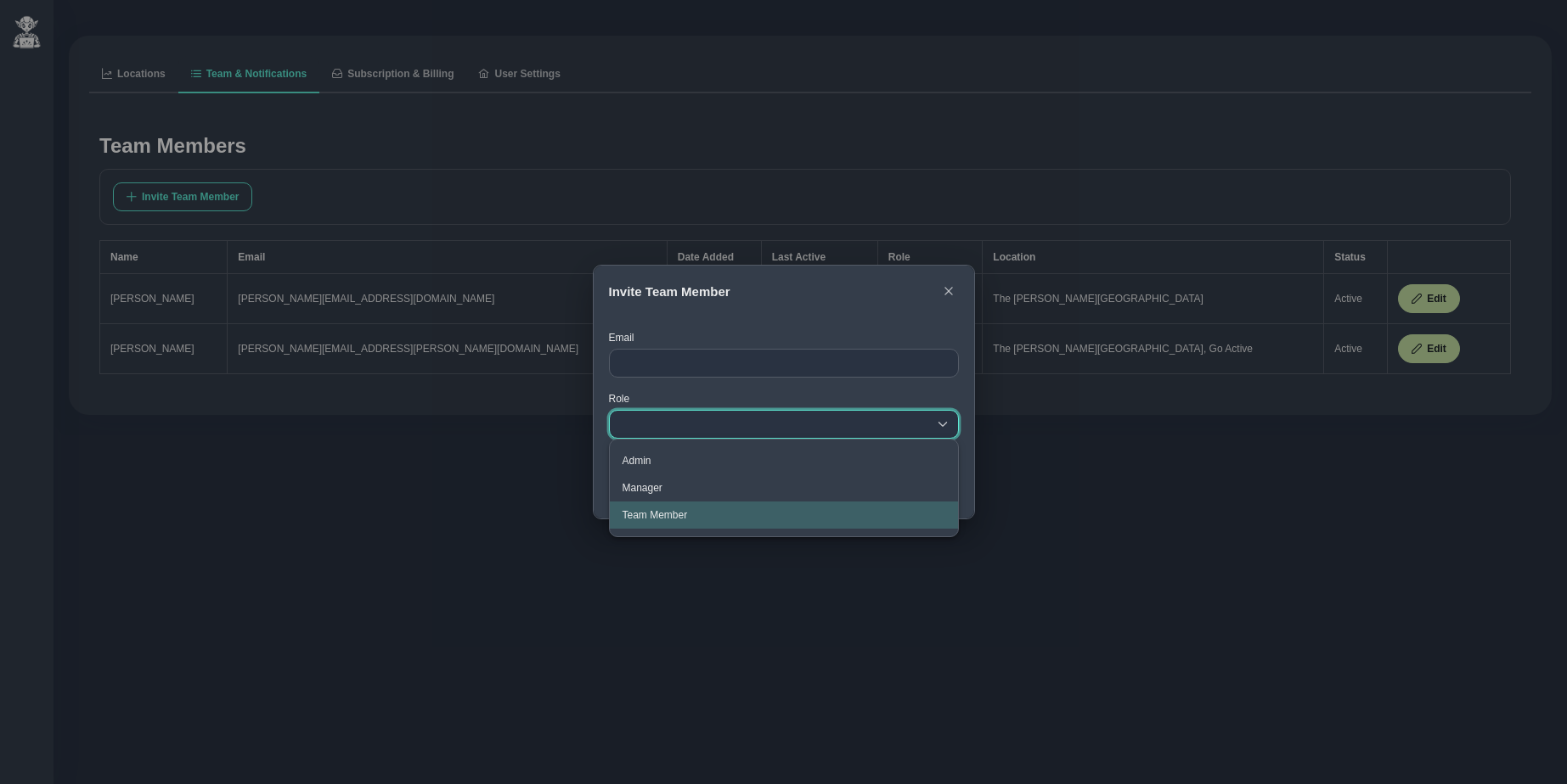
click at [648, 520] on span "Team Member" at bounding box center [655, 515] width 66 height 12
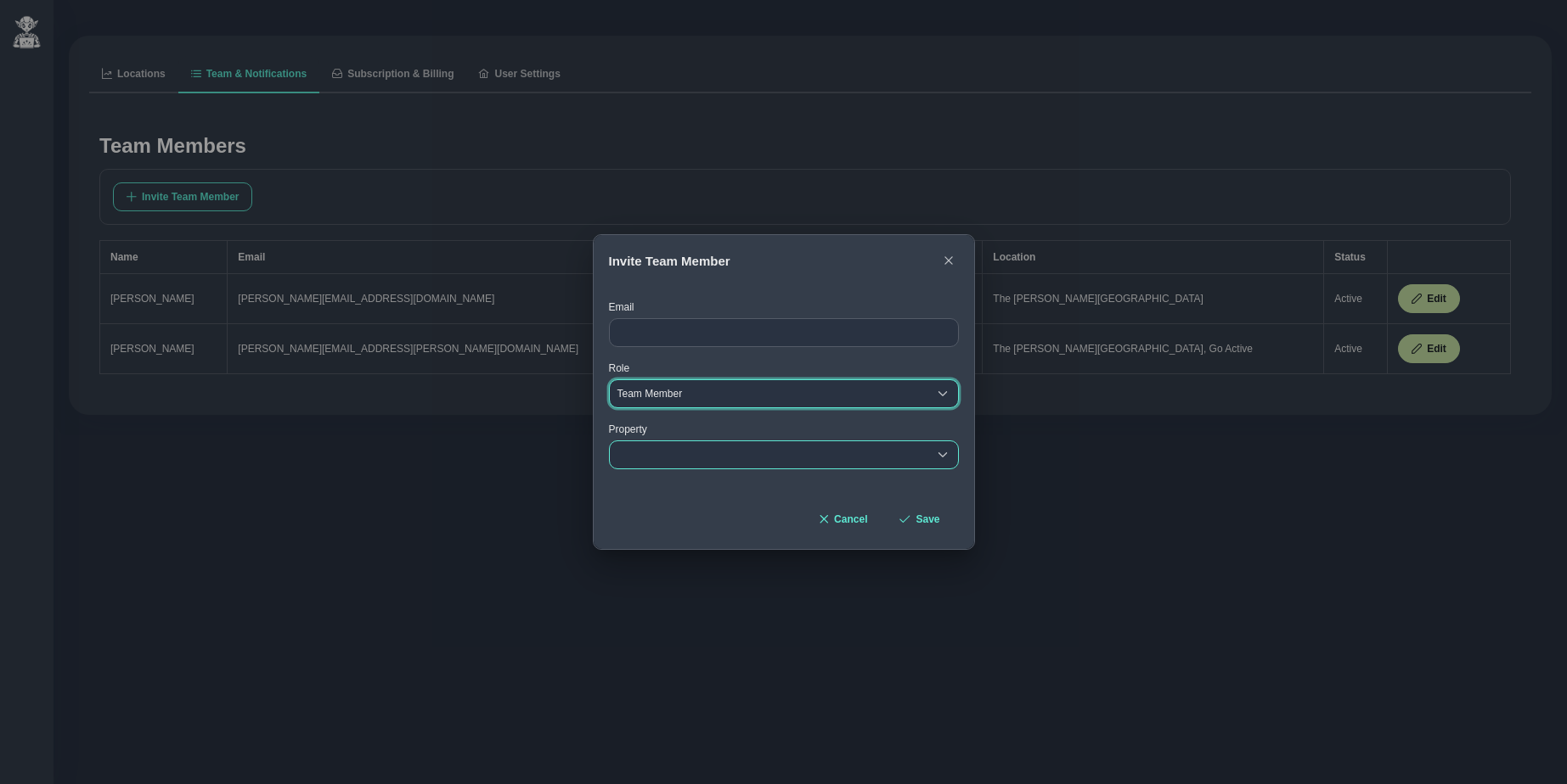
click at [663, 461] on div "empty" at bounding box center [769, 455] width 318 height 27
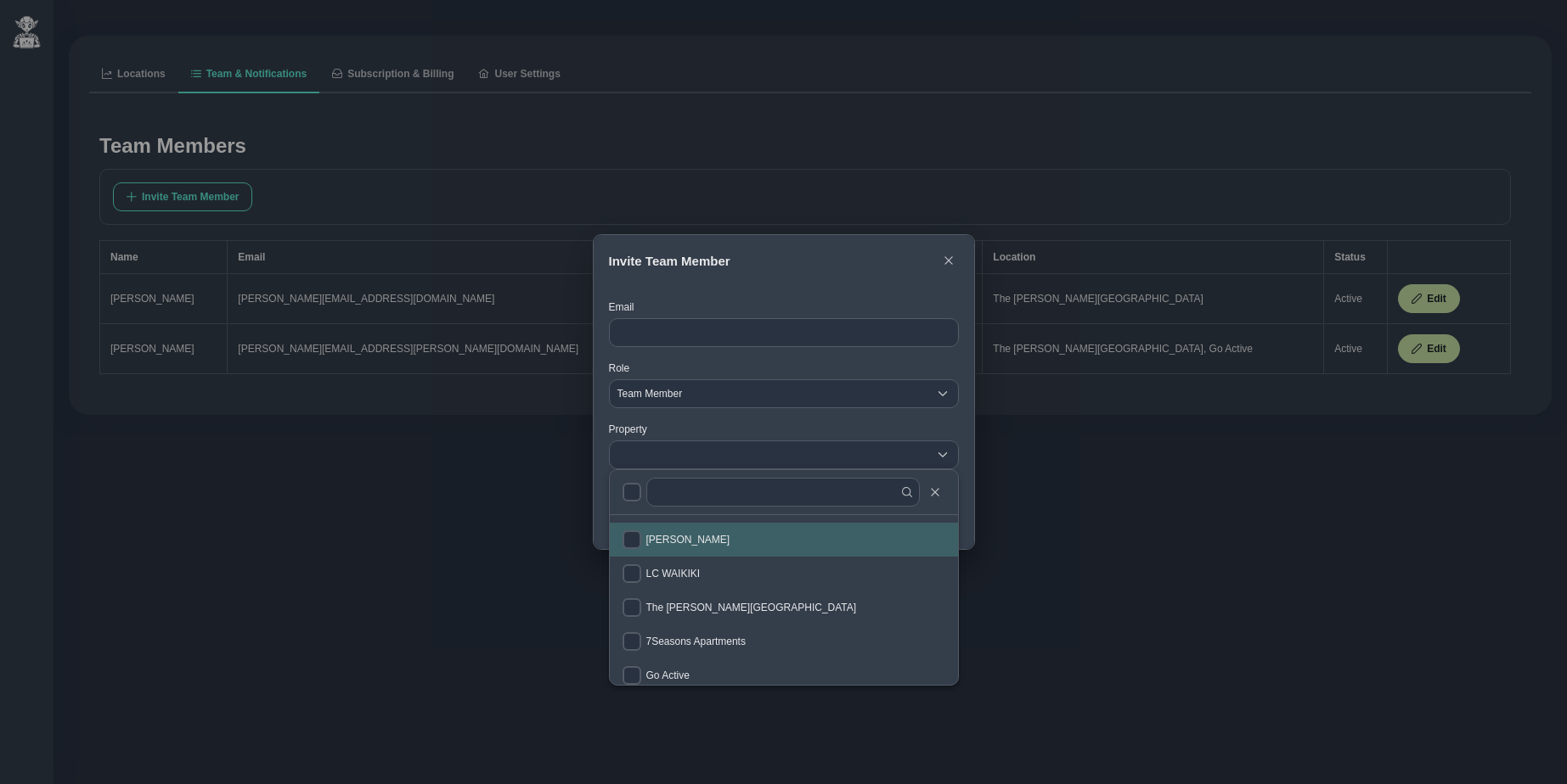
click at [500, 485] on div "Invite Team Member Email Role Team Member Team Member Team Member Property empt…" at bounding box center [784, 392] width 1567 height 784
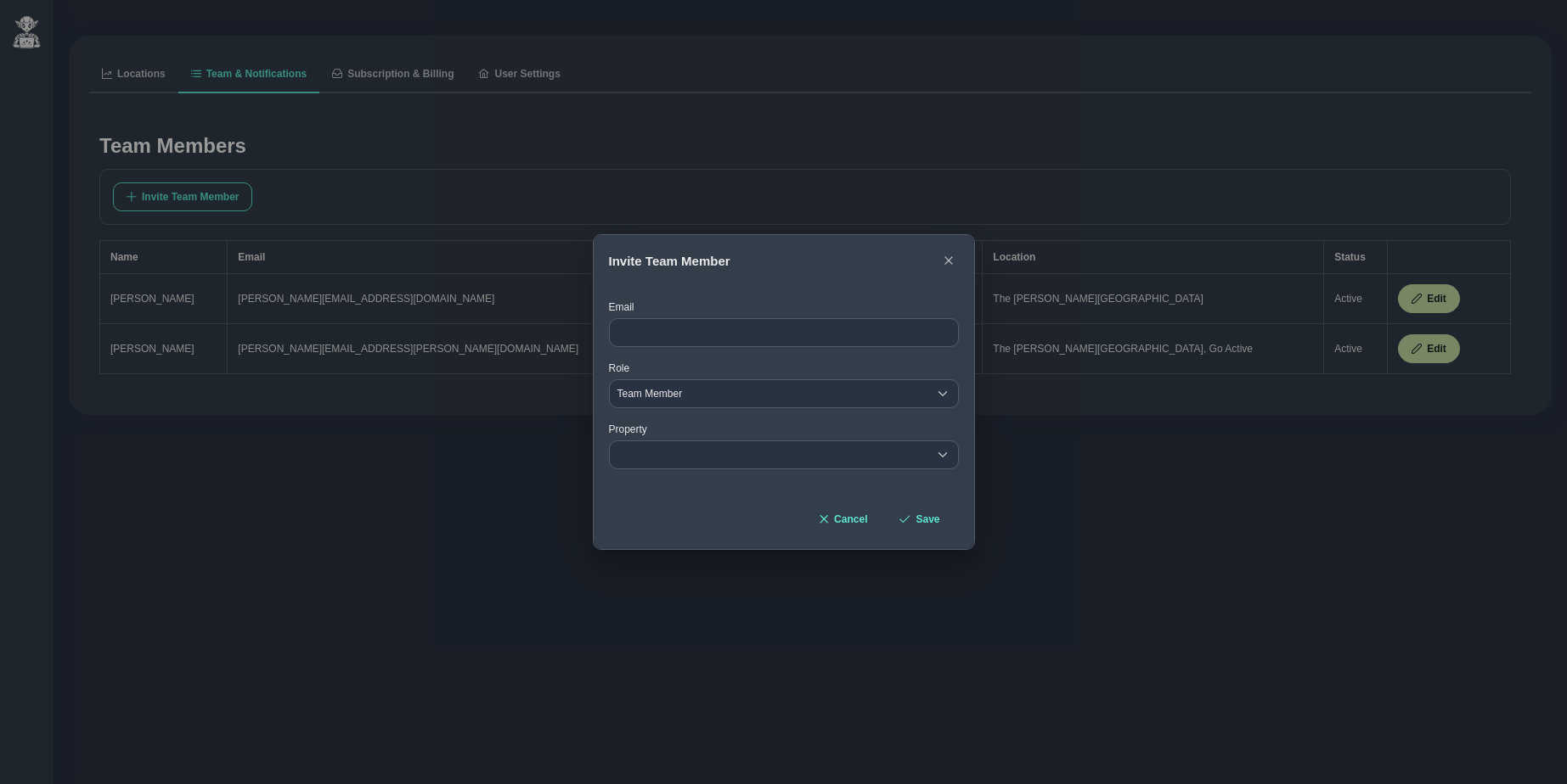
click at [142, 77] on div "Invite Team Member Email Role Team Member Team Member Team Member Property empt…" at bounding box center [784, 392] width 1567 height 784
click at [844, 507] on button "Cancel" at bounding box center [843, 519] width 75 height 29
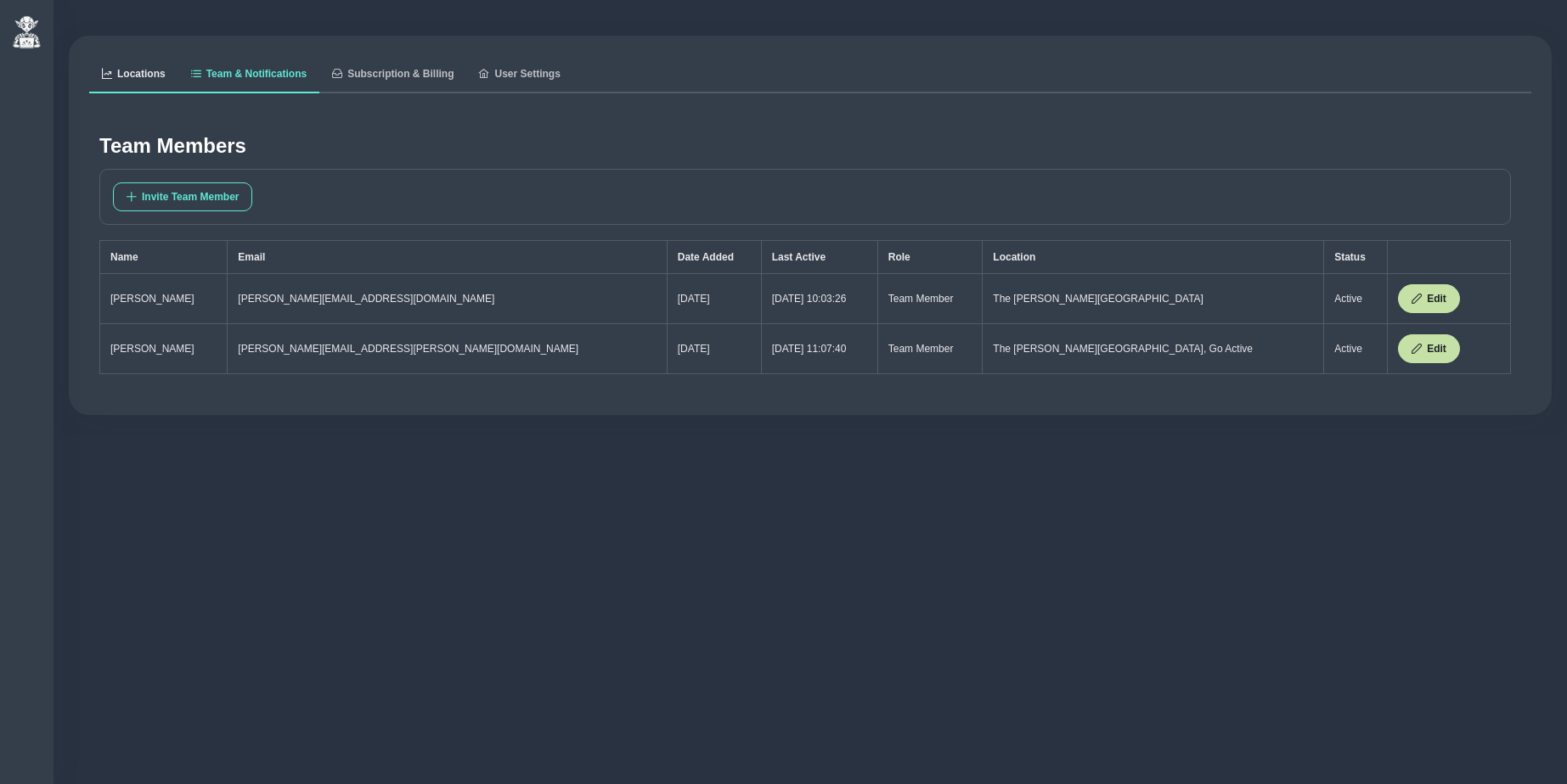
click at [137, 82] on link "Locations" at bounding box center [133, 75] width 89 height 38
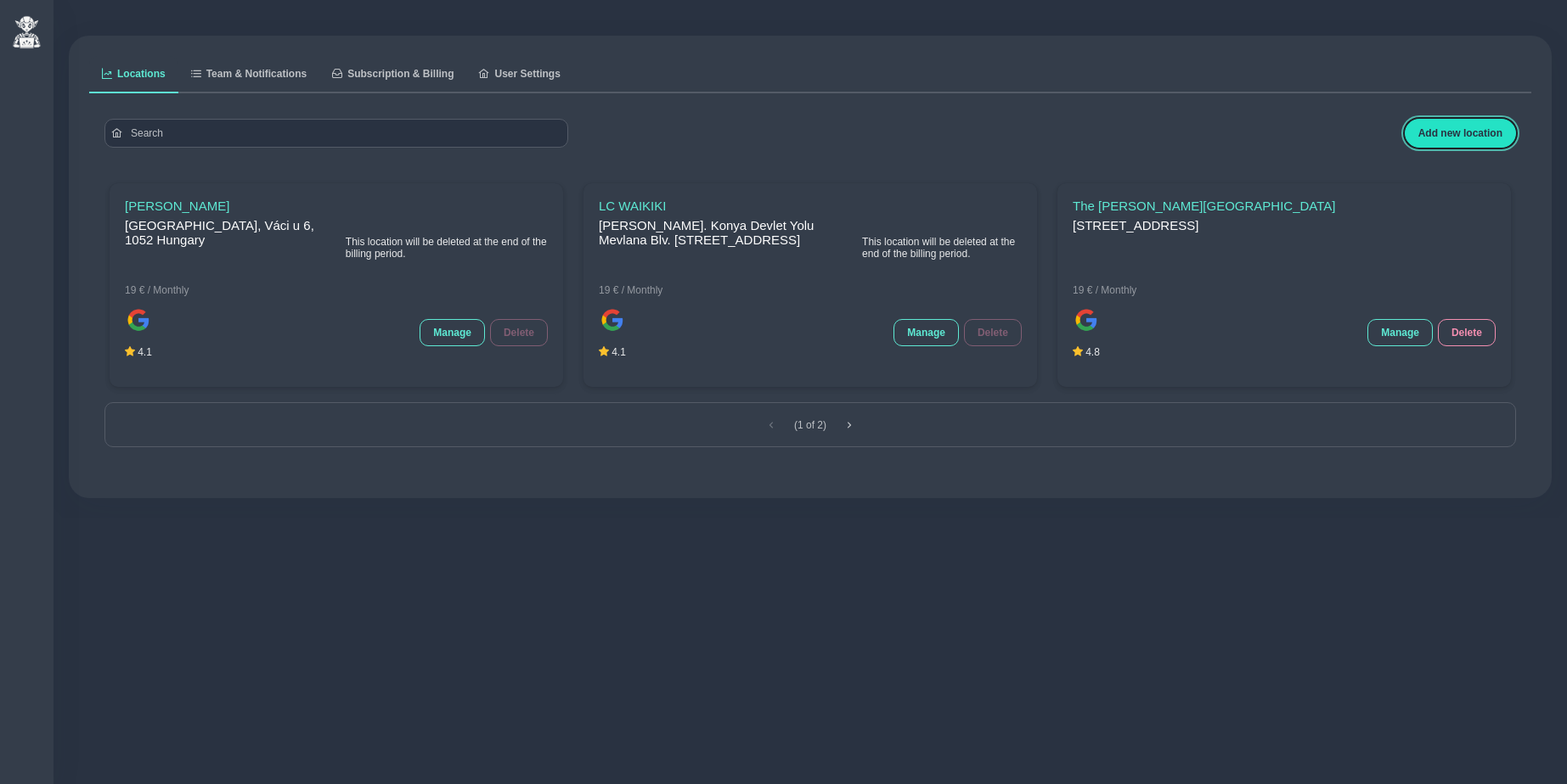
click at [1449, 134] on span "Add new location" at bounding box center [1461, 133] width 84 height 12
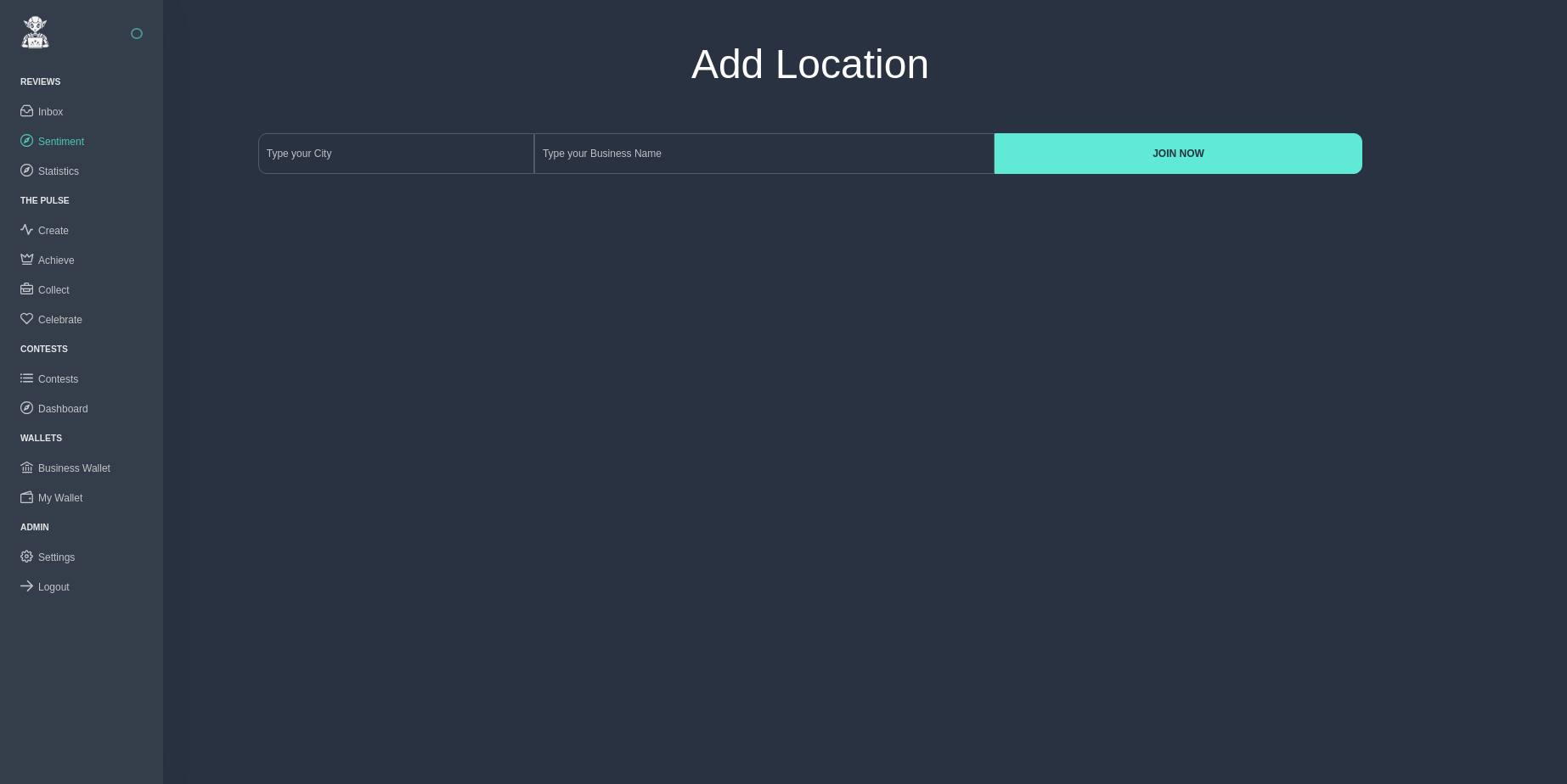
click at [60, 145] on span "Sentiment" at bounding box center [61, 141] width 46 height 12
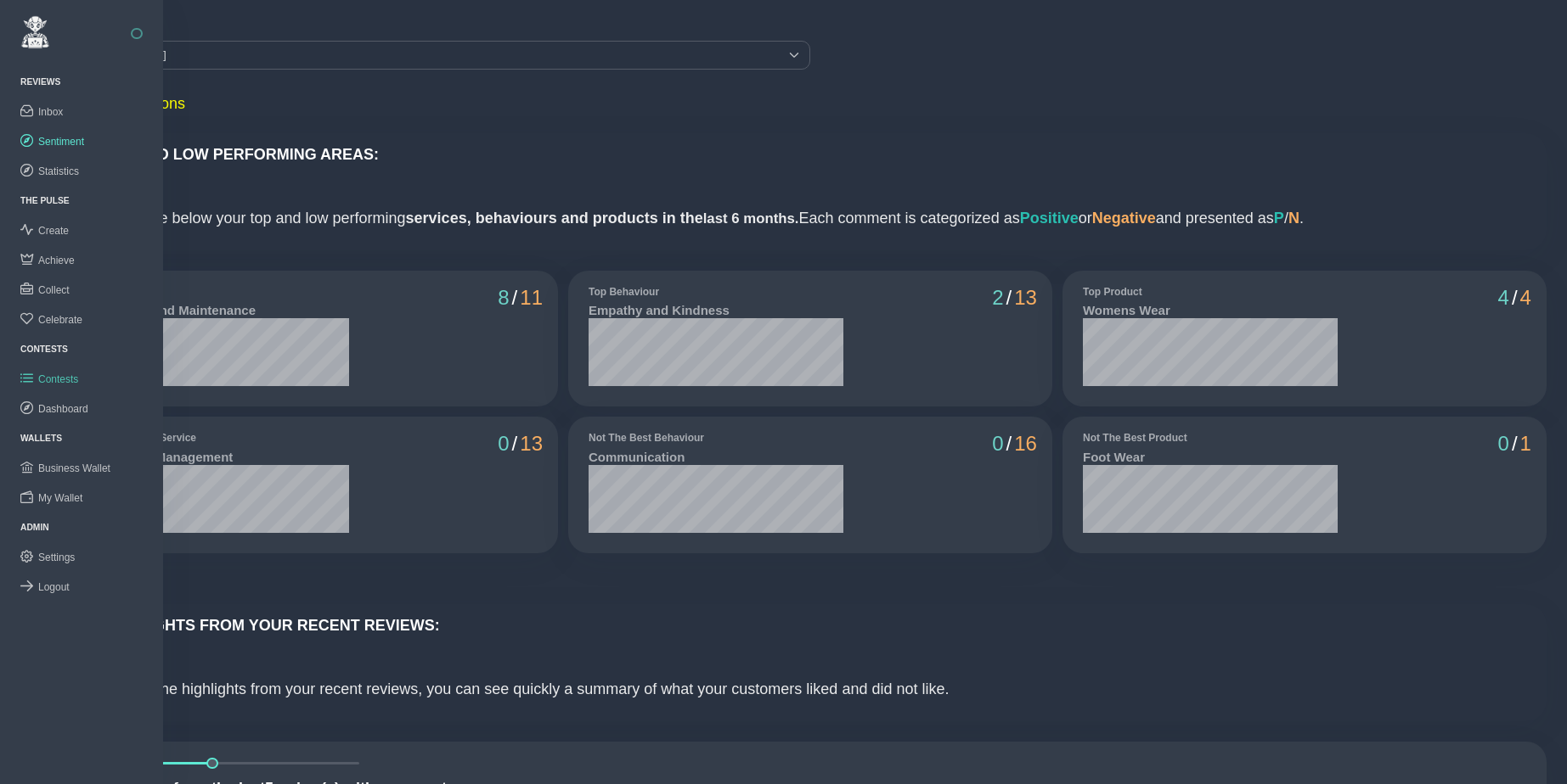
click at [60, 378] on span "Contests" at bounding box center [58, 379] width 40 height 12
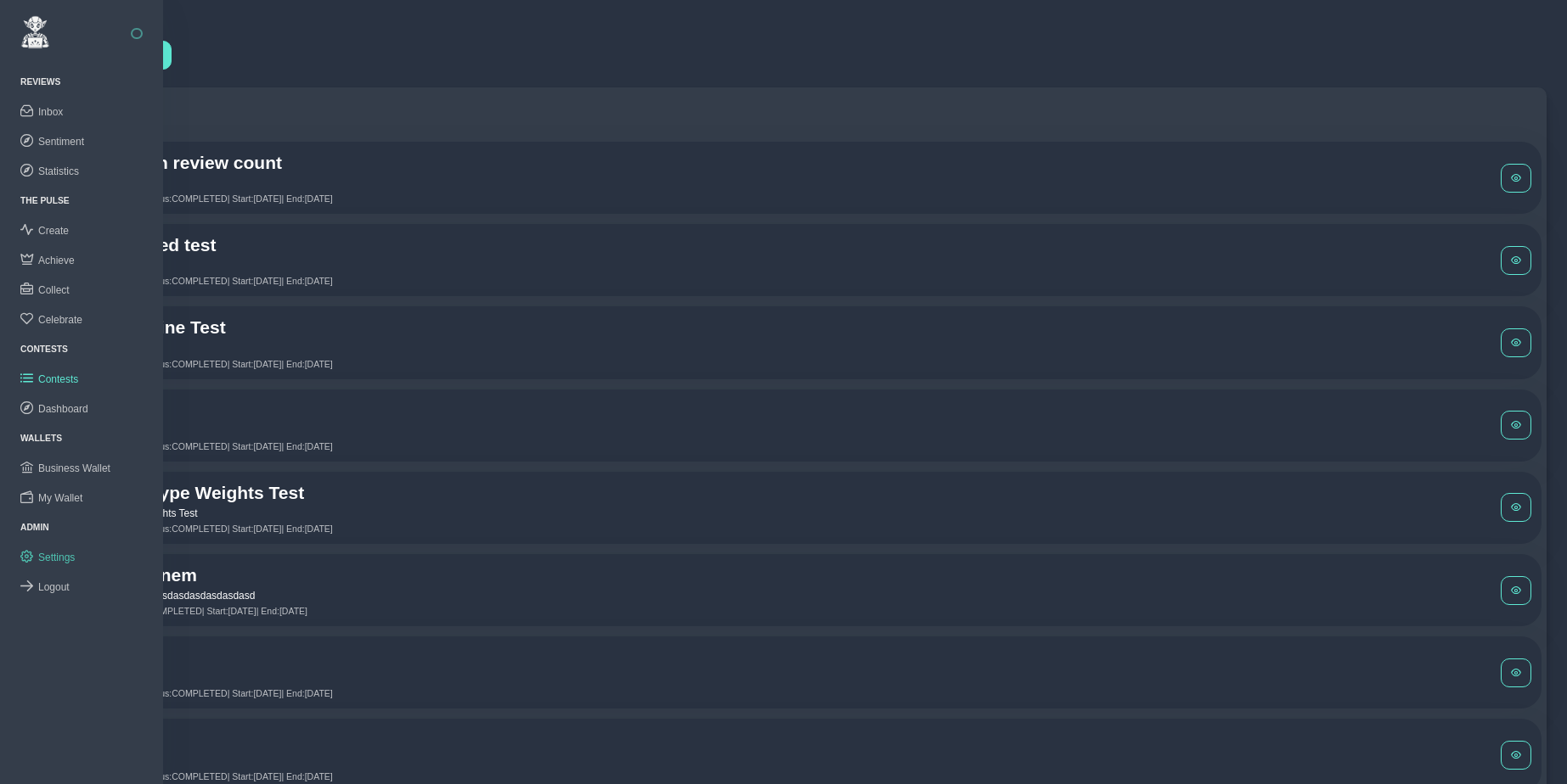
click at [67, 557] on span "Settings" at bounding box center [57, 557] width 37 height 12
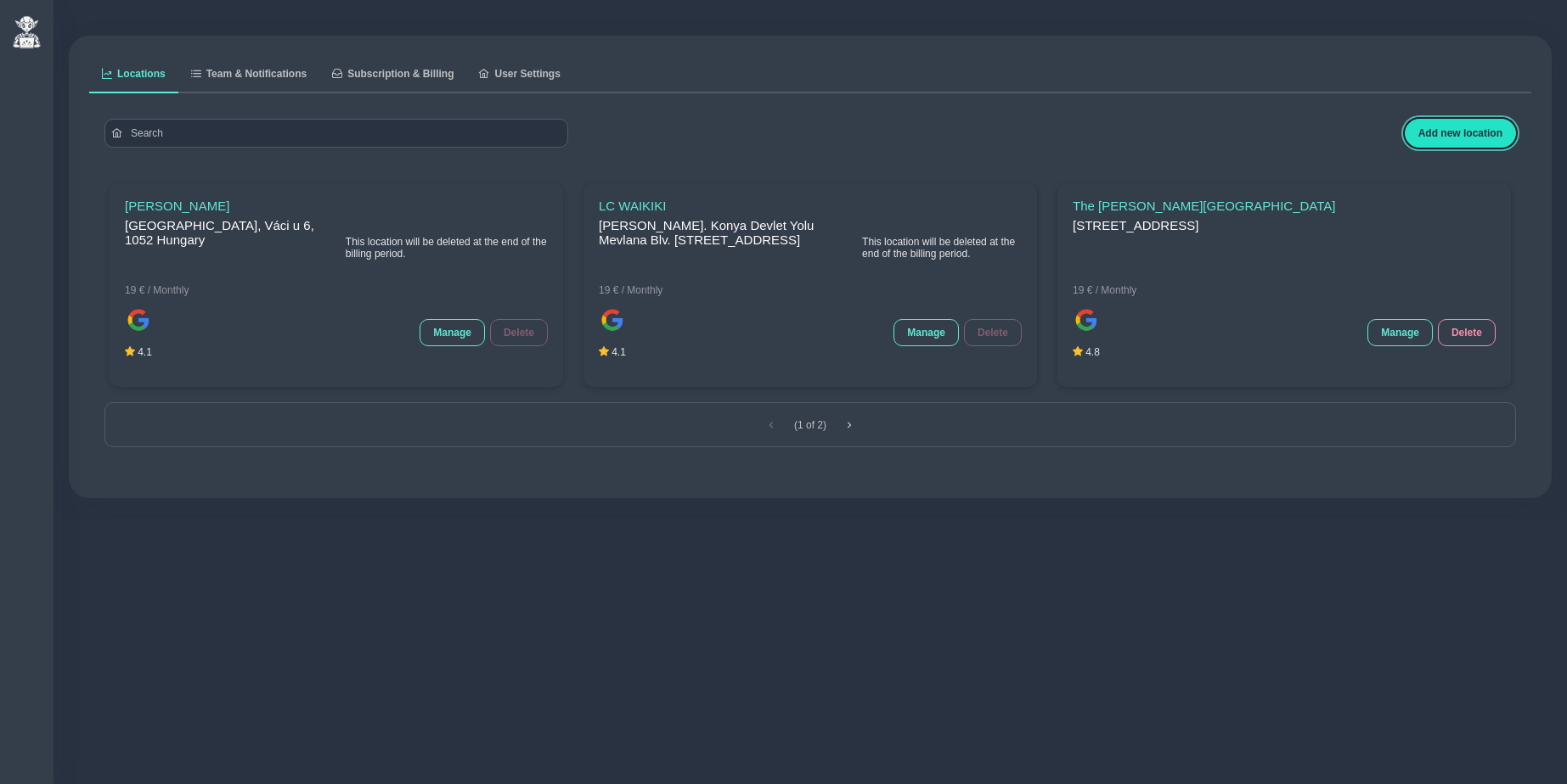
click at [1467, 131] on span "Add new location" at bounding box center [1461, 133] width 84 height 12
click at [252, 79] on span "Team & Notifications" at bounding box center [257, 74] width 101 height 10
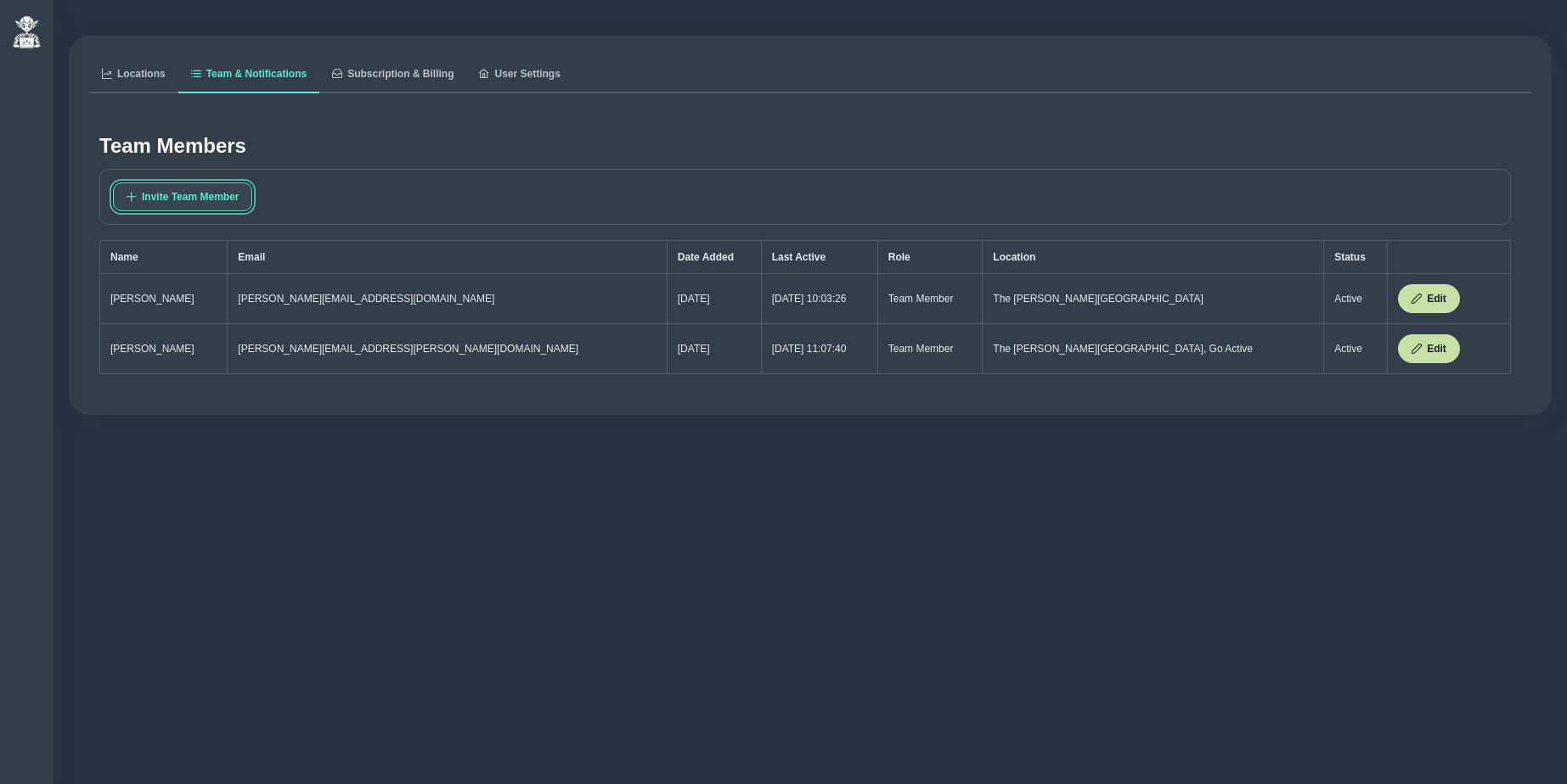
click at [216, 197] on span "Invite Team Member" at bounding box center [190, 197] width 97 height 12
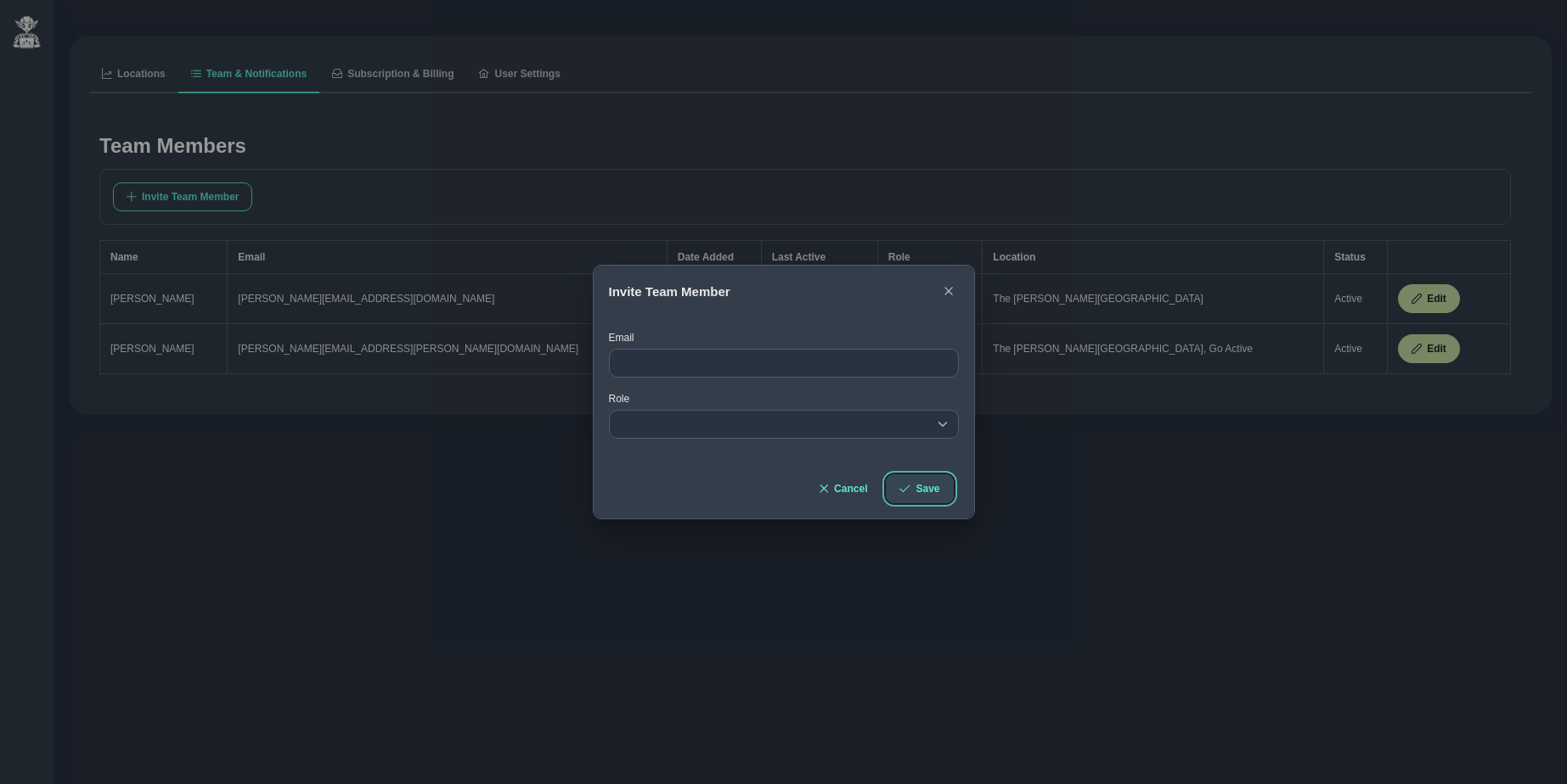
click at [930, 486] on span "Save" at bounding box center [927, 489] width 23 height 12
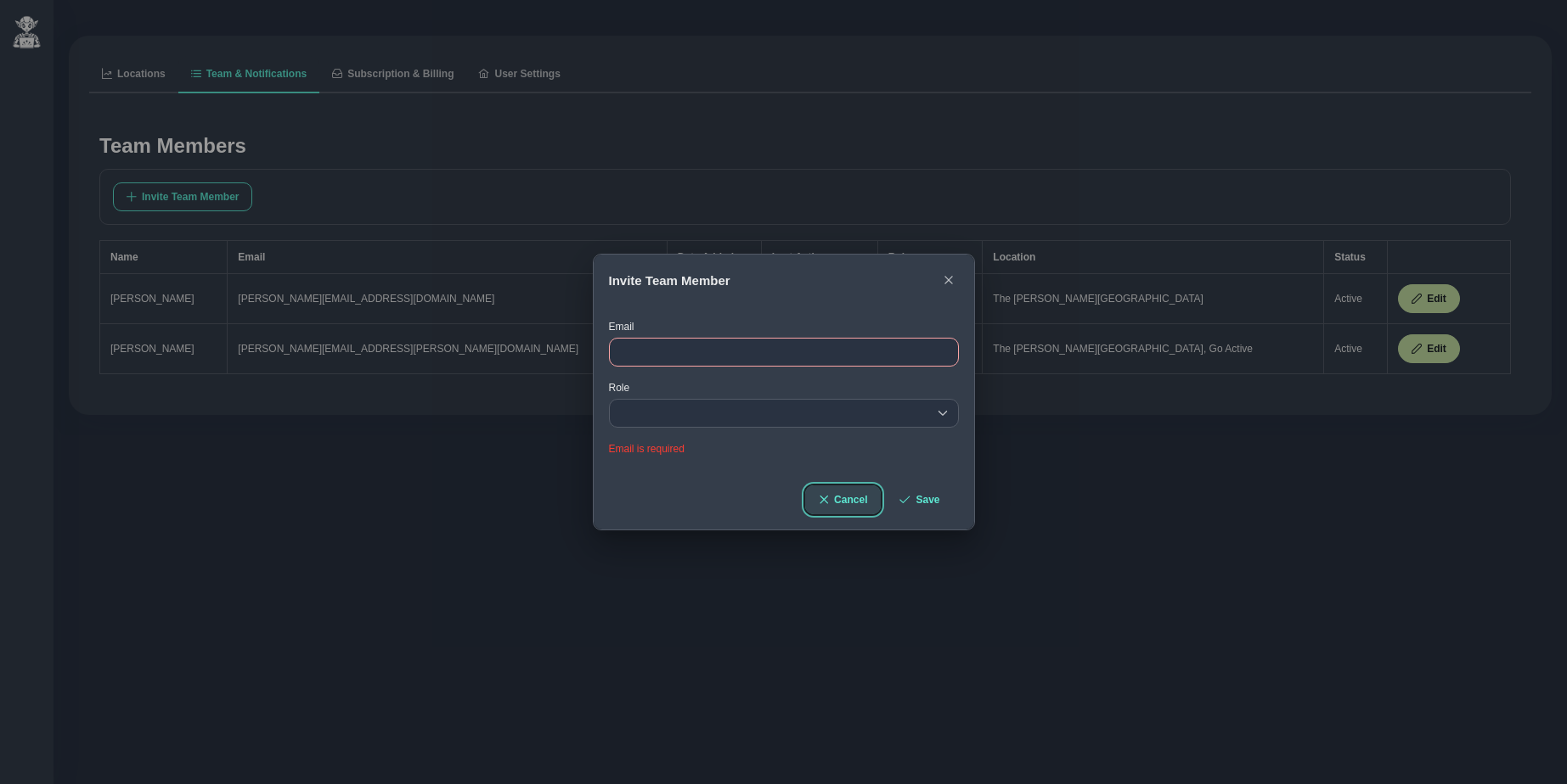
click at [848, 492] on button "Cancel" at bounding box center [843, 500] width 75 height 29
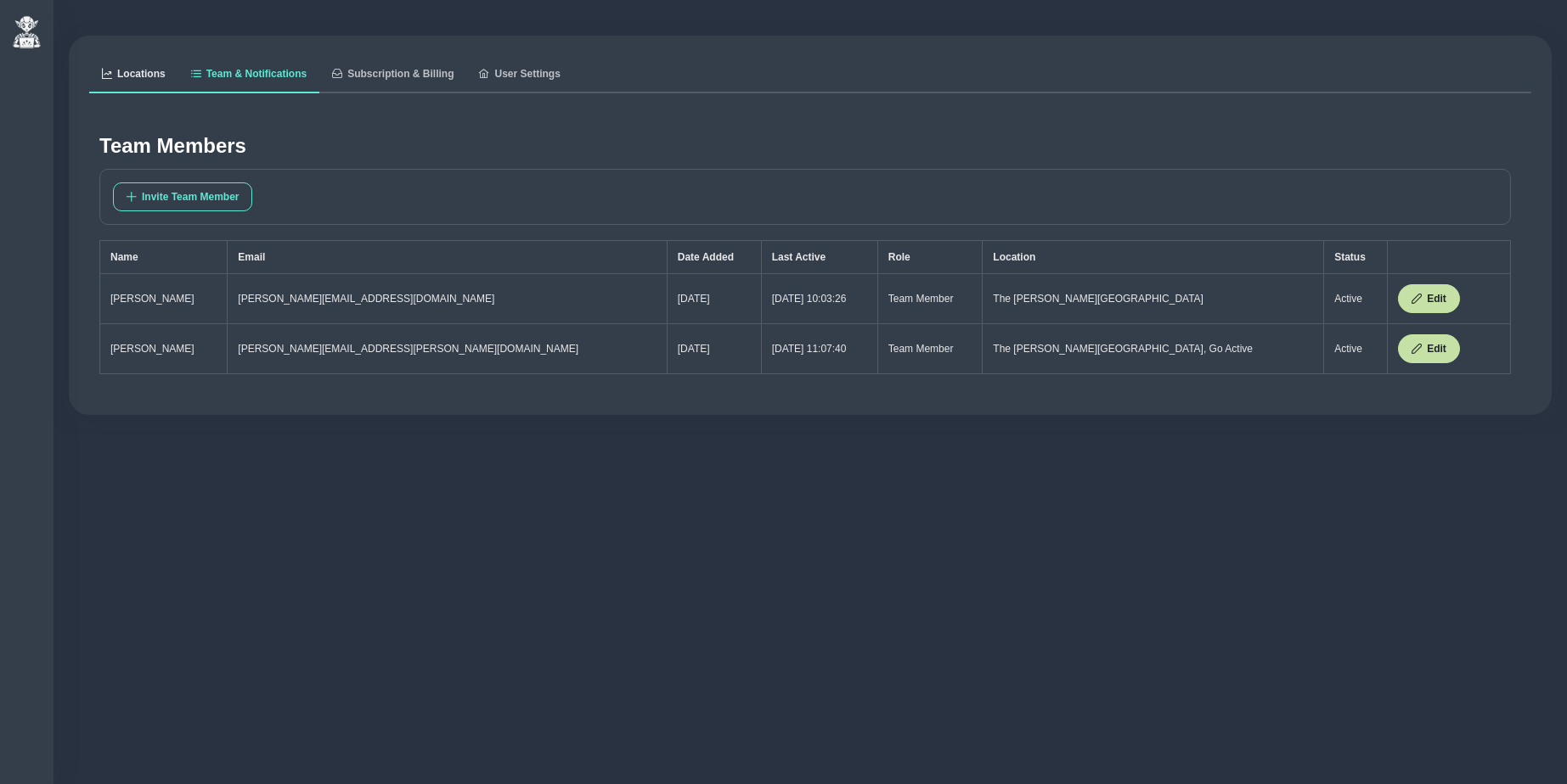
click at [132, 69] on span "Locations" at bounding box center [141, 74] width 49 height 10
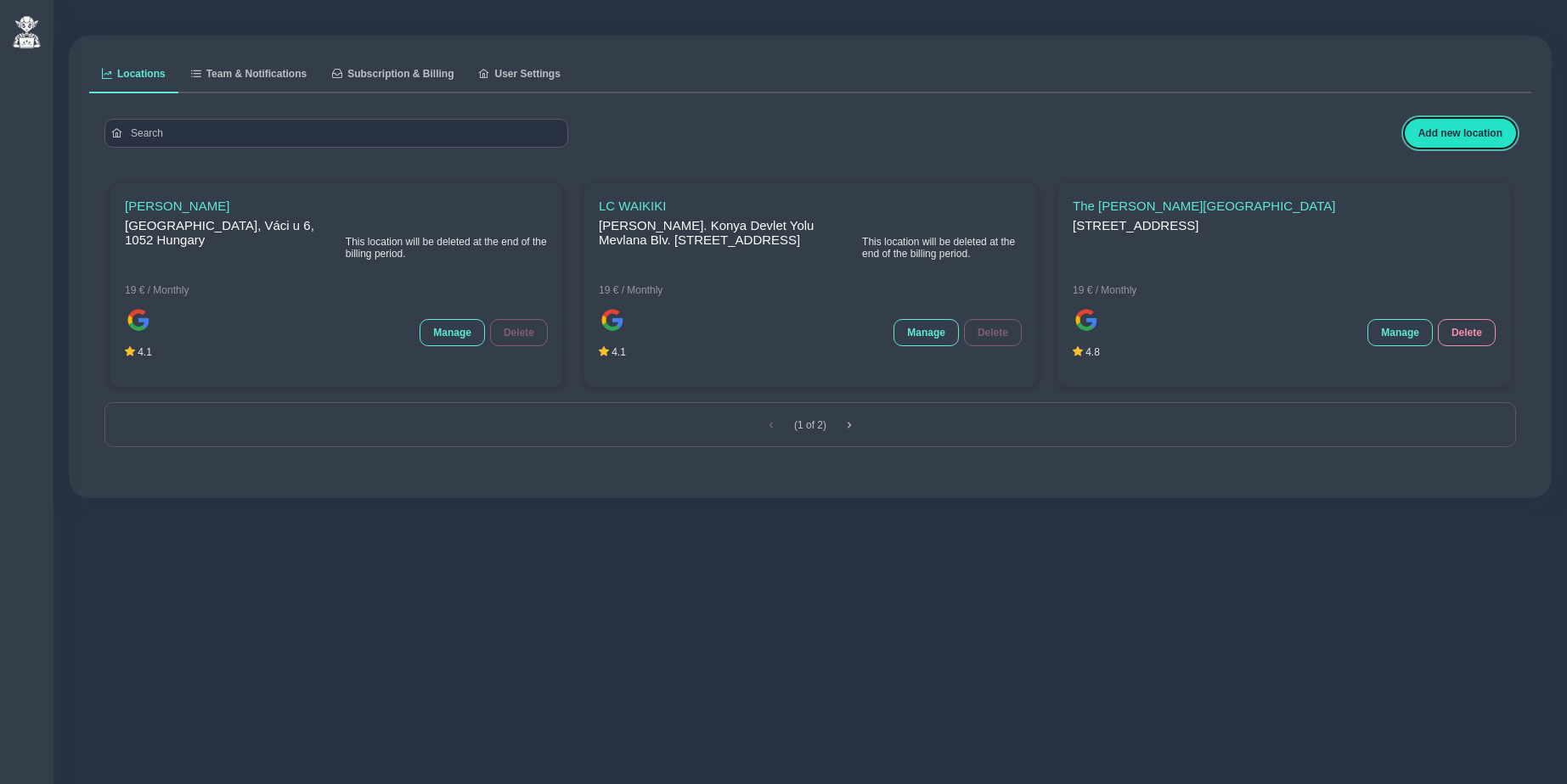
click at [1463, 137] on span "Add new location" at bounding box center [1461, 133] width 84 height 12
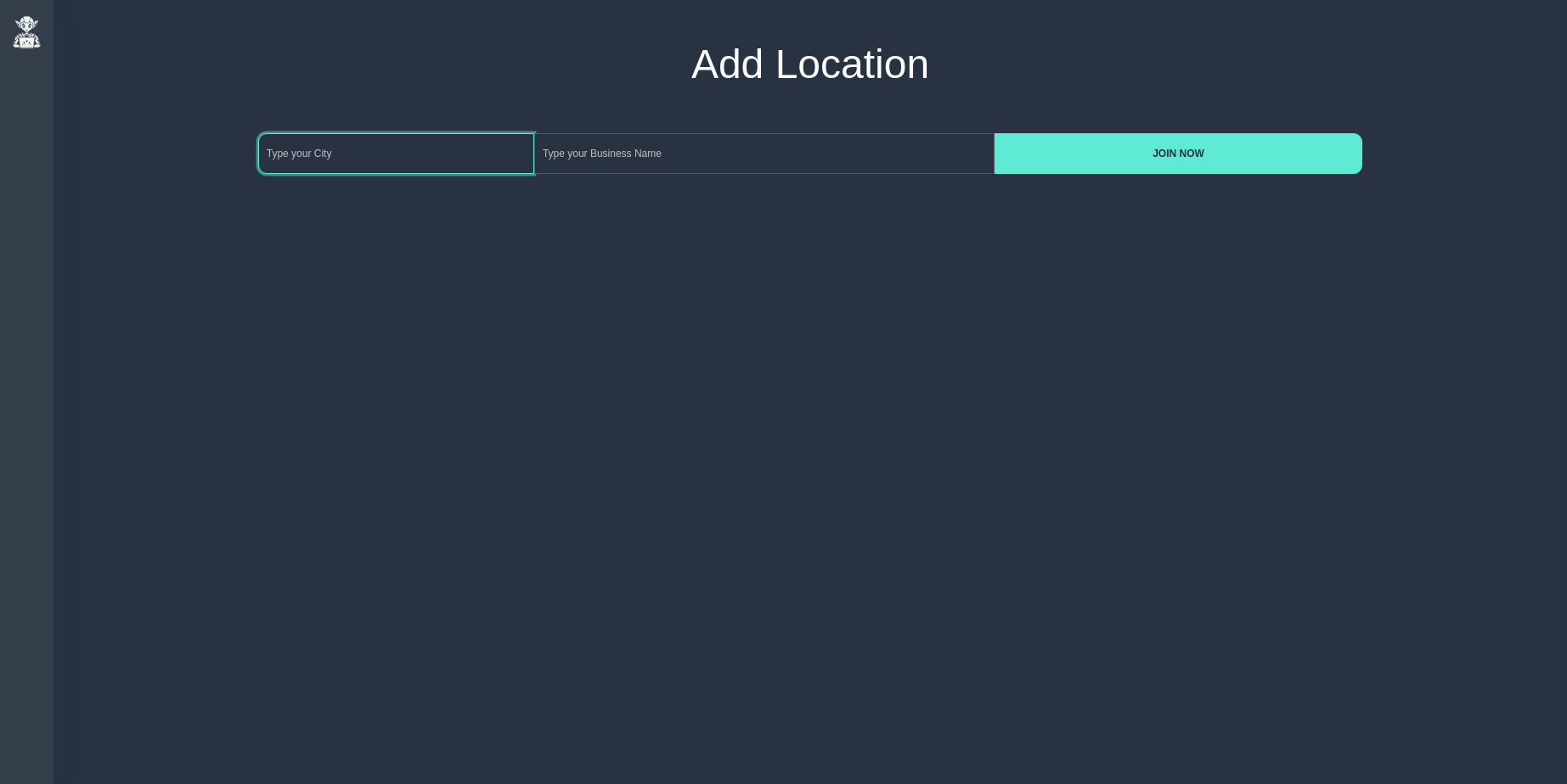
click at [433, 158] on input at bounding box center [395, 153] width 276 height 40
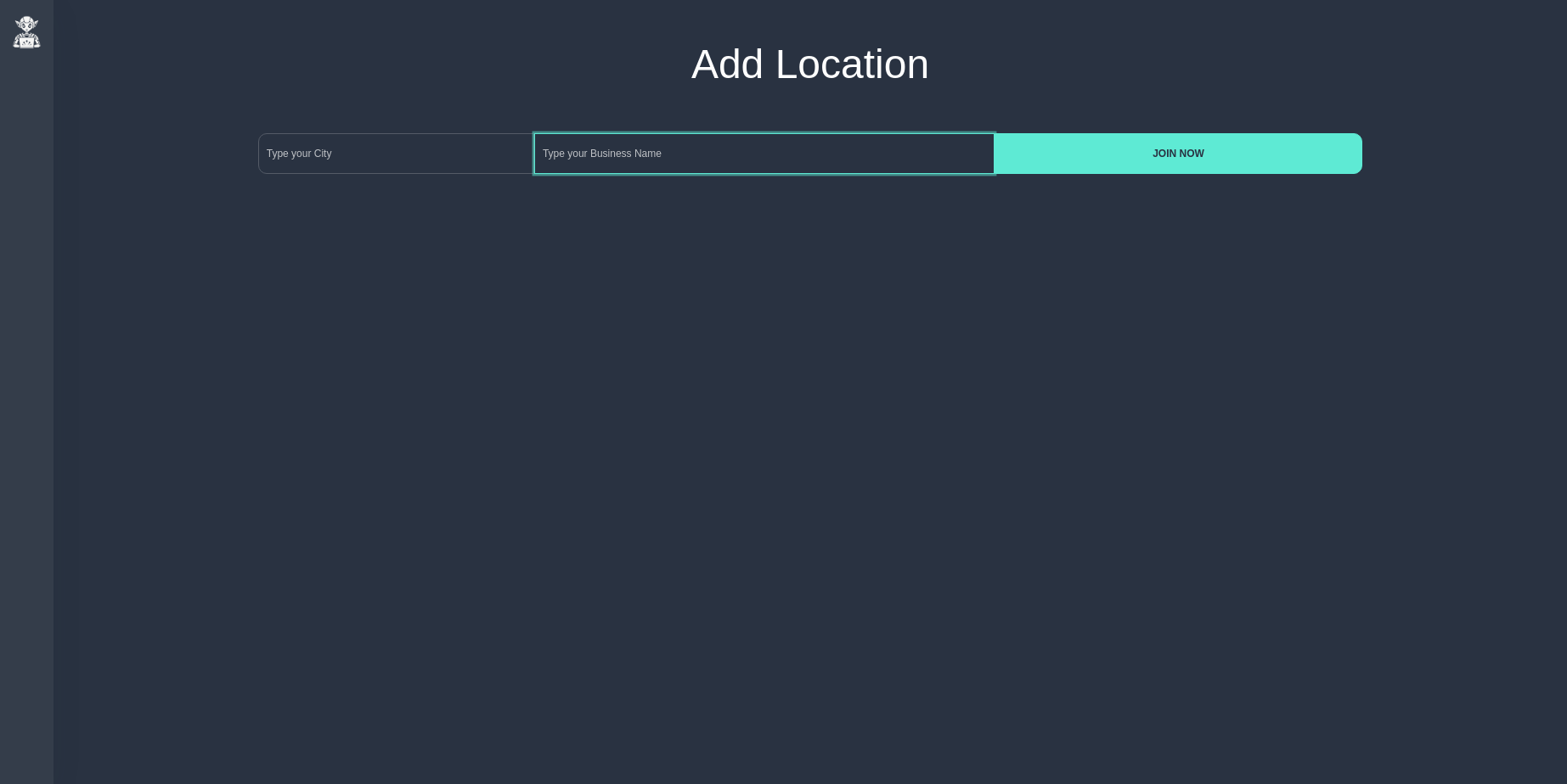
click at [587, 153] on input at bounding box center [765, 153] width 460 height 40
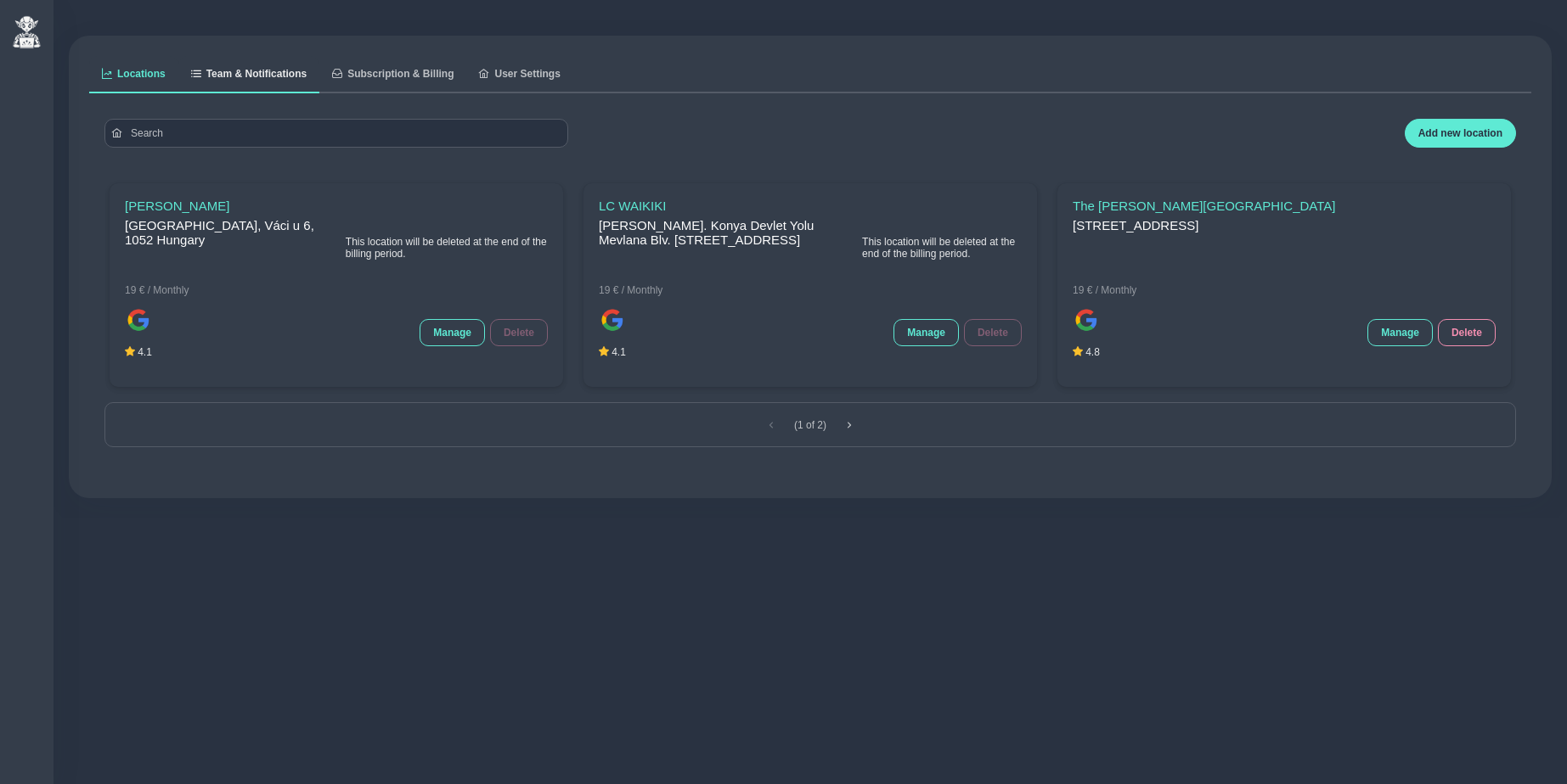
click at [252, 77] on span "Team & Notifications" at bounding box center [257, 74] width 101 height 10
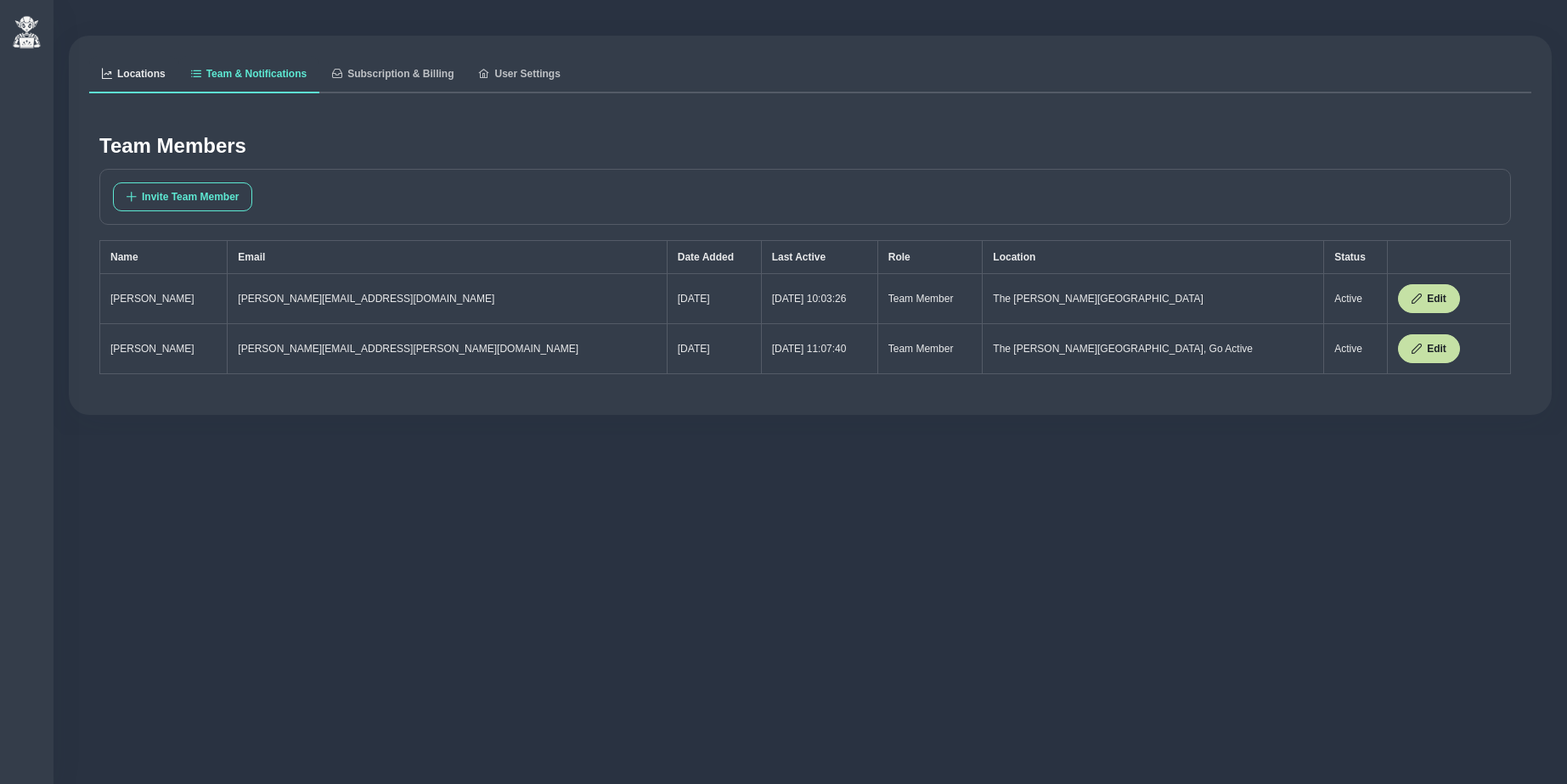
click at [152, 72] on span "Locations" at bounding box center [141, 74] width 49 height 10
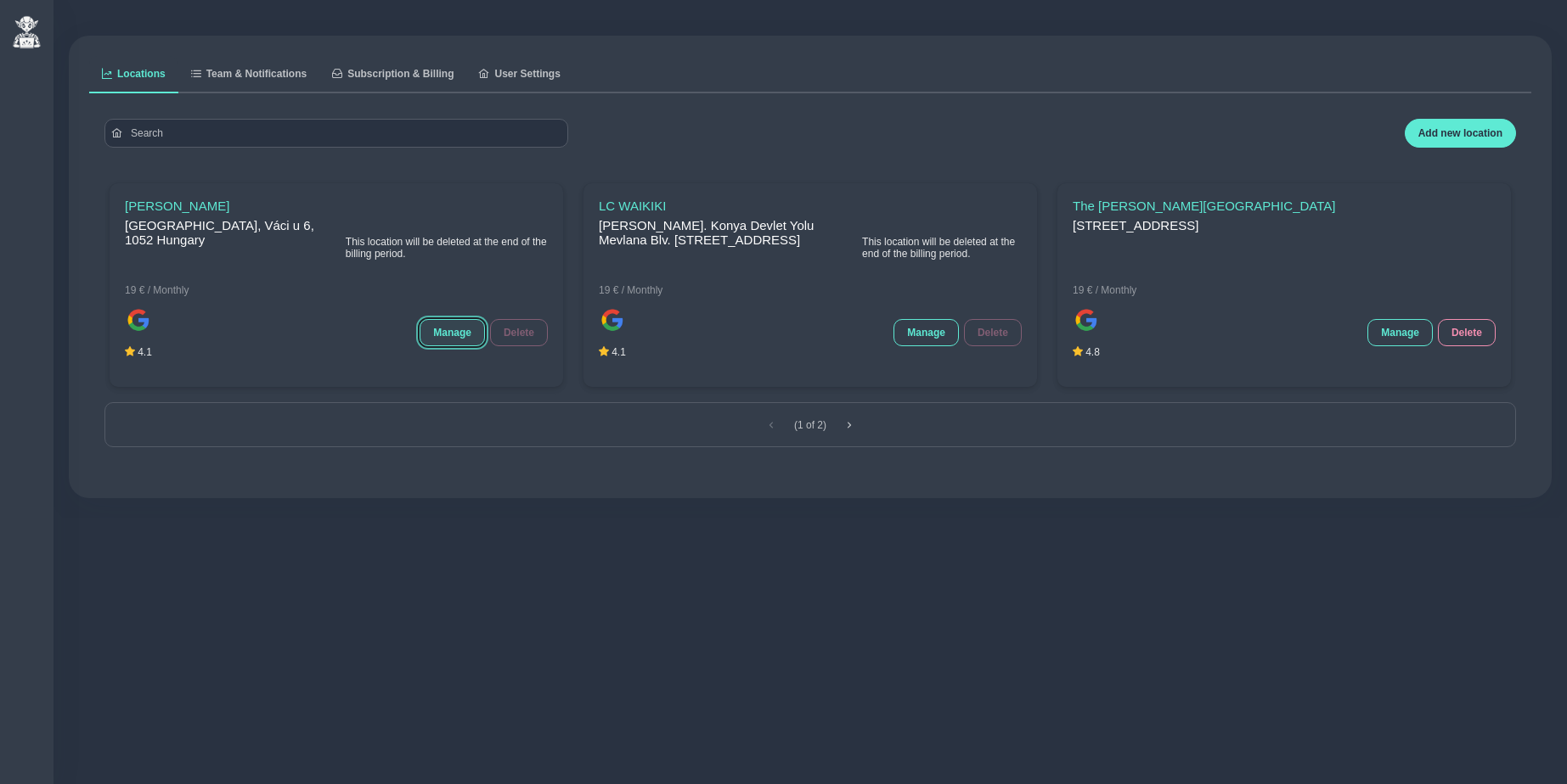
click at [456, 333] on span "Manage" at bounding box center [452, 332] width 39 height 12
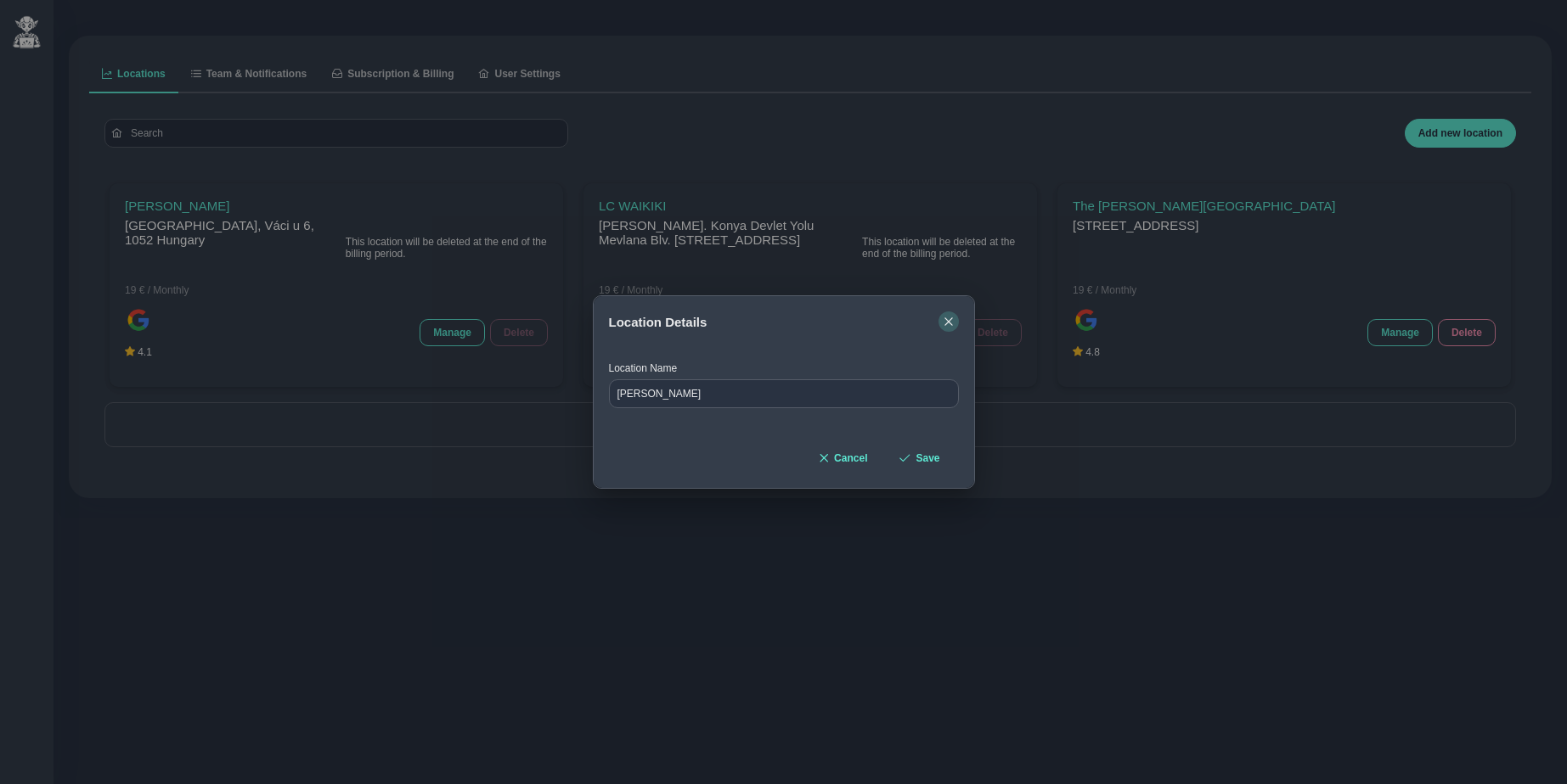
click at [947, 320] on icon "button" at bounding box center [948, 322] width 8 height 8
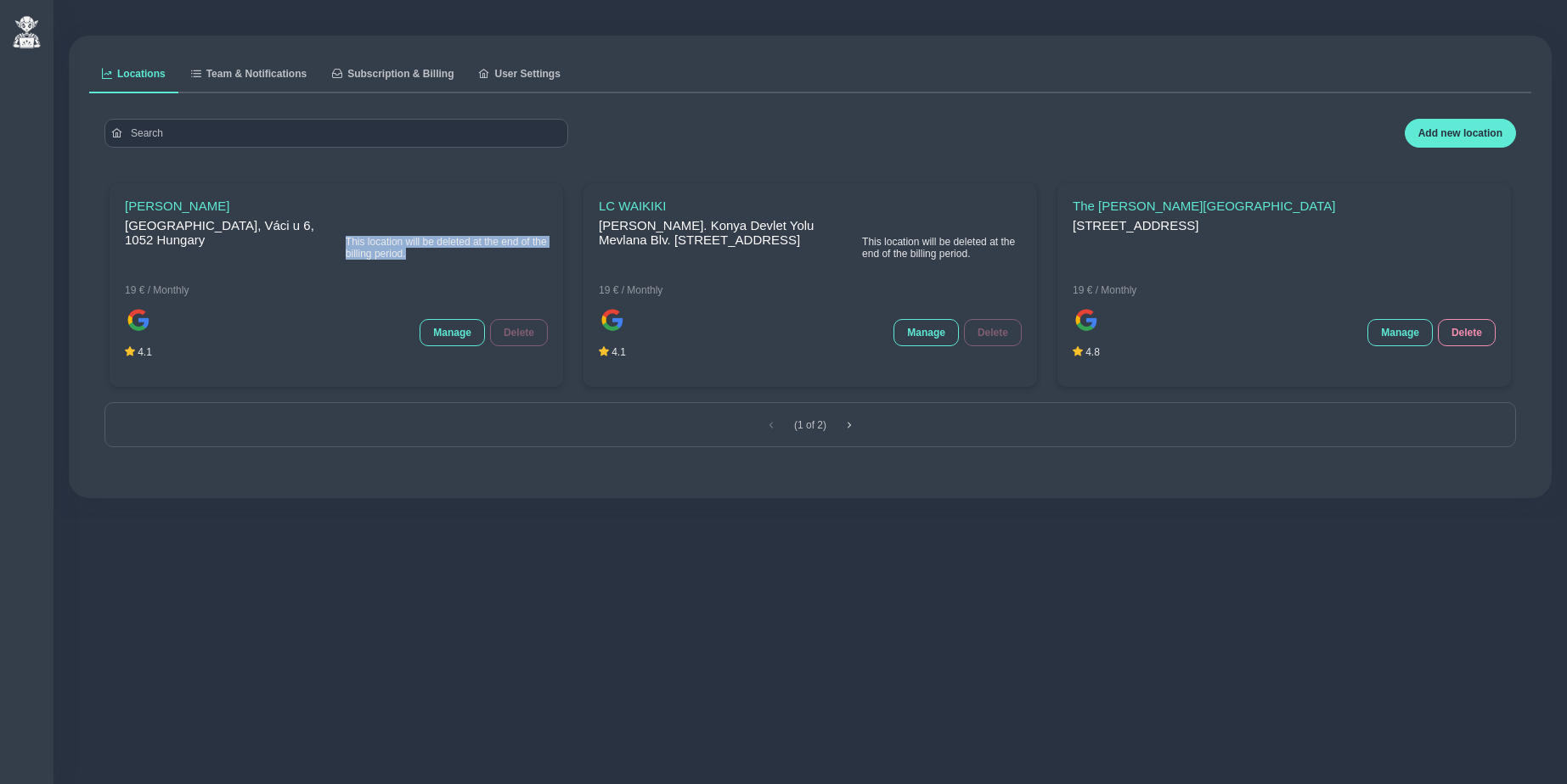
drag, startPoint x: 309, startPoint y: 241, endPoint x: 403, endPoint y: 252, distance: 94.6
click at [403, 252] on span "This location will be deleted at the end of the billing period." at bounding box center [447, 248] width 202 height 23
click at [346, 286] on div "ZARA Budapest, Váci u 6, 1052 Hungary 19 € / Monthly This location will be dele…" at bounding box center [336, 247] width 423 height 98
click at [1473, 327] on span "Delete" at bounding box center [1466, 332] width 31 height 12
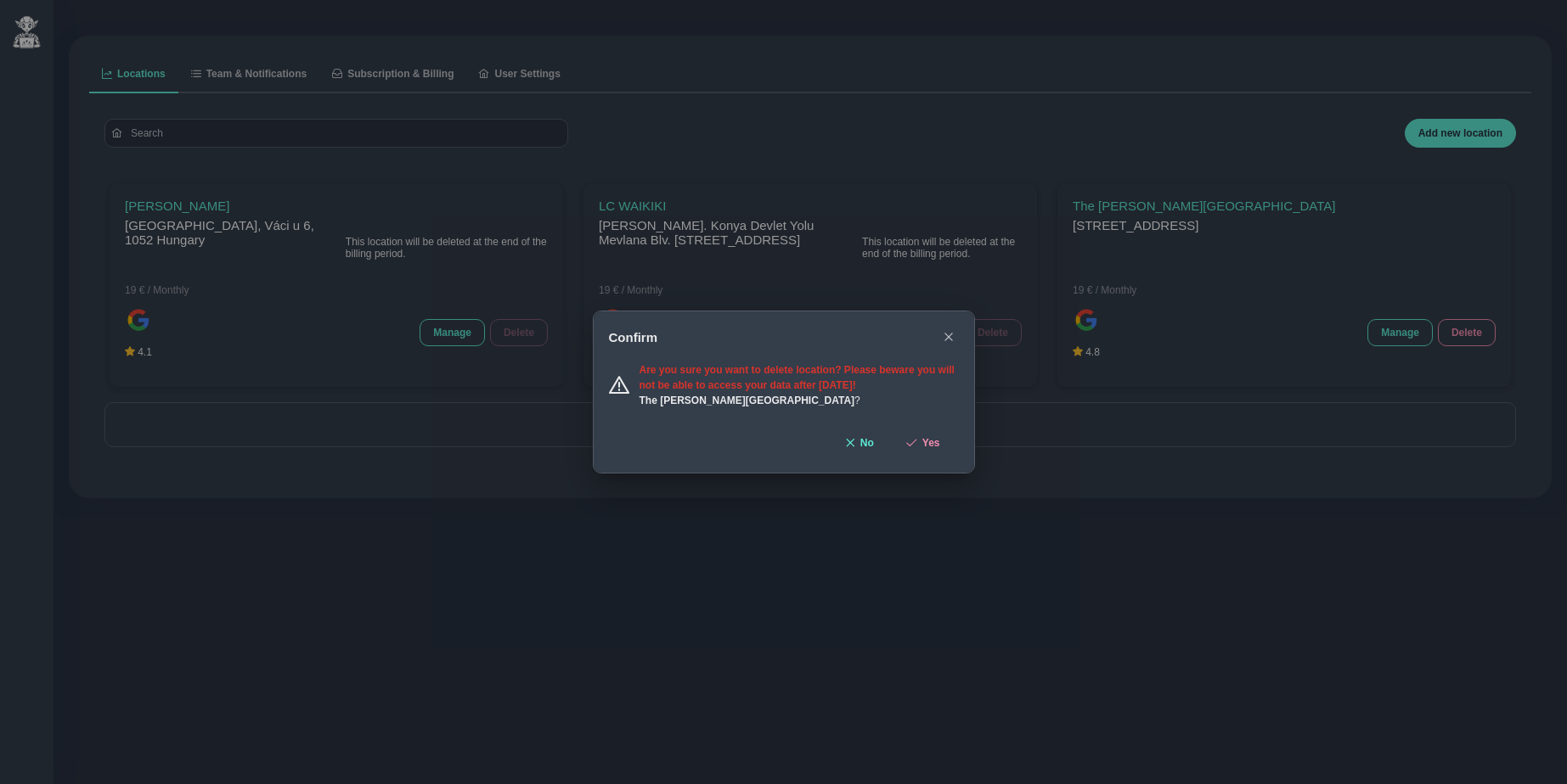
drag, startPoint x: 868, startPoint y: 385, endPoint x: 934, endPoint y: 383, distance: 66.0
click at [934, 383] on span "Are you sure you want to delete location? Please beware you will not be able to…" at bounding box center [797, 378] width 315 height 27
click at [952, 335] on icon "button" at bounding box center [948, 337] width 10 height 10
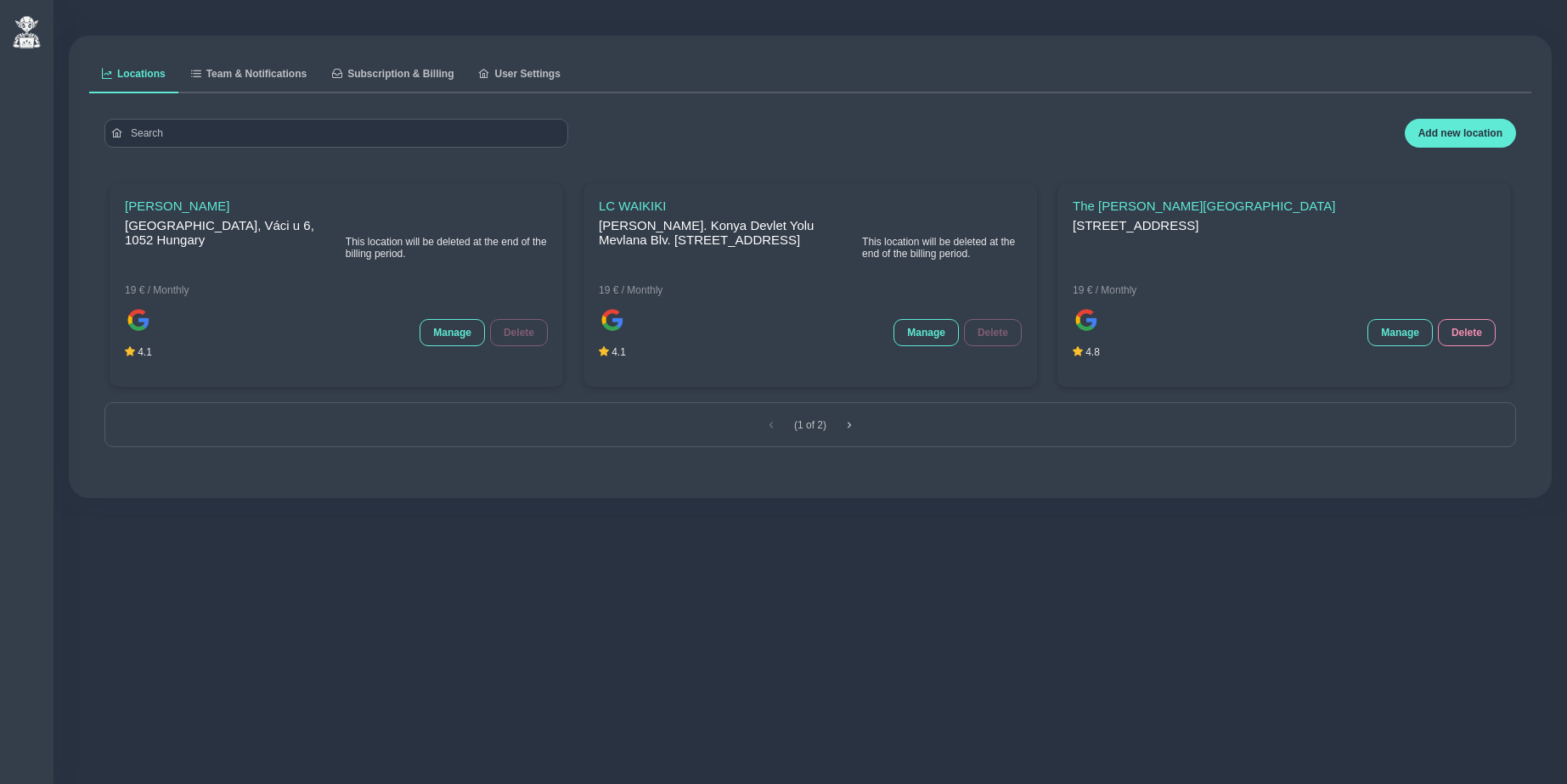
drag, startPoint x: 890, startPoint y: 239, endPoint x: 969, endPoint y: 254, distance: 80.4
click at [969, 254] on div "LC WAIKIKI Gazi Mah. Konya Devlet Yolu Mevlana Blv. No:2 ANKAmall AVM, Gazi, 06…" at bounding box center [810, 247] width 423 height 98
click at [969, 260] on span "This location will be deleted at the end of the billing period." at bounding box center [942, 248] width 160 height 23
click at [959, 260] on span "This location will be deleted at the end of the billing period." at bounding box center [942, 248] width 160 height 23
drag, startPoint x: 894, startPoint y: 237, endPoint x: 969, endPoint y: 257, distance: 77.6
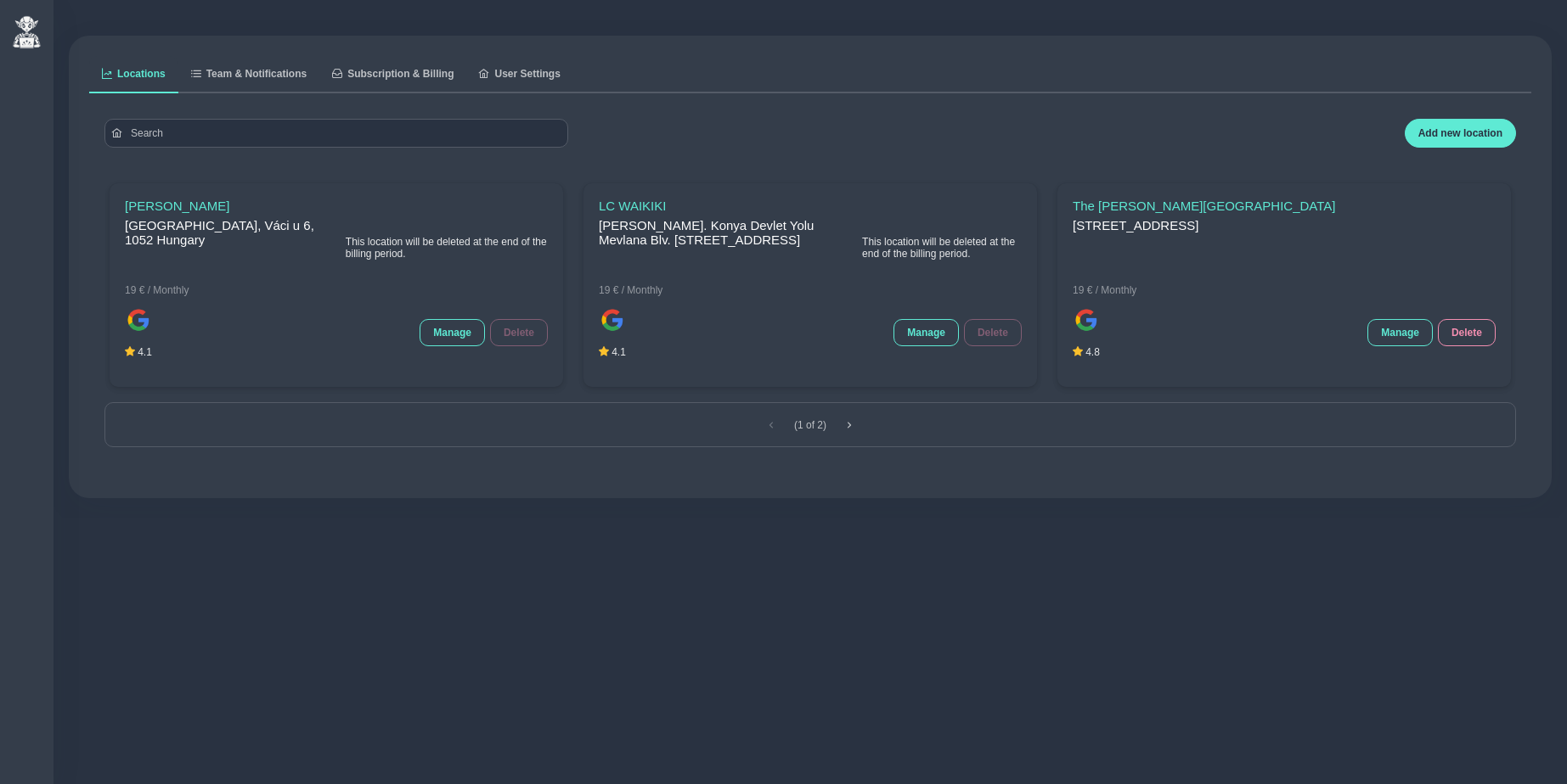
click at [969, 257] on span "This location will be deleted at the end of the billing period." at bounding box center [942, 248] width 160 height 23
click at [961, 260] on span "This location will be deleted at the end of the billing period." at bounding box center [942, 248] width 160 height 23
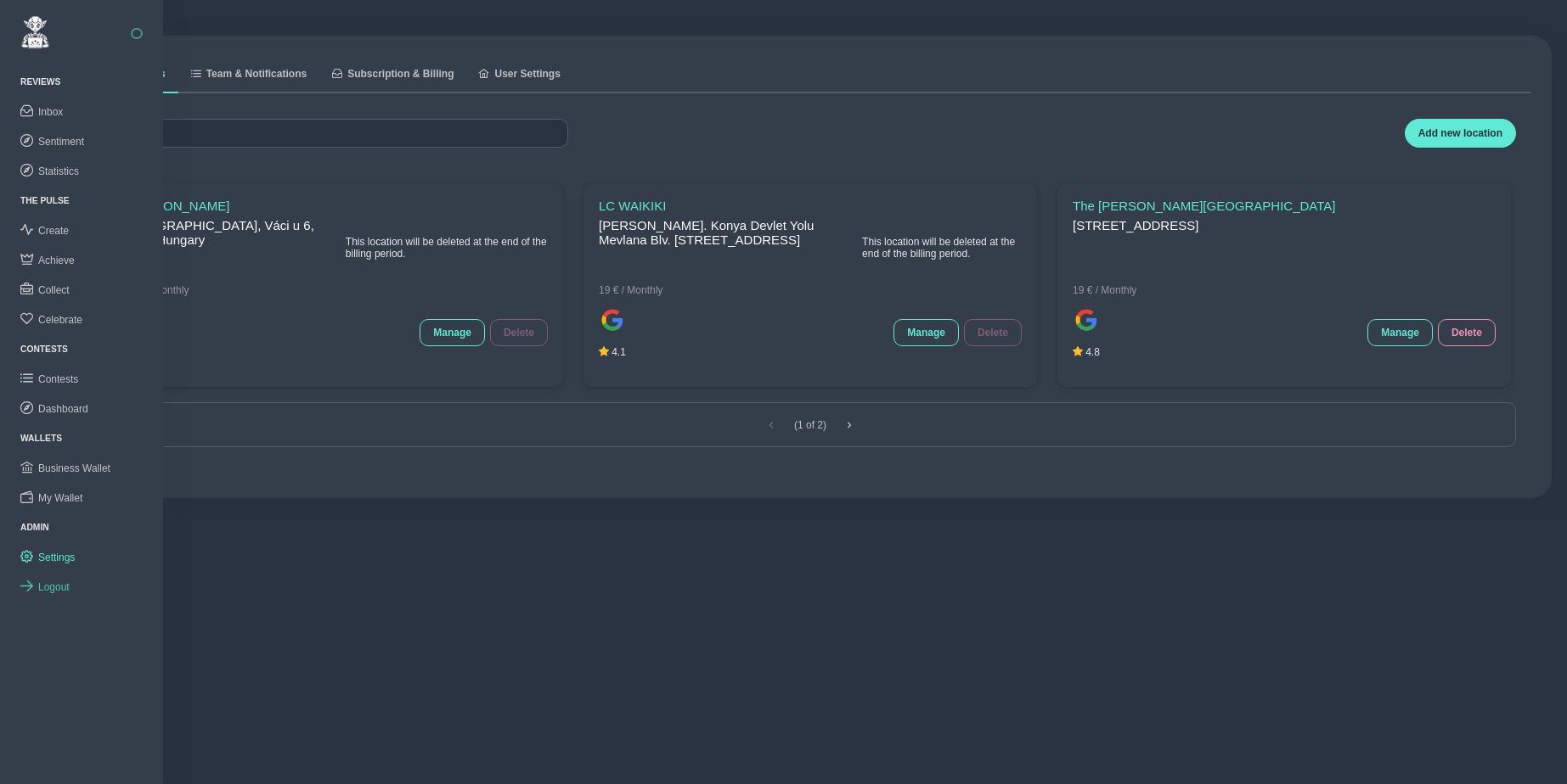
click at [58, 582] on span "Logout" at bounding box center [54, 587] width 31 height 12
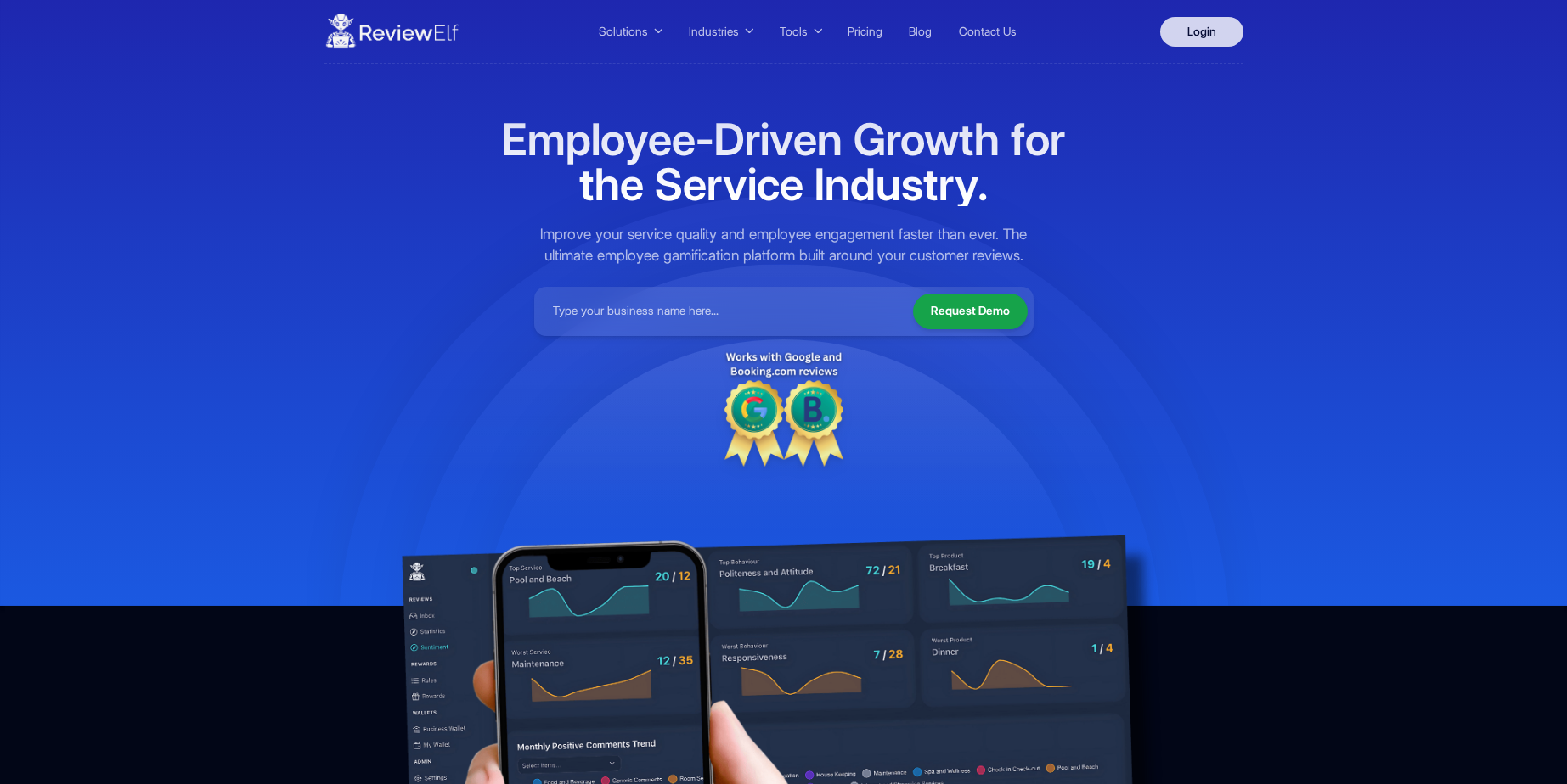
click at [1203, 26] on link "Login" at bounding box center [1201, 31] width 84 height 30
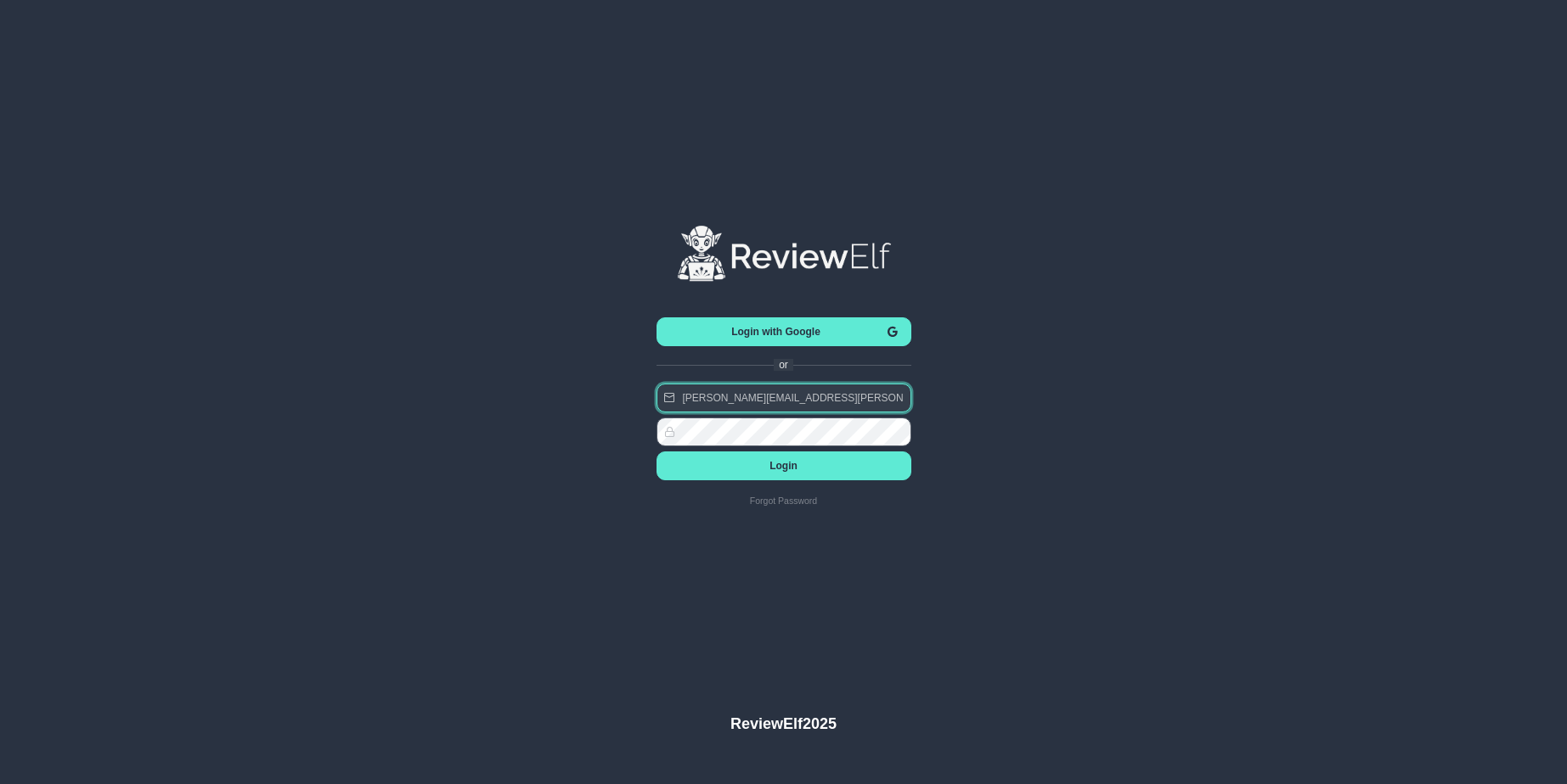
click at [791, 402] on input "charles.johnson@reviewinsights.org" at bounding box center [784, 398] width 255 height 29
type input "[EMAIL_ADDRESS][DOMAIN_NAME]"
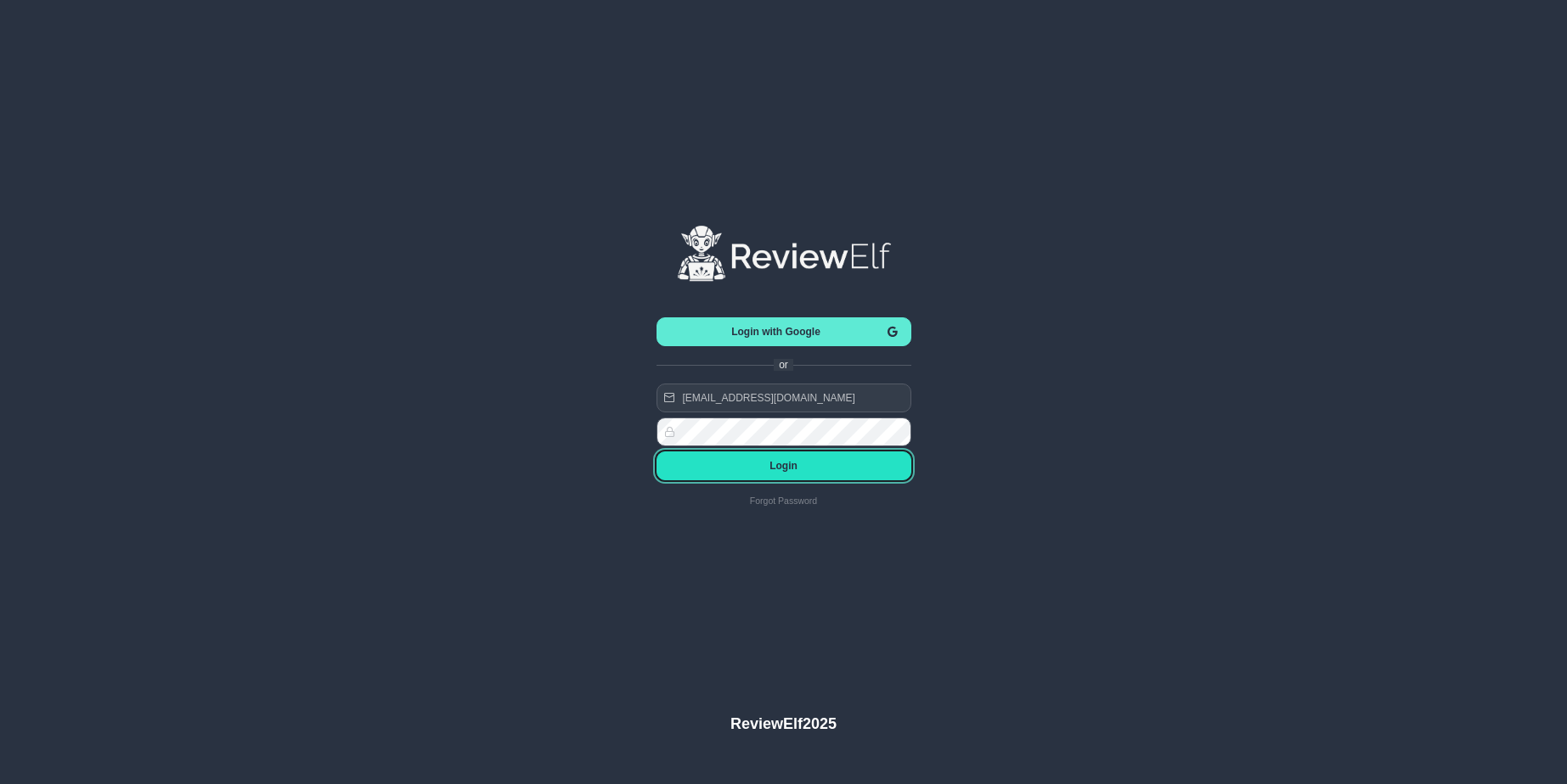
click at [816, 465] on span "Login" at bounding box center [784, 465] width 227 height 12
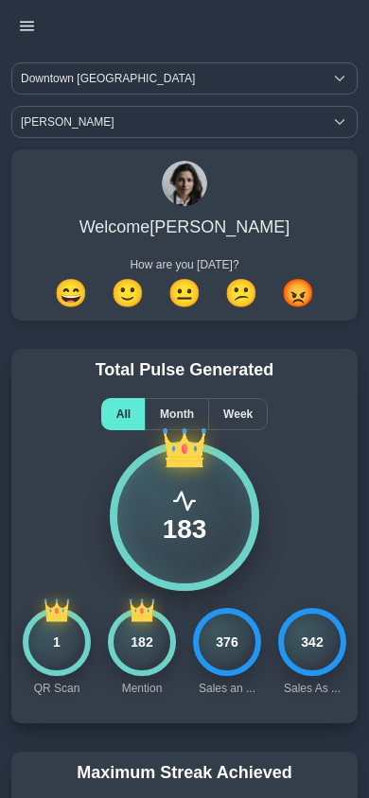
click at [26, 24] on icon "button" at bounding box center [27, 26] width 14 height 14
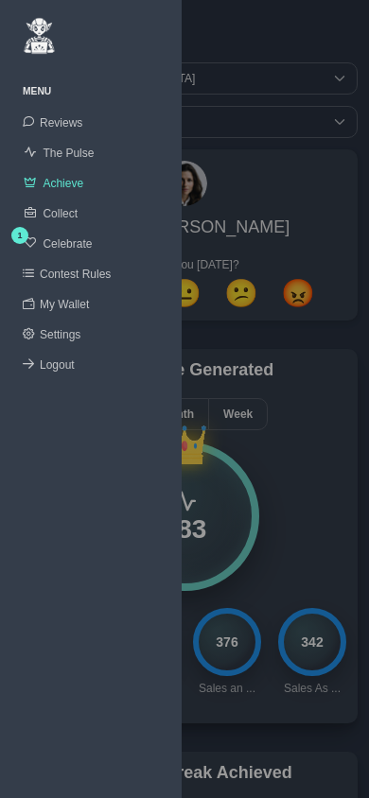
click at [61, 243] on span "Celebrate" at bounding box center [67, 243] width 49 height 13
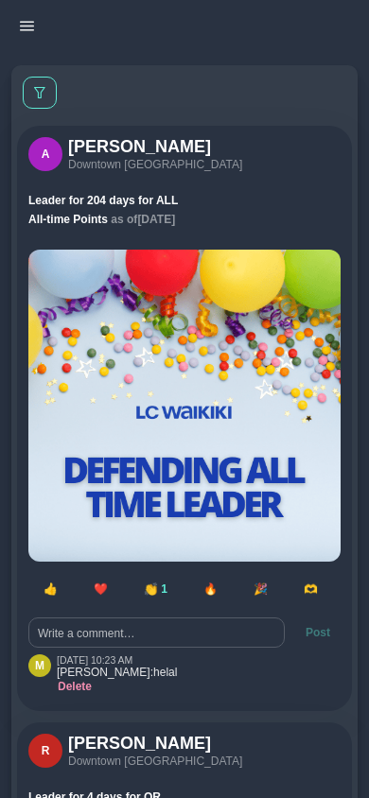
click at [25, 27] on icon "button" at bounding box center [27, 26] width 14 height 14
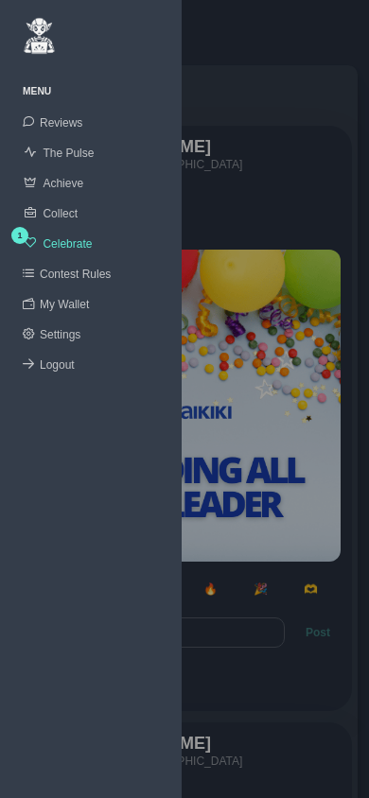
click at [305, 31] on div at bounding box center [184, 399] width 369 height 798
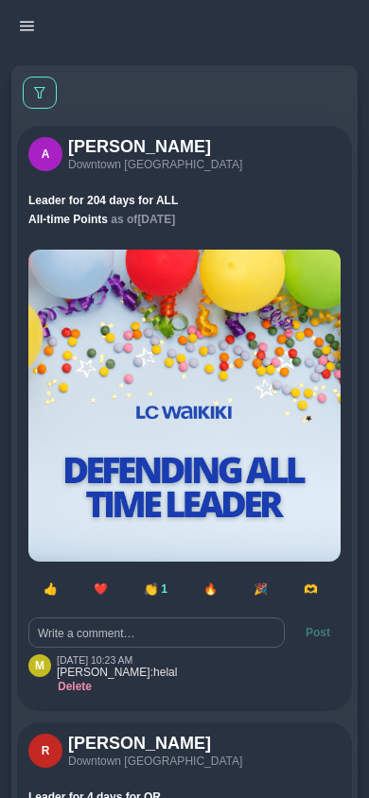
click at [26, 29] on icon "button" at bounding box center [27, 26] width 14 height 14
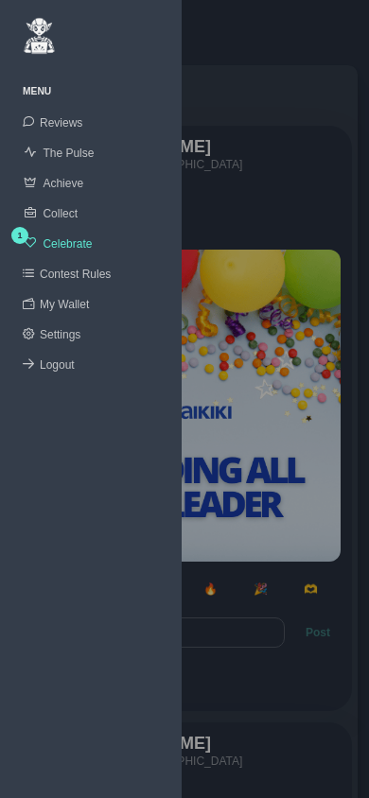
click at [64, 184] on span "Achieve" at bounding box center [63, 183] width 41 height 13
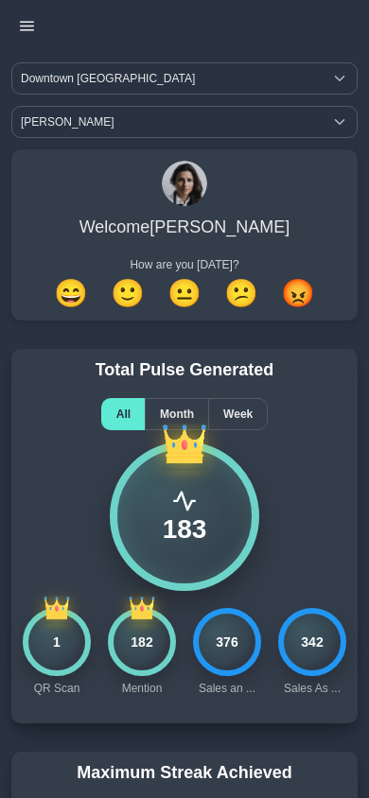
click at [30, 28] on icon "button" at bounding box center [27, 26] width 14 height 14
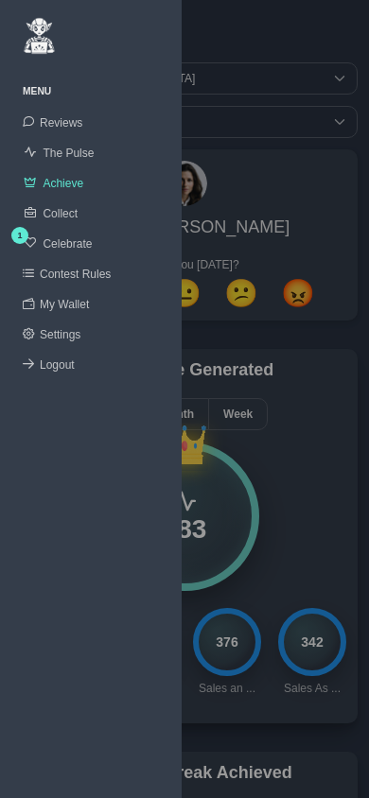
click at [65, 154] on span "The Pulse" at bounding box center [68, 153] width 51 height 13
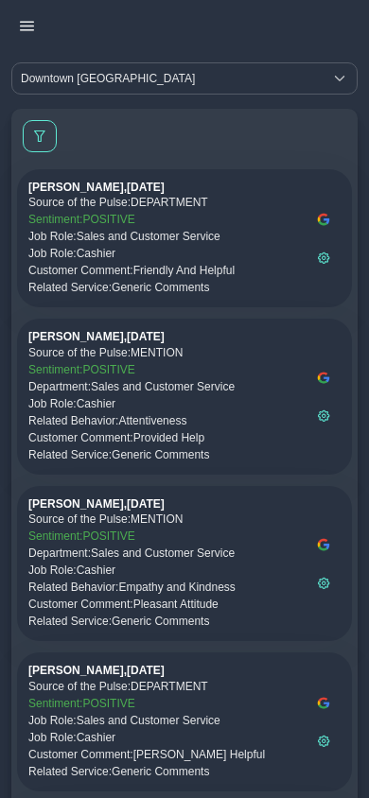
click at [28, 24] on icon "button" at bounding box center [27, 26] width 14 height 14
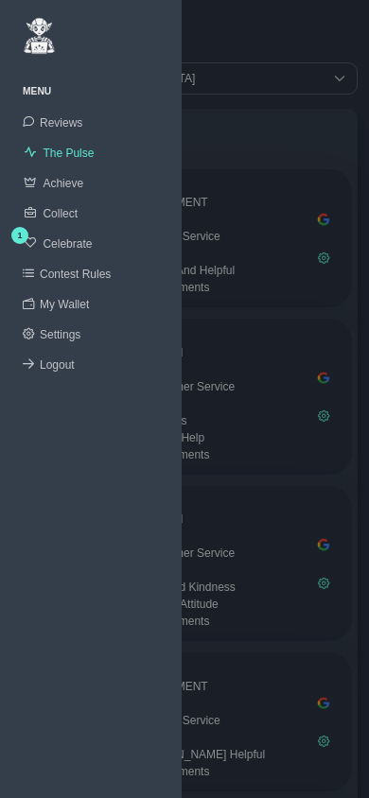
click at [58, 193] on link "Achieve" at bounding box center [90, 183] width 181 height 30
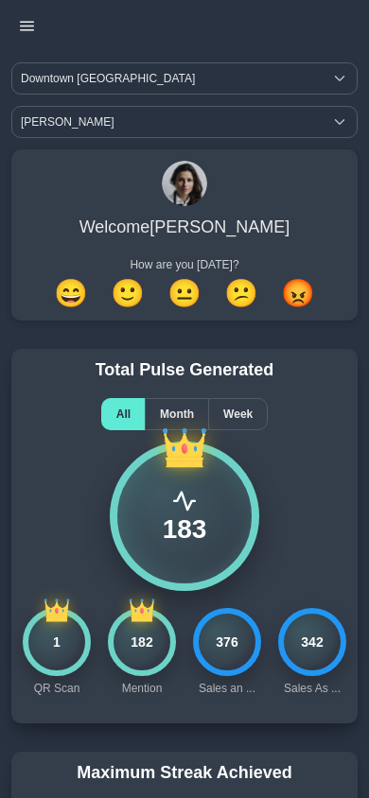
click at [26, 26] on icon "button" at bounding box center [27, 26] width 14 height 14
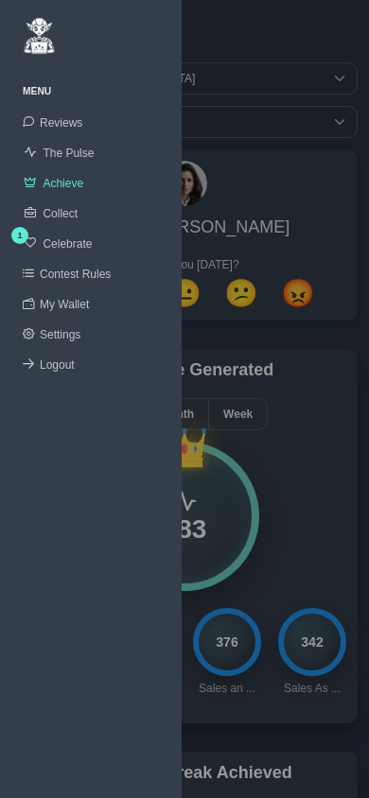
click at [58, 120] on span "Reviews" at bounding box center [61, 122] width 43 height 13
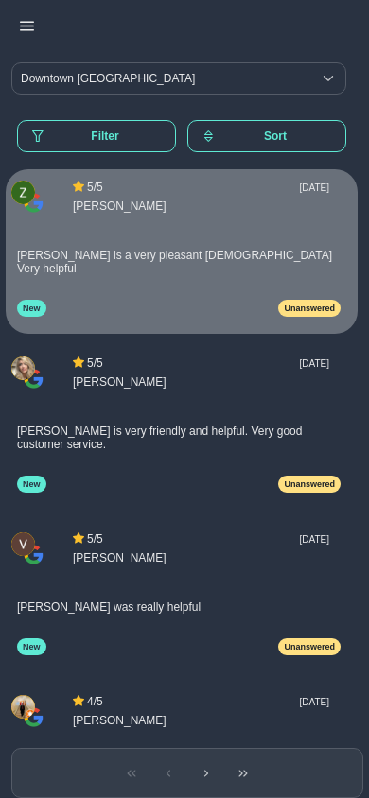
click at [27, 26] on icon "button" at bounding box center [27, 26] width 14 height 14
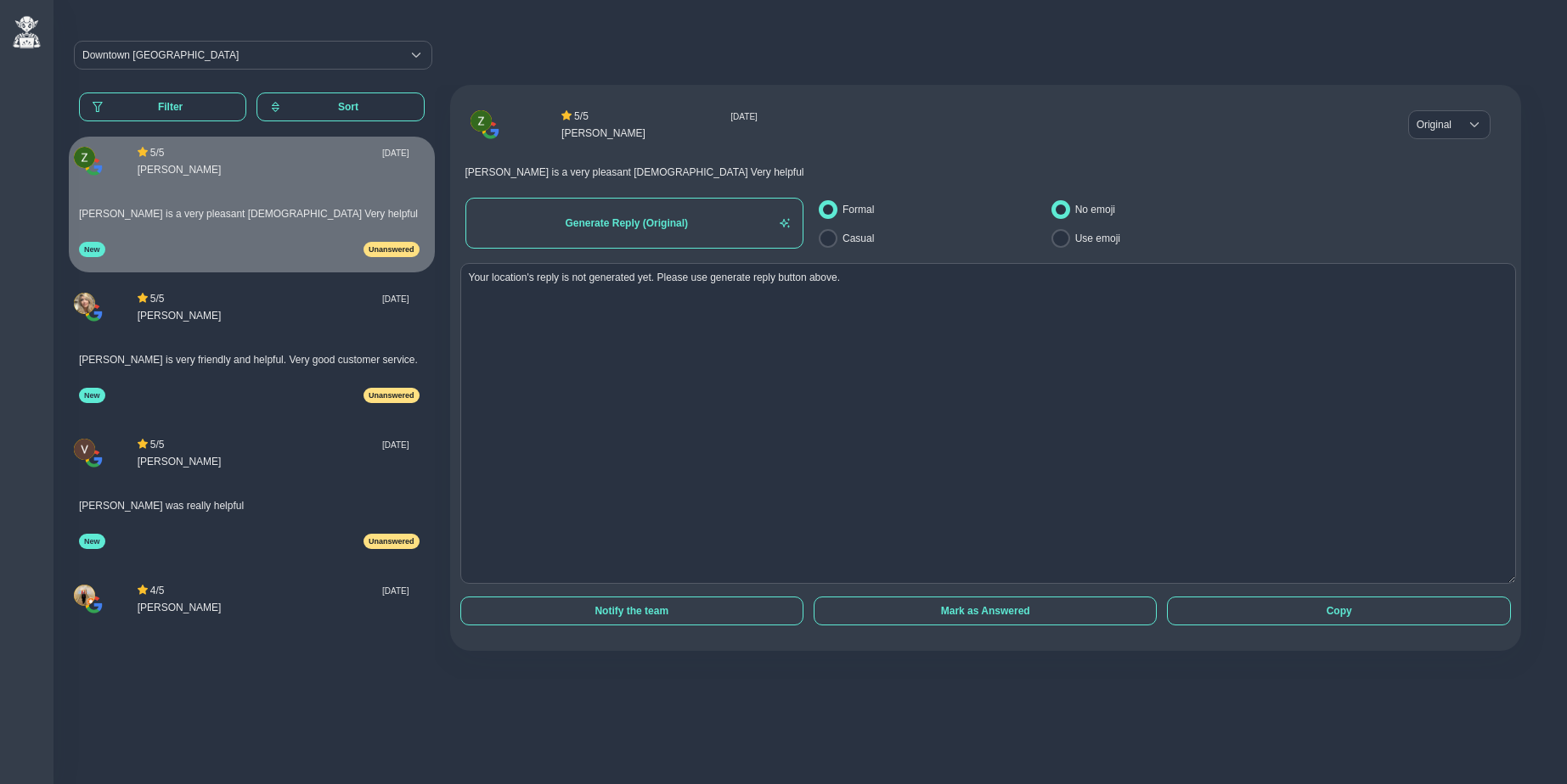
drag, startPoint x: 1501, startPoint y: 443, endPoint x: 1536, endPoint y: 581, distance: 142.4
click at [1536, 581] on div "5 / 5 Fri Oct 03 2025 Zineb Benkirane Original Original Original Rashan is a ve…" at bounding box center [991, 383] width 1112 height 595
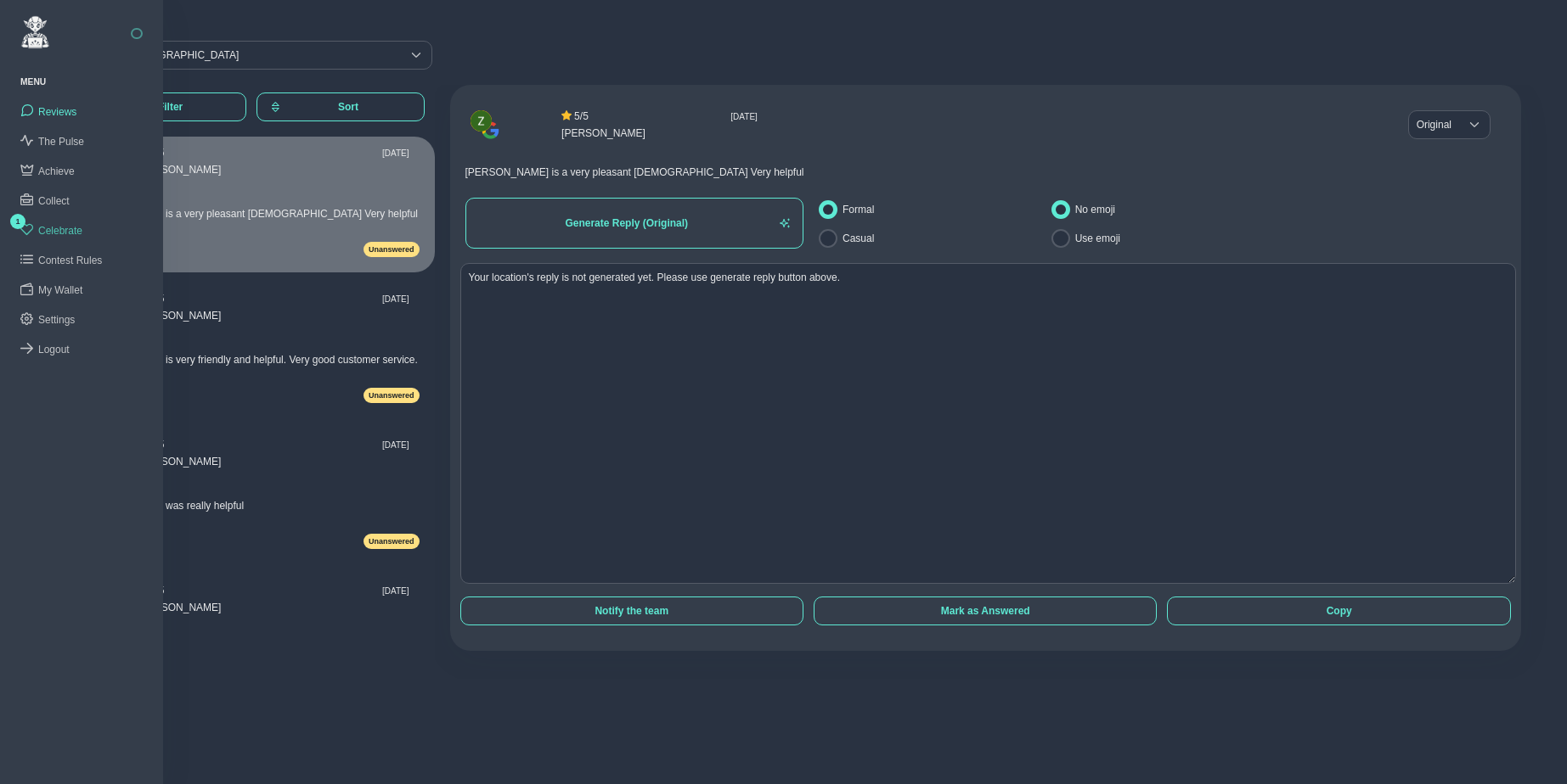
click at [56, 230] on span "Celebrate" at bounding box center [60, 230] width 44 height 12
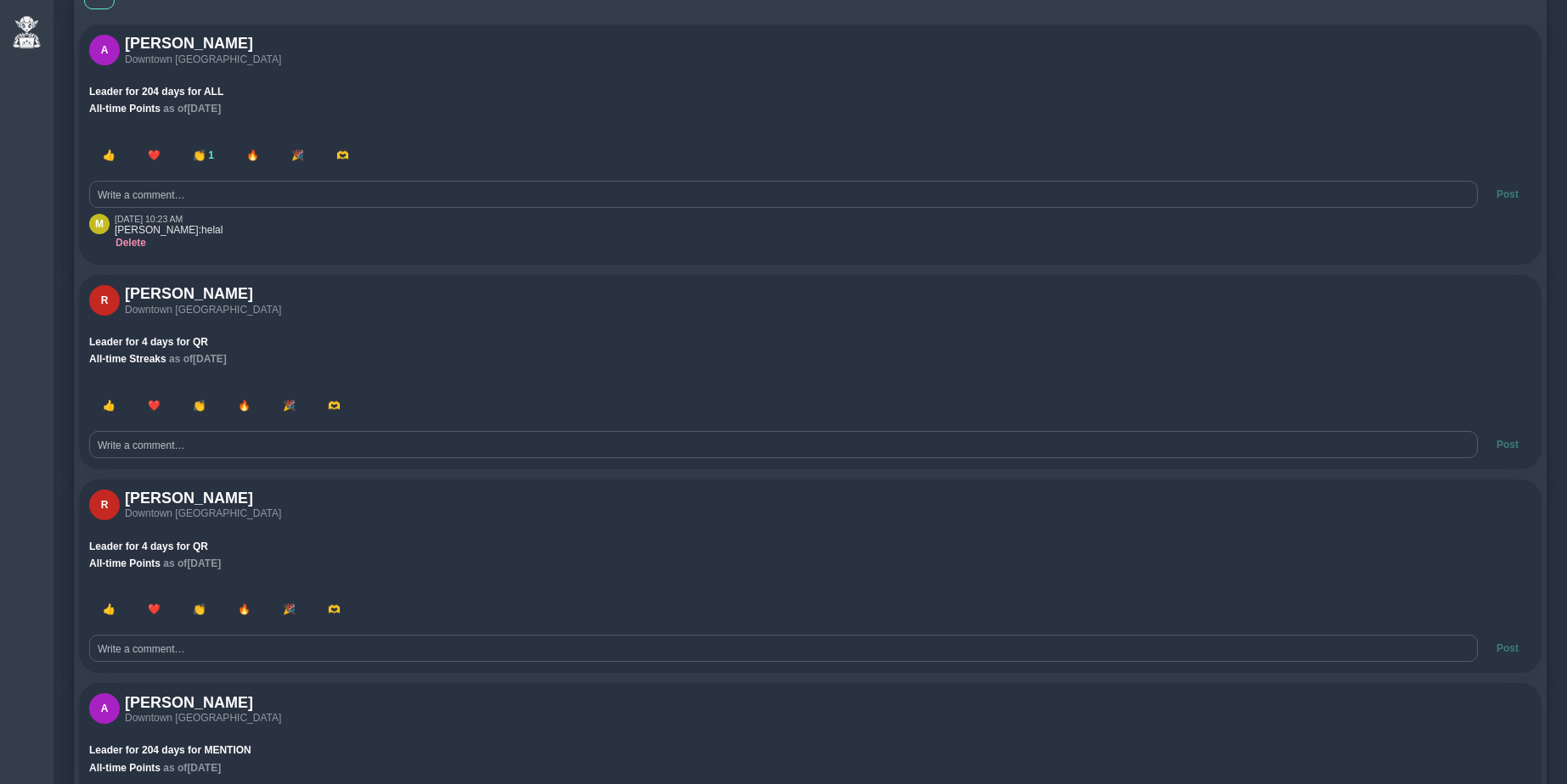
scroll to position [48, 0]
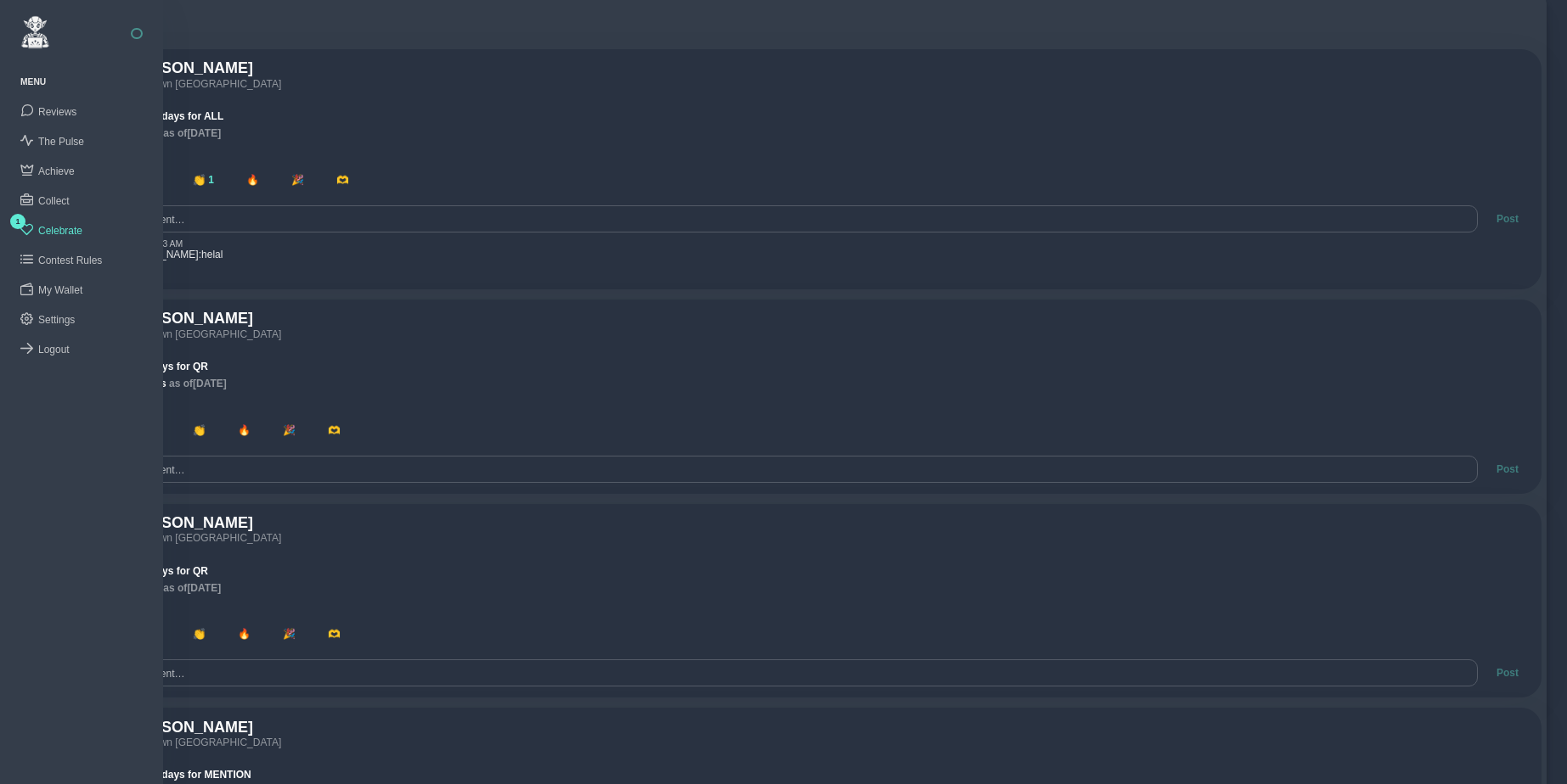
click at [133, 36] on button "button" at bounding box center [137, 33] width 12 height 12
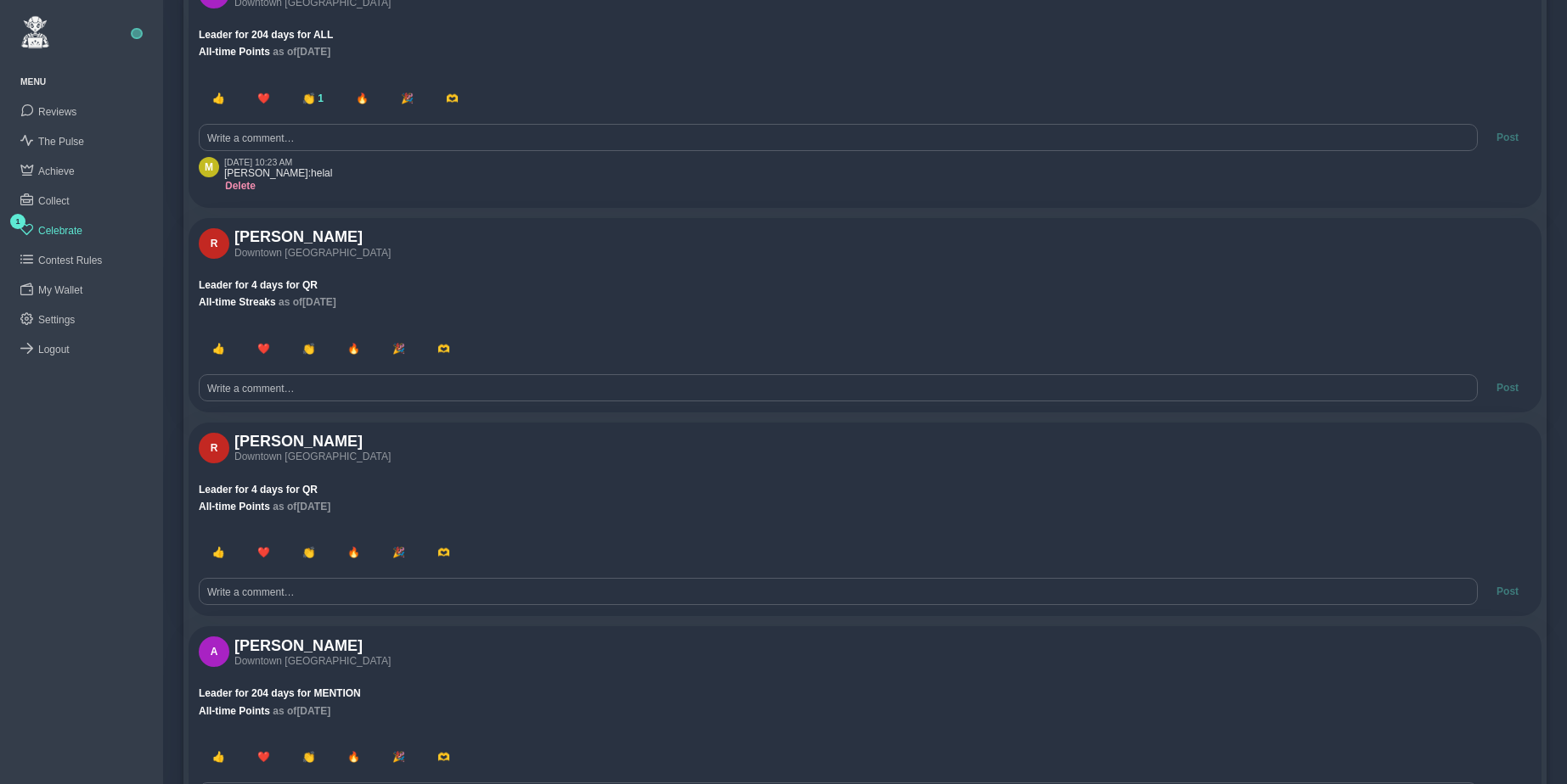
scroll to position [0, 0]
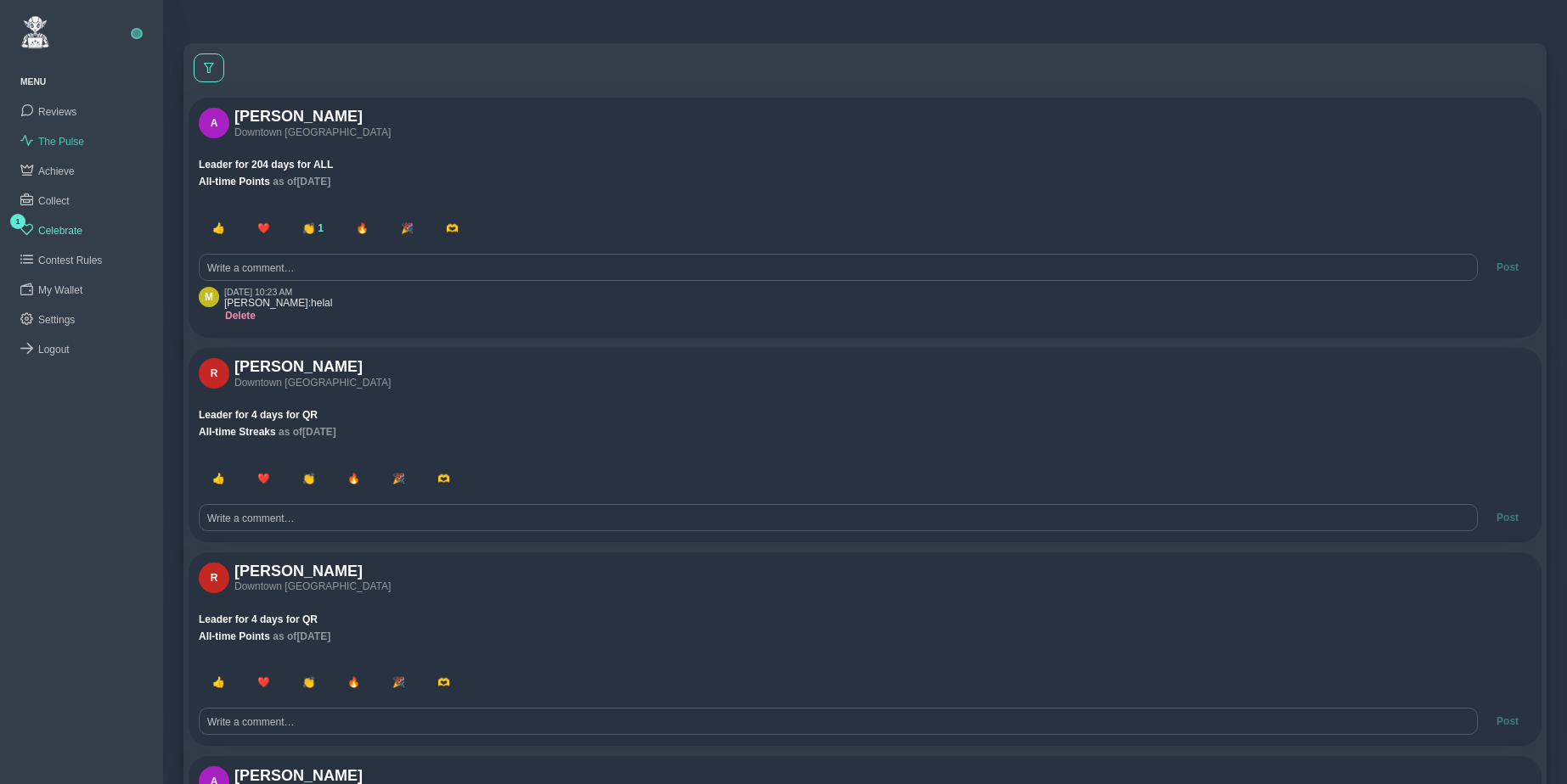
click at [54, 138] on span "The Pulse" at bounding box center [61, 141] width 46 height 12
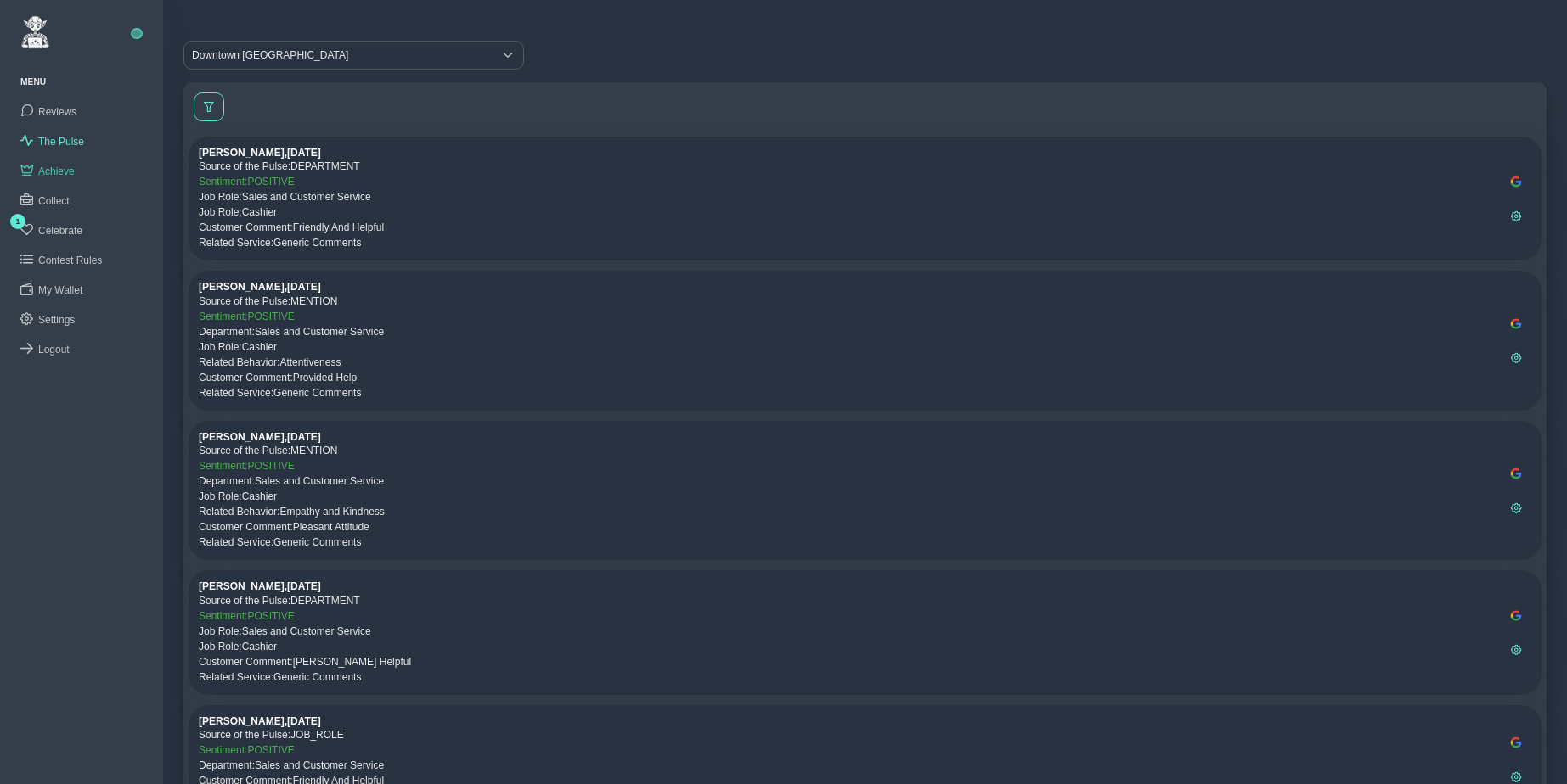
click at [58, 165] on span "Achieve" at bounding box center [57, 171] width 37 height 12
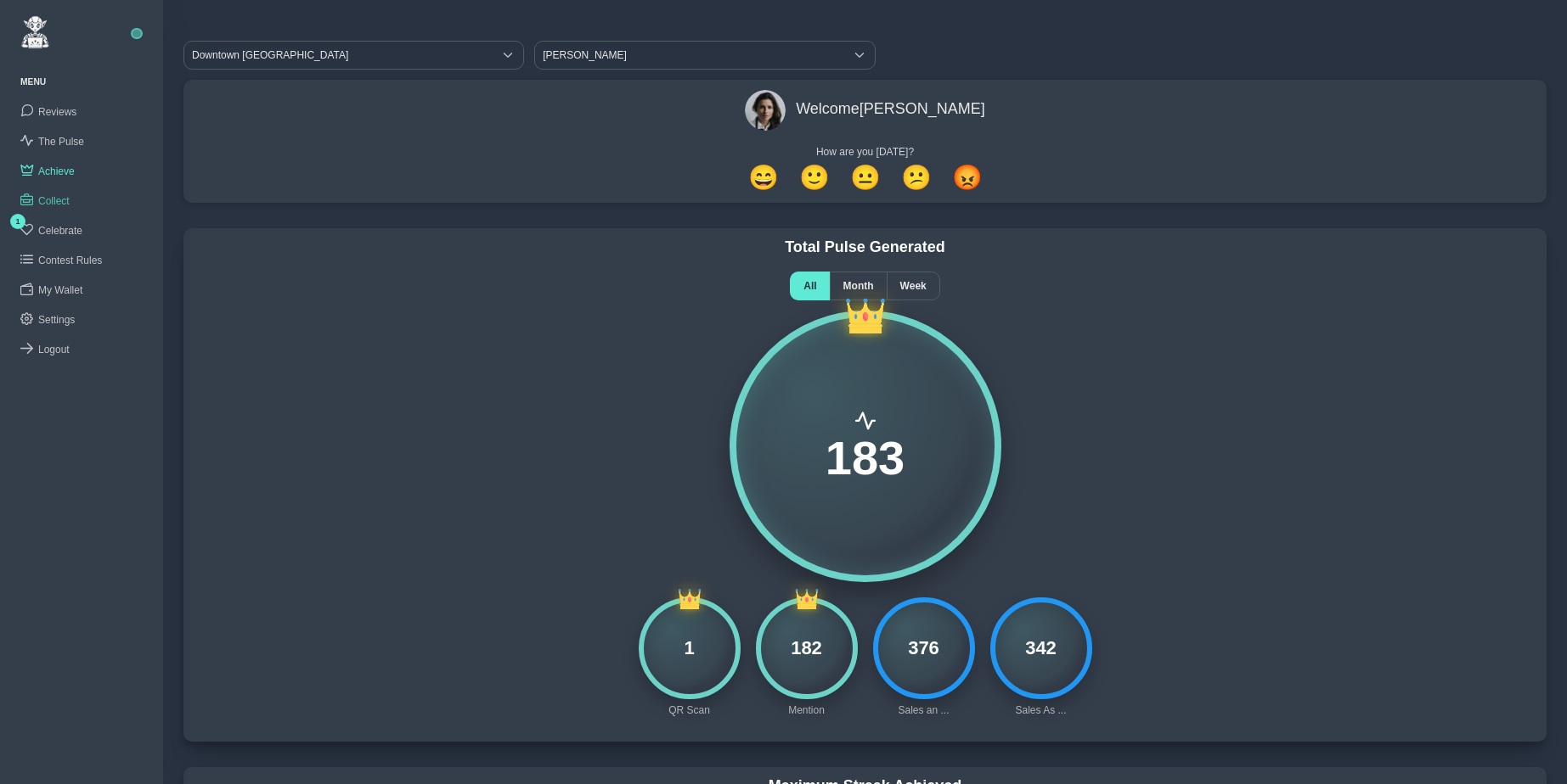
click at [55, 198] on span "Collect" at bounding box center [54, 200] width 31 height 12
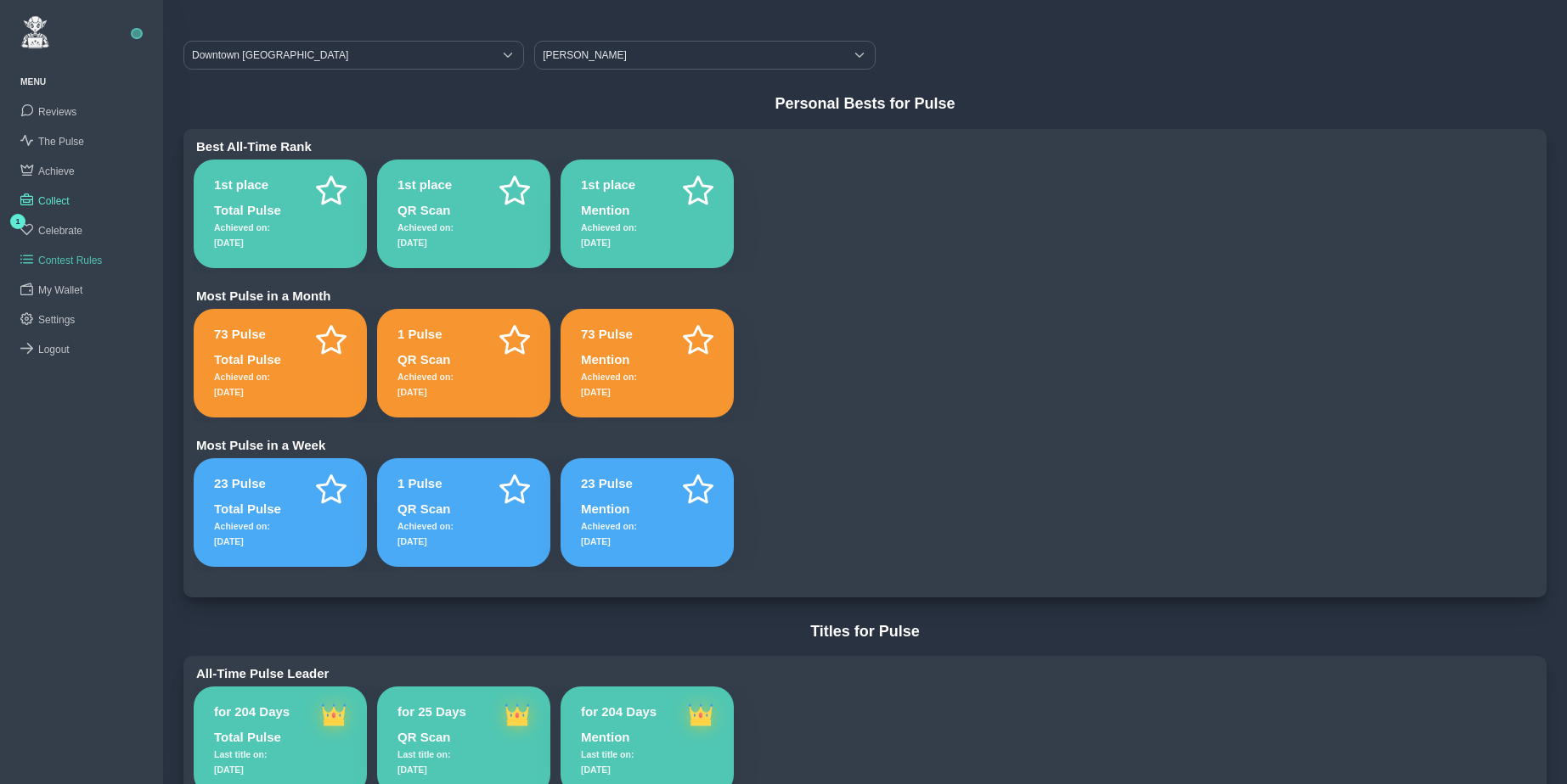
click at [63, 256] on span "Contest Rules" at bounding box center [70, 260] width 64 height 12
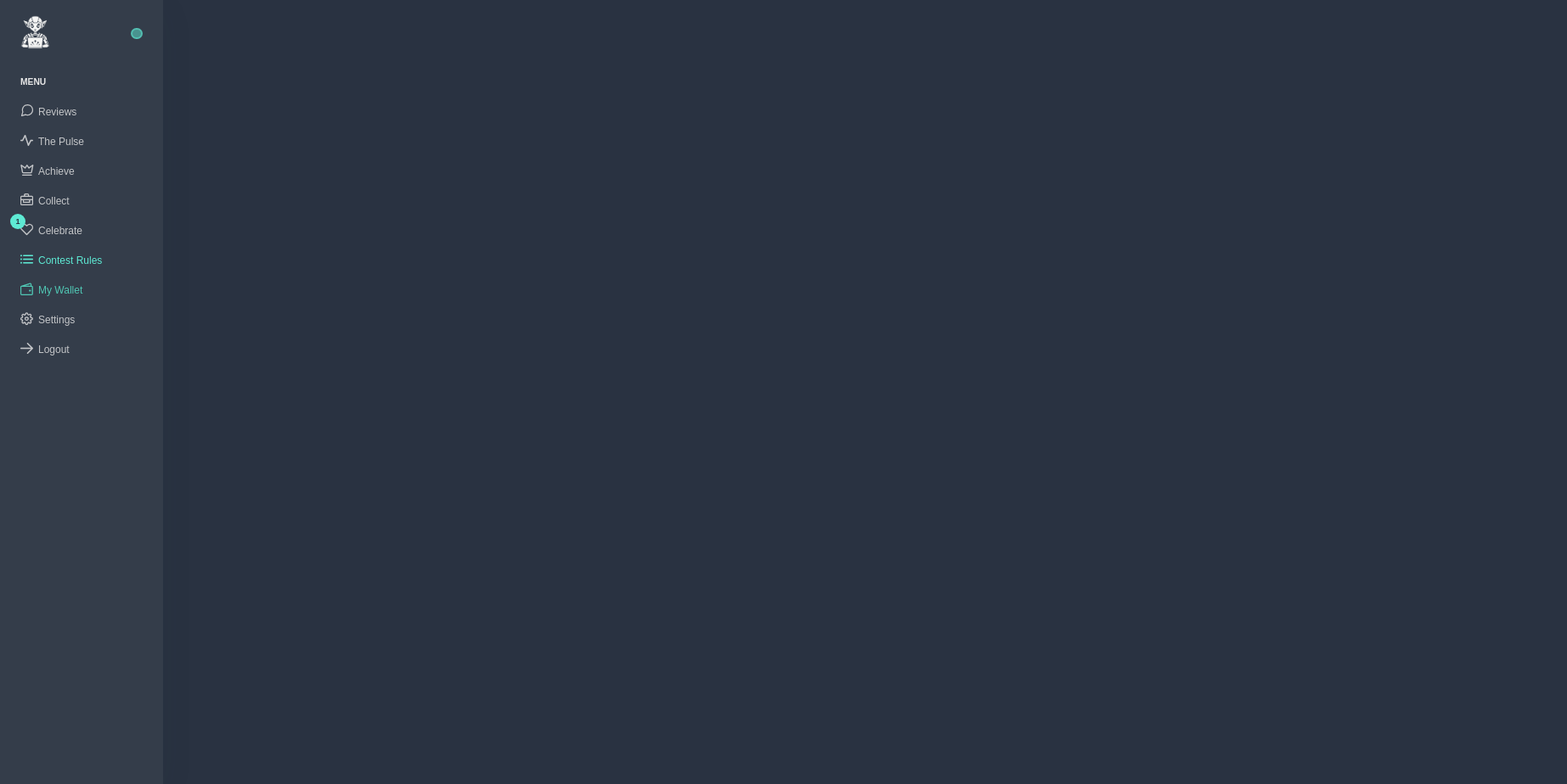
click at [63, 286] on span "My Wallet" at bounding box center [60, 290] width 44 height 12
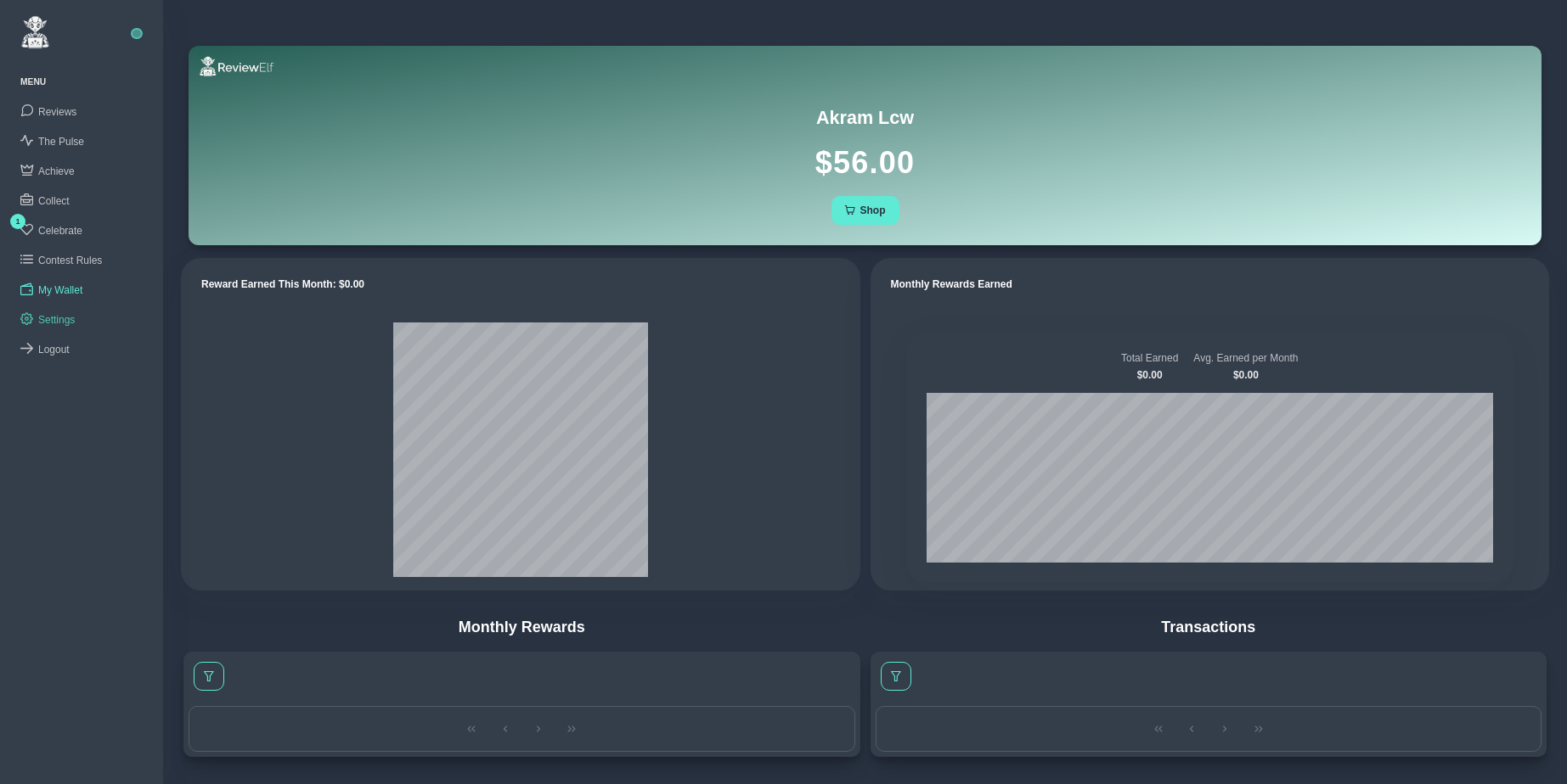
click at [57, 314] on span "Settings" at bounding box center [57, 320] width 37 height 12
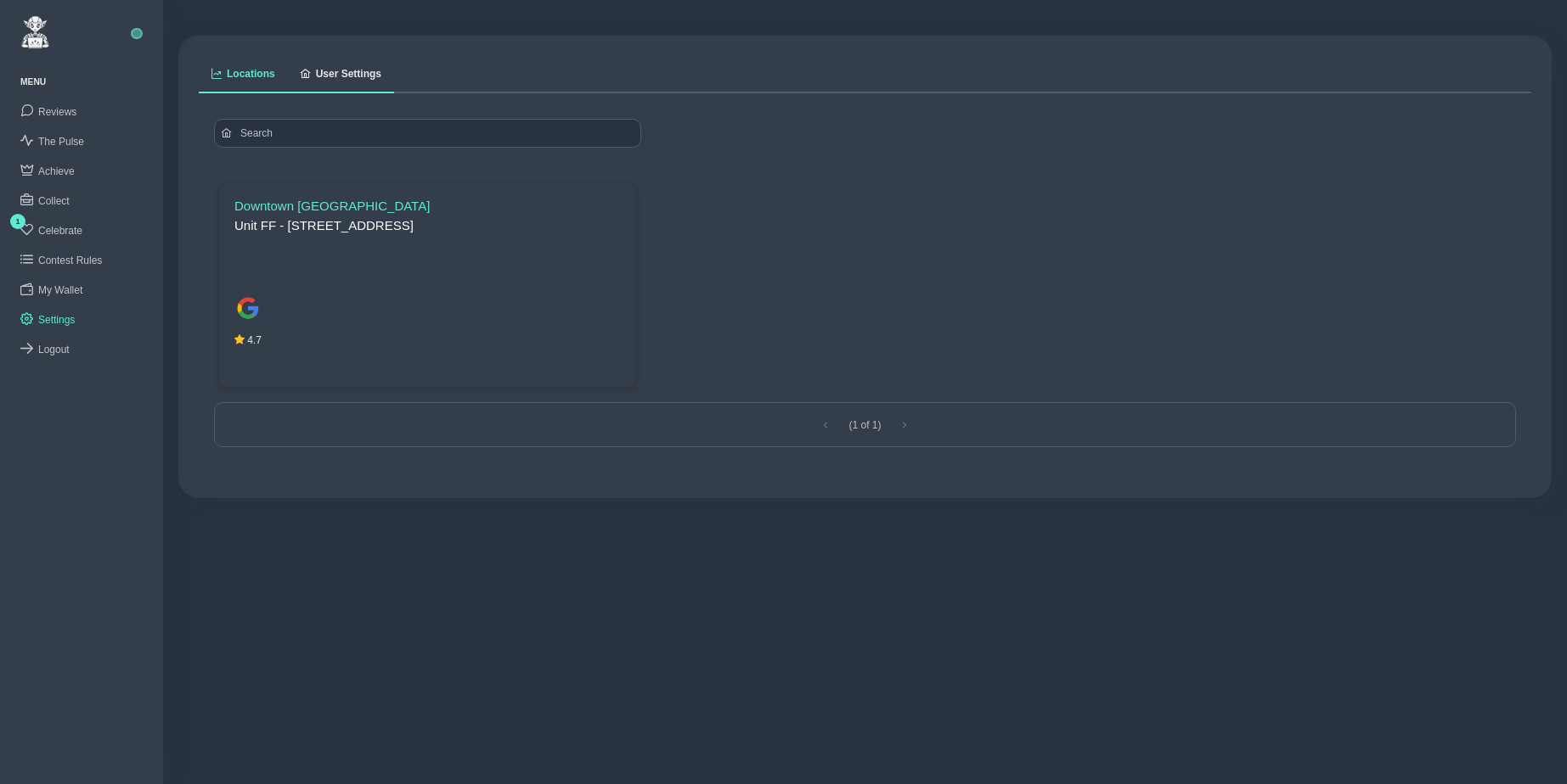
click at [341, 75] on span "User Settings" at bounding box center [349, 74] width 66 height 10
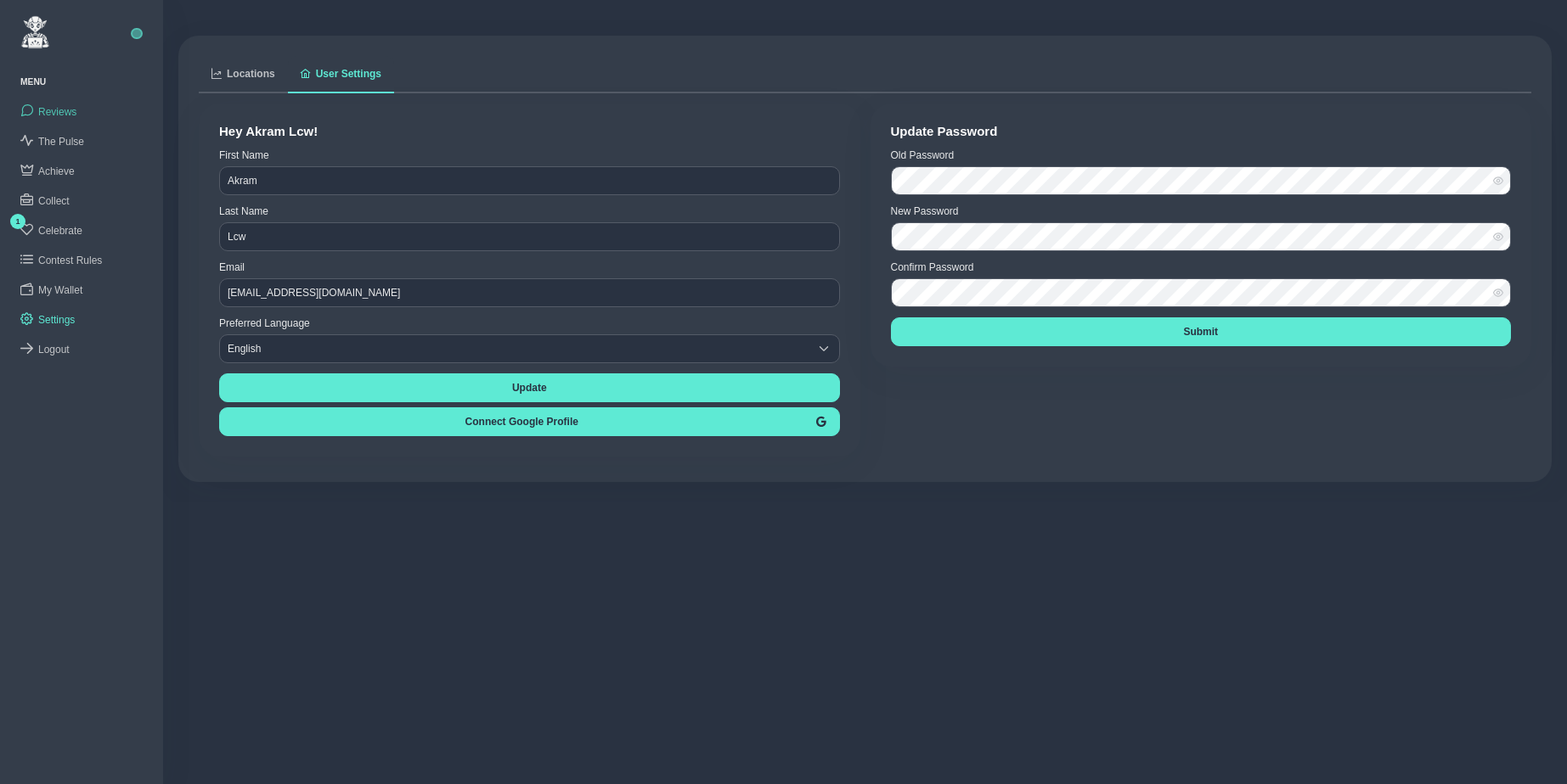
click at [55, 110] on span "Reviews" at bounding box center [58, 111] width 39 height 12
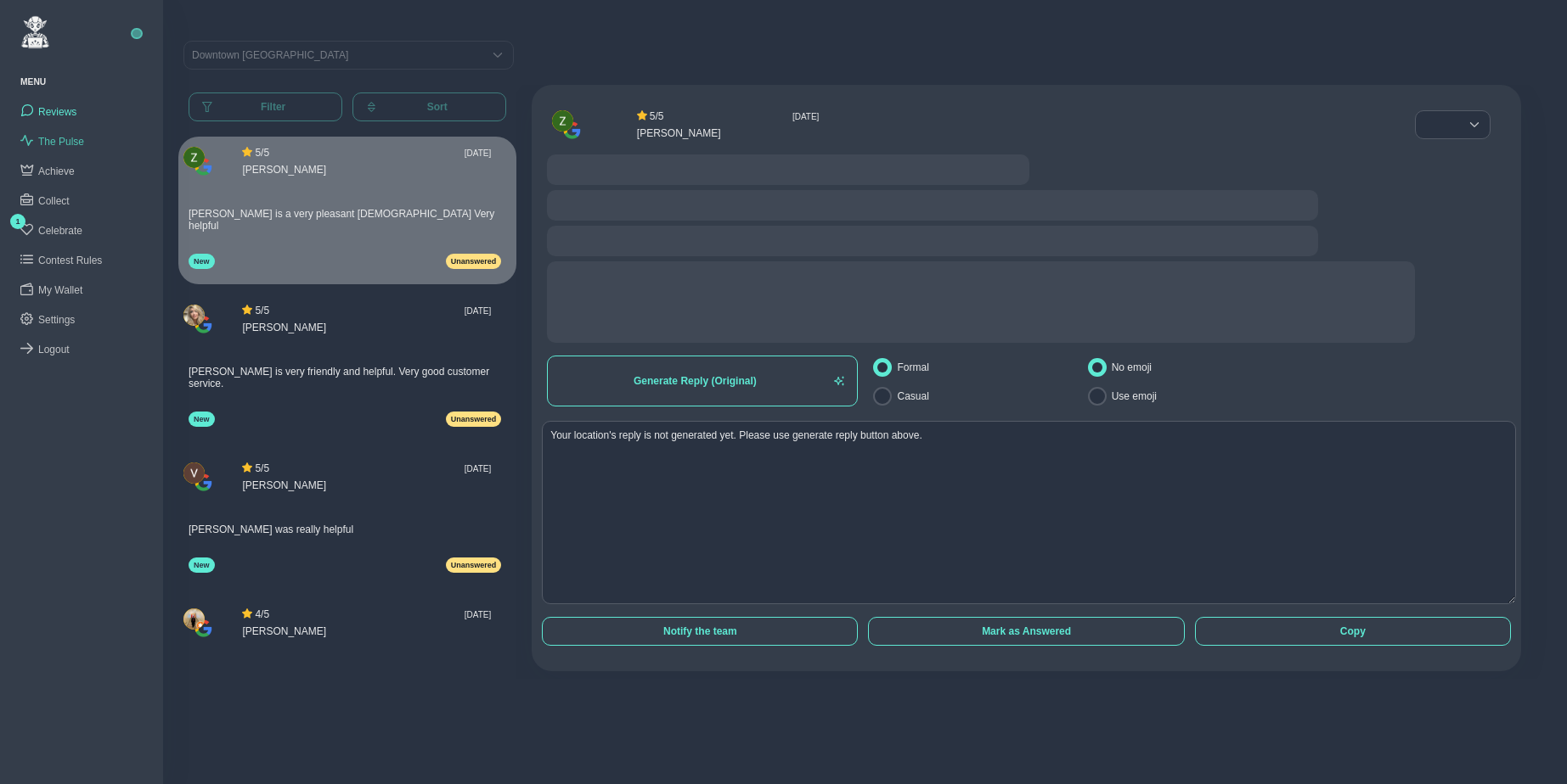
radio input "false"
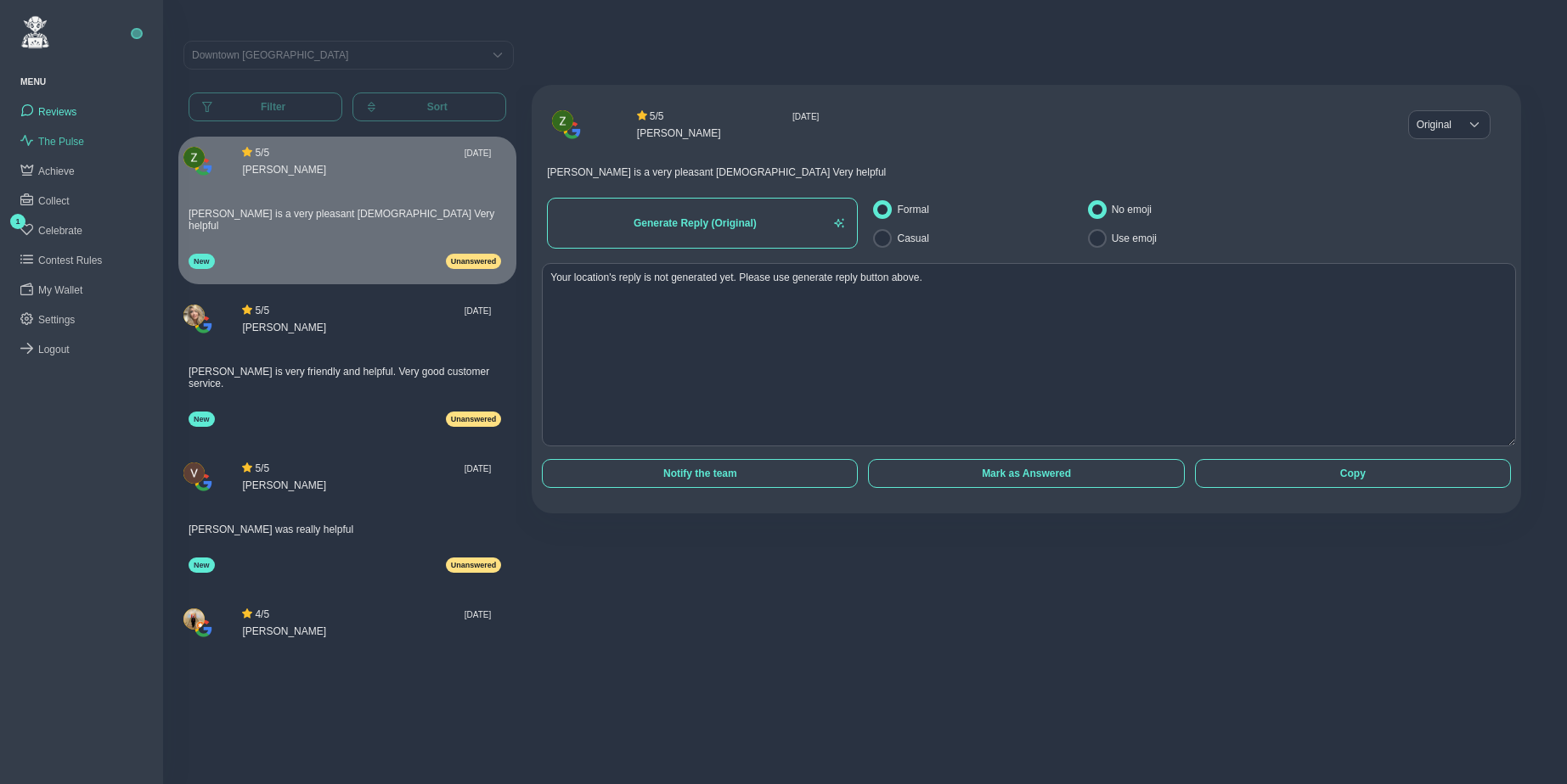
click at [71, 141] on span "The Pulse" at bounding box center [61, 141] width 46 height 12
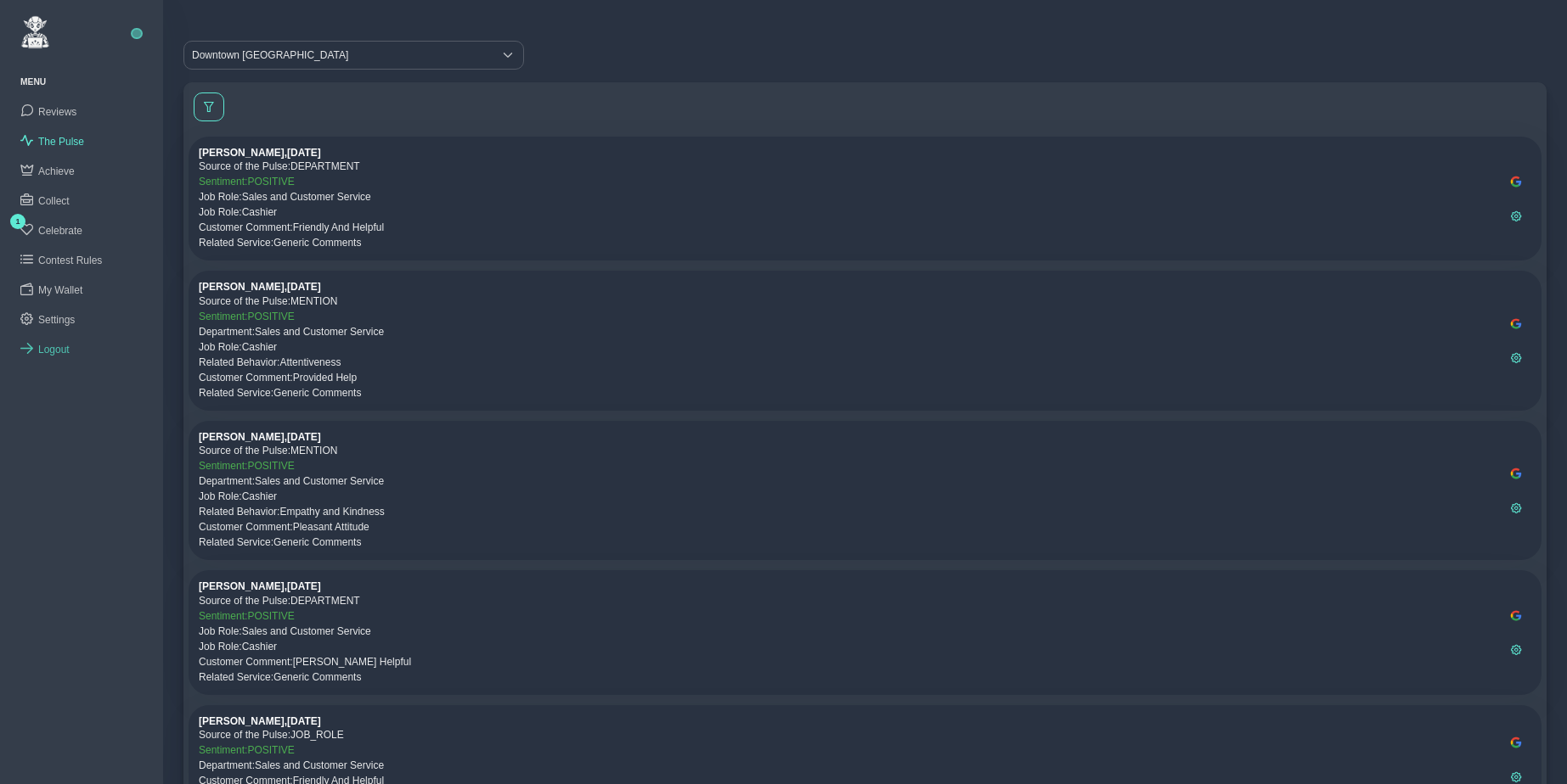
click at [60, 344] on span "Logout" at bounding box center [54, 349] width 31 height 12
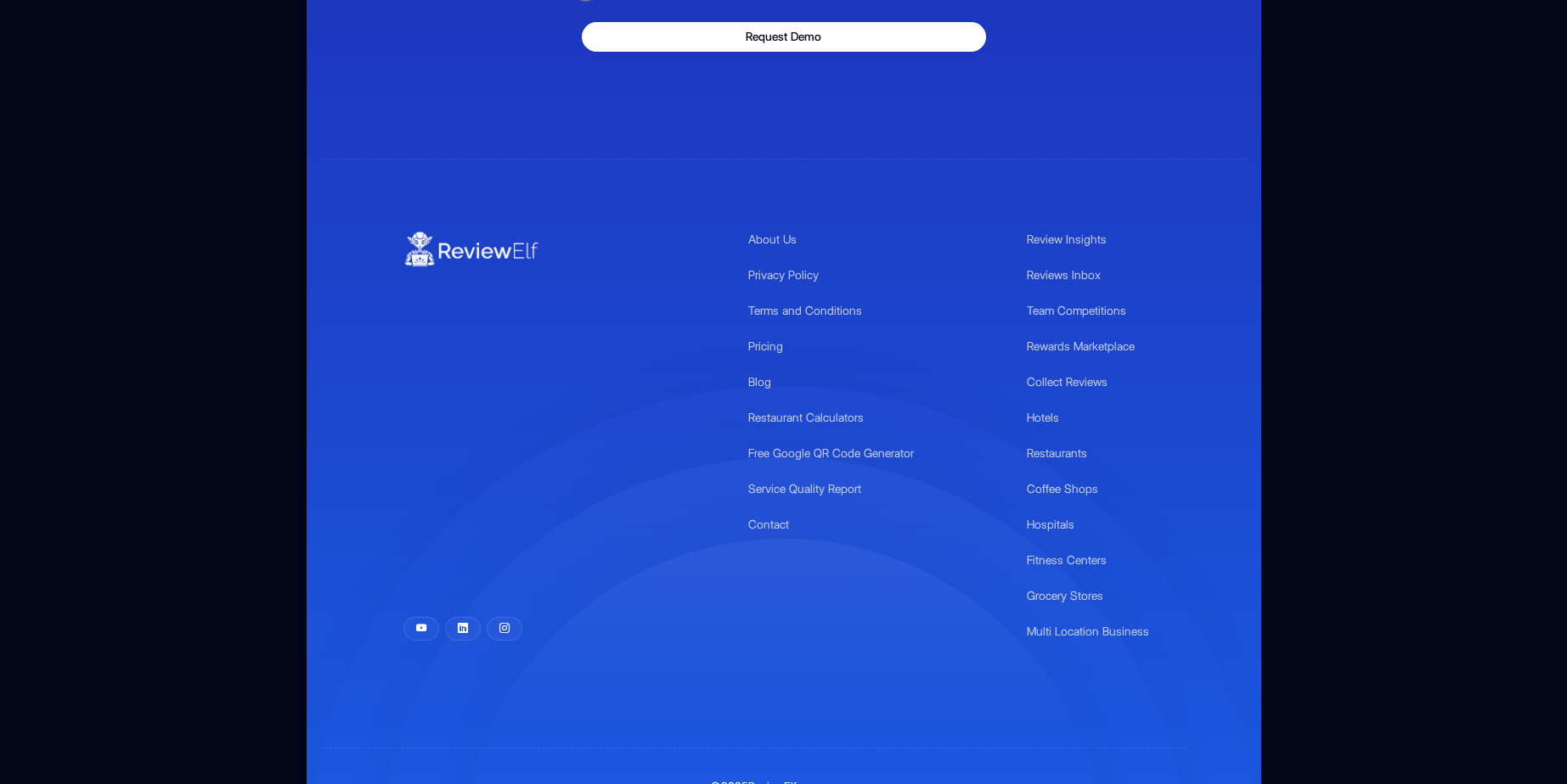
scroll to position [5757, 0]
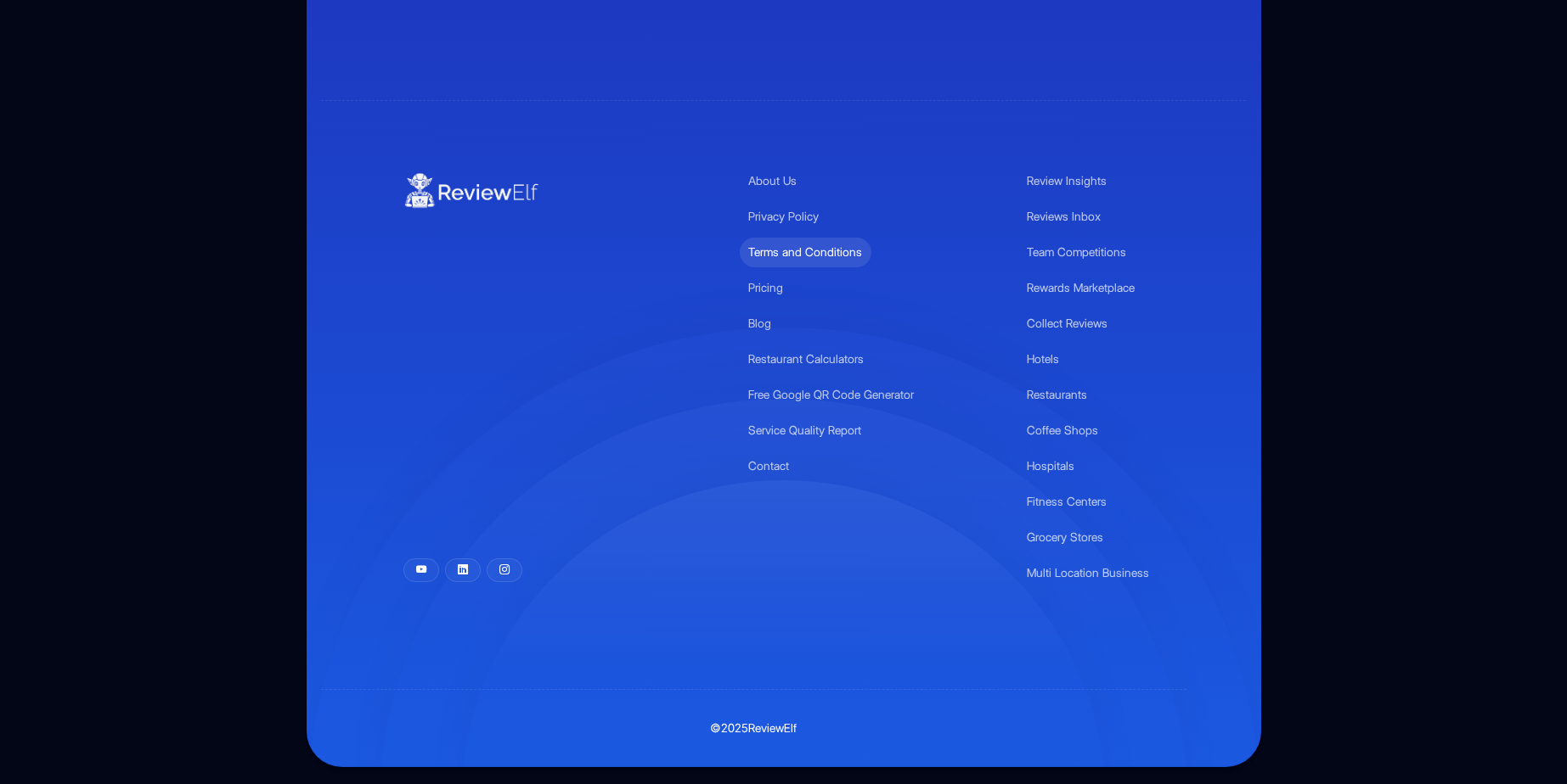
click at [778, 253] on link "Terms and Conditions" at bounding box center [805, 252] width 132 height 30
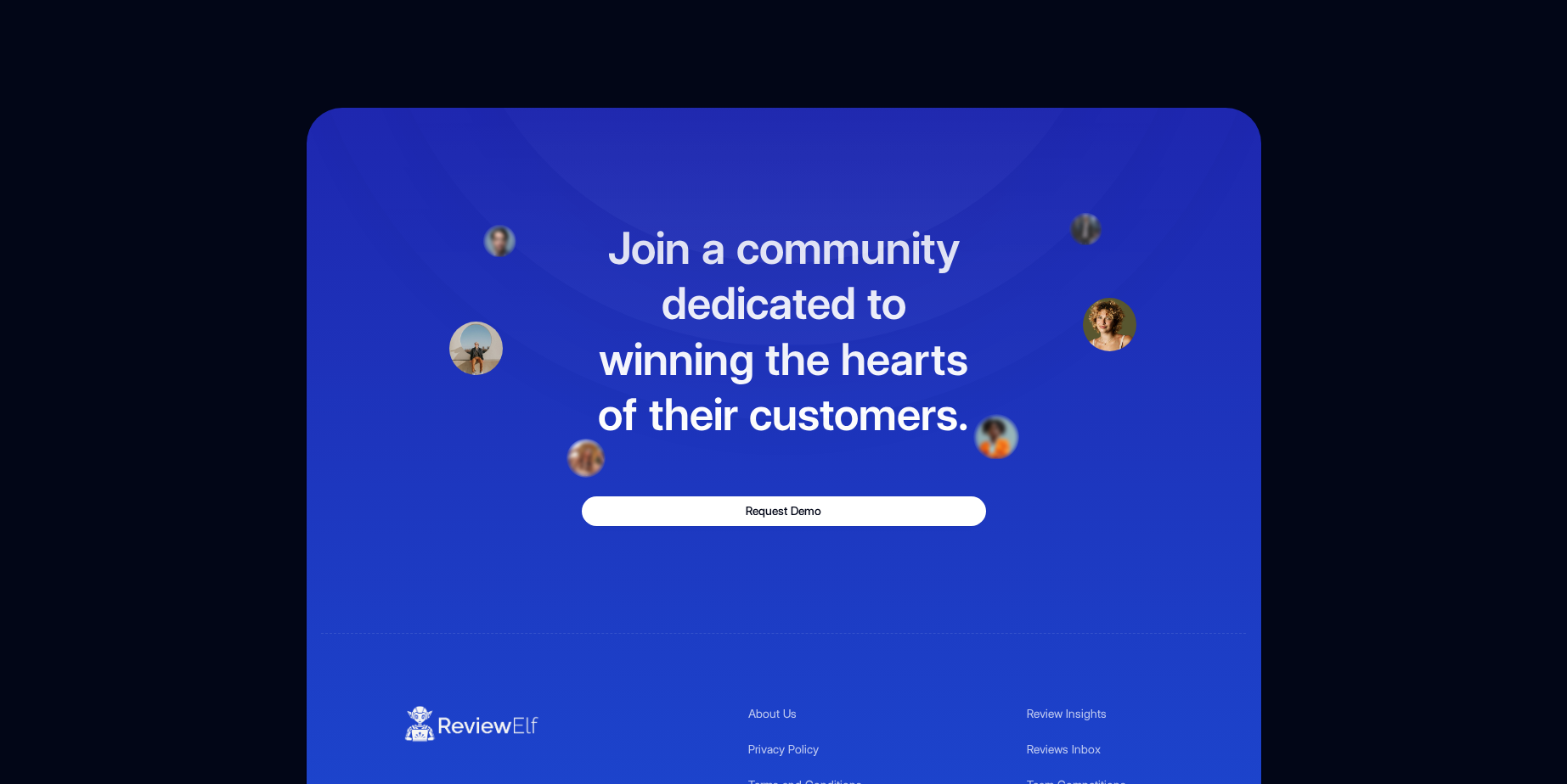
scroll to position [2185, 0]
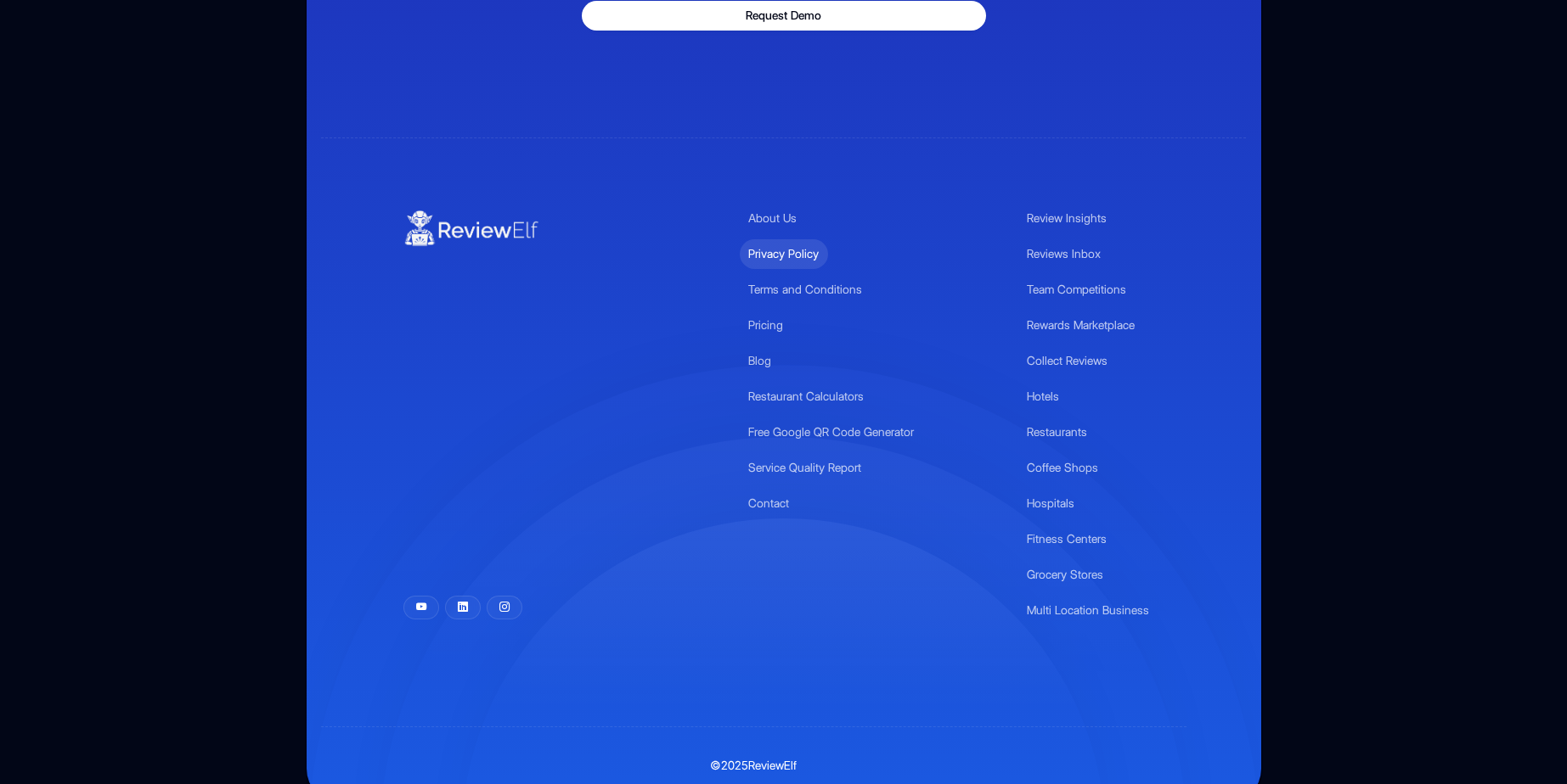
click at [792, 240] on link "Privacy Policy" at bounding box center [784, 254] width 88 height 30
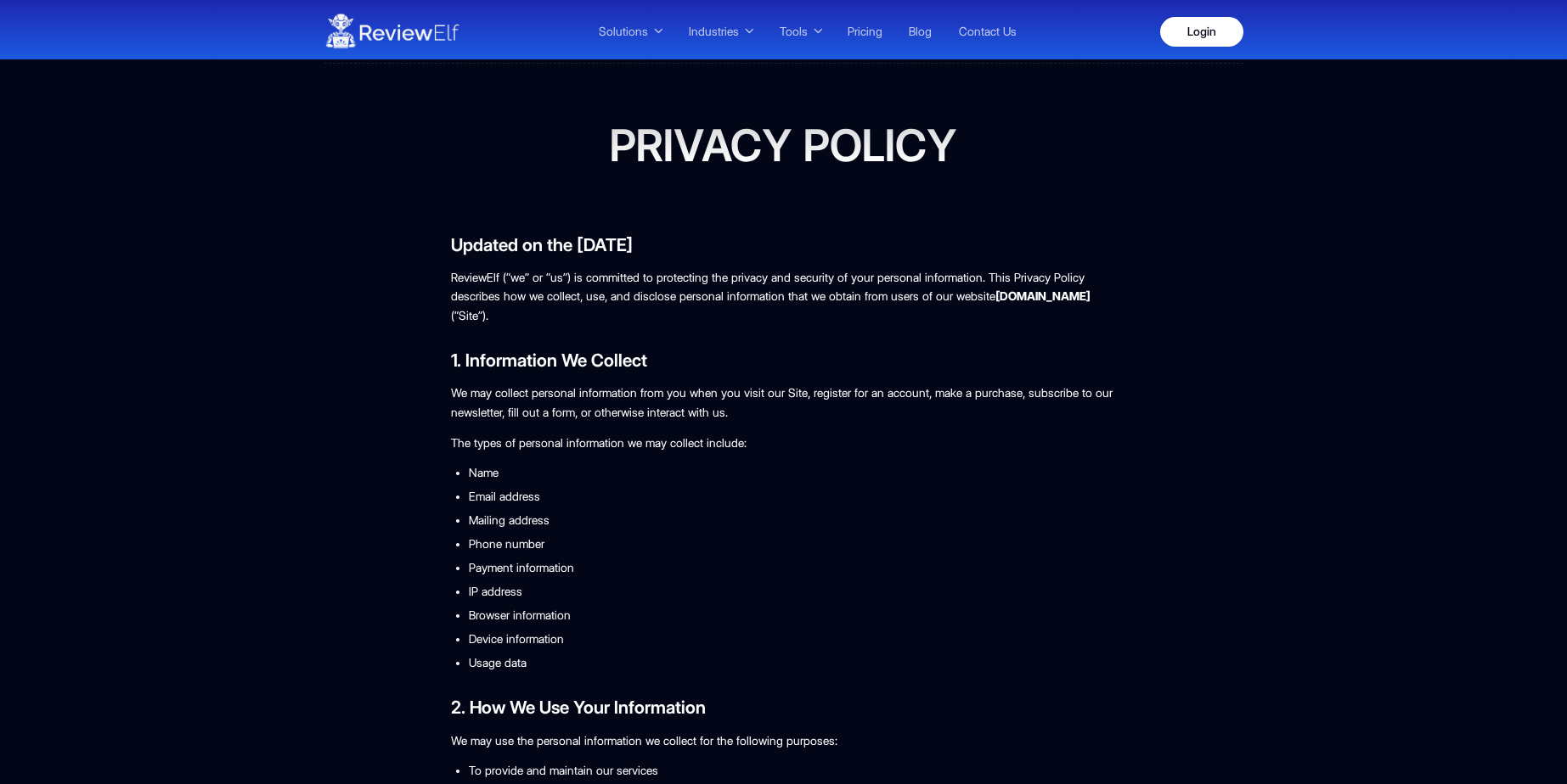
click at [408, 32] on img at bounding box center [392, 31] width 136 height 48
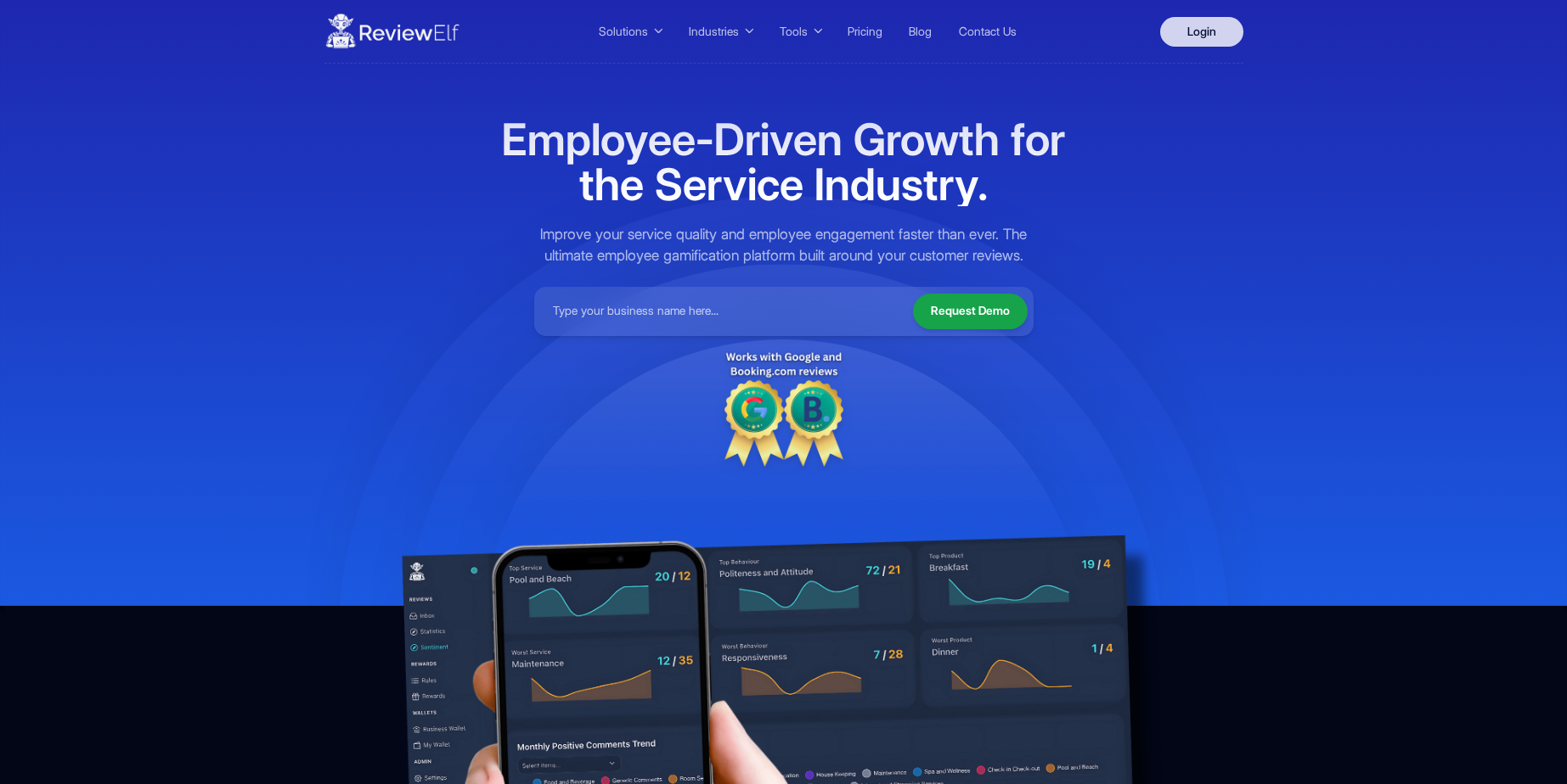
click at [1212, 42] on link "Login" at bounding box center [1201, 31] width 84 height 30
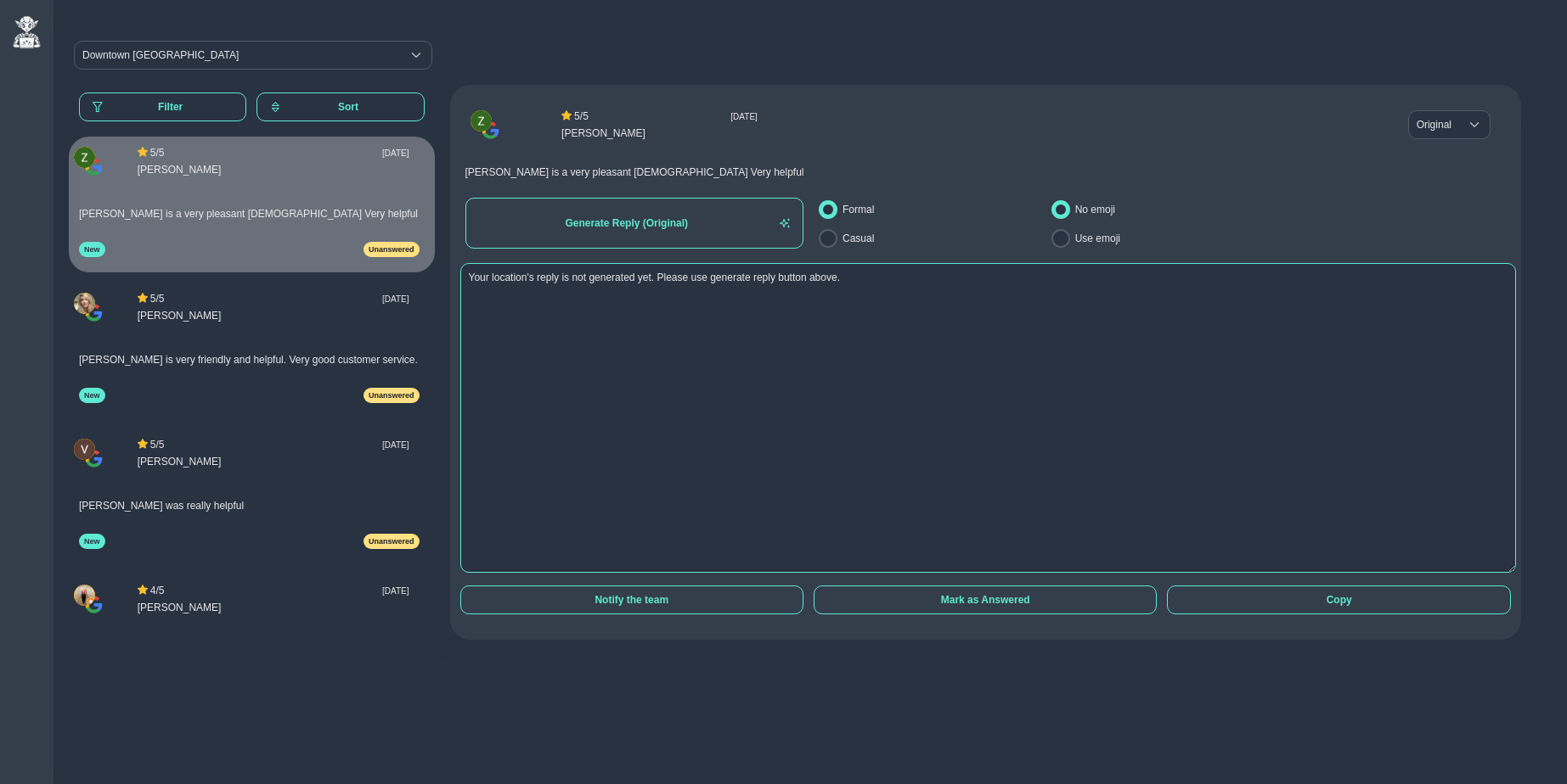
drag, startPoint x: 1498, startPoint y: 444, endPoint x: 1492, endPoint y: 570, distance: 126.1
click at [1492, 570] on textarea "Your location's reply is not generated yet. Please use generate reply button ab…" at bounding box center [988, 418] width 1057 height 310
